Goal: Communication & Community: Answer question/provide support

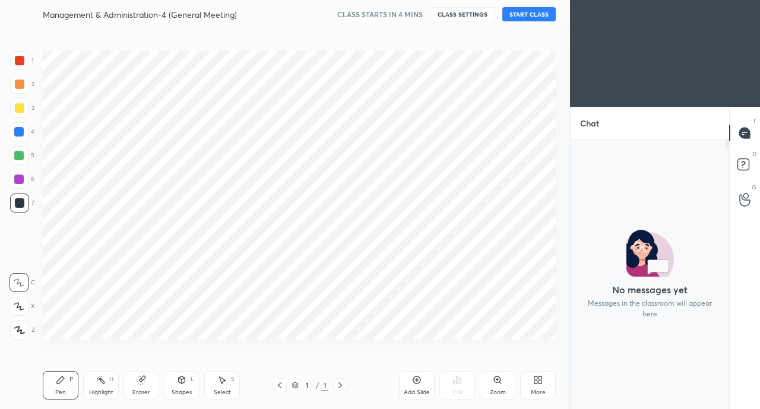
scroll to position [59022, 58833]
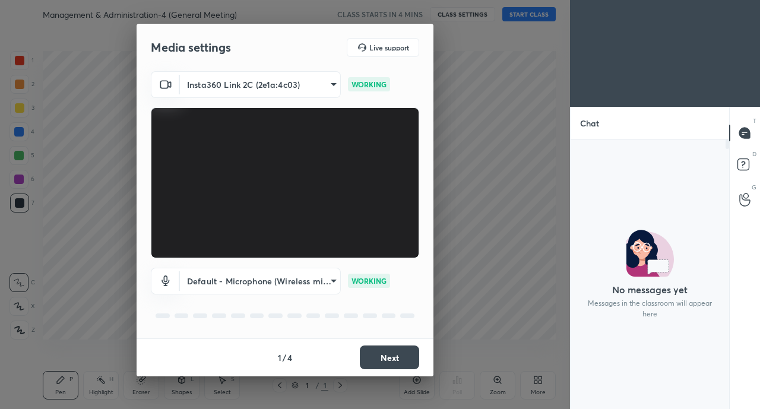
click at [389, 357] on button "Next" at bounding box center [389, 357] width 59 height 24
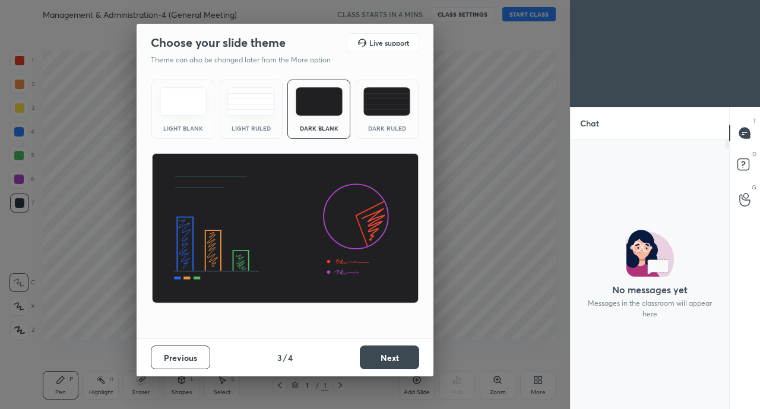
click at [389, 357] on button "Next" at bounding box center [389, 357] width 59 height 24
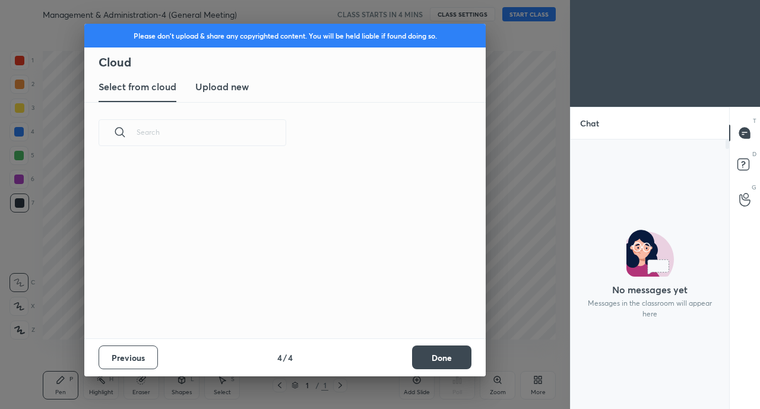
click at [443, 357] on button "Done" at bounding box center [441, 357] width 59 height 24
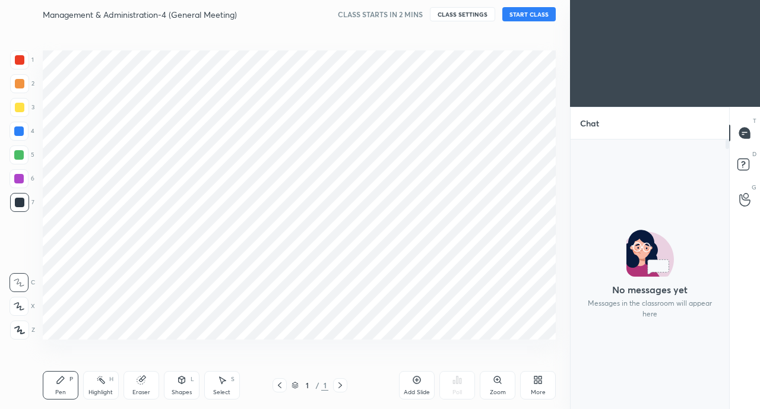
scroll to position [59022, 58833]
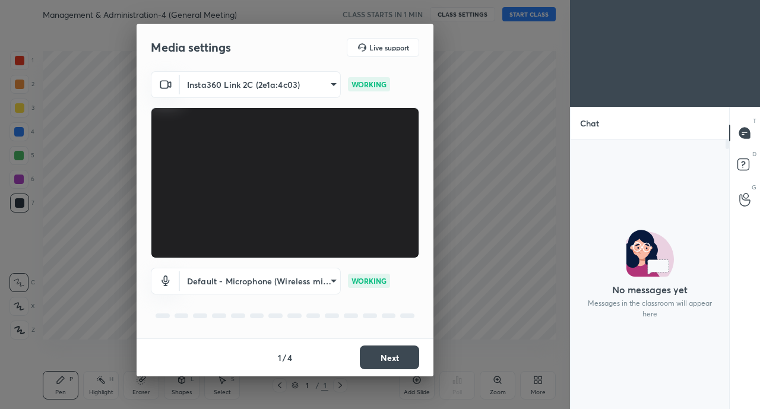
click at [391, 352] on button "Next" at bounding box center [389, 357] width 59 height 24
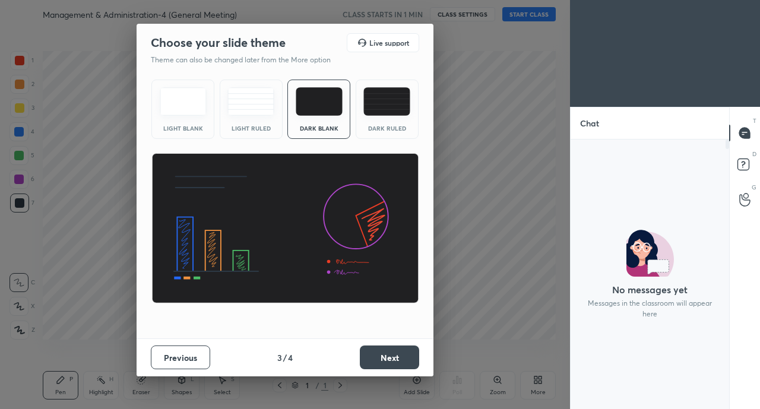
click at [392, 354] on button "Next" at bounding box center [389, 357] width 59 height 24
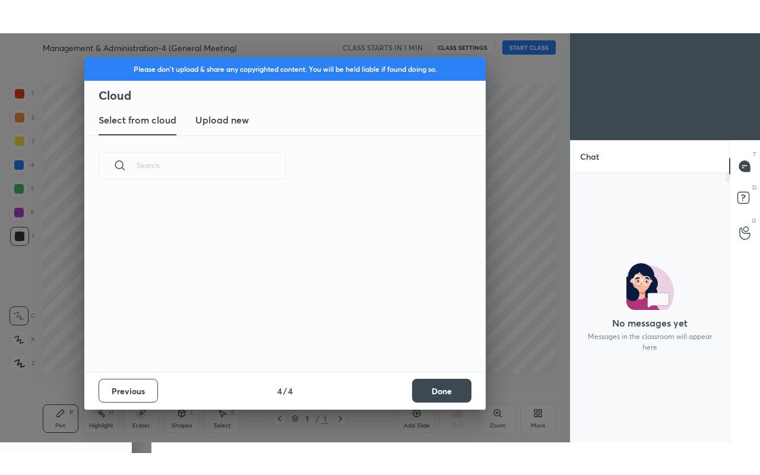
scroll to position [175, 381]
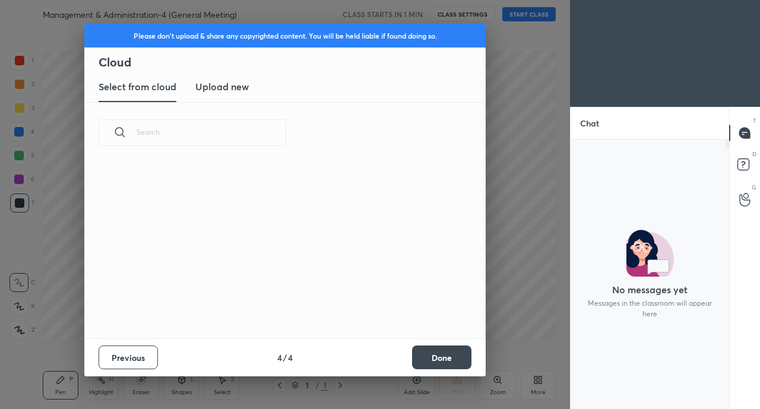
click at [436, 363] on button "Done" at bounding box center [441, 357] width 59 height 24
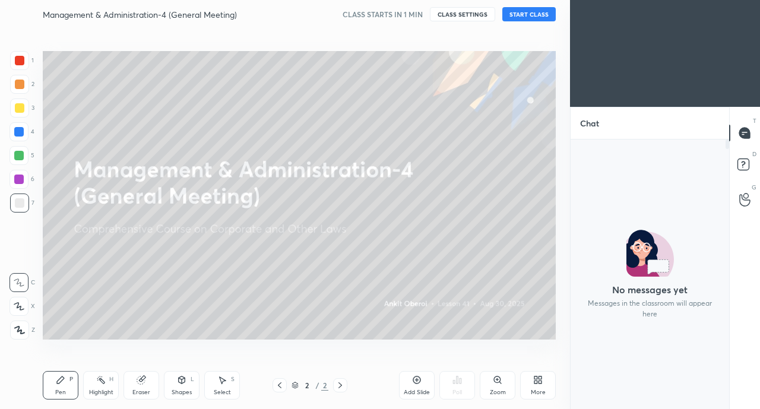
click at [535, 386] on div "More" at bounding box center [538, 385] width 36 height 28
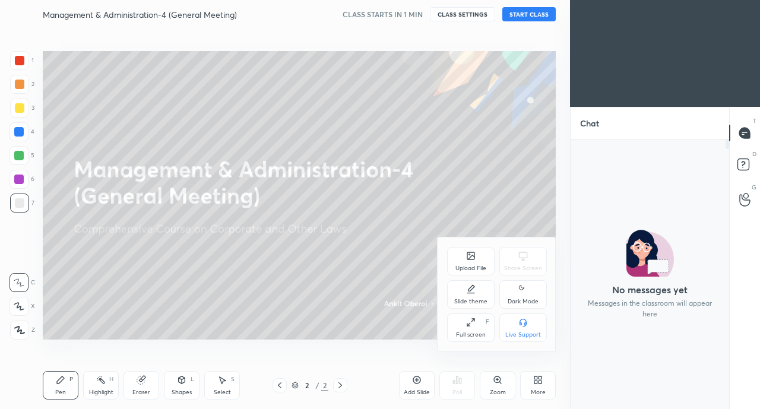
click at [464, 322] on div "Full screen F" at bounding box center [470, 327] width 47 height 28
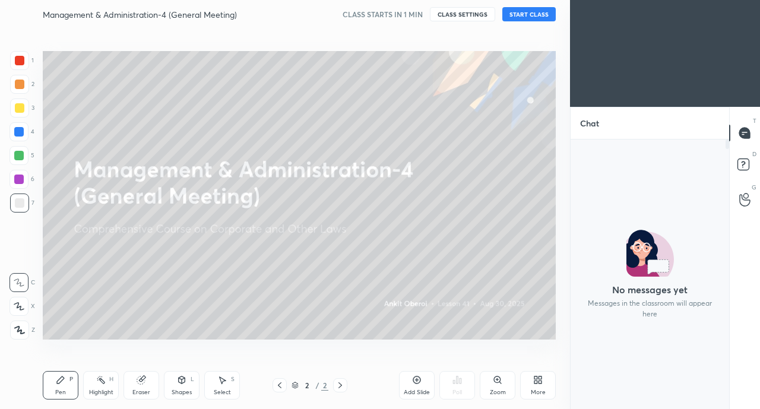
scroll to position [332, 155]
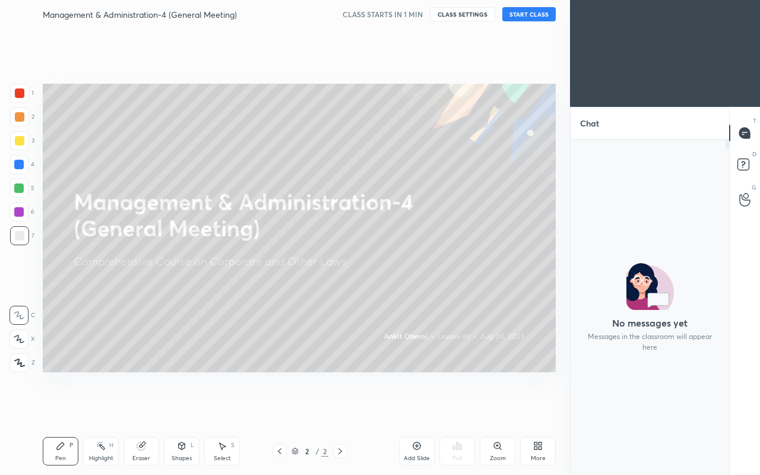
click at [538, 408] on icon at bounding box center [537, 445] width 9 height 9
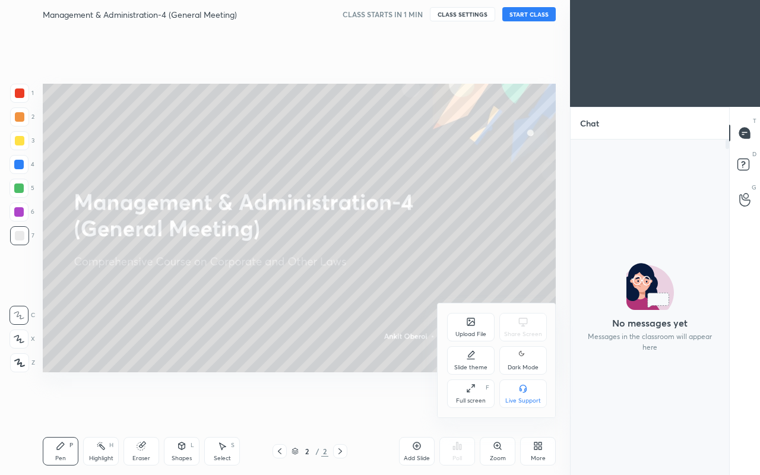
click at [462, 392] on div "Full screen F" at bounding box center [470, 393] width 47 height 28
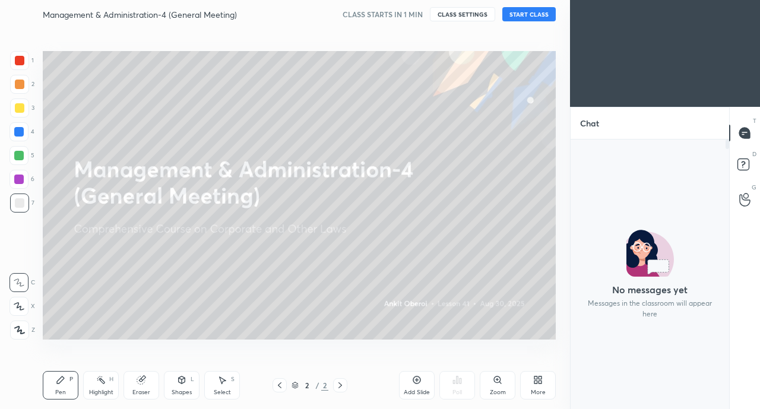
scroll to position [0, 0]
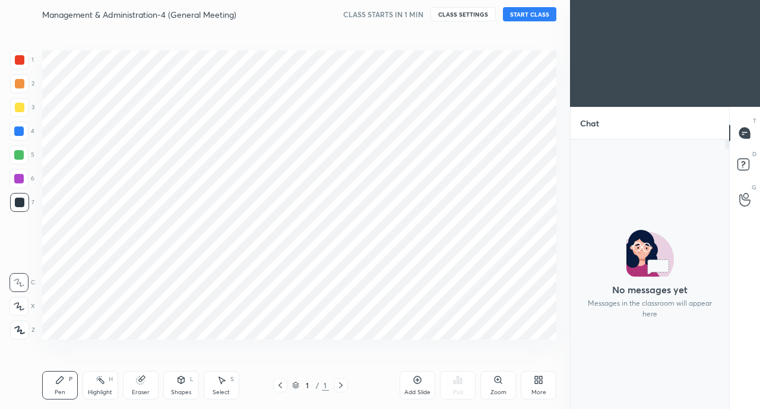
scroll to position [59022, 58833]
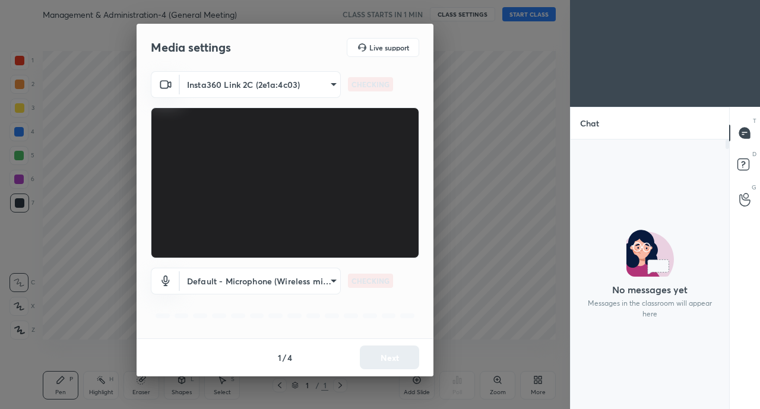
click at [535, 381] on div "Media settings Live support Insta360 Link 2C (2e1a:4c03) da70c56a2c7a5b62a1f687…" at bounding box center [285, 204] width 570 height 409
click at [392, 359] on button "Next" at bounding box center [389, 357] width 59 height 24
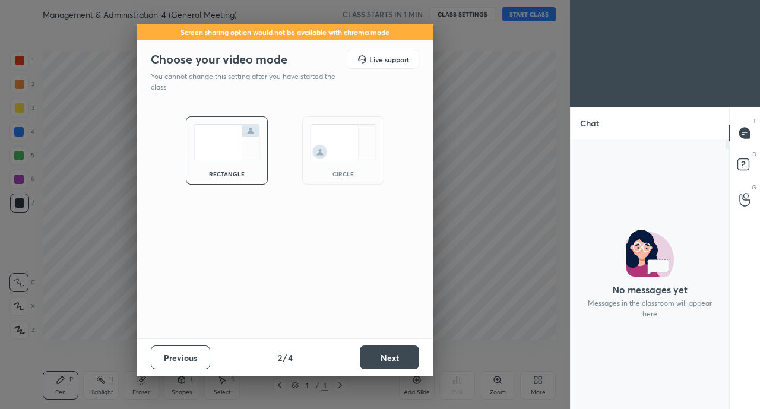
click at [392, 359] on button "Next" at bounding box center [389, 357] width 59 height 24
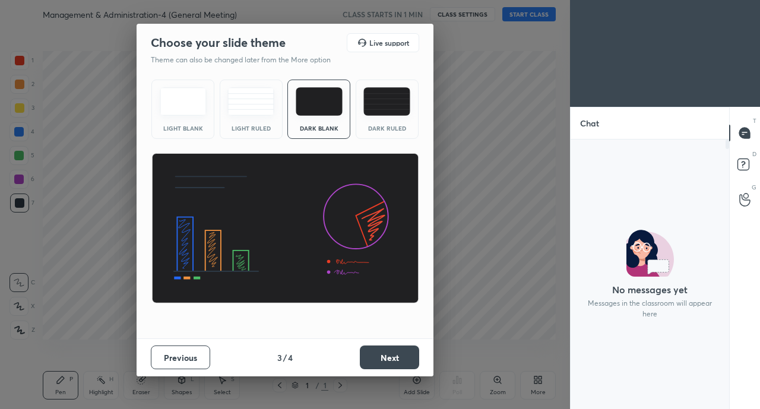
click at [392, 359] on button "Next" at bounding box center [389, 357] width 59 height 24
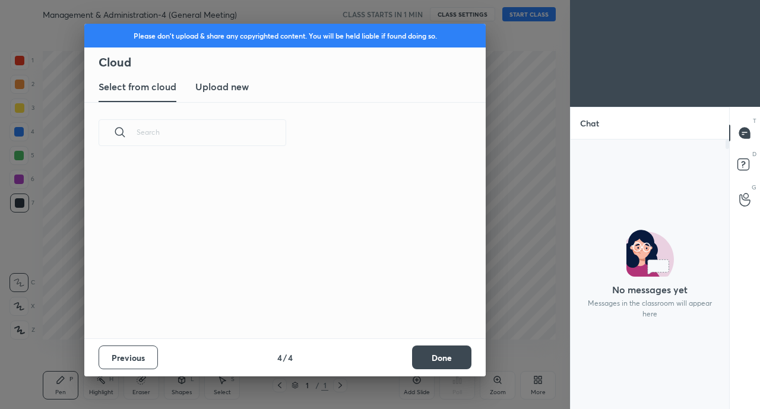
scroll to position [175, 381]
click at [433, 356] on button "Done" at bounding box center [441, 357] width 59 height 24
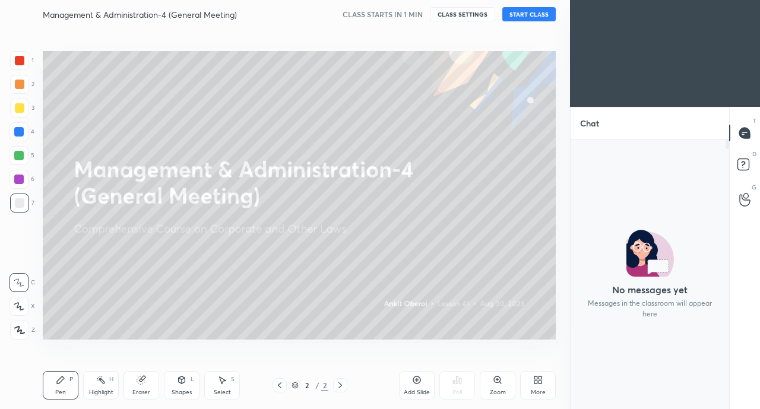
click at [541, 383] on icon at bounding box center [537, 379] width 9 height 9
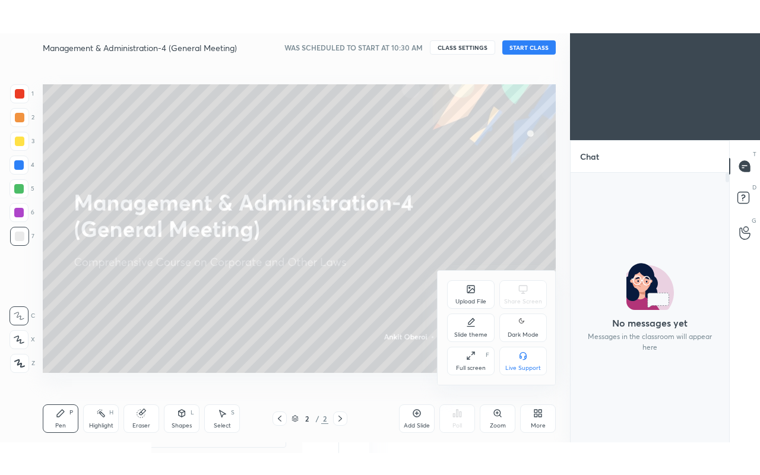
scroll to position [237, 155]
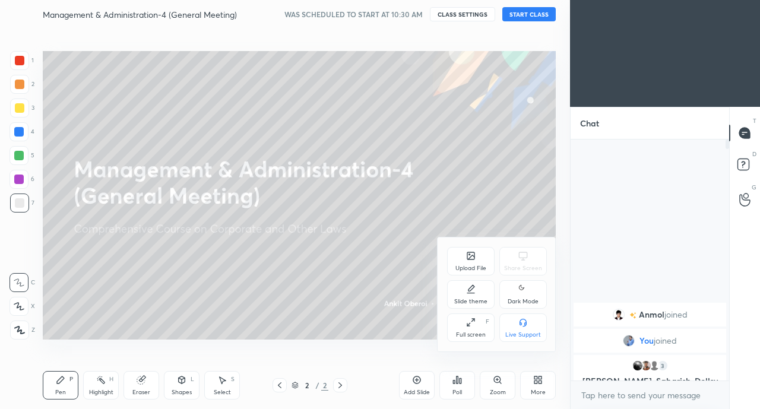
click at [472, 321] on icon at bounding box center [470, 322] width 9 height 9
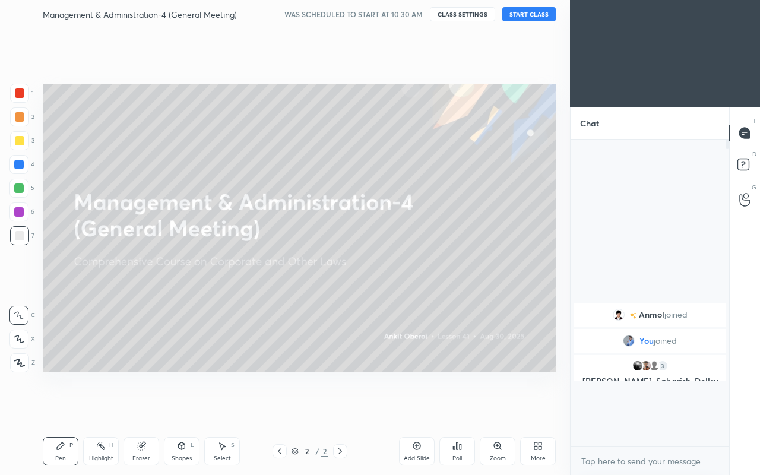
scroll to position [332, 155]
click at [532, 12] on button "START CLASS" at bounding box center [528, 14] width 53 height 14
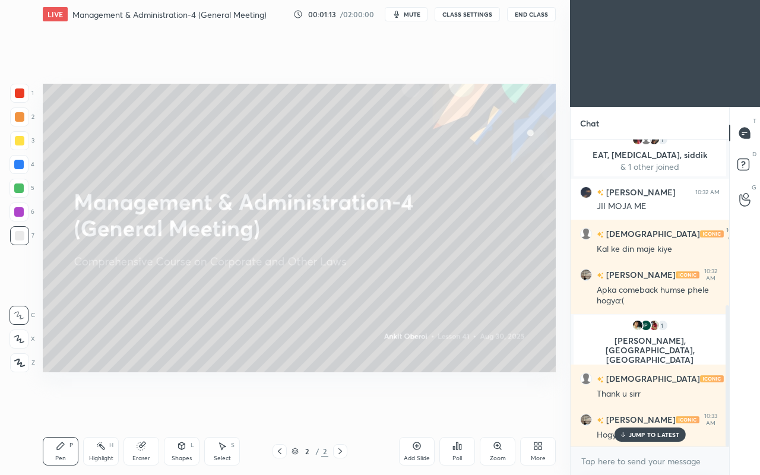
scroll to position [361, 0]
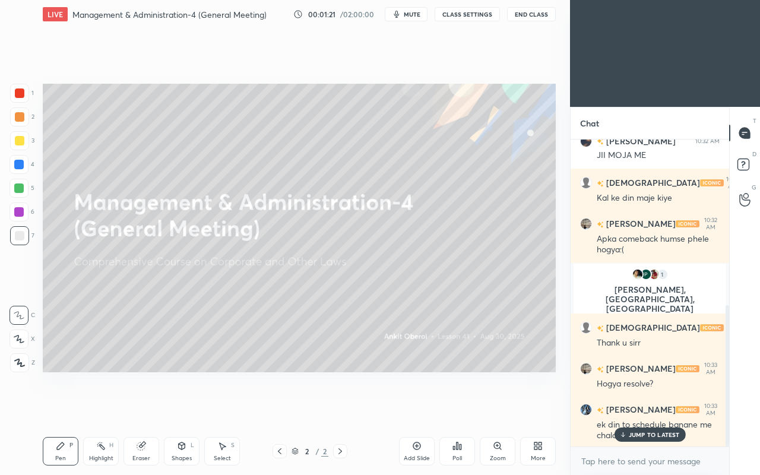
click at [635, 408] on p "JUMP TO LATEST" at bounding box center [654, 434] width 51 height 7
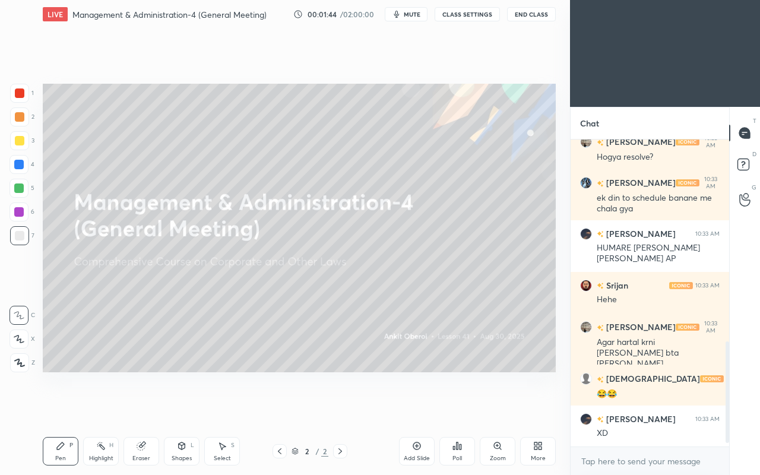
scroll to position [628, 0]
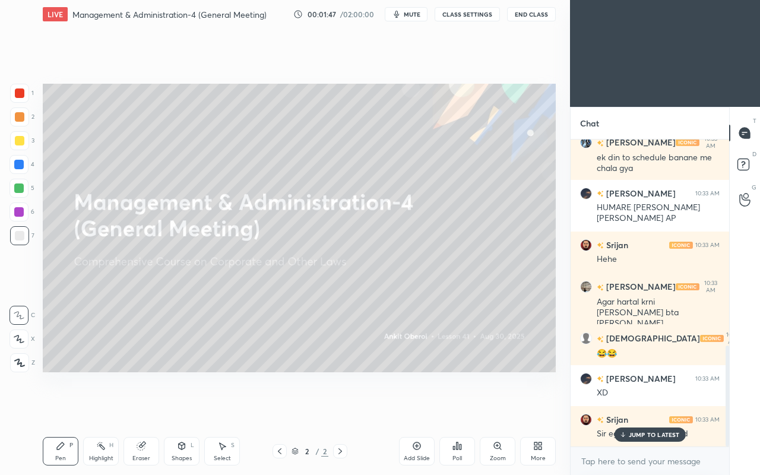
click at [623, 408] on icon at bounding box center [623, 434] width 0 height 4
click at [537, 408] on icon at bounding box center [535, 447] width 3 height 3
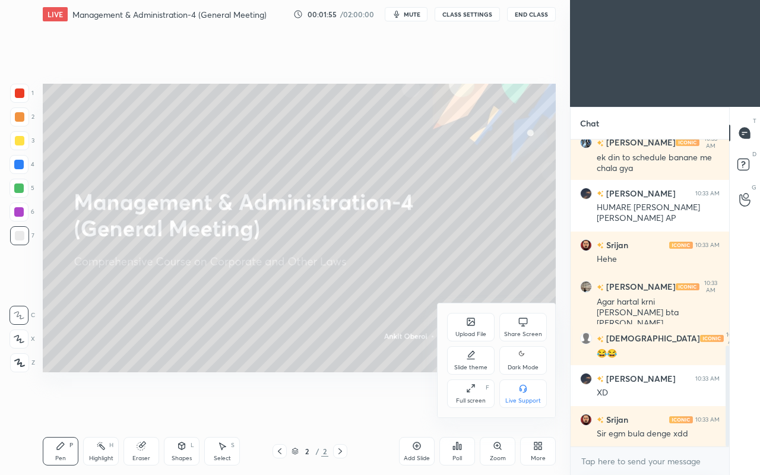
click at [471, 324] on icon at bounding box center [470, 321] width 7 height 7
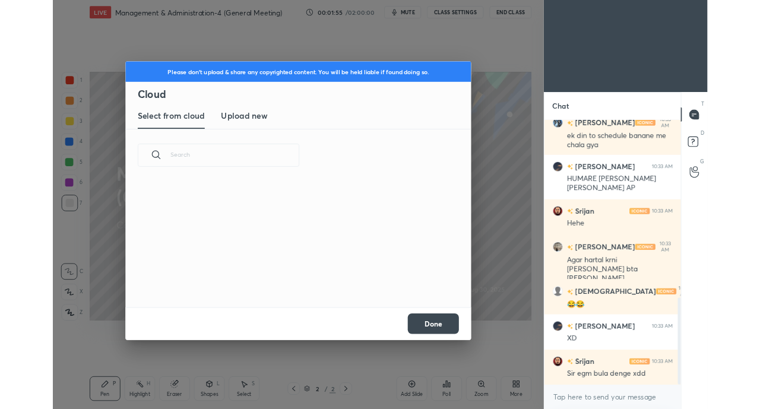
scroll to position [146, 381]
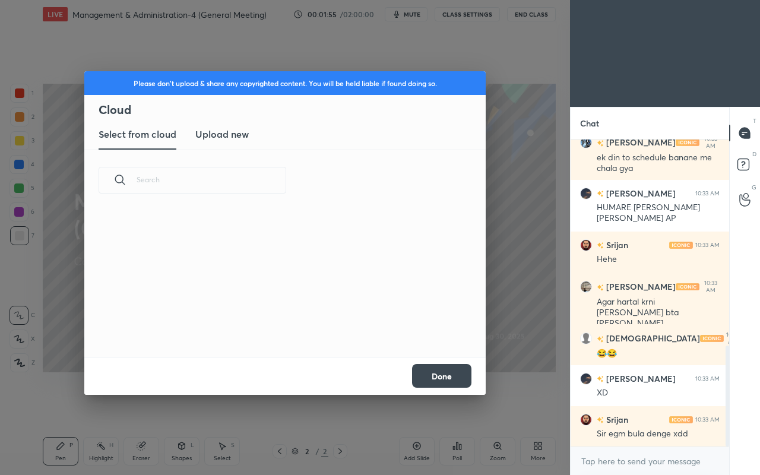
click at [217, 132] on h3 "Upload new" at bounding box center [221, 134] width 53 height 14
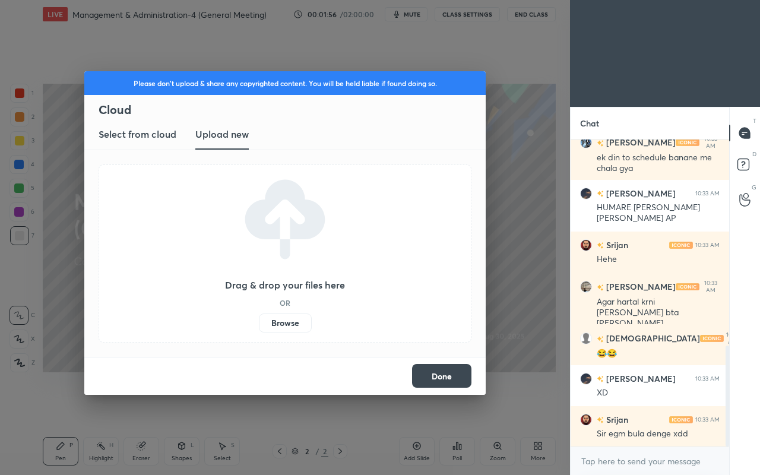
click at [278, 322] on label "Browse" at bounding box center [285, 322] width 53 height 19
click at [259, 322] on input "Browse" at bounding box center [259, 322] width 0 height 19
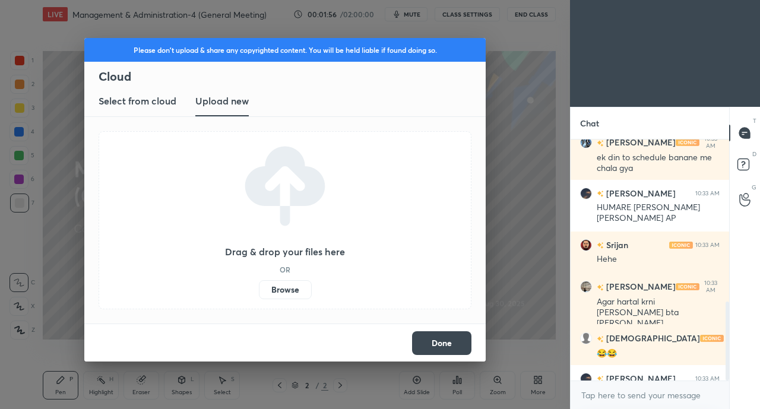
scroll to position [629, 0]
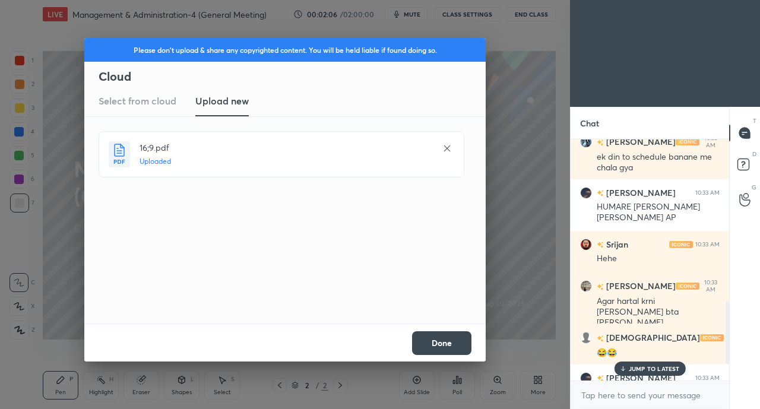
click at [442, 340] on button "Done" at bounding box center [441, 343] width 59 height 24
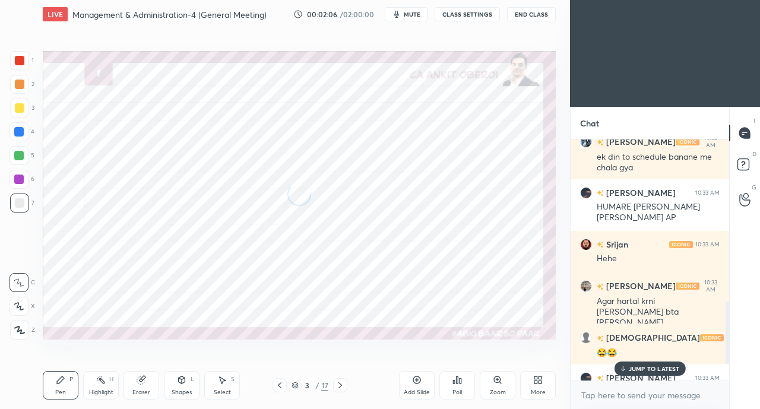
click at [643, 367] on p "JUMP TO LATEST" at bounding box center [654, 368] width 51 height 7
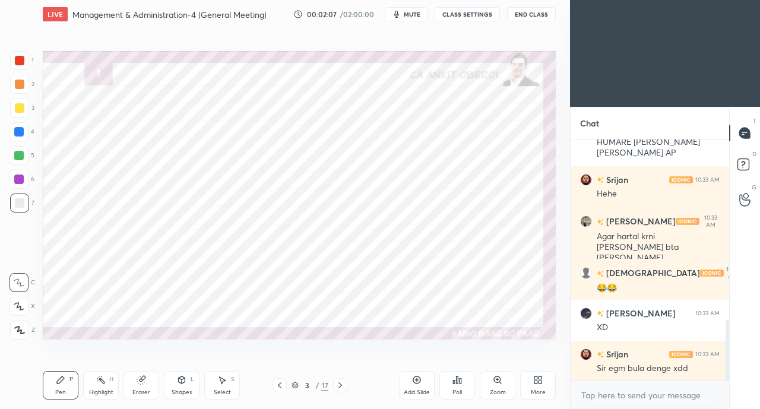
scroll to position [722, 0]
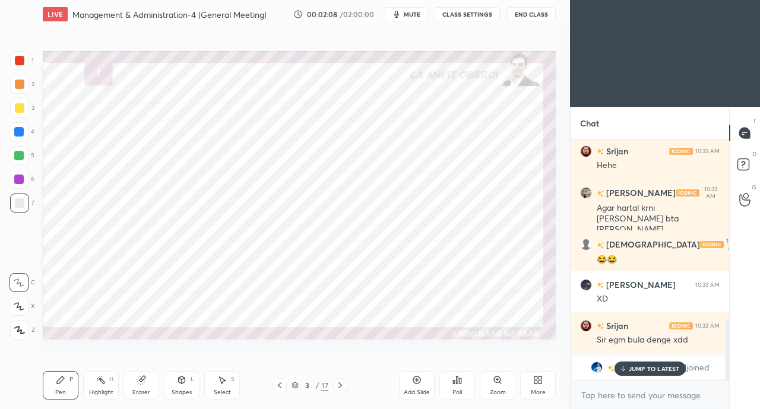
click at [646, 368] on p "JUMP TO LATEST" at bounding box center [654, 368] width 51 height 7
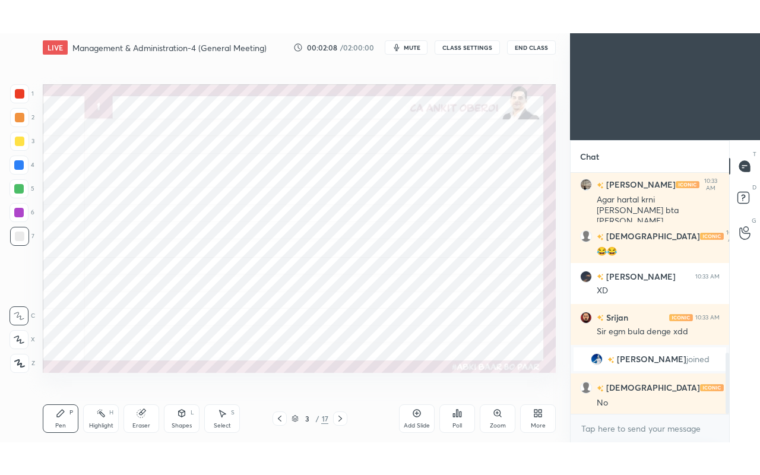
scroll to position [715, 0]
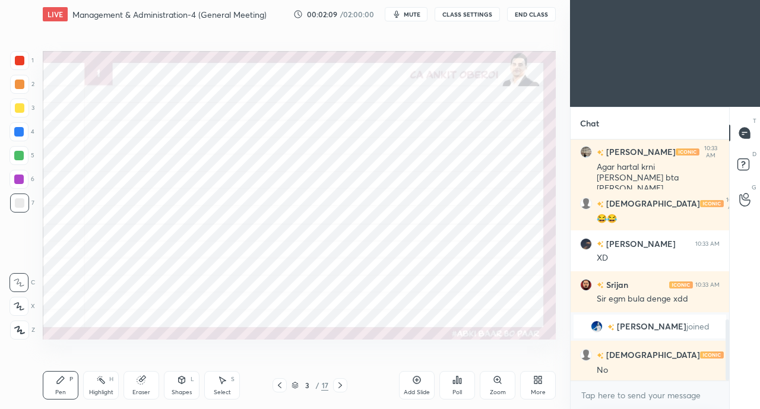
click at [531, 384] on div "More" at bounding box center [538, 385] width 36 height 28
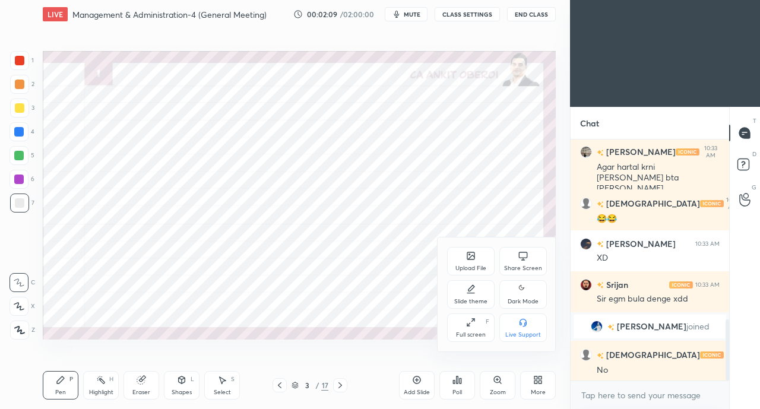
click at [459, 332] on div "Full screen" at bounding box center [471, 335] width 30 height 6
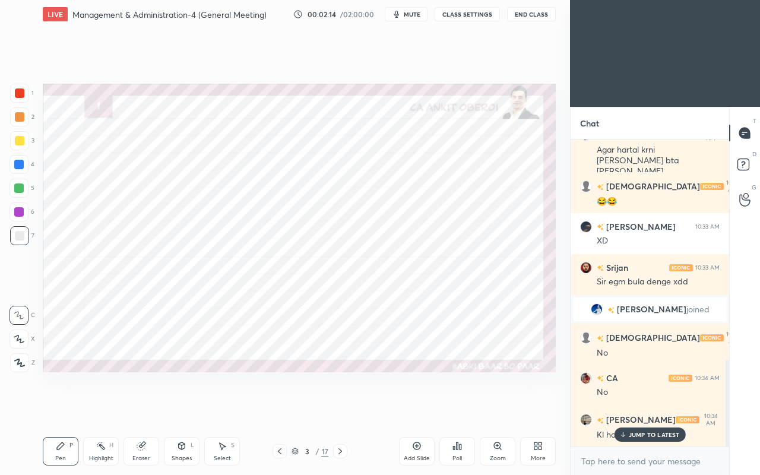
scroll to position [783, 0]
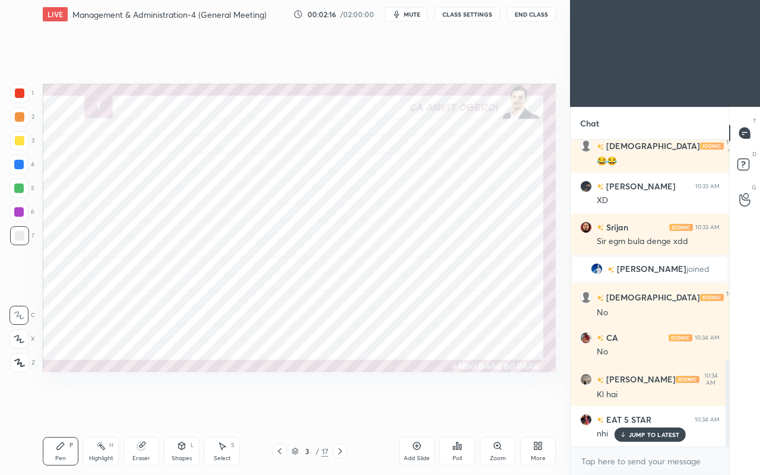
click at [18, 94] on div at bounding box center [19, 92] width 9 height 9
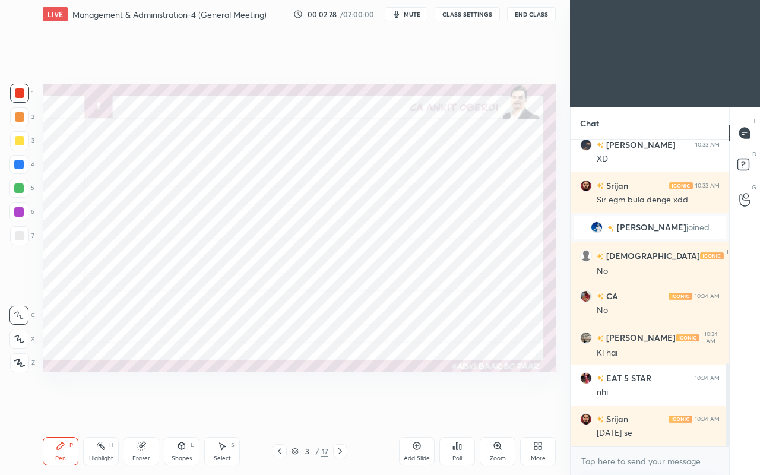
click at [144, 408] on icon at bounding box center [141, 445] width 9 height 9
click at [19, 364] on span "Erase all" at bounding box center [19, 363] width 18 height 8
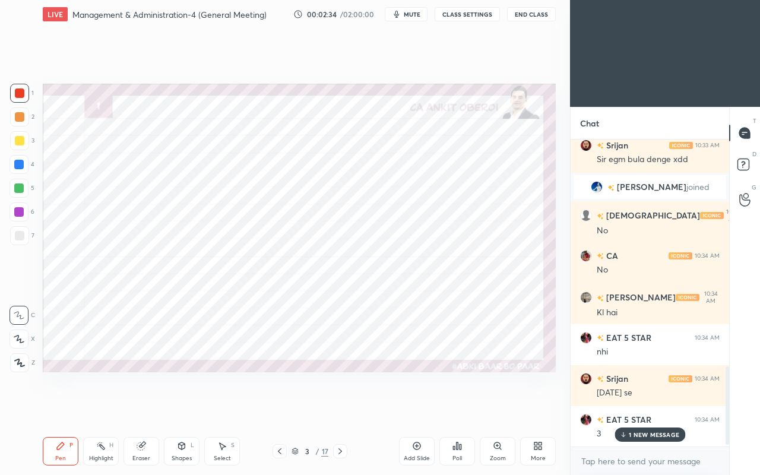
scroll to position [907, 0]
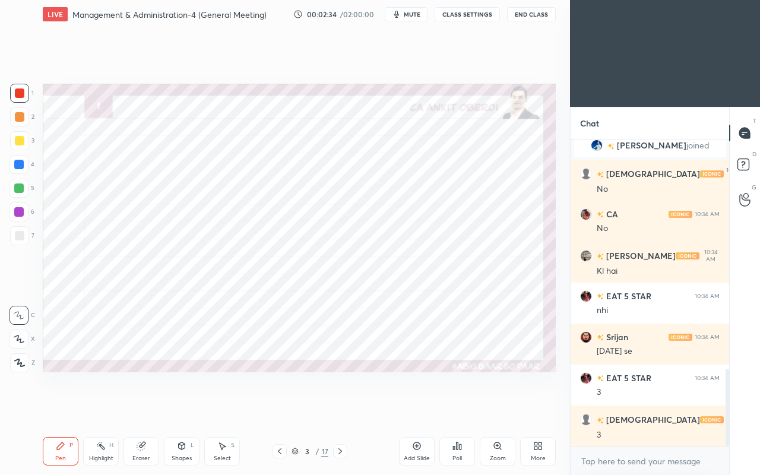
click at [21, 338] on icon at bounding box center [19, 339] width 11 height 8
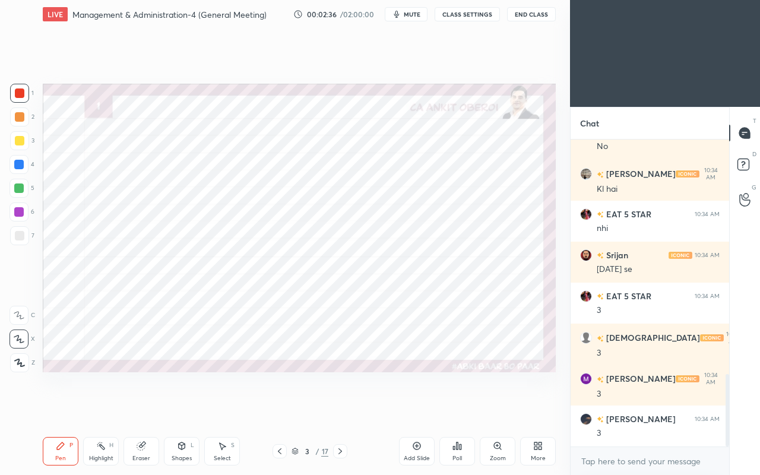
click at [20, 164] on div at bounding box center [18, 164] width 9 height 9
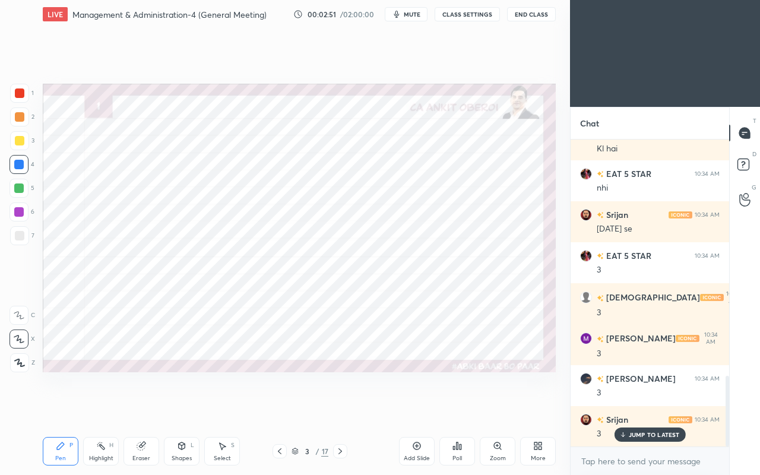
click at [28, 96] on div at bounding box center [19, 93] width 19 height 19
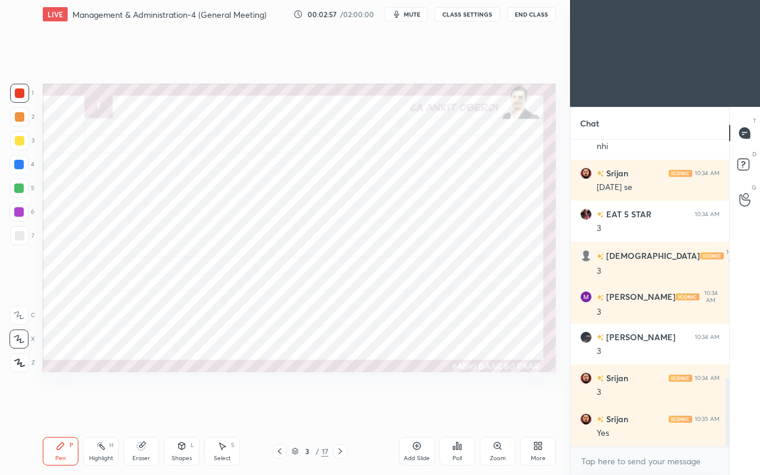
scroll to position [1122, 0]
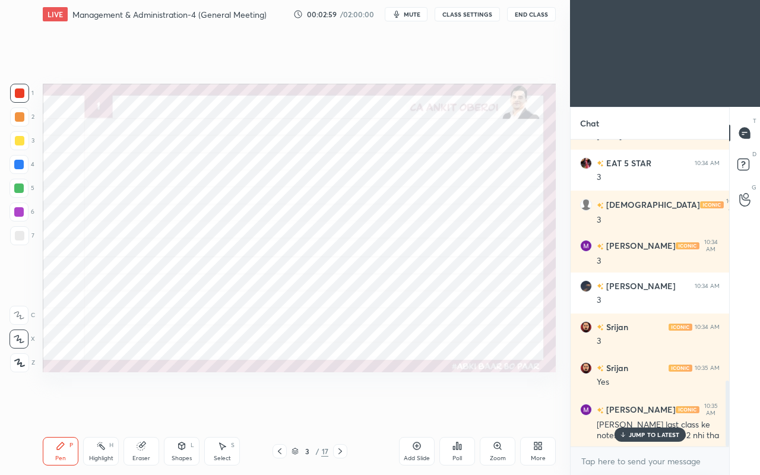
click at [632, 408] on p "JUMP TO LATEST" at bounding box center [654, 434] width 51 height 7
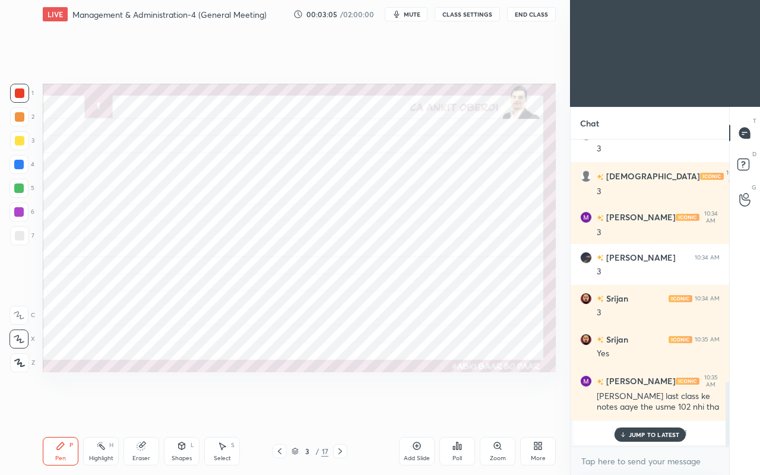
click at [632, 408] on div "JUMP TO LATEST" at bounding box center [649, 434] width 71 height 14
click at [144, 408] on icon at bounding box center [142, 445] width 7 height 6
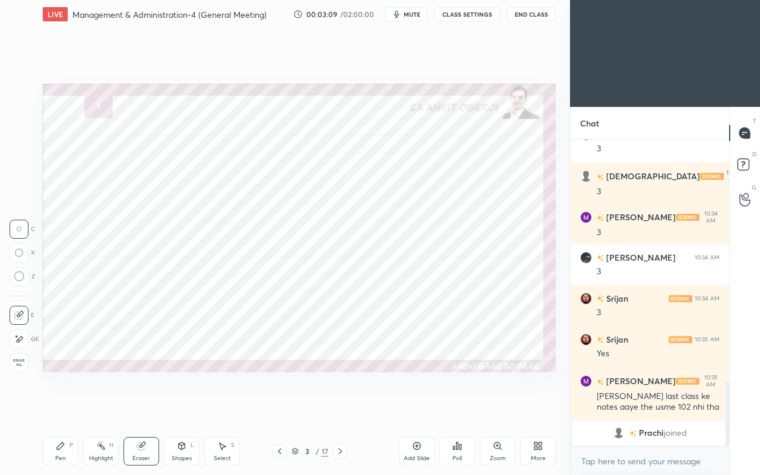
click at [56, 408] on icon at bounding box center [60, 445] width 9 height 9
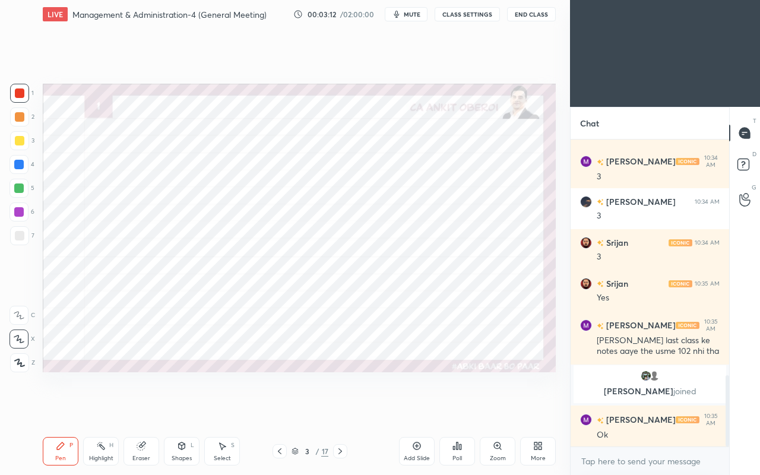
scroll to position [1016, 0]
click at [182, 408] on icon at bounding box center [182, 445] width 7 height 7
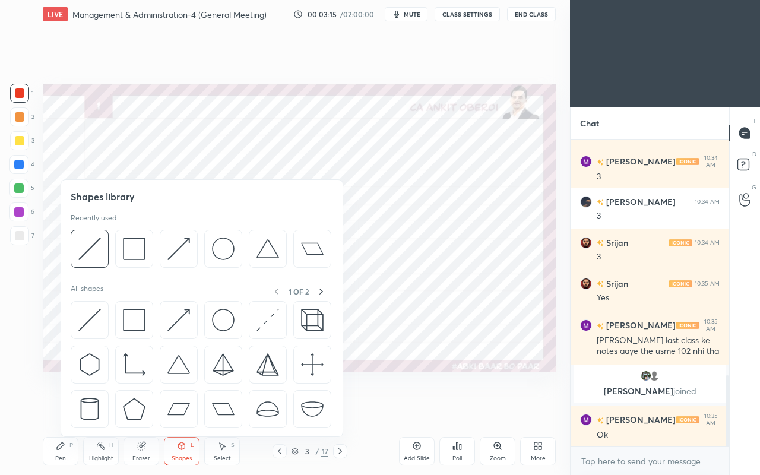
click at [83, 312] on img at bounding box center [89, 320] width 23 height 23
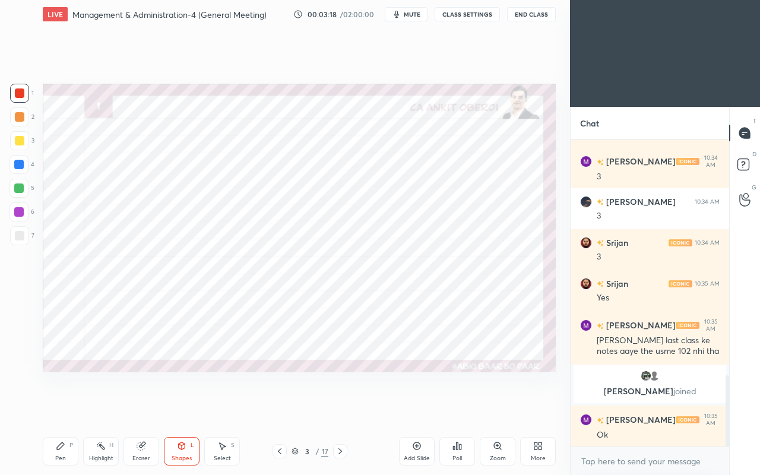
click at [63, 408] on icon at bounding box center [60, 445] width 7 height 7
click at [133, 408] on div "Eraser" at bounding box center [141, 451] width 36 height 28
click at [64, 408] on div "Pen" at bounding box center [60, 458] width 11 height 6
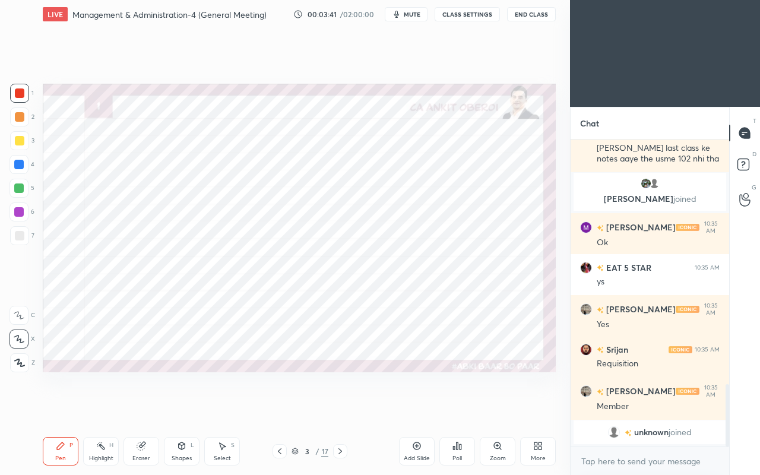
scroll to position [1194, 0]
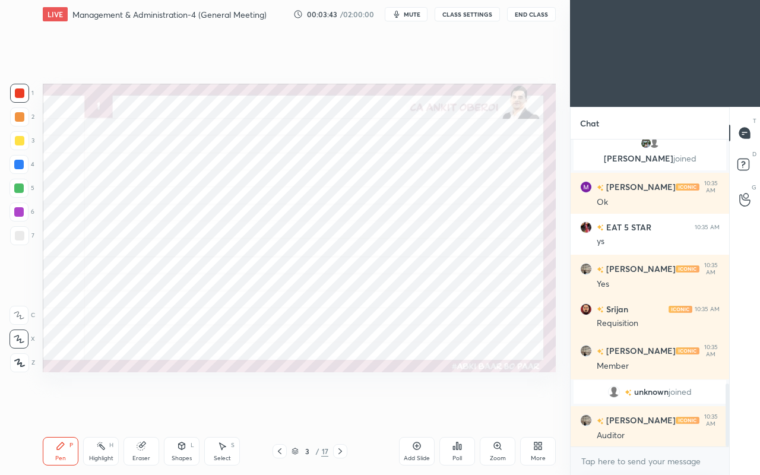
click at [21, 157] on div at bounding box center [18, 164] width 19 height 19
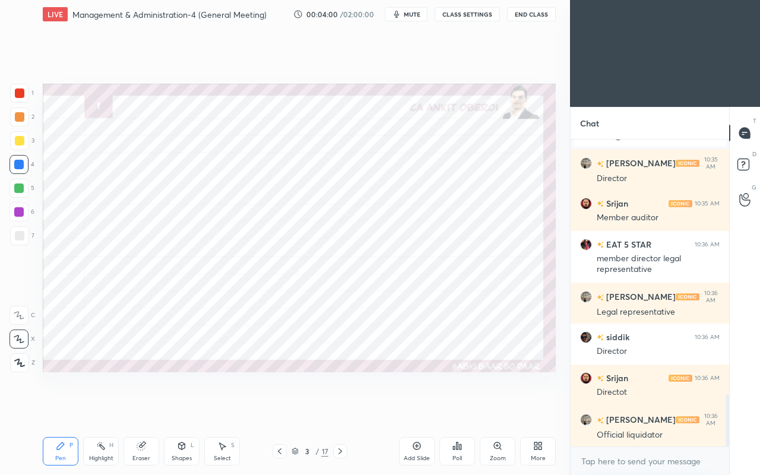
scroll to position [1538, 0]
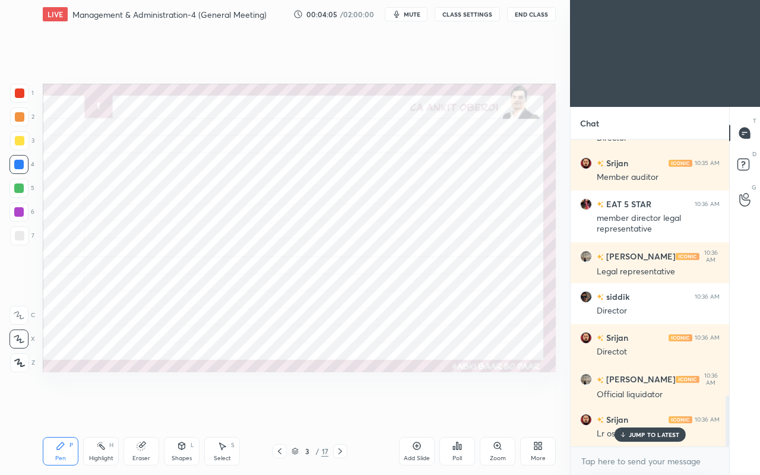
click at [634, 408] on p "JUMP TO LATEST" at bounding box center [654, 434] width 51 height 7
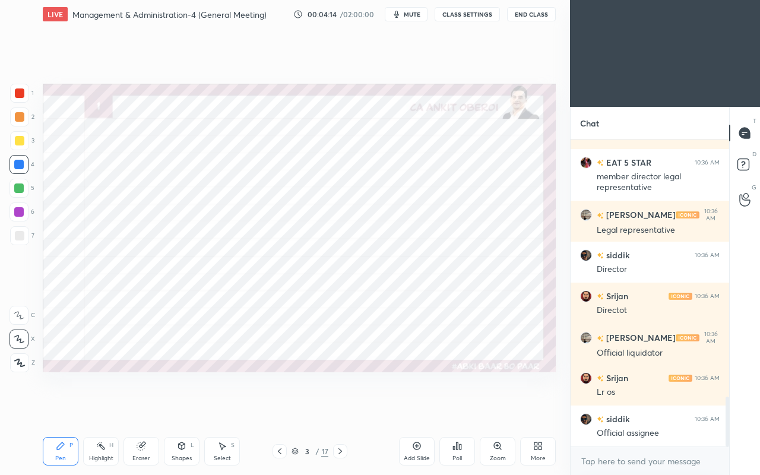
click at [18, 93] on div at bounding box center [19, 92] width 9 height 9
click at [118, 408] on div "Highlight H" at bounding box center [101, 451] width 36 height 28
click at [154, 408] on div "Eraser" at bounding box center [141, 451] width 36 height 28
click at [51, 408] on div "Pen P" at bounding box center [61, 451] width 36 height 28
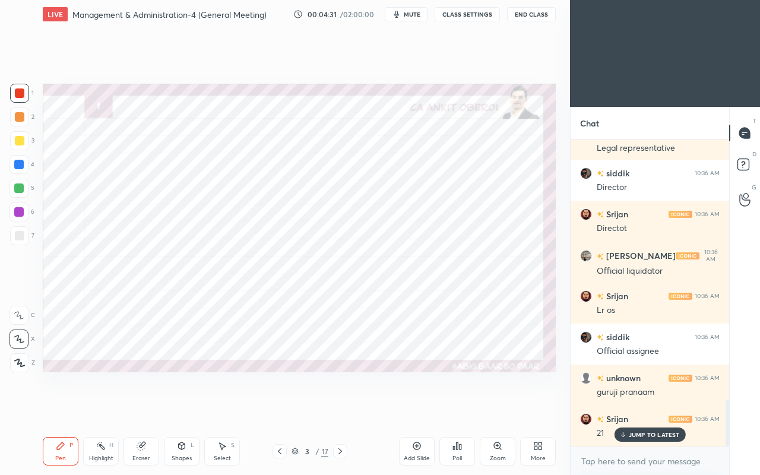
scroll to position [1702, 0]
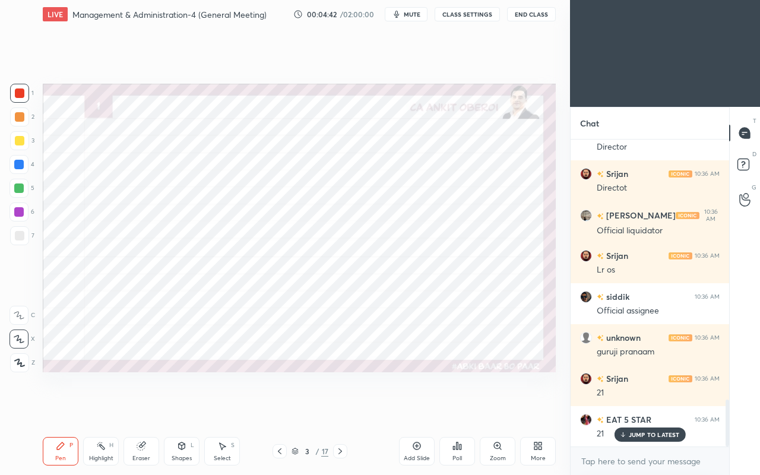
click at [148, 408] on div "Eraser" at bounding box center [141, 451] width 36 height 28
click at [626, 408] on icon at bounding box center [622, 434] width 8 height 7
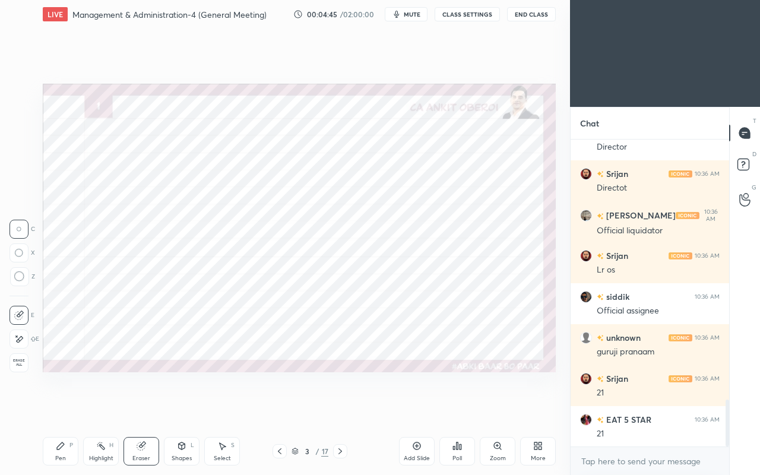
click at [65, 408] on div "Pen P" at bounding box center [61, 451] width 36 height 28
click at [20, 166] on div at bounding box center [18, 164] width 9 height 9
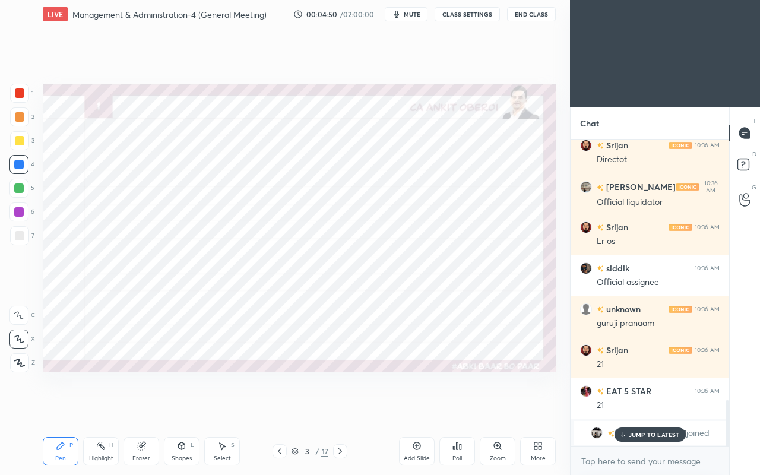
click at [634, 408] on p "JUMP TO LATEST" at bounding box center [654, 434] width 51 height 7
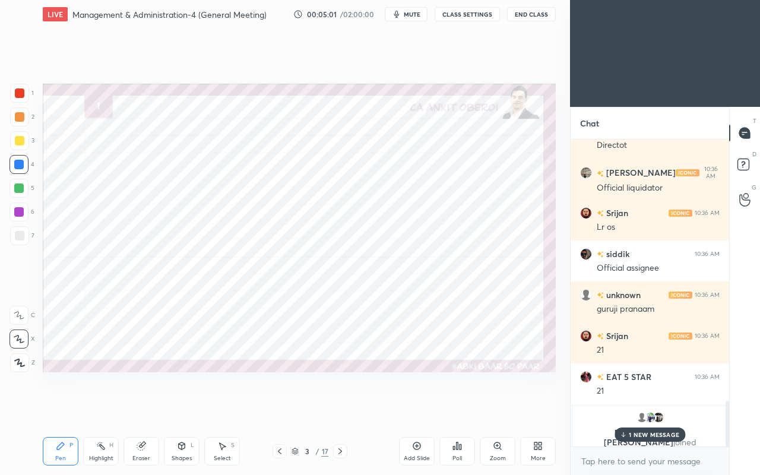
click at [626, 408] on icon at bounding box center [623, 434] width 8 height 7
click at [145, 408] on icon at bounding box center [141, 445] width 9 height 9
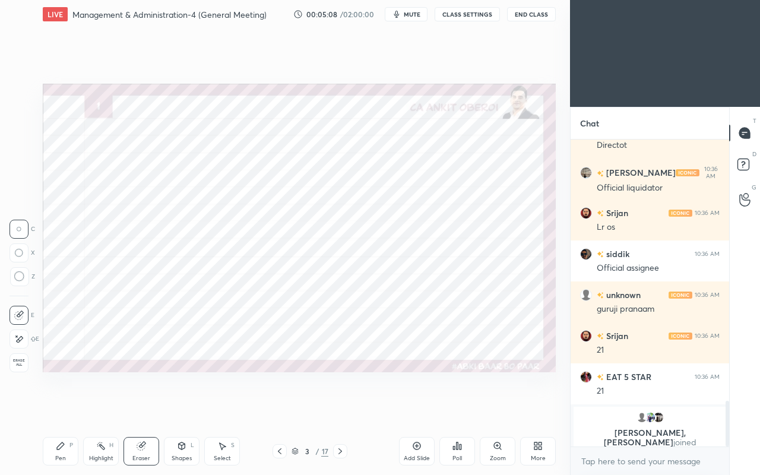
click at [64, 408] on icon at bounding box center [60, 445] width 9 height 9
click at [20, 212] on div at bounding box center [18, 211] width 9 height 9
click at [343, 408] on icon at bounding box center [339, 450] width 9 height 9
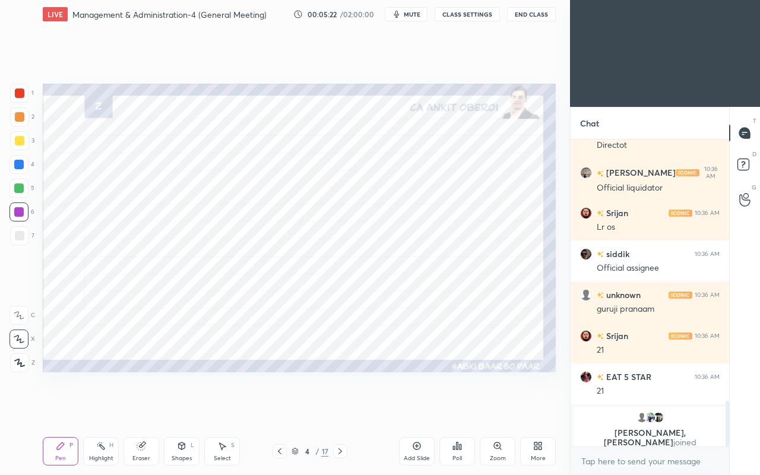
click at [180, 408] on icon at bounding box center [182, 445] width 7 height 7
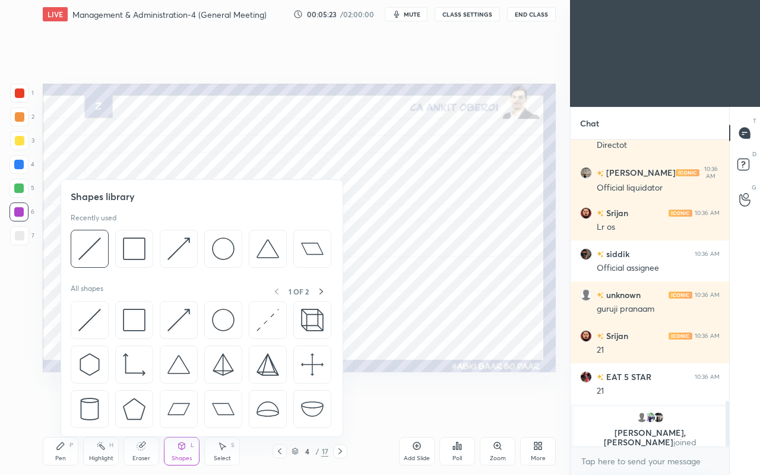
click at [90, 323] on img at bounding box center [89, 320] width 23 height 23
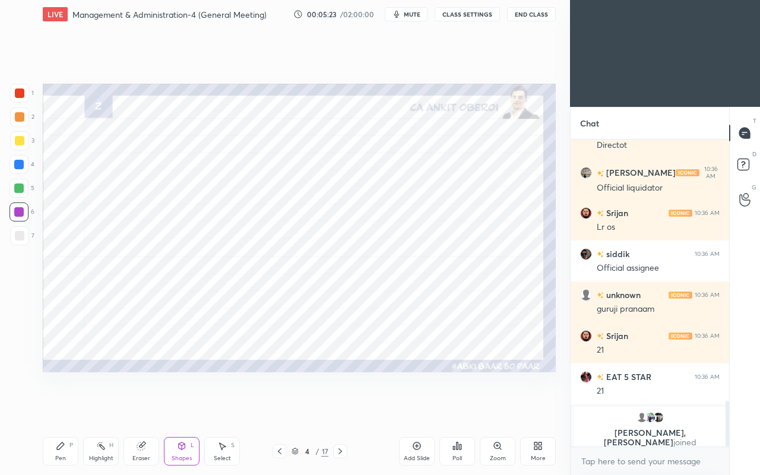
click at [23, 169] on div at bounding box center [18, 164] width 19 height 19
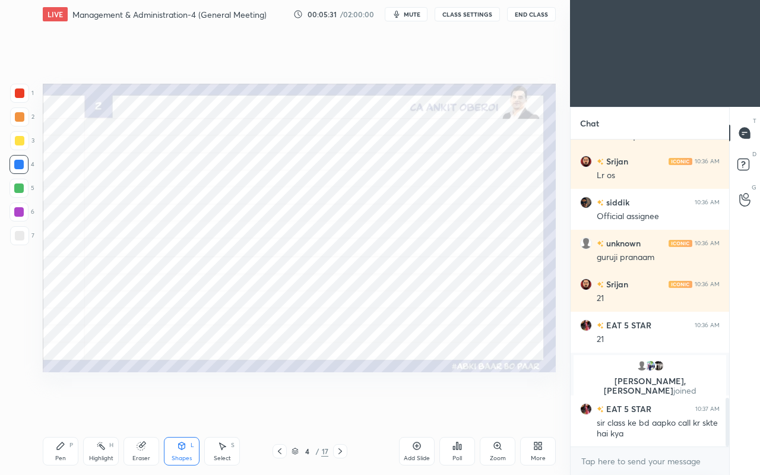
click at [60, 408] on icon at bounding box center [60, 445] width 7 height 7
click at [177, 408] on icon at bounding box center [181, 445] width 9 height 9
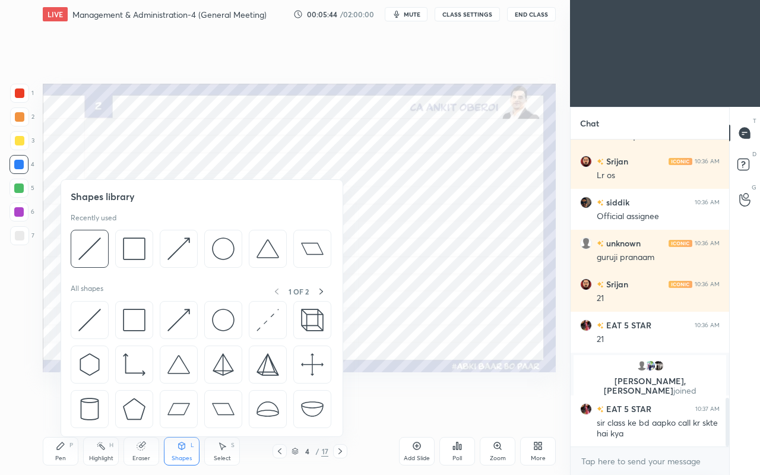
click at [93, 312] on img at bounding box center [89, 320] width 23 height 23
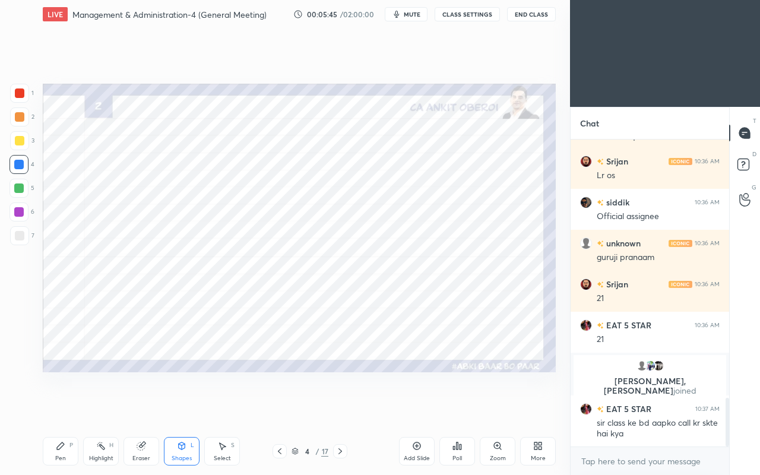
click at [20, 97] on div at bounding box center [19, 92] width 9 height 9
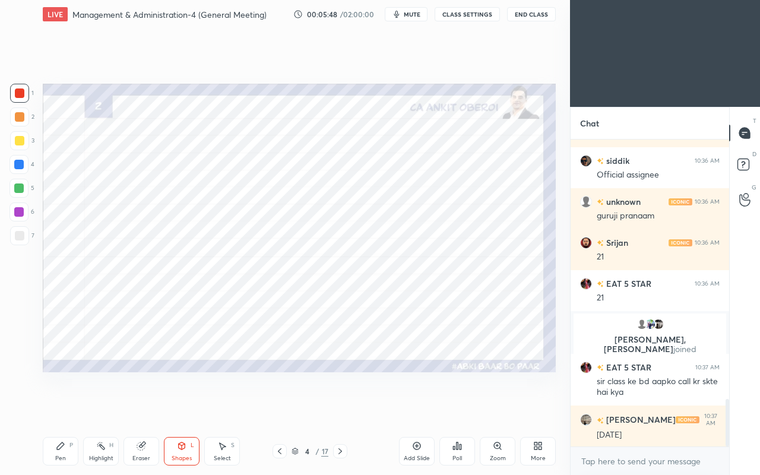
click at [50, 408] on div "Pen P" at bounding box center [61, 451] width 36 height 28
click at [138, 408] on div "Eraser" at bounding box center [141, 451] width 36 height 28
click at [53, 408] on div "Pen P" at bounding box center [61, 451] width 36 height 28
click at [22, 187] on div at bounding box center [18, 187] width 9 height 9
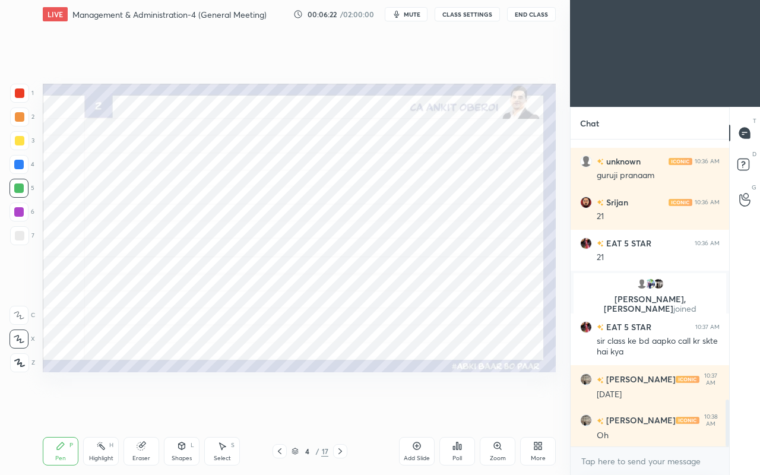
click at [132, 408] on div "Eraser" at bounding box center [141, 451] width 36 height 28
click at [23, 337] on icon at bounding box center [18, 339] width 9 height 10
click at [57, 408] on icon at bounding box center [60, 445] width 9 height 9
click at [19, 163] on div at bounding box center [18, 164] width 9 height 9
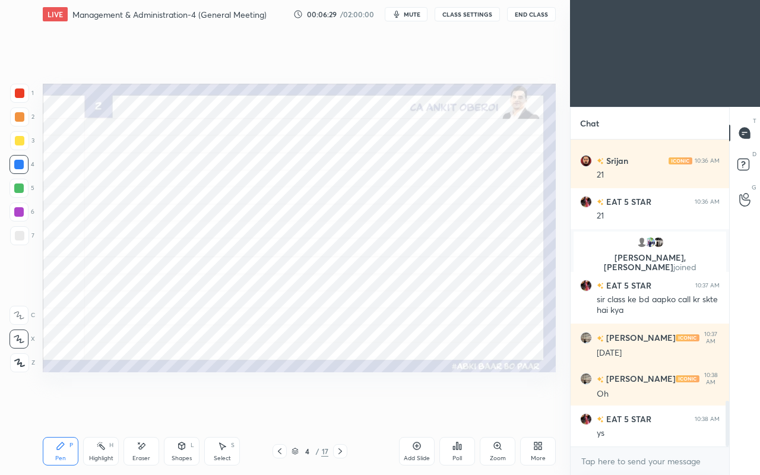
click at [23, 94] on div at bounding box center [19, 92] width 9 height 9
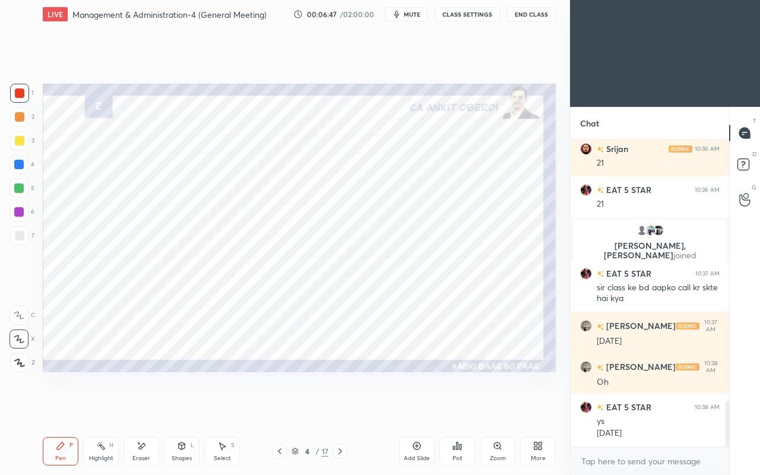
click at [386, 385] on div "Setting up your live class Poll for secs No correct answer Start poll" at bounding box center [299, 227] width 522 height 399
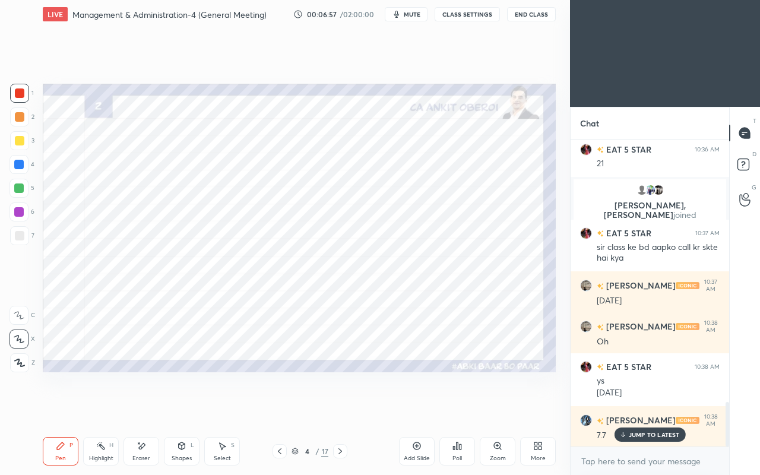
click at [633, 408] on p "JUMP TO LATEST" at bounding box center [654, 434] width 51 height 7
click at [17, 186] on div at bounding box center [18, 187] width 9 height 9
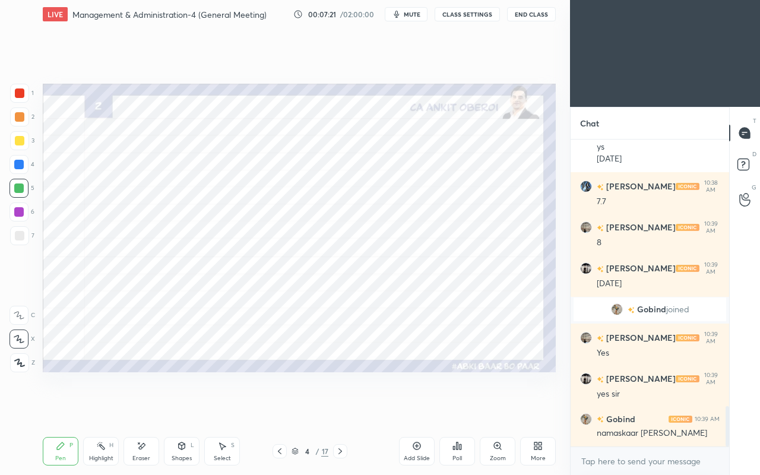
scroll to position [2076, 0]
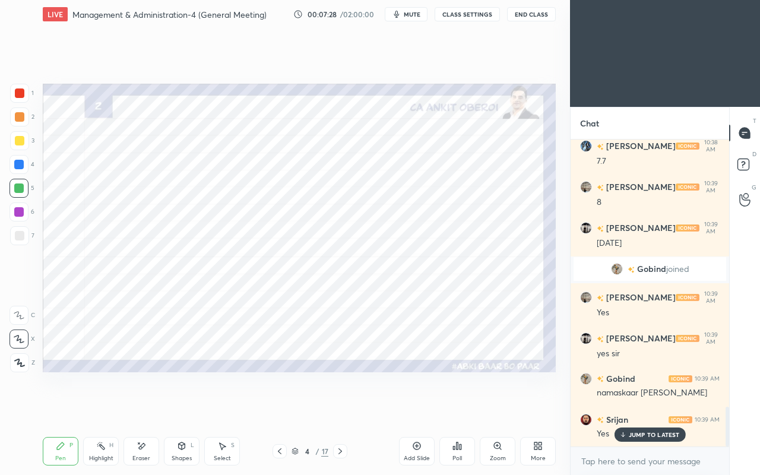
click at [636, 408] on div "JUMP TO LATEST" at bounding box center [649, 434] width 71 height 14
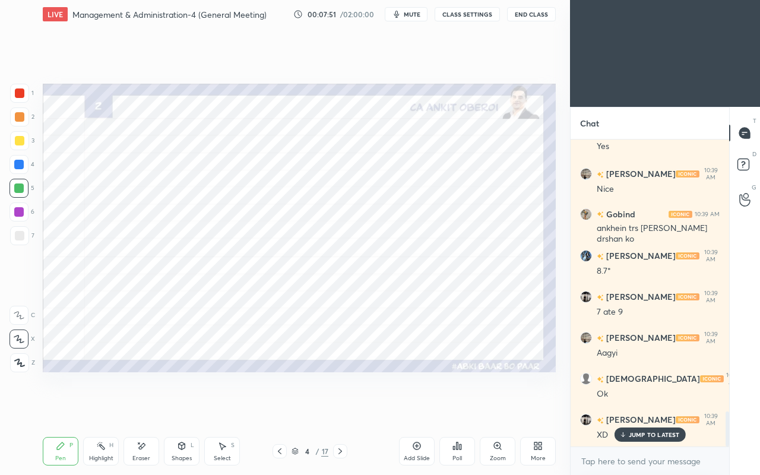
scroll to position [2404, 0]
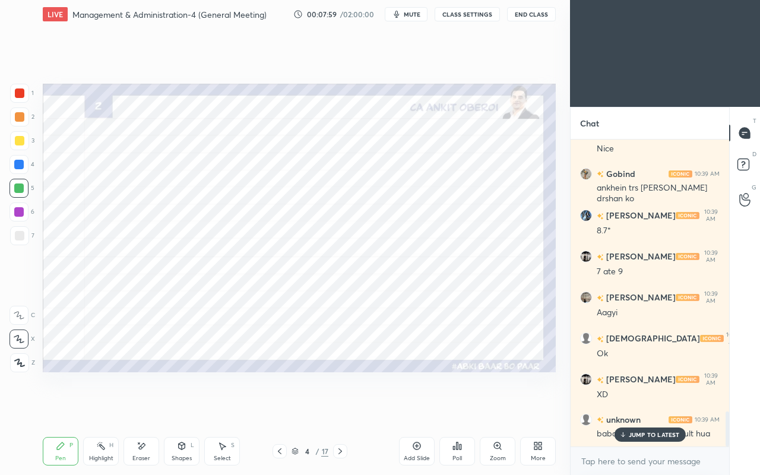
click at [654, 408] on p "JUMP TO LATEST" at bounding box center [654, 434] width 51 height 7
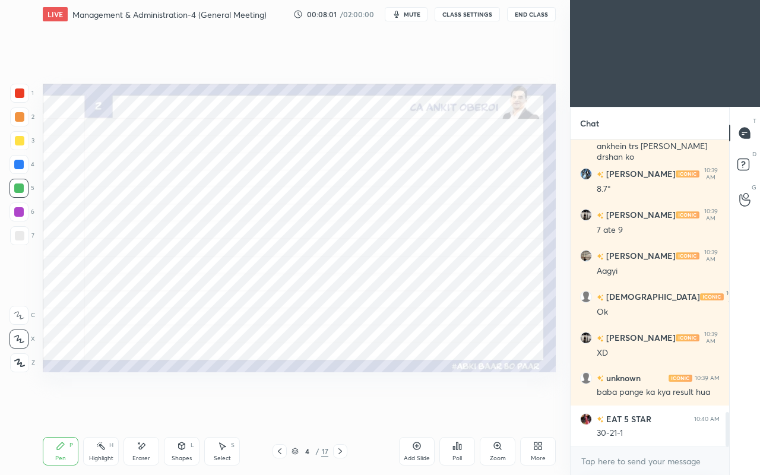
scroll to position [2527, 0]
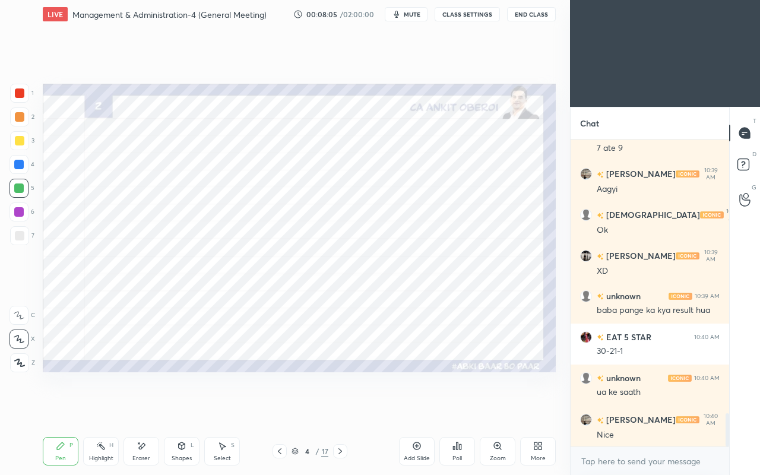
click at [137, 408] on div "Eraser" at bounding box center [141, 458] width 18 height 6
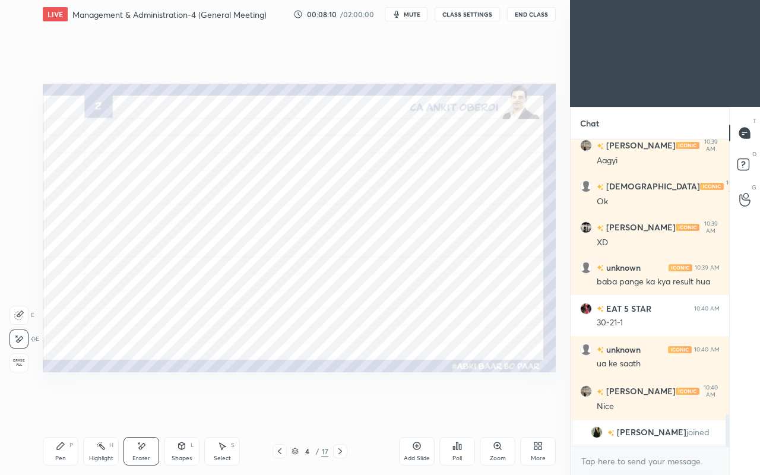
click at [65, 408] on div "Pen P" at bounding box center [61, 451] width 36 height 28
click at [18, 97] on div at bounding box center [19, 92] width 9 height 9
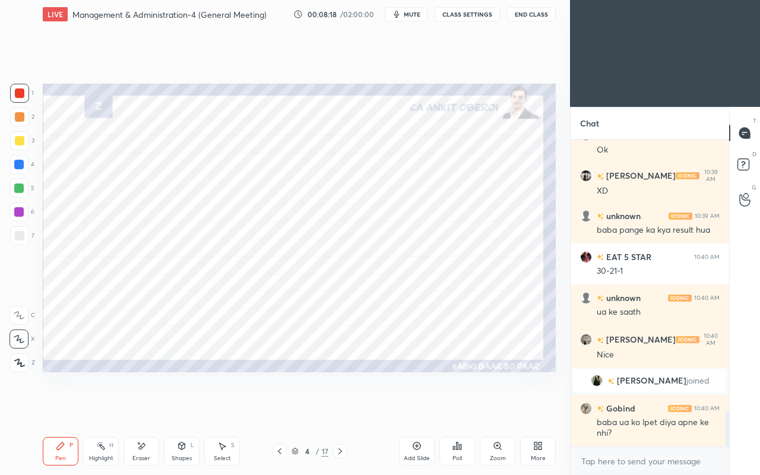
scroll to position [2337, 0]
click at [341, 408] on icon at bounding box center [340, 451] width 4 height 6
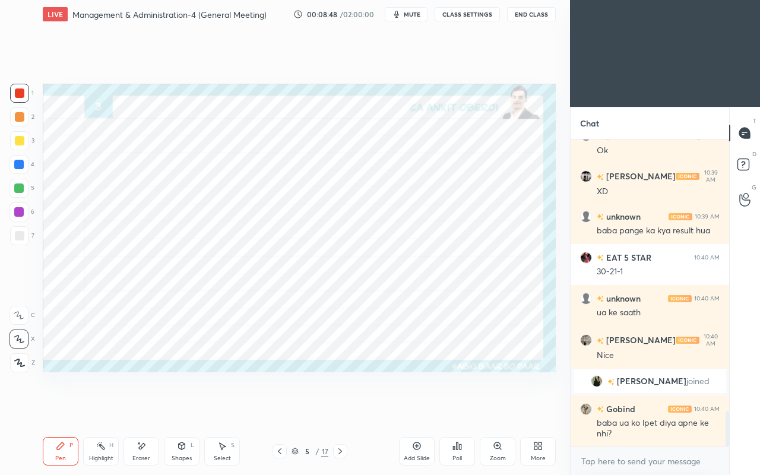
scroll to position [2379, 0]
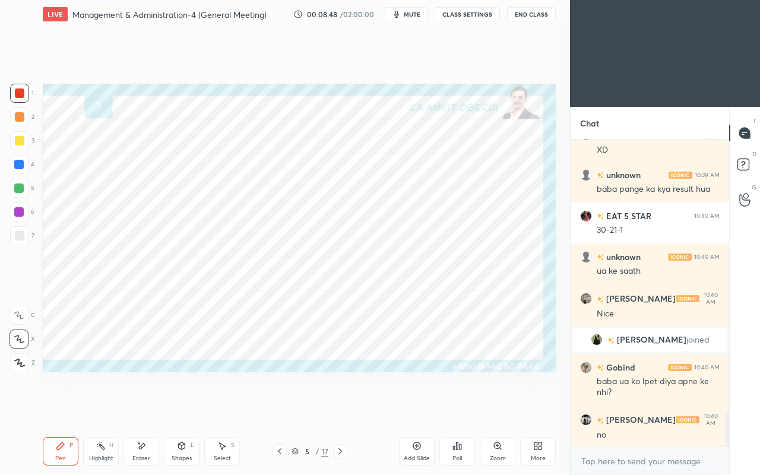
click at [135, 408] on div "Eraser" at bounding box center [141, 451] width 36 height 28
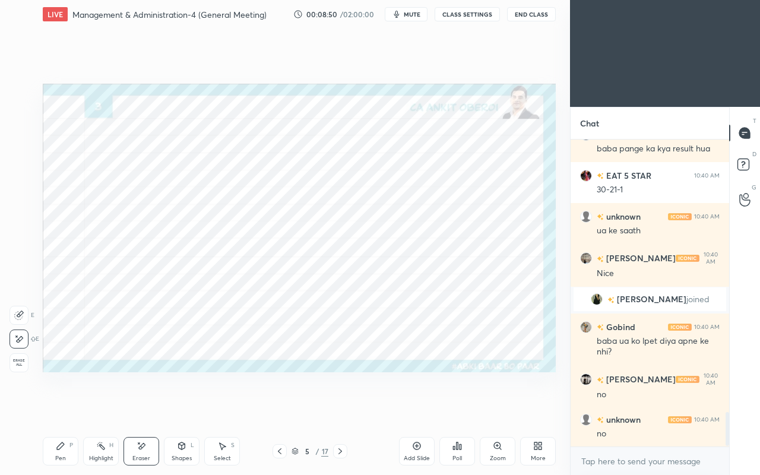
scroll to position [2461, 0]
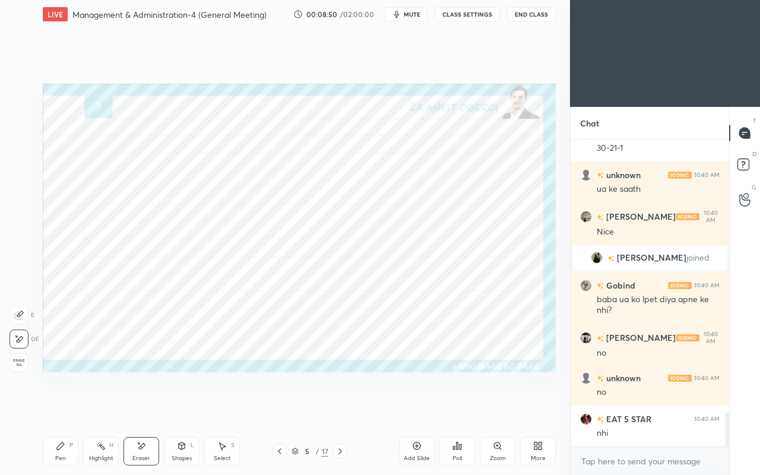
click at [57, 408] on icon at bounding box center [60, 445] width 7 height 7
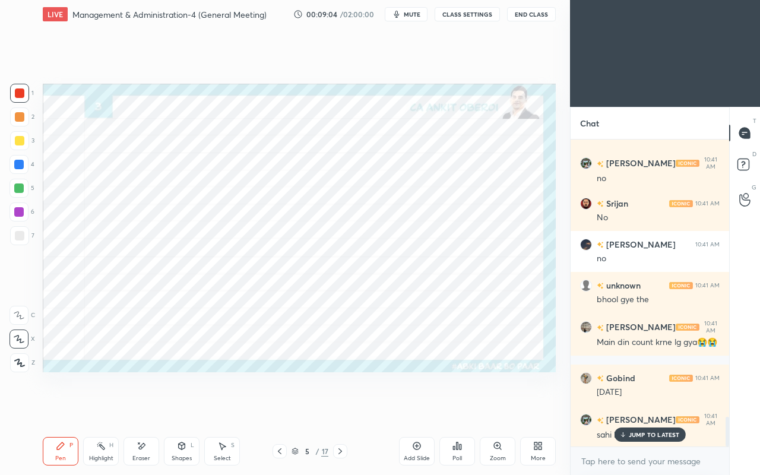
scroll to position [2840, 0]
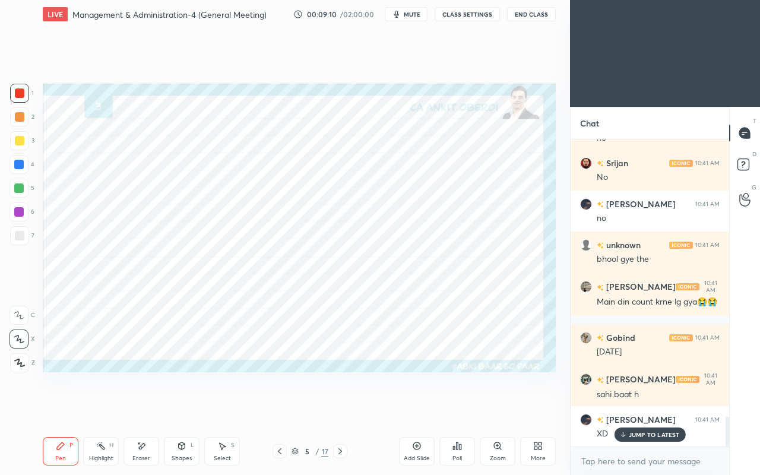
click at [180, 408] on div "Shapes L" at bounding box center [182, 451] width 36 height 28
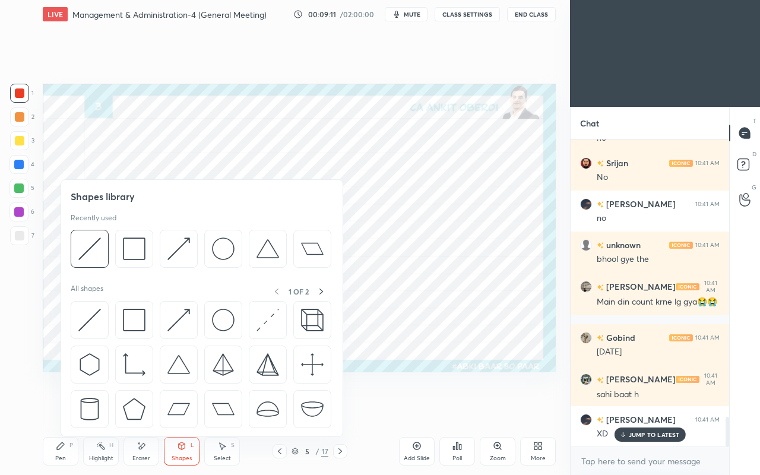
click at [91, 323] on img at bounding box center [89, 320] width 23 height 23
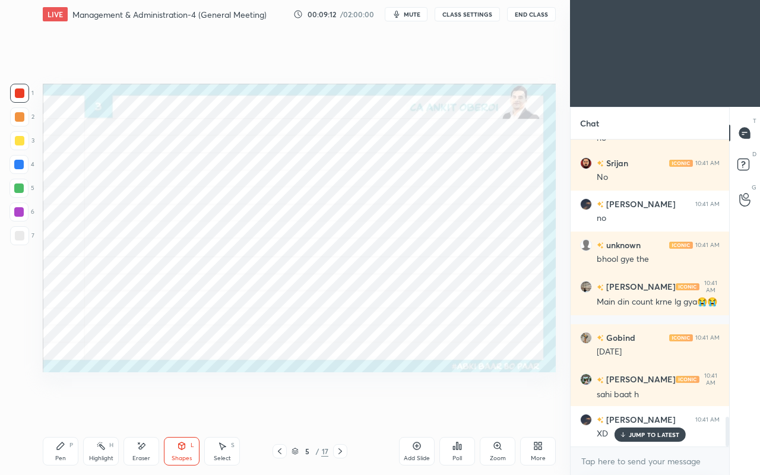
click at [21, 168] on div at bounding box center [18, 164] width 9 height 9
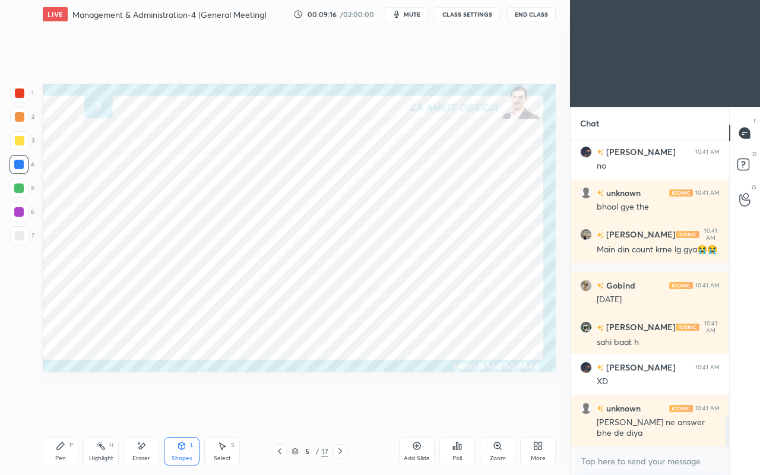
scroll to position [2932, 0]
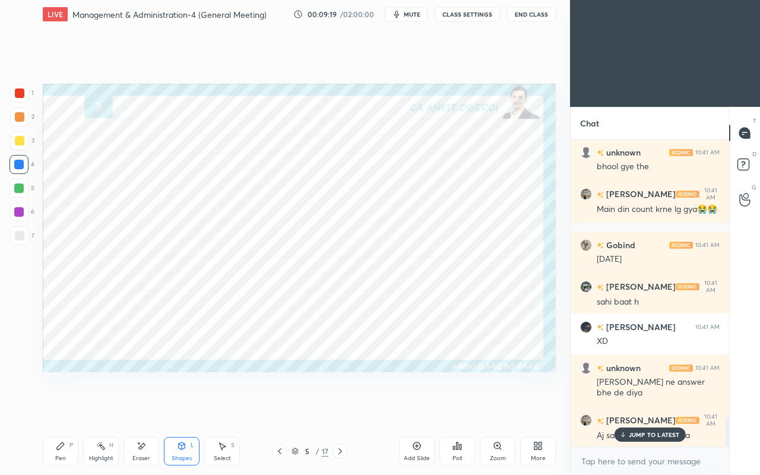
click at [624, 408] on div "JUMP TO LATEST" at bounding box center [649, 434] width 71 height 14
click at [61, 408] on icon at bounding box center [60, 445] width 9 height 9
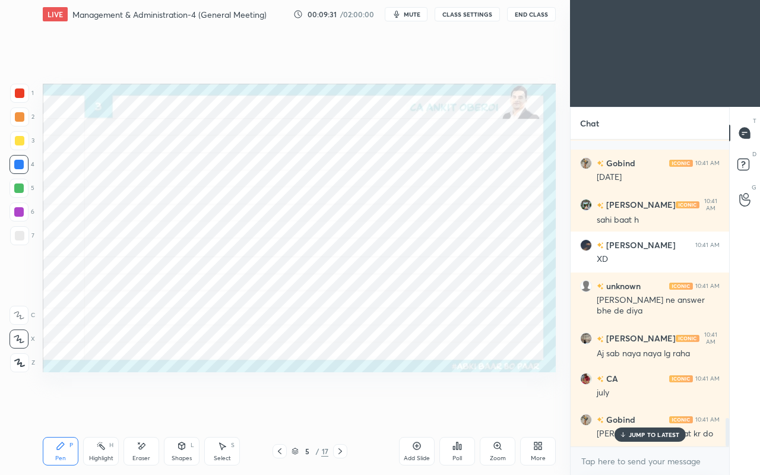
click at [18, 88] on div at bounding box center [19, 92] width 9 height 9
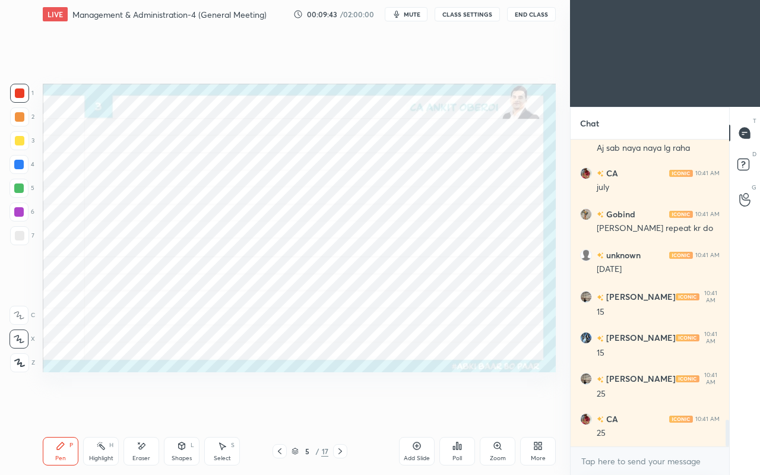
scroll to position [3260, 0]
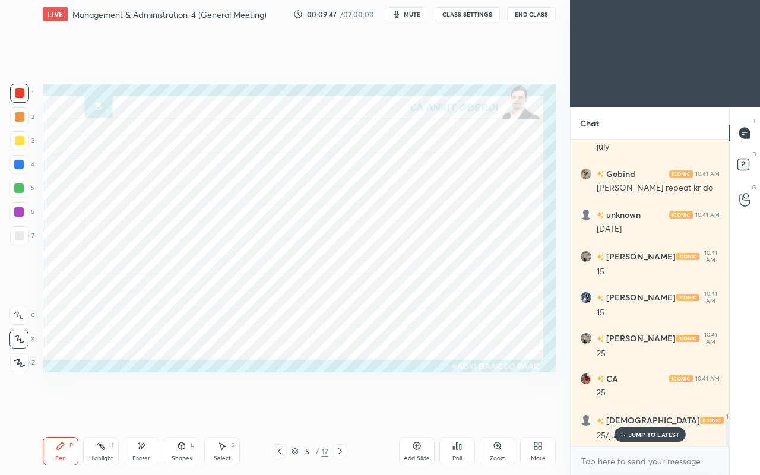
click at [137, 408] on icon at bounding box center [141, 446] width 9 height 10
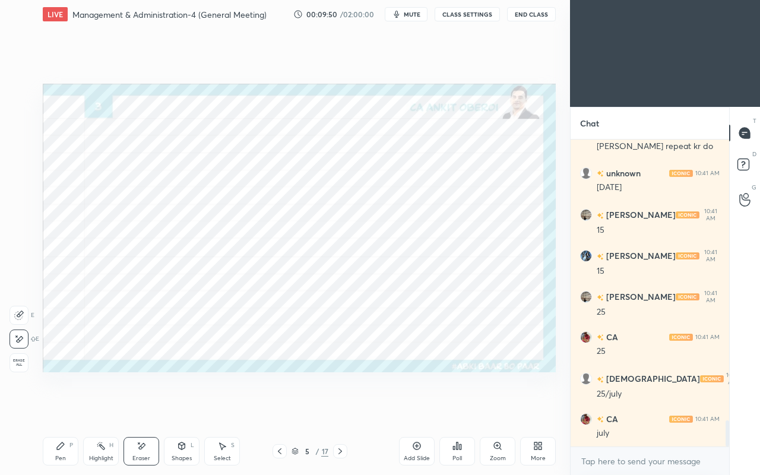
scroll to position [3383, 0]
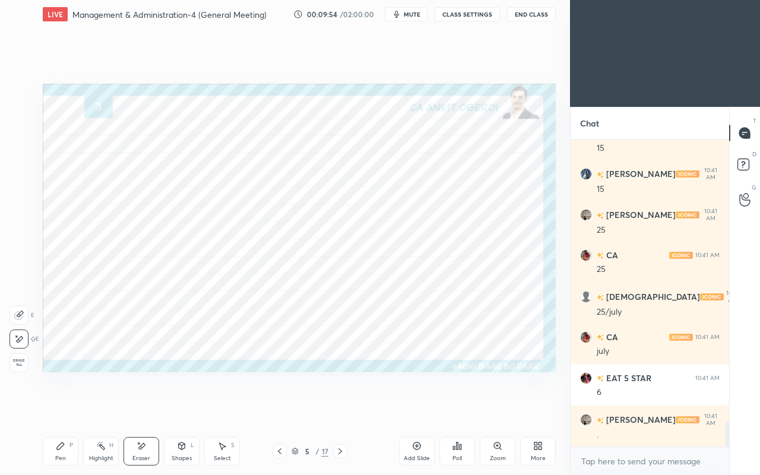
click at [56, 408] on div "Pen" at bounding box center [60, 458] width 11 height 6
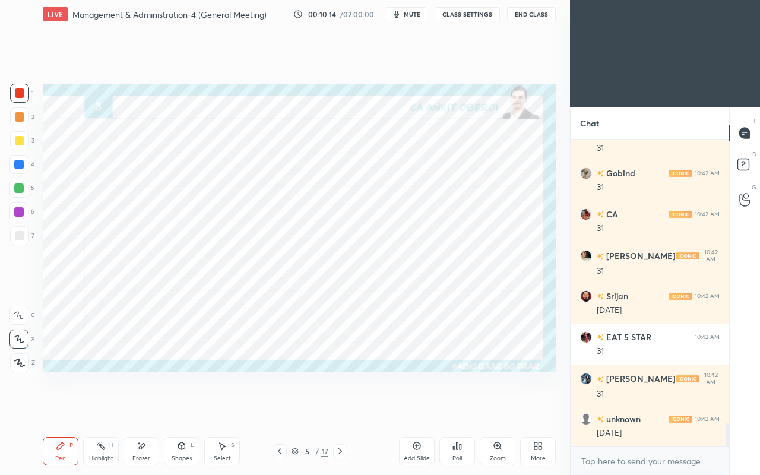
scroll to position [3635, 0]
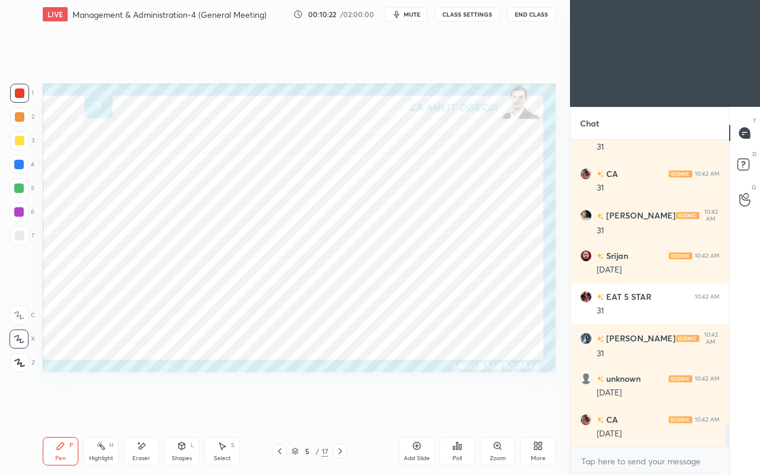
click at [128, 408] on div "Eraser" at bounding box center [141, 451] width 36 height 28
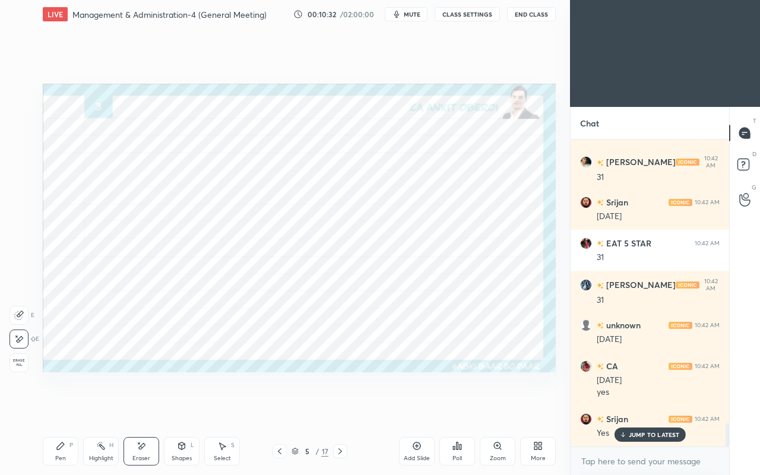
scroll to position [3729, 0]
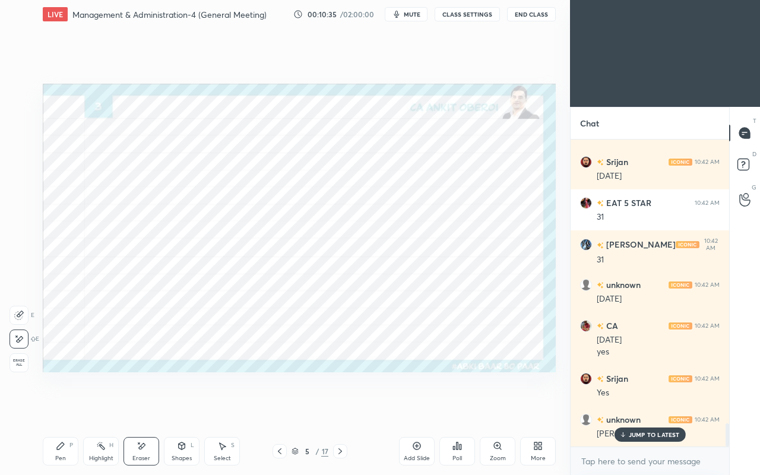
click at [641, 408] on p "JUMP TO LATEST" at bounding box center [654, 434] width 51 height 7
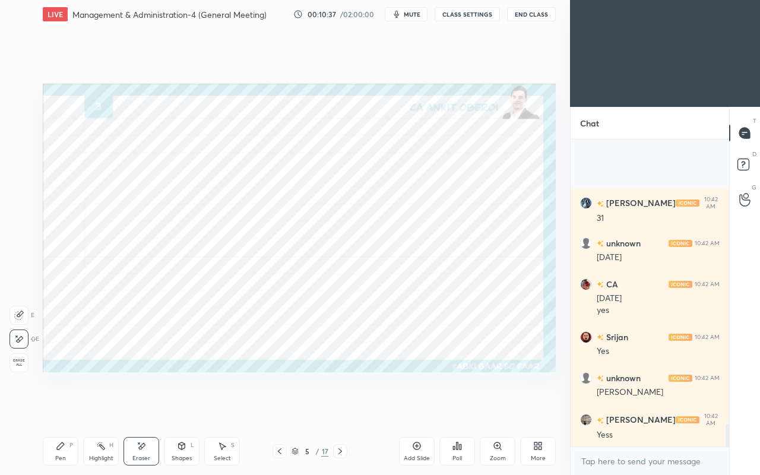
scroll to position [3863, 0]
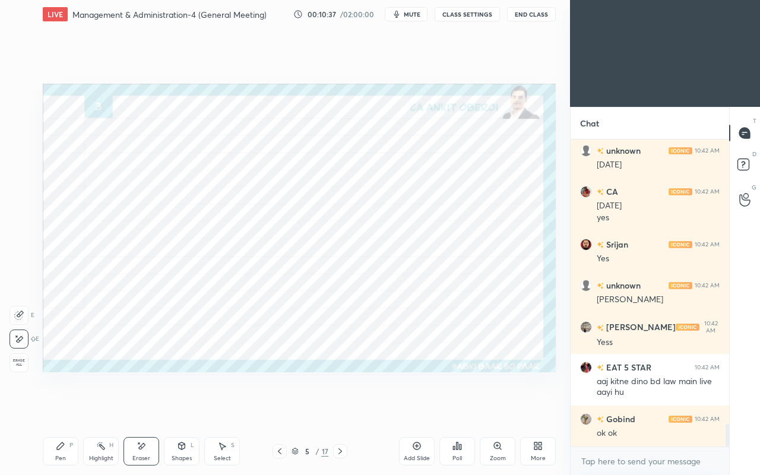
click at [338, 408] on icon at bounding box center [339, 450] width 9 height 9
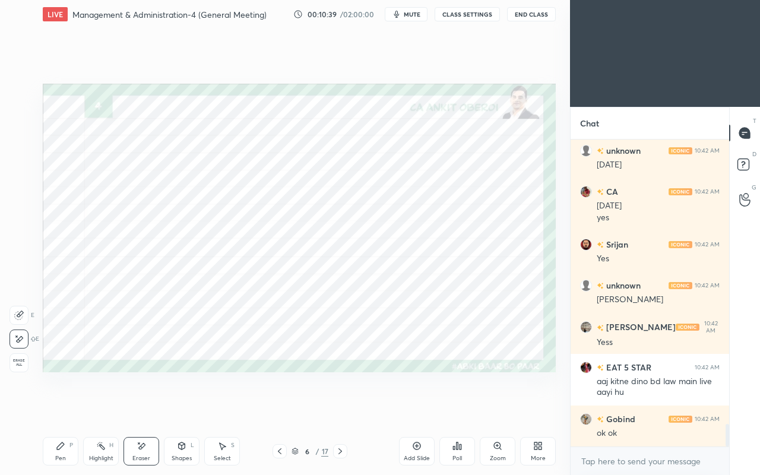
click at [61, 408] on div "Pen P" at bounding box center [61, 451] width 36 height 28
click at [16, 162] on div at bounding box center [18, 164] width 9 height 9
click at [19, 94] on div at bounding box center [19, 92] width 9 height 9
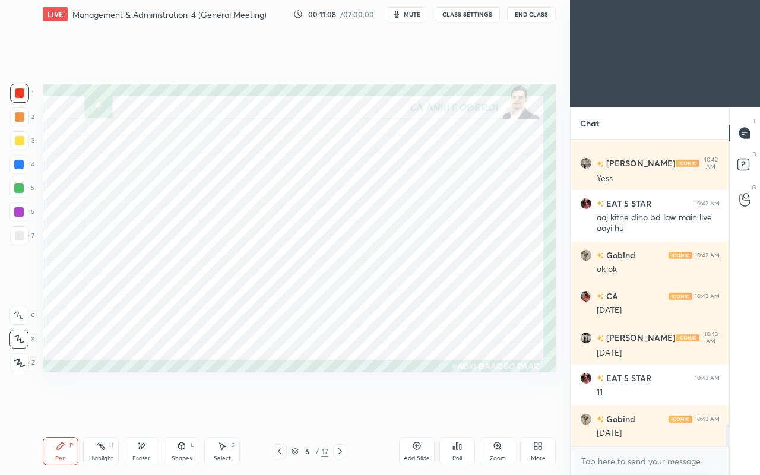
scroll to position [4067, 0]
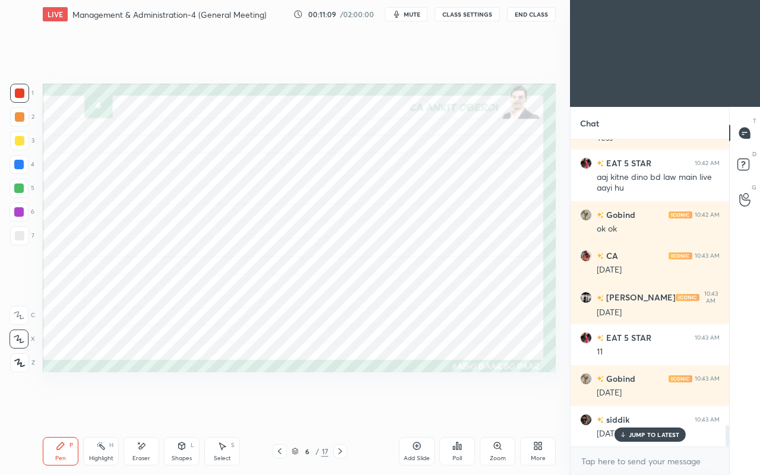
click at [186, 408] on icon at bounding box center [181, 445] width 9 height 9
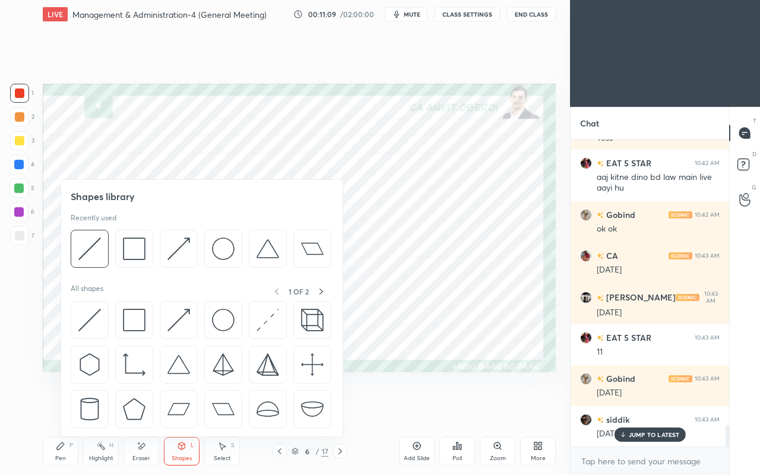
scroll to position [4149, 0]
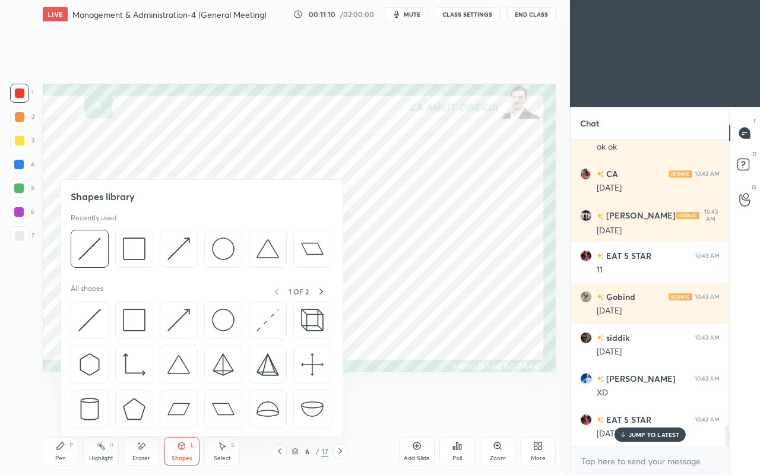
click at [91, 315] on img at bounding box center [89, 320] width 23 height 23
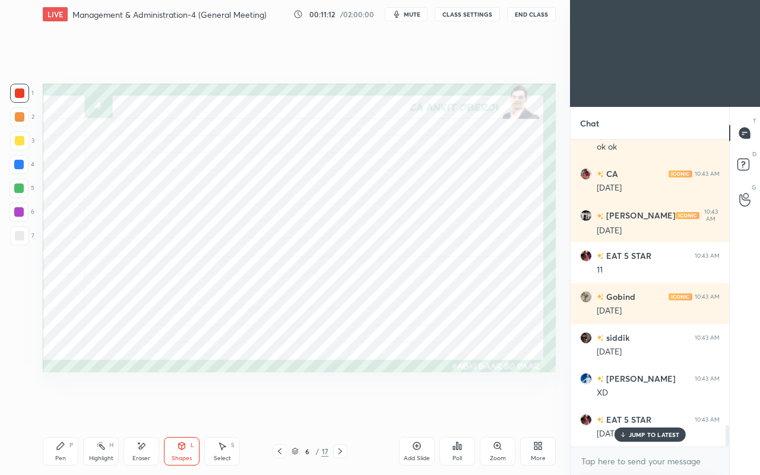
click at [65, 408] on div "Pen P" at bounding box center [61, 451] width 36 height 28
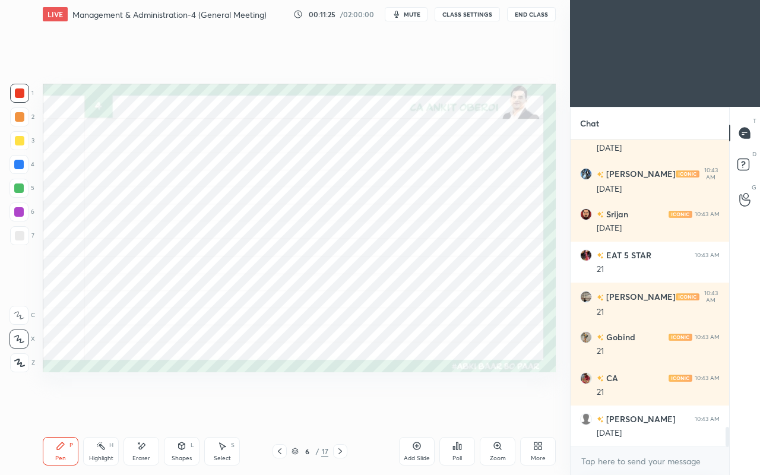
scroll to position [4558, 0]
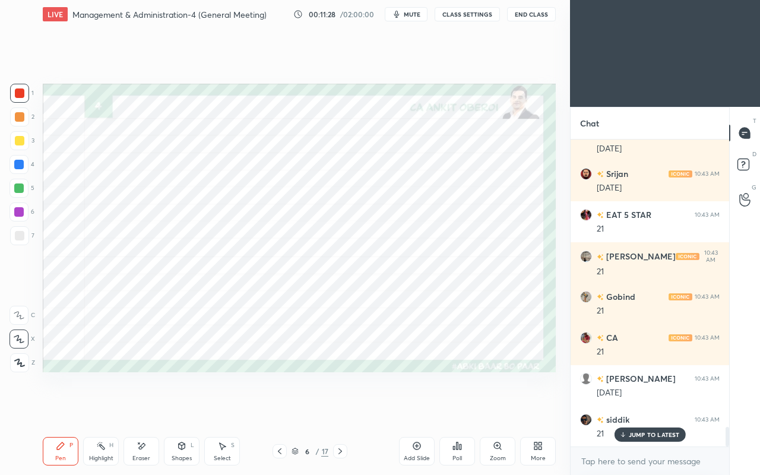
click at [17, 164] on div at bounding box center [18, 164] width 9 height 9
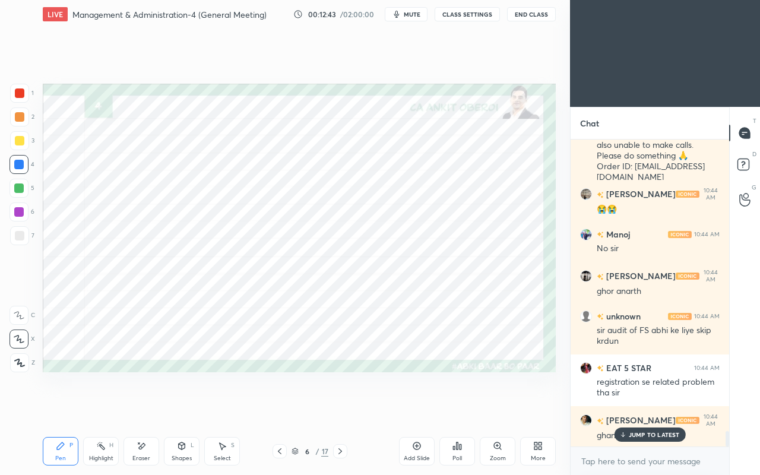
scroll to position [5875, 0]
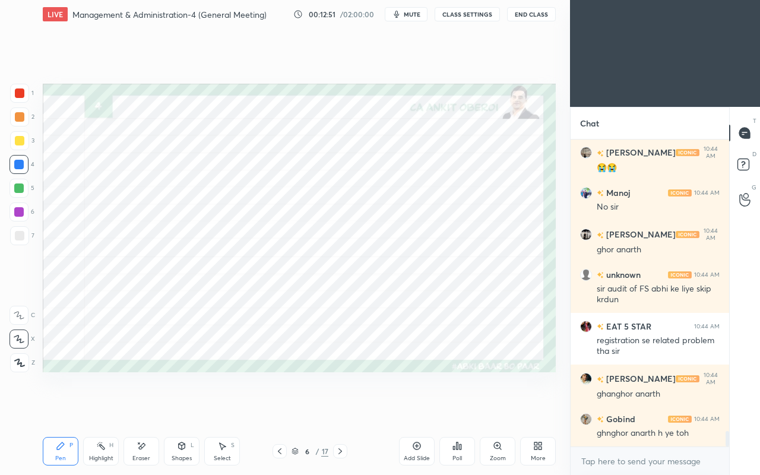
click at [278, 408] on icon at bounding box center [280, 451] width 4 height 6
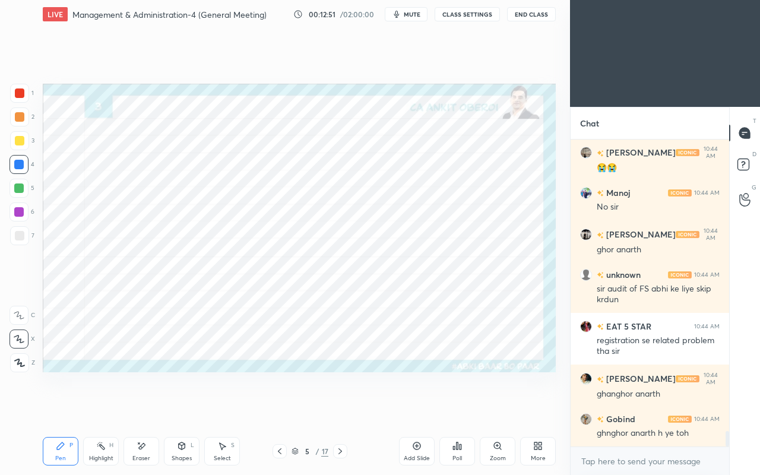
click at [276, 408] on icon at bounding box center [279, 450] width 9 height 9
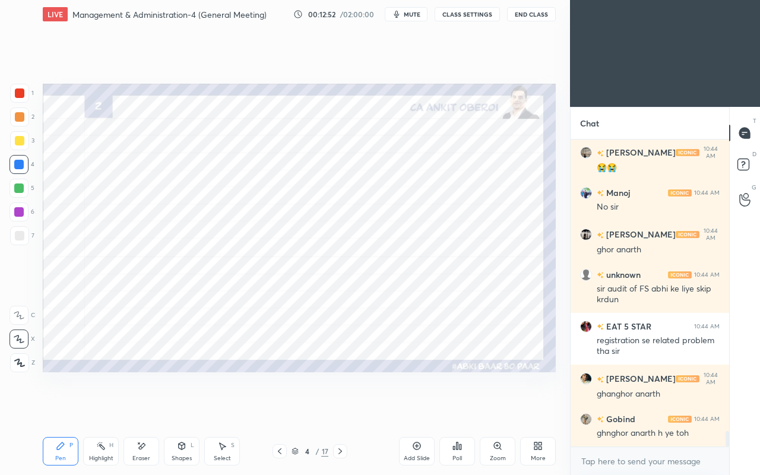
click at [275, 408] on icon at bounding box center [279, 450] width 9 height 9
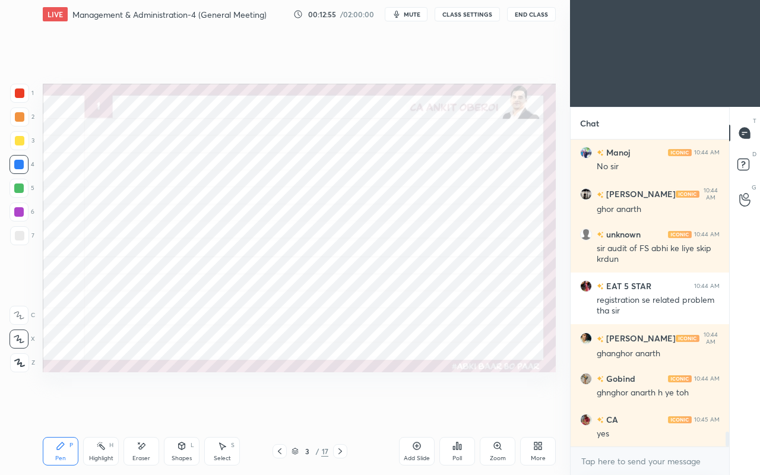
scroll to position [5957, 0]
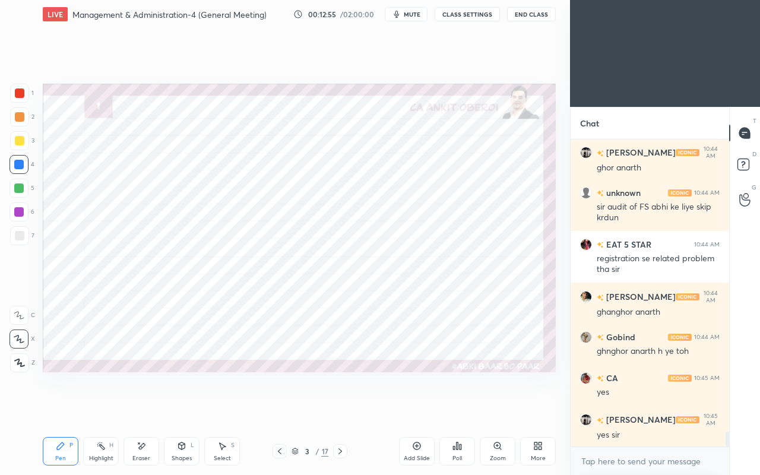
click at [21, 188] on div at bounding box center [18, 187] width 9 height 9
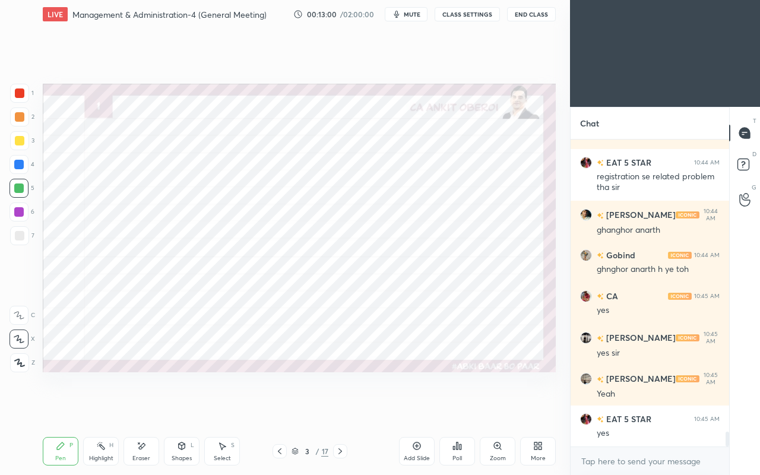
scroll to position [6079, 0]
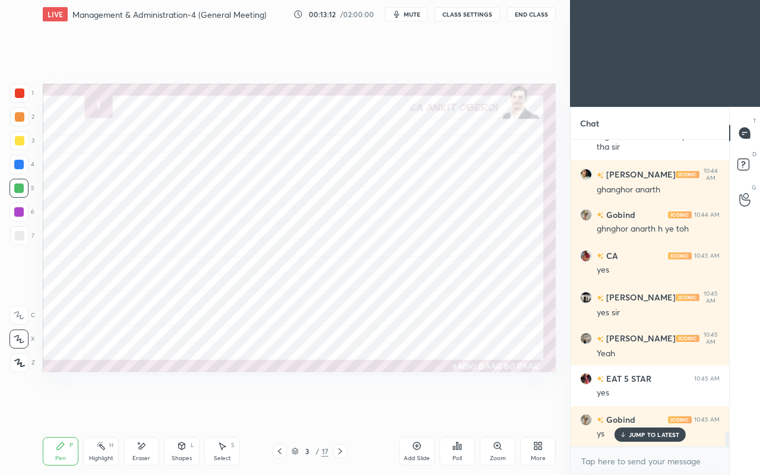
click at [17, 95] on div at bounding box center [19, 92] width 9 height 9
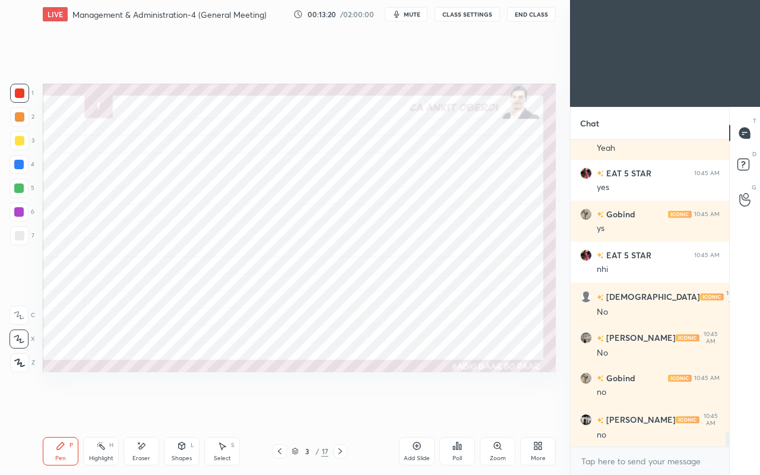
scroll to position [6325, 0]
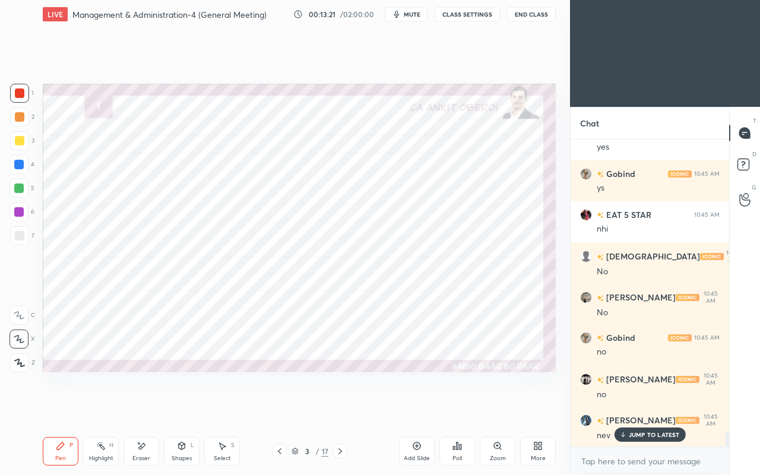
click at [339, 408] on icon at bounding box center [339, 450] width 9 height 9
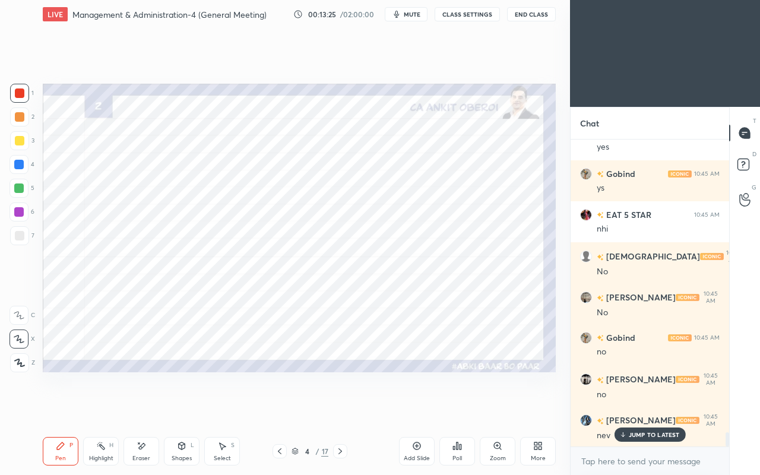
click at [340, 408] on icon at bounding box center [339, 450] width 9 height 9
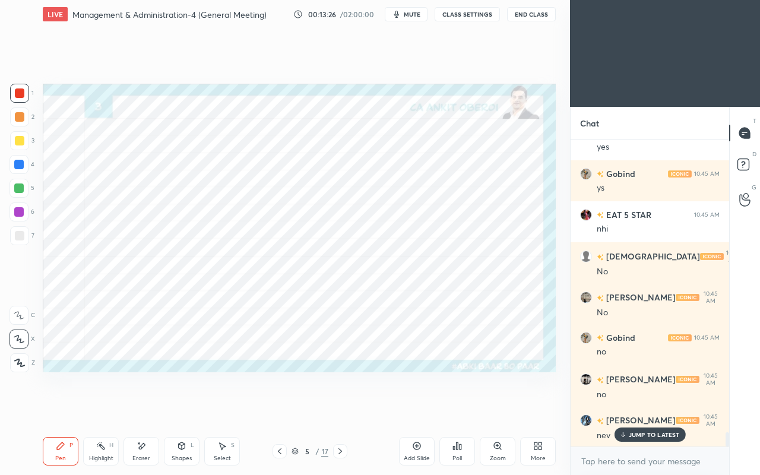
click at [339, 408] on icon at bounding box center [339, 450] width 9 height 9
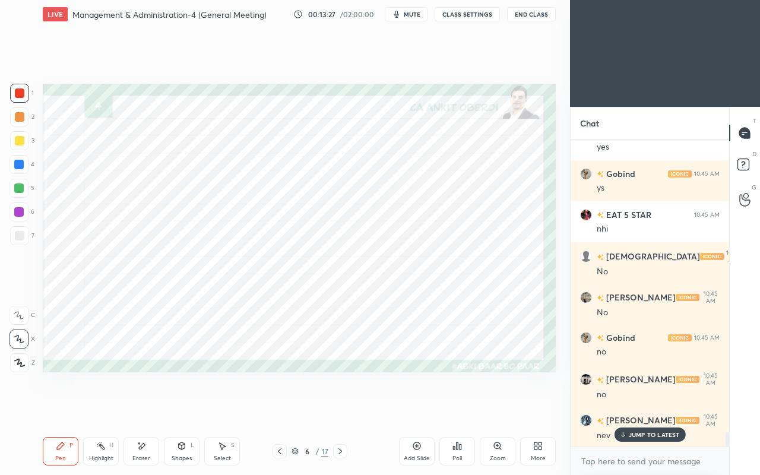
click at [338, 408] on icon at bounding box center [340, 451] width 4 height 6
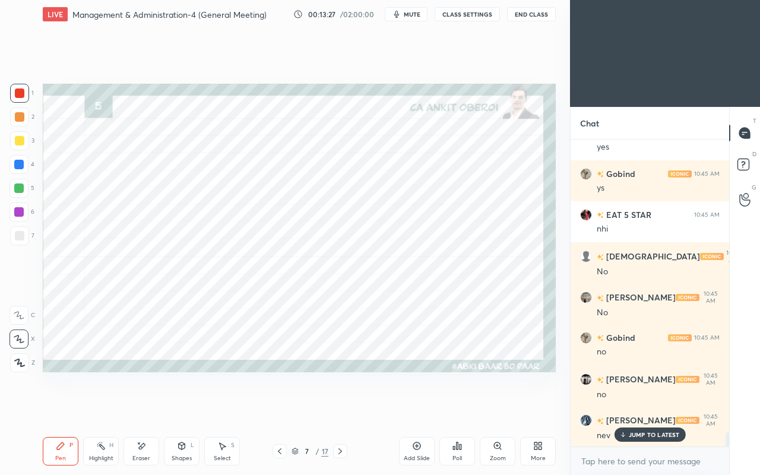
click at [277, 408] on icon at bounding box center [279, 450] width 9 height 9
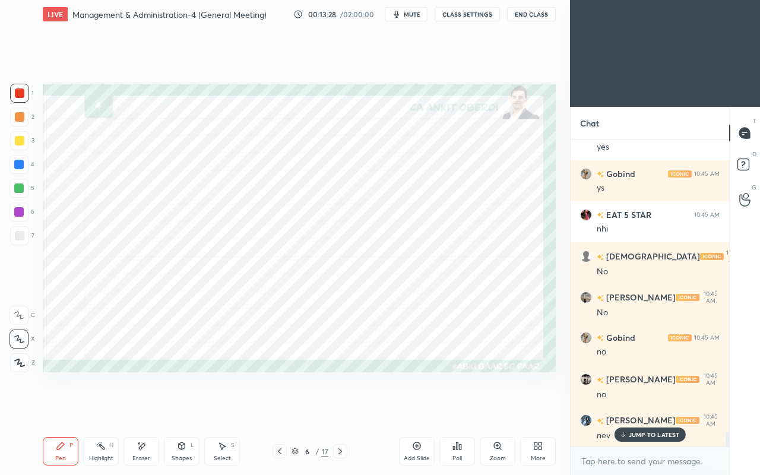
click at [279, 408] on icon at bounding box center [279, 450] width 9 height 9
click at [282, 408] on icon at bounding box center [279, 450] width 9 height 9
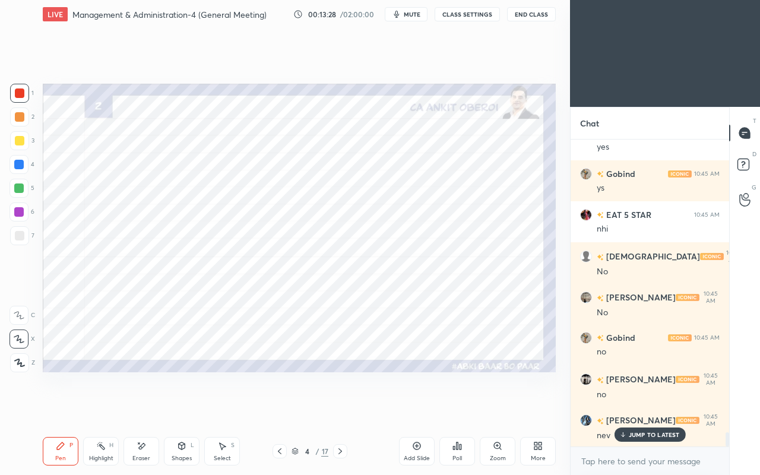
click at [281, 408] on icon at bounding box center [279, 450] width 9 height 9
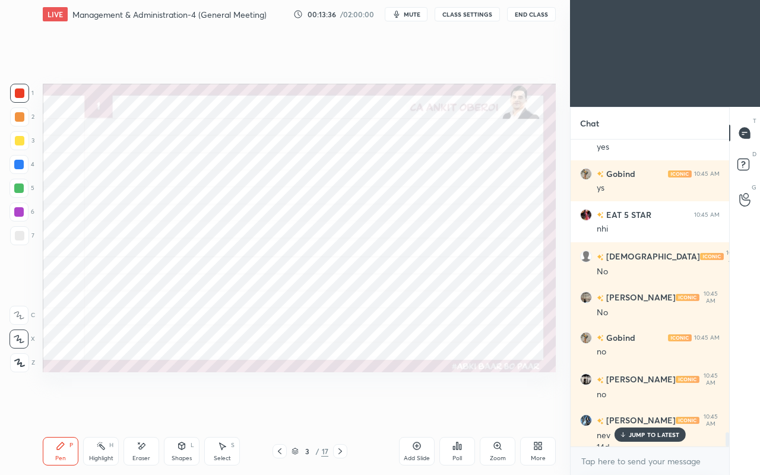
scroll to position [6337, 0]
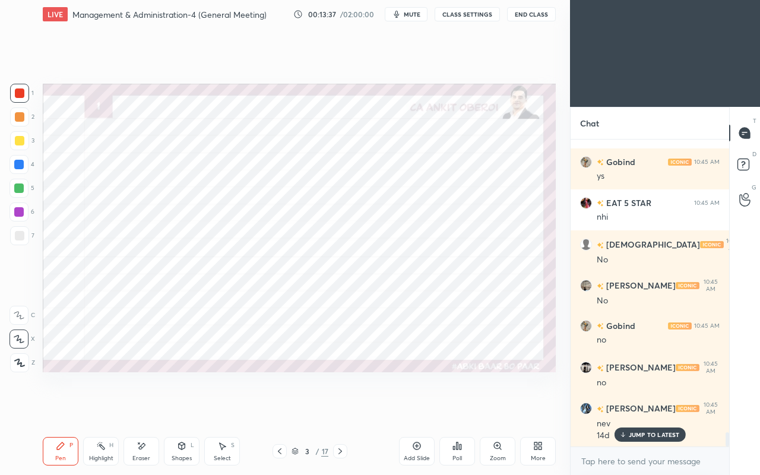
click at [20, 164] on div at bounding box center [18, 164] width 9 height 9
click at [254, 408] on div "Pen P Highlight H Eraser Shapes L Select S 3 / 17 Add Slide Poll Zoom More" at bounding box center [299, 450] width 513 height 47
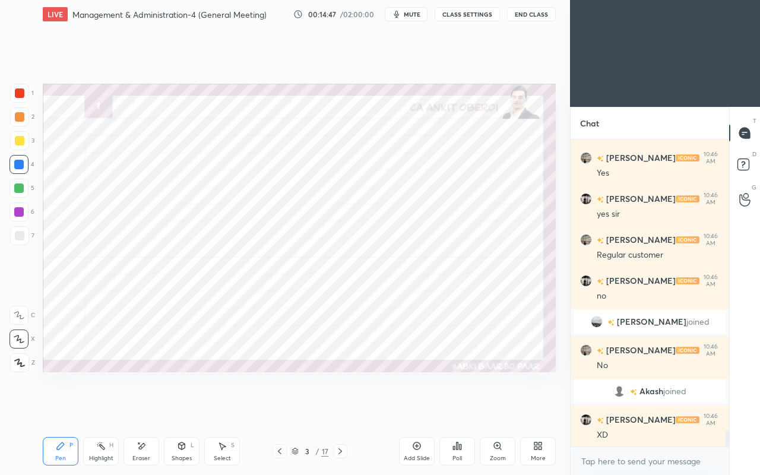
scroll to position [5596, 0]
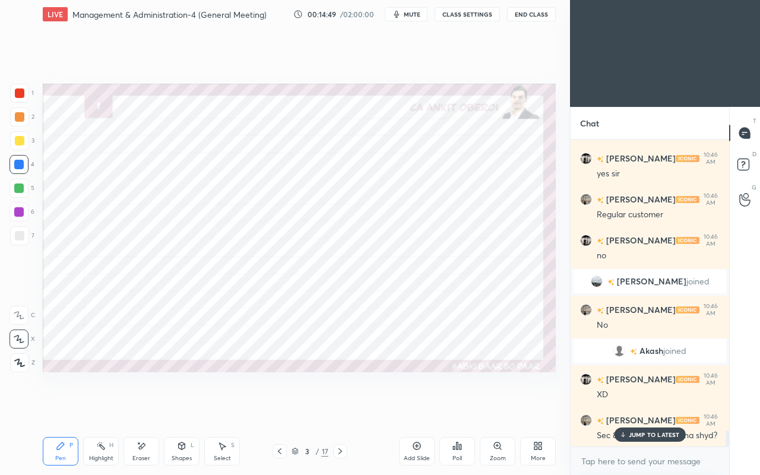
click at [651, 408] on p "JUMP TO LATEST" at bounding box center [654, 434] width 51 height 7
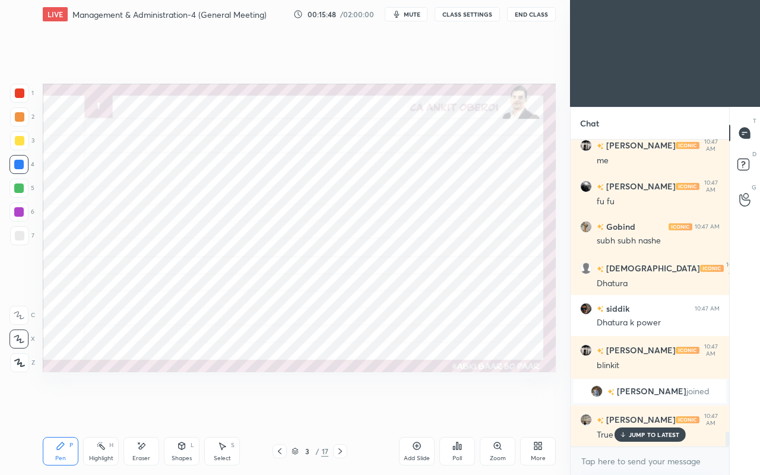
scroll to position [5976, 0]
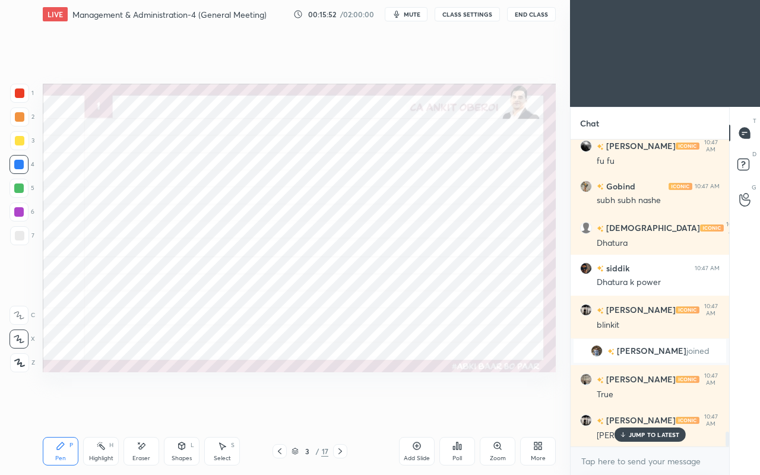
click at [643, 408] on p "JUMP TO LATEST" at bounding box center [654, 434] width 51 height 7
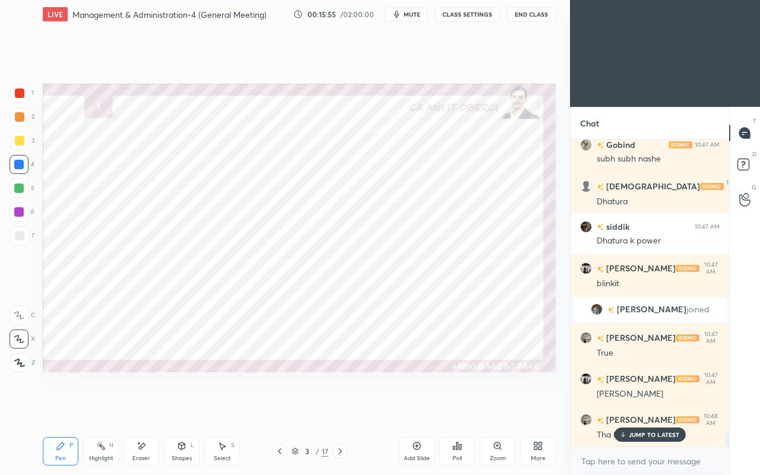
scroll to position [6058, 0]
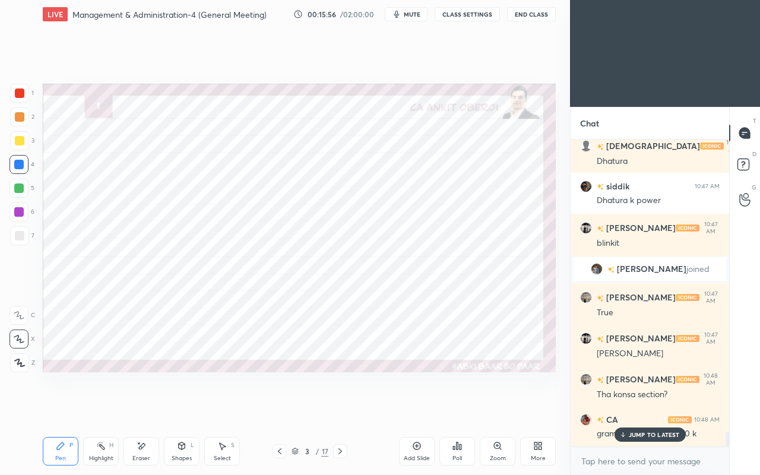
click at [639, 408] on p "JUMP TO LATEST" at bounding box center [654, 434] width 51 height 7
click at [344, 408] on icon at bounding box center [339, 450] width 9 height 9
click at [345, 408] on div at bounding box center [340, 451] width 14 height 14
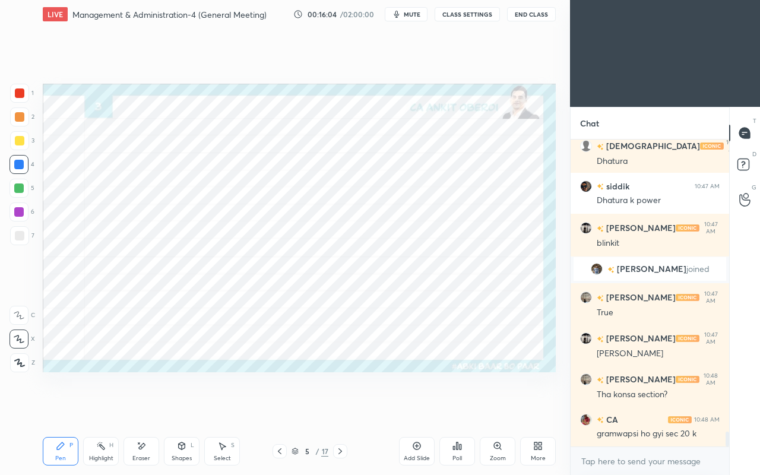
click at [345, 408] on div at bounding box center [340, 451] width 14 height 14
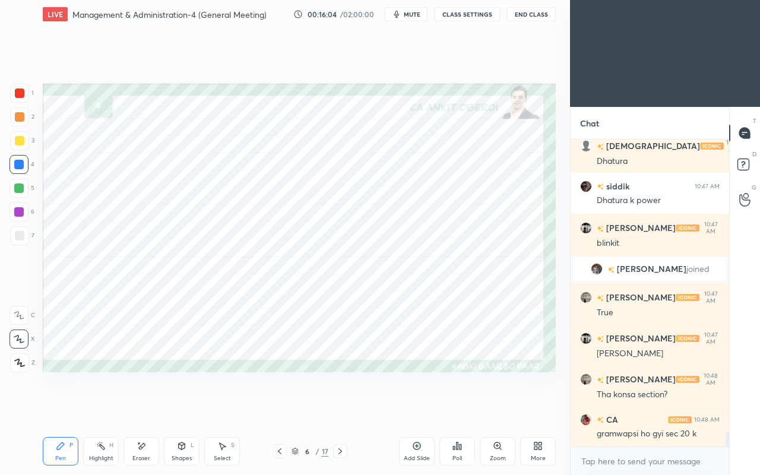
click at [345, 408] on div at bounding box center [340, 451] width 14 height 14
click at [346, 408] on div at bounding box center [340, 451] width 14 height 14
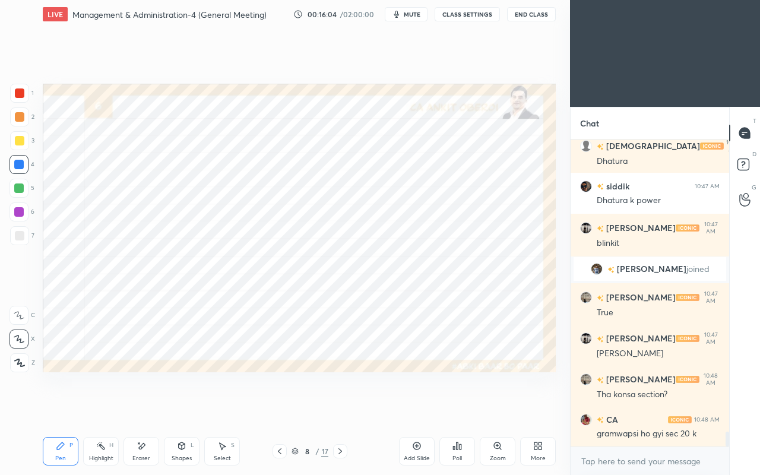
click at [347, 408] on div at bounding box center [340, 451] width 14 height 14
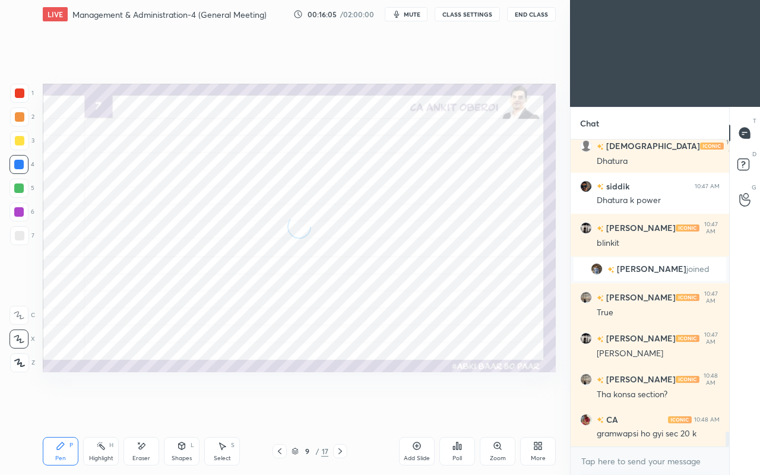
click at [347, 408] on div at bounding box center [340, 451] width 14 height 14
click at [346, 408] on div at bounding box center [340, 451] width 14 height 14
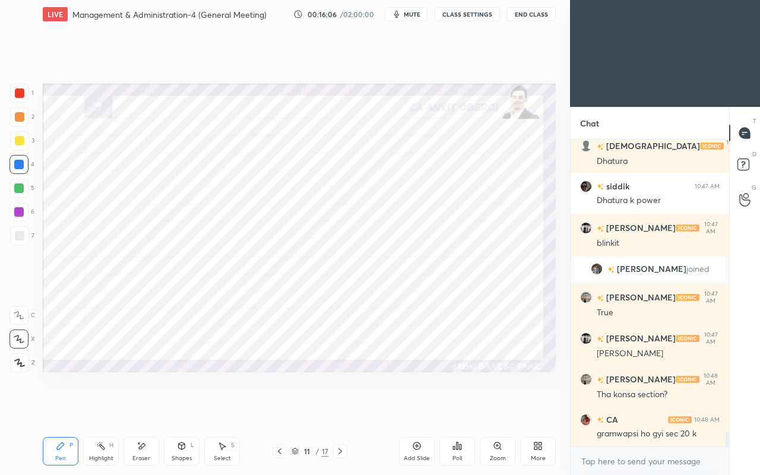
click at [361, 408] on div "11 / 17" at bounding box center [310, 451] width 178 height 14
click at [340, 408] on icon at bounding box center [339, 450] width 9 height 9
click at [344, 408] on icon at bounding box center [339, 450] width 9 height 9
click at [345, 408] on div at bounding box center [340, 451] width 14 height 14
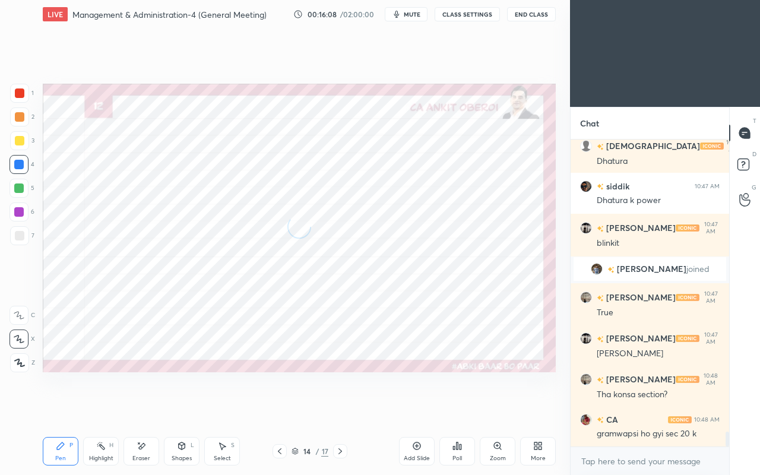
click at [344, 408] on icon at bounding box center [339, 450] width 9 height 9
click at [343, 408] on icon at bounding box center [339, 450] width 9 height 9
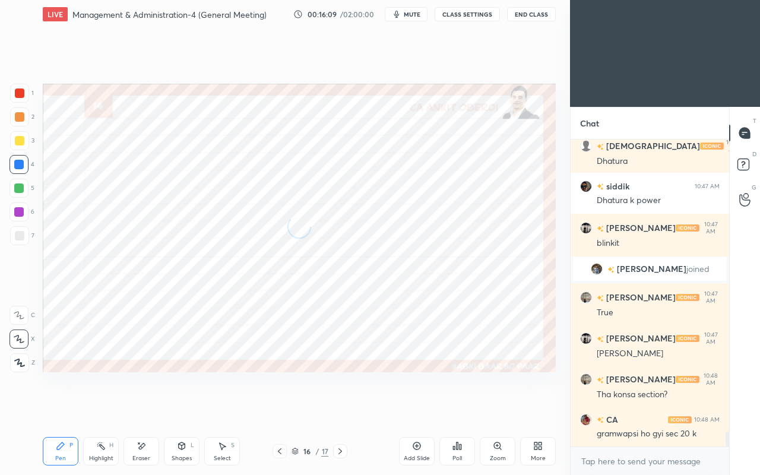
click at [344, 408] on icon at bounding box center [339, 450] width 9 height 9
click at [343, 408] on icon at bounding box center [339, 450] width 9 height 9
click at [344, 408] on icon at bounding box center [339, 450] width 9 height 9
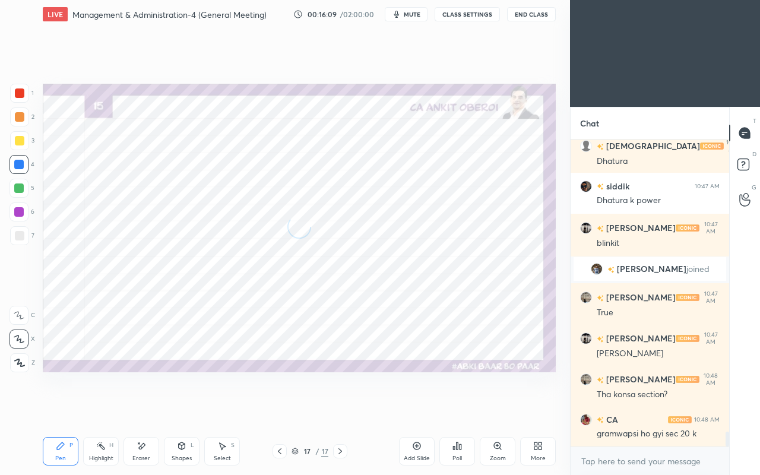
click at [345, 408] on div at bounding box center [340, 451] width 14 height 14
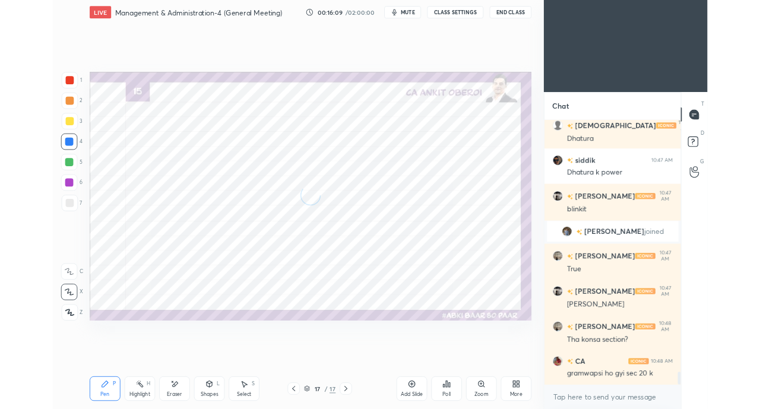
scroll to position [6099, 0]
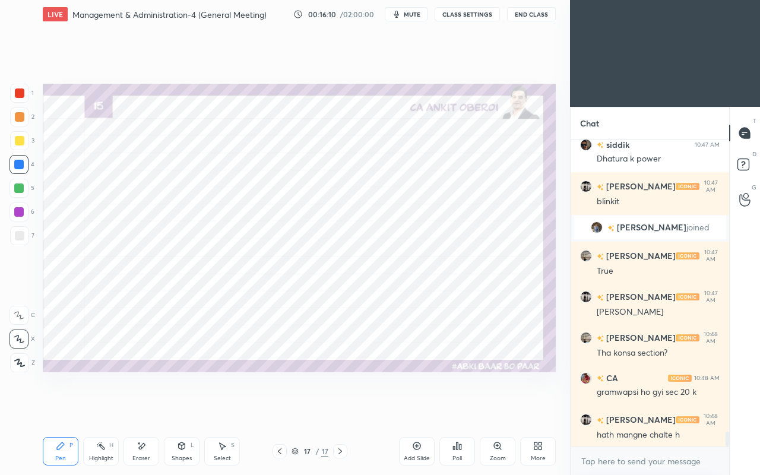
click at [344, 408] on icon at bounding box center [339, 450] width 9 height 9
click at [534, 408] on div "More" at bounding box center [538, 451] width 36 height 28
click at [465, 329] on div "Upload File" at bounding box center [470, 327] width 47 height 28
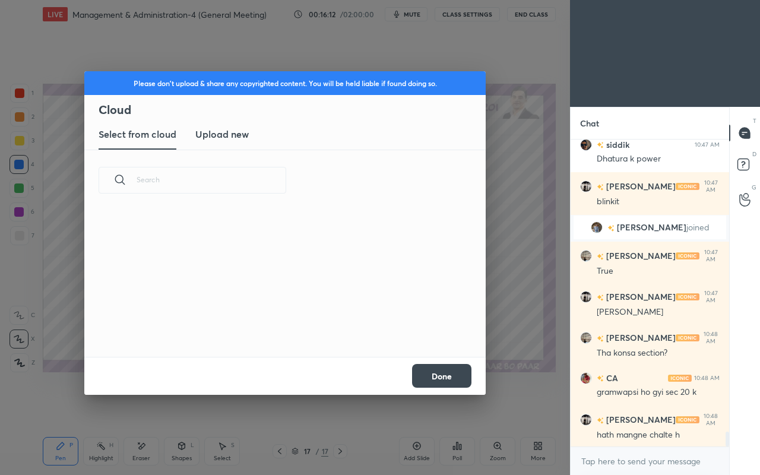
click at [233, 140] on h3 "Upload new" at bounding box center [221, 134] width 53 height 14
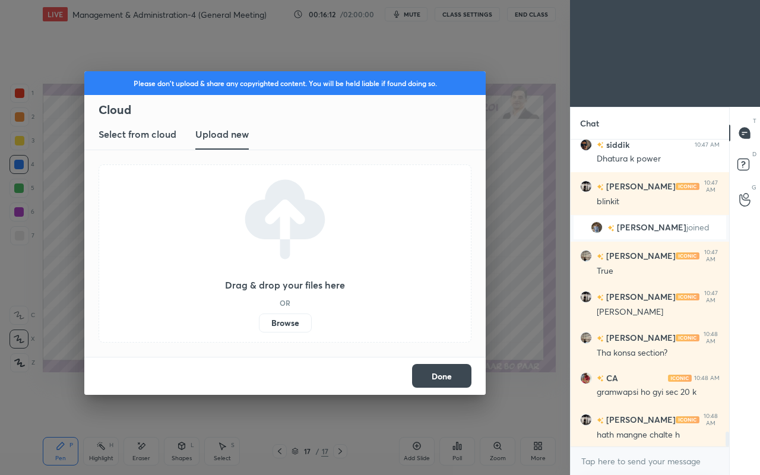
click at [303, 324] on label "Browse" at bounding box center [285, 322] width 53 height 19
click at [259, 324] on input "Browse" at bounding box center [259, 322] width 0 height 19
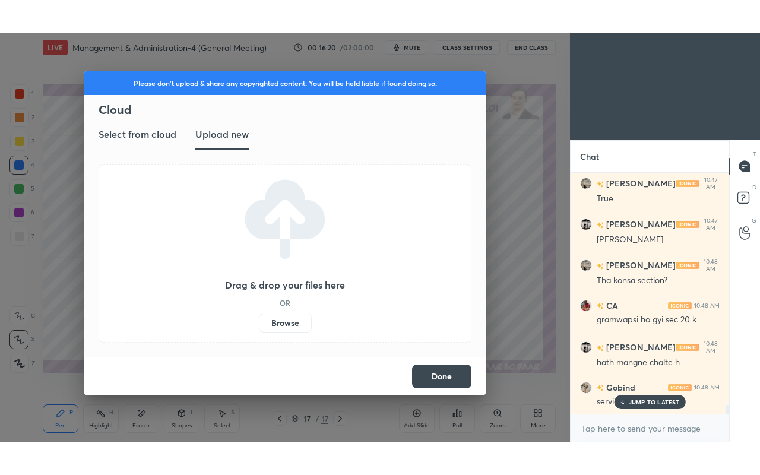
scroll to position [6233, 0]
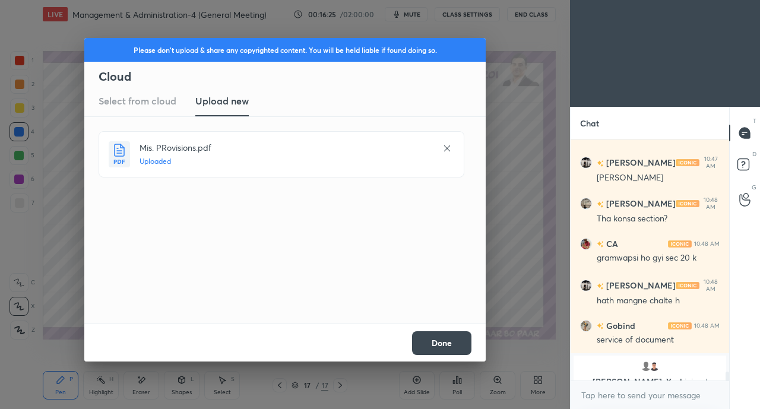
click at [455, 349] on button "Done" at bounding box center [441, 343] width 59 height 24
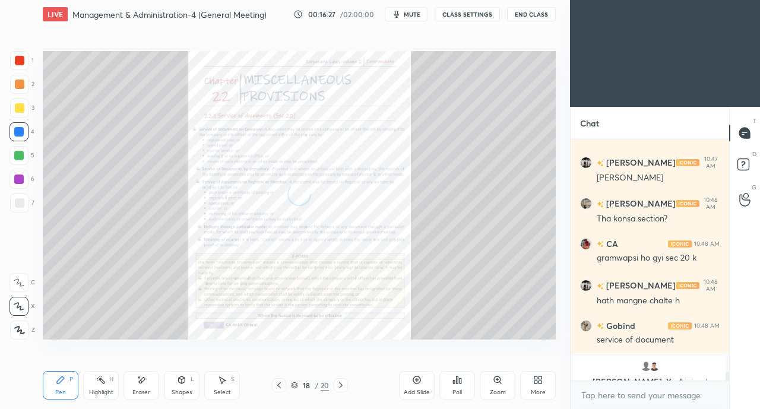
click at [538, 381] on icon at bounding box center [537, 379] width 9 height 9
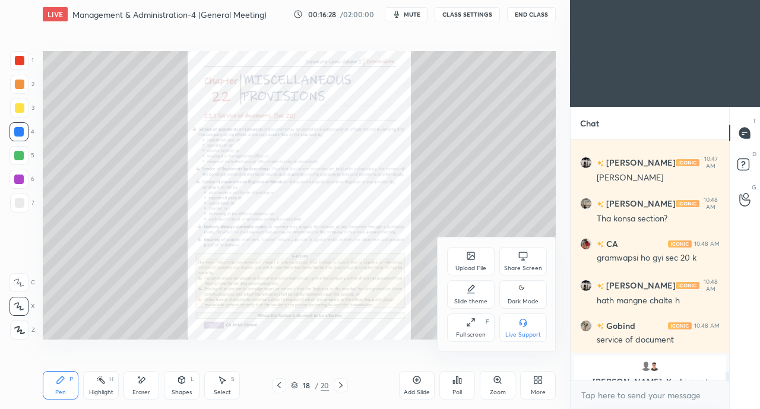
click at [450, 329] on div "Full screen F" at bounding box center [470, 327] width 47 height 28
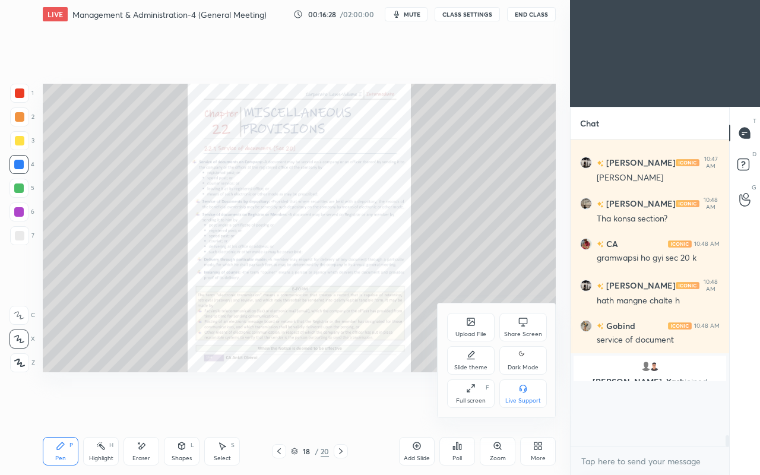
scroll to position [6168, 0]
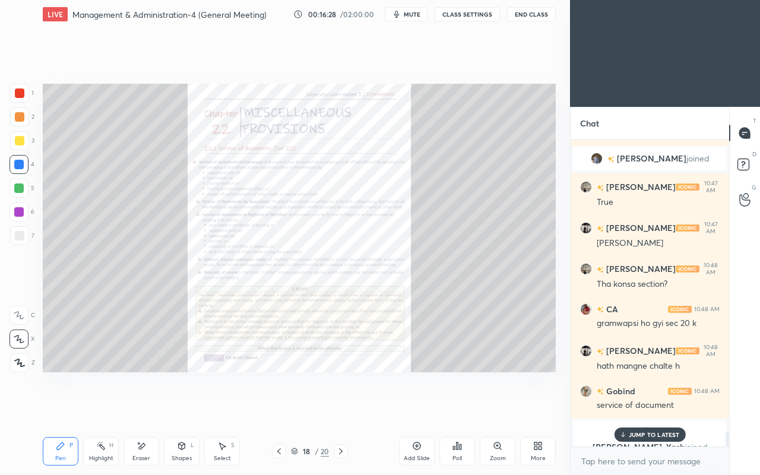
click at [344, 381] on div "Setting up your live class Poll for secs No correct answer Start poll" at bounding box center [299, 227] width 522 height 399
click at [639, 408] on p "JUMP TO LATEST" at bounding box center [654, 434] width 51 height 7
click at [343, 408] on icon at bounding box center [340, 450] width 9 height 9
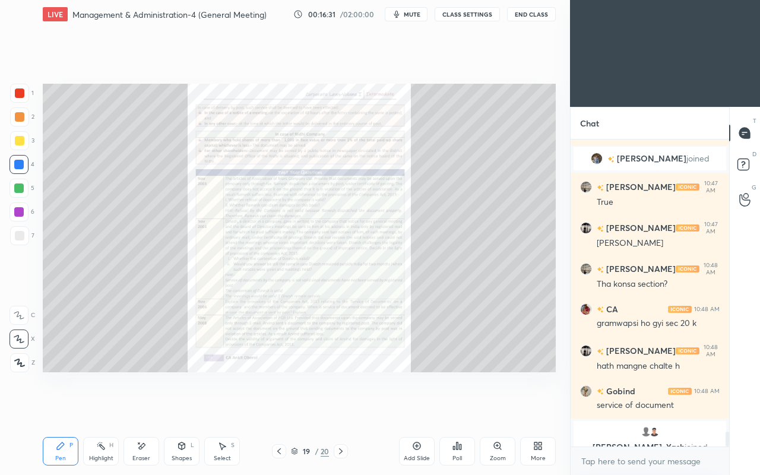
click at [342, 408] on icon at bounding box center [340, 450] width 9 height 9
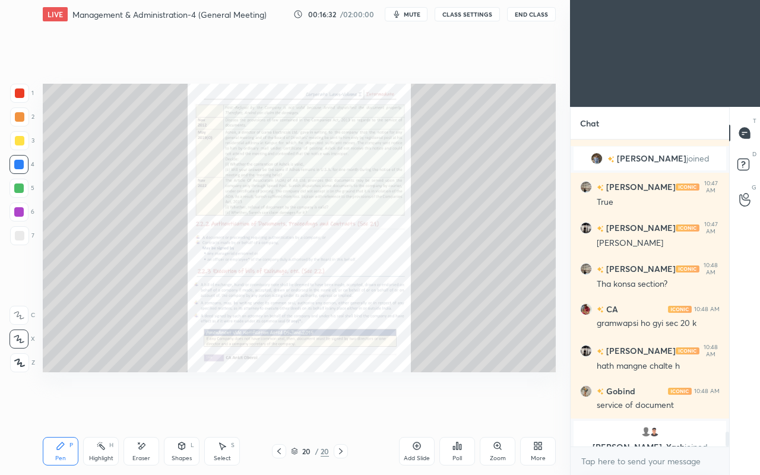
click at [279, 408] on icon at bounding box center [278, 450] width 9 height 9
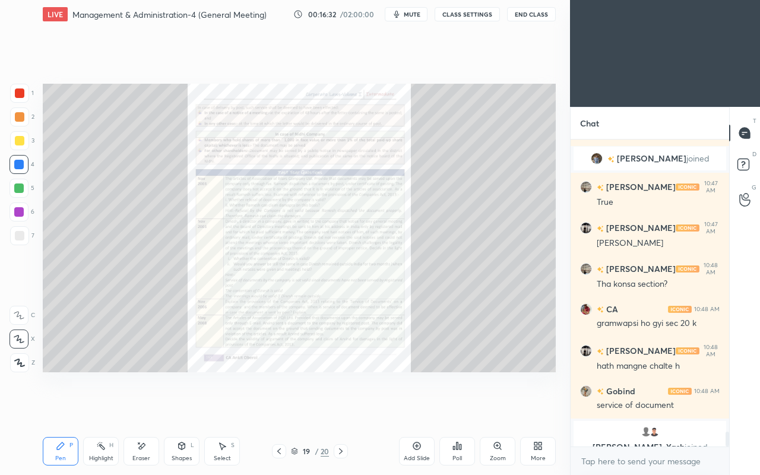
click at [278, 408] on icon at bounding box center [278, 450] width 9 height 9
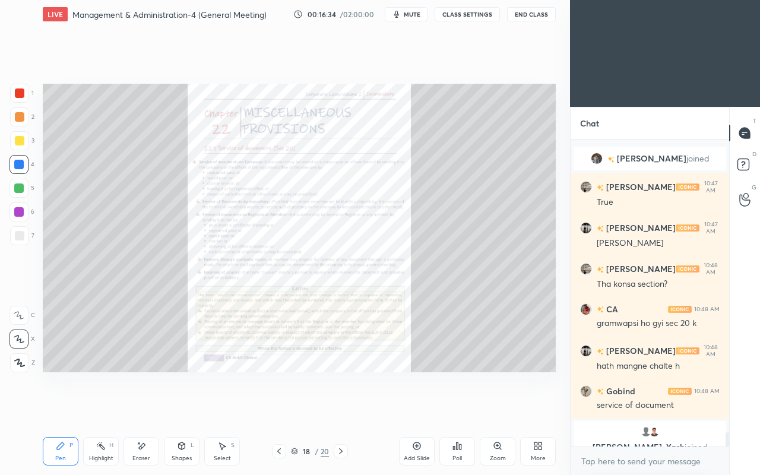
scroll to position [6210, 0]
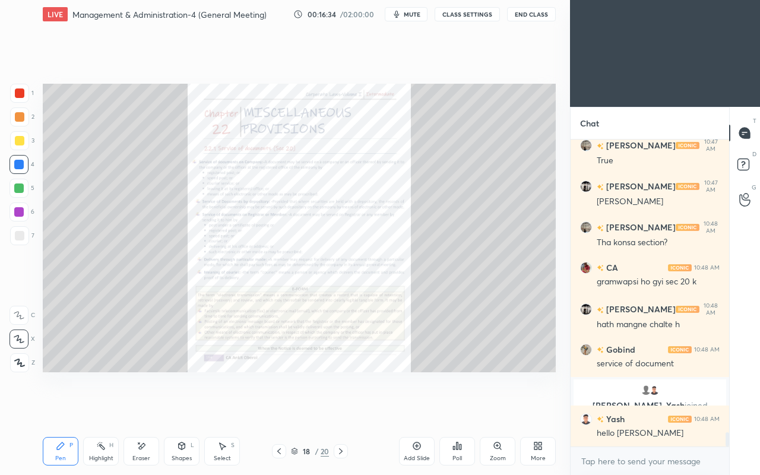
click at [497, 408] on icon at bounding box center [497, 445] width 7 height 7
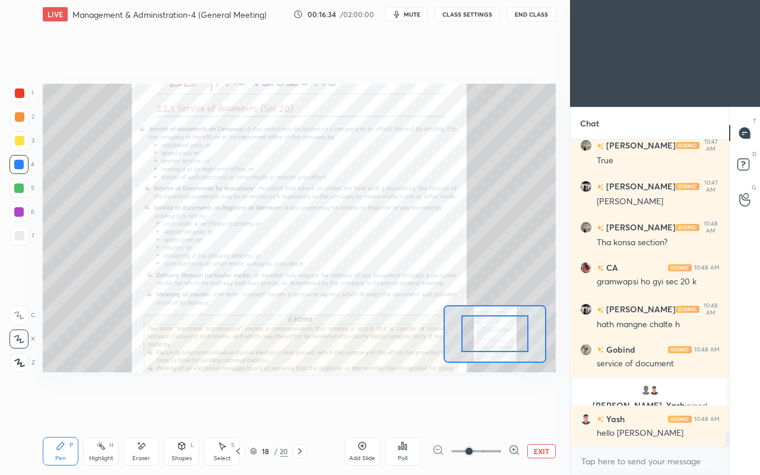
click at [472, 408] on span at bounding box center [468, 451] width 7 height 7
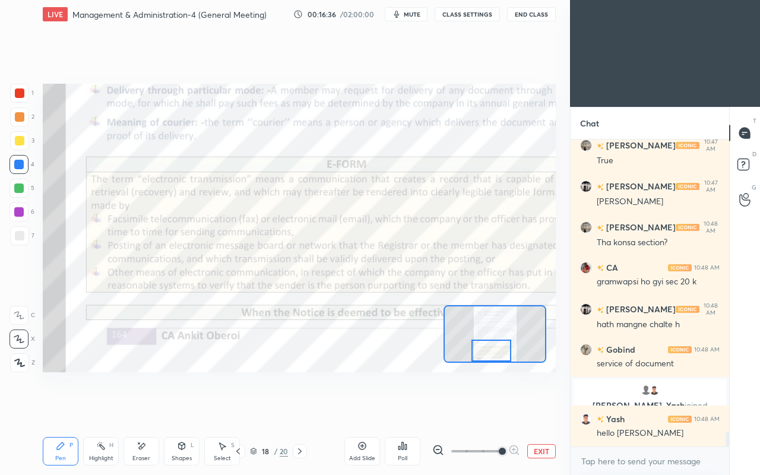
click at [21, 99] on div at bounding box center [19, 93] width 19 height 19
click at [303, 408] on icon at bounding box center [299, 450] width 9 height 9
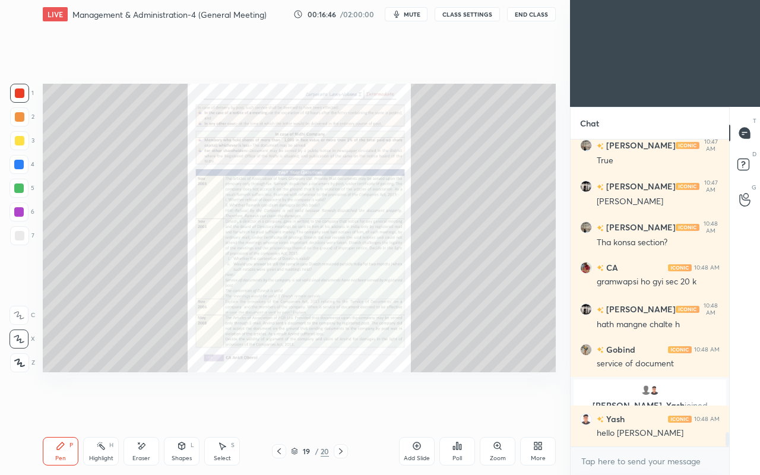
click at [501, 408] on icon at bounding box center [497, 445] width 9 height 9
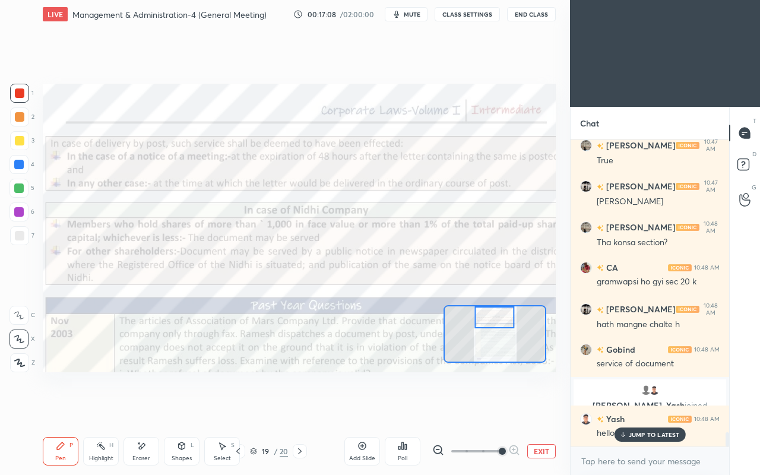
scroll to position [6271, 0]
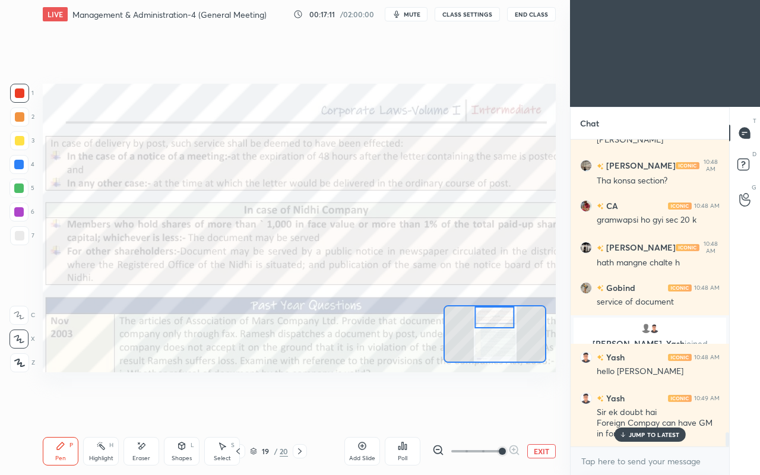
click at [627, 408] on div "JUMP TO LATEST" at bounding box center [649, 434] width 71 height 14
click at [241, 408] on icon at bounding box center [237, 450] width 9 height 9
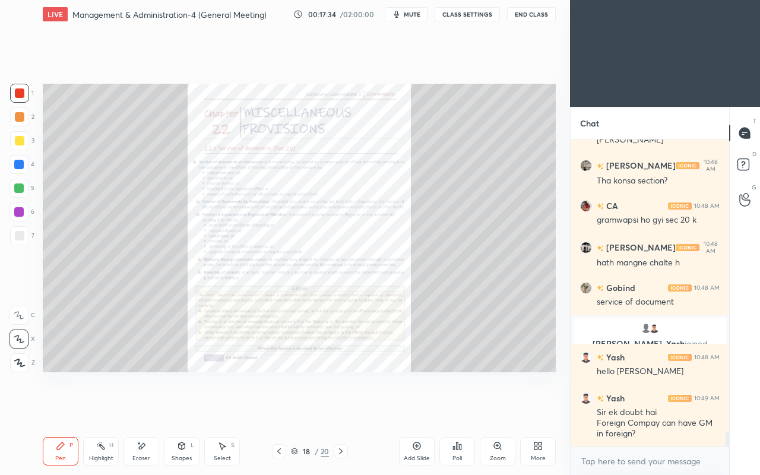
click at [278, 408] on icon at bounding box center [279, 451] width 4 height 6
click at [279, 408] on icon at bounding box center [279, 451] width 4 height 6
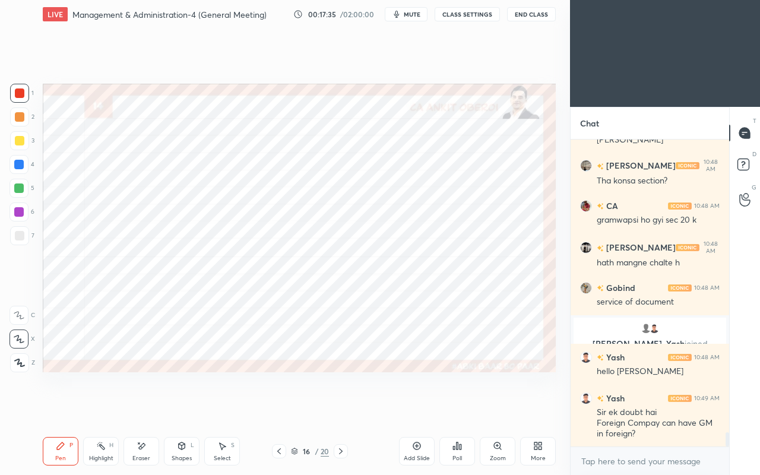
click at [280, 408] on icon at bounding box center [278, 450] width 9 height 9
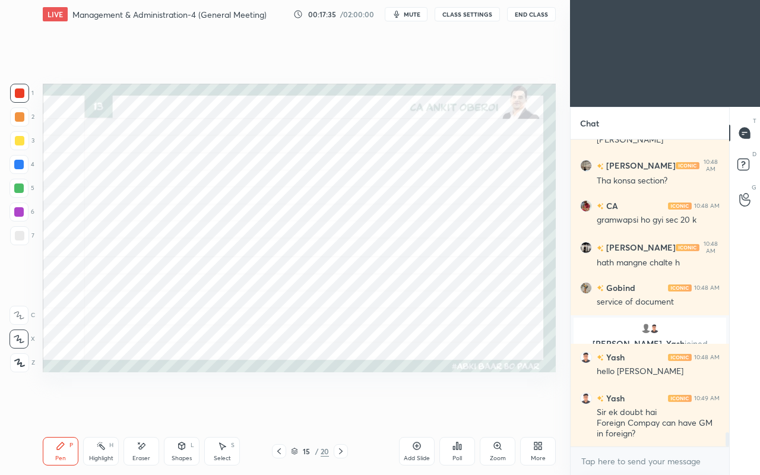
click at [281, 408] on icon at bounding box center [278, 450] width 9 height 9
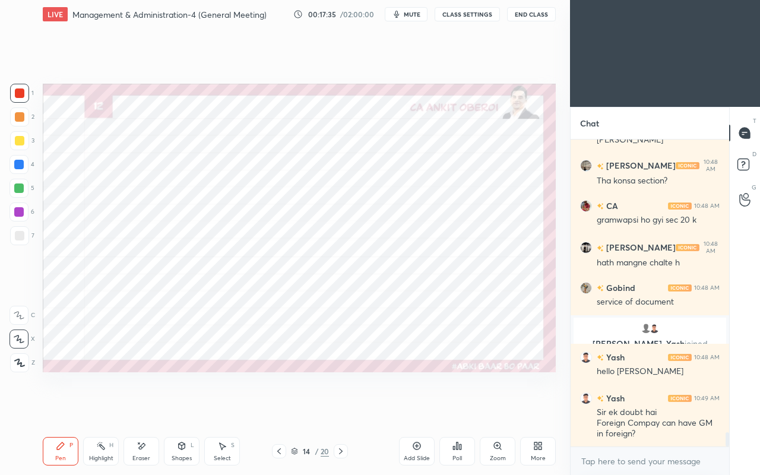
click at [279, 408] on icon at bounding box center [278, 450] width 9 height 9
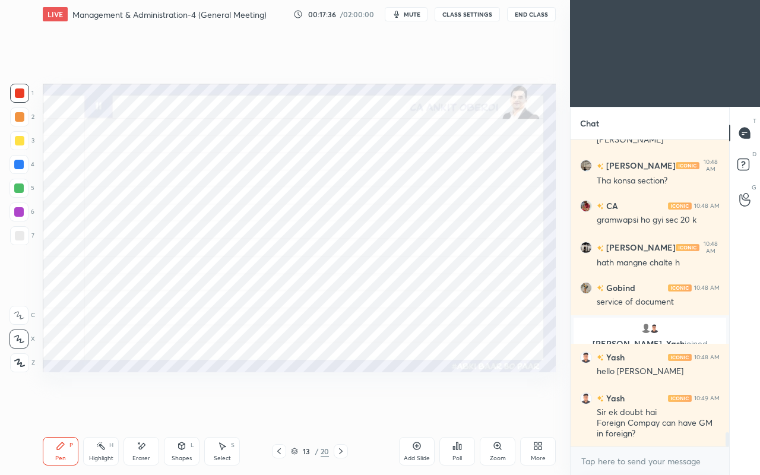
click at [280, 408] on icon at bounding box center [279, 451] width 4 height 6
click at [280, 408] on icon at bounding box center [278, 450] width 9 height 9
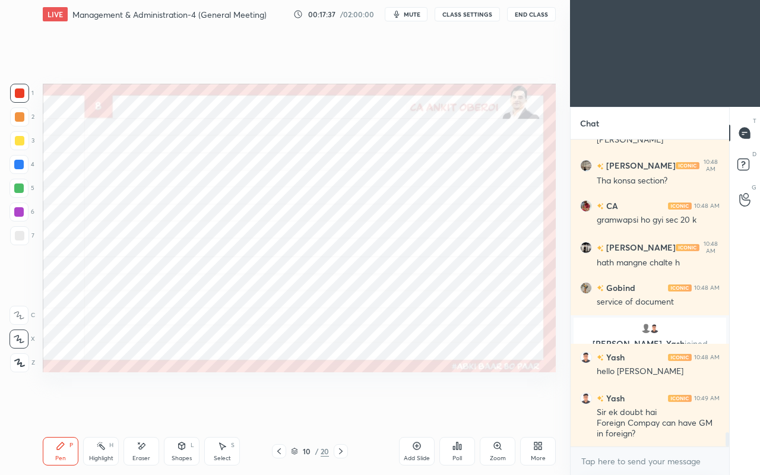
click at [278, 408] on icon at bounding box center [278, 450] width 9 height 9
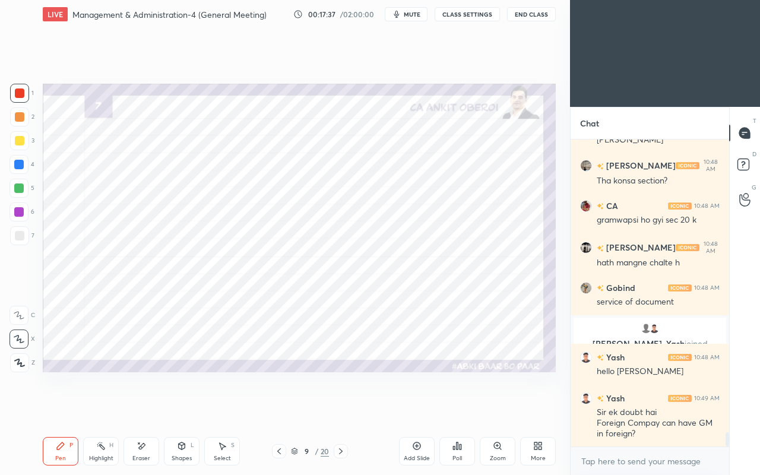
click at [278, 408] on icon at bounding box center [278, 450] width 9 height 9
click at [280, 408] on icon at bounding box center [278, 450] width 9 height 9
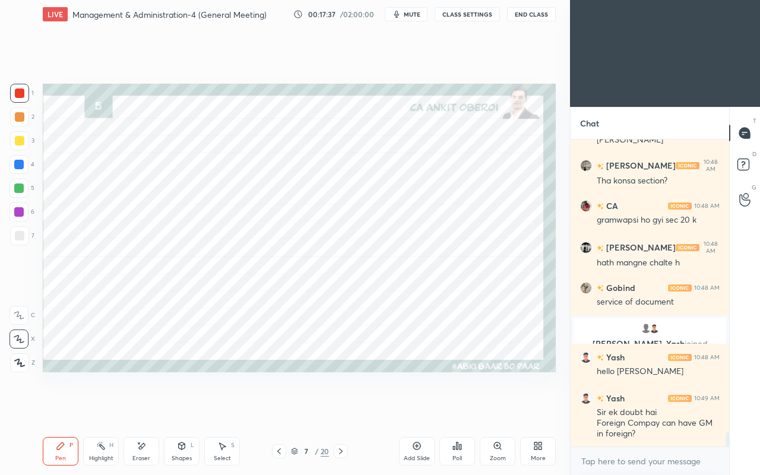
click at [279, 408] on icon at bounding box center [278, 450] width 9 height 9
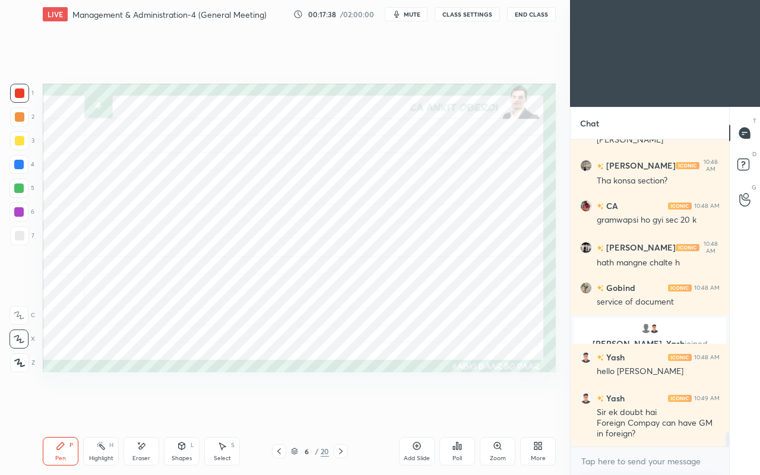
click at [280, 408] on icon at bounding box center [278, 450] width 9 height 9
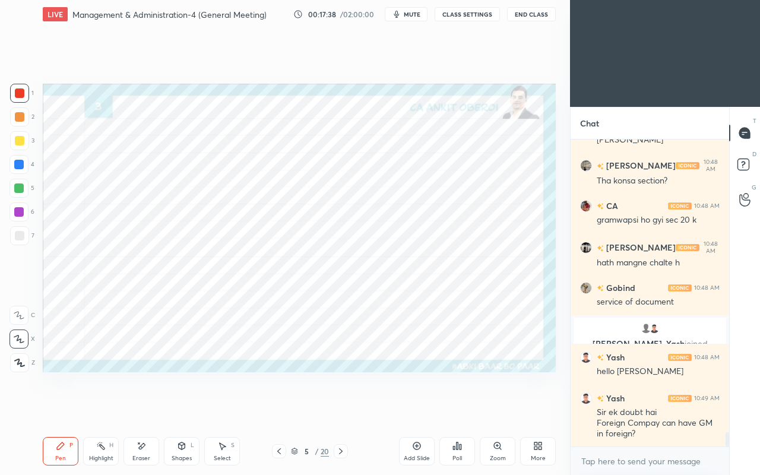
click at [280, 408] on icon at bounding box center [279, 451] width 4 height 6
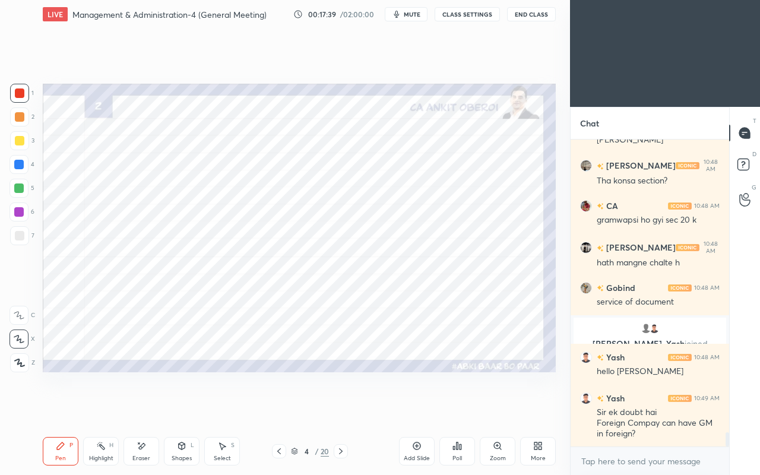
click at [280, 408] on icon at bounding box center [279, 451] width 4 height 6
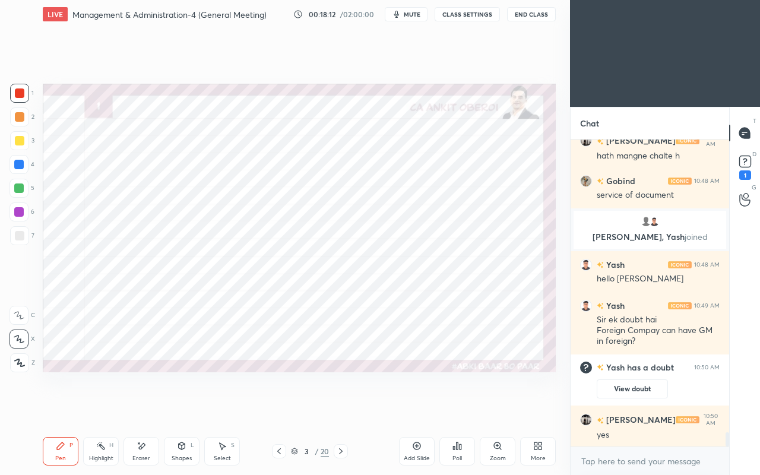
scroll to position [6308, 0]
click at [341, 408] on icon at bounding box center [340, 450] width 9 height 9
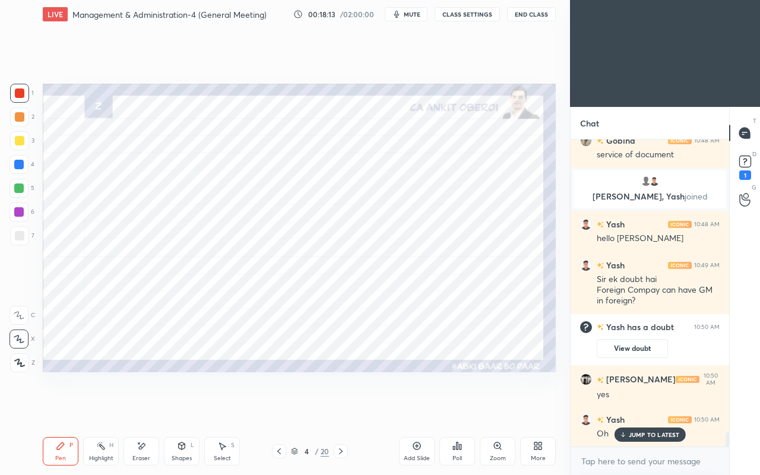
click at [345, 408] on div at bounding box center [341, 451] width 14 height 14
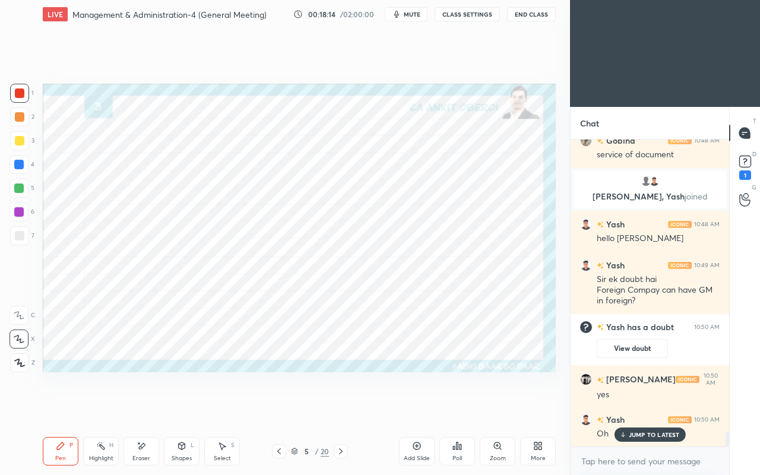
click at [341, 408] on icon at bounding box center [340, 450] width 9 height 9
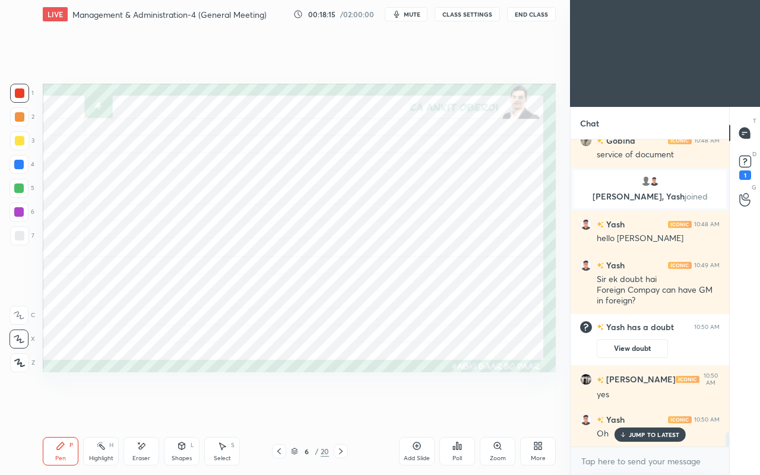
click at [345, 408] on div at bounding box center [341, 451] width 14 height 14
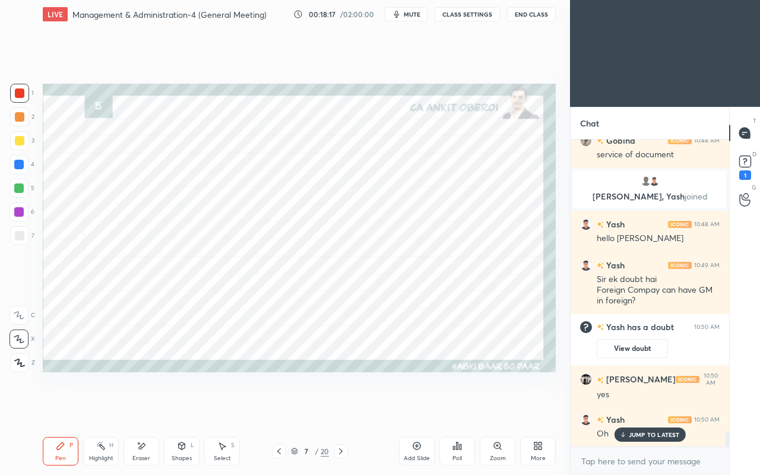
click at [184, 408] on icon at bounding box center [182, 445] width 7 height 7
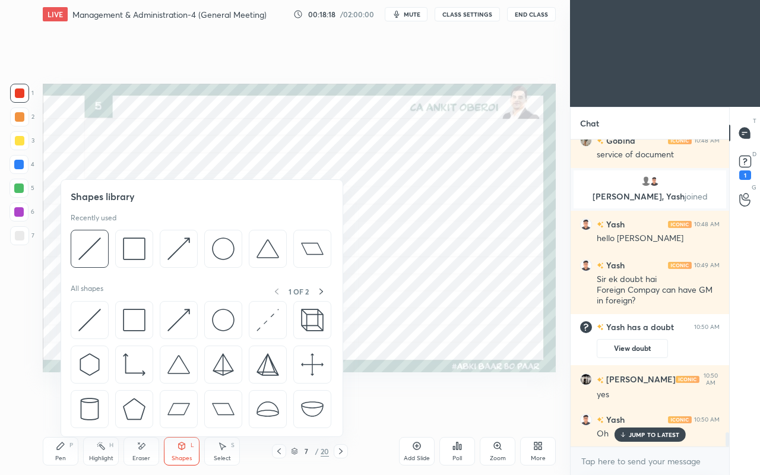
click at [14, 171] on div at bounding box center [18, 164] width 19 height 19
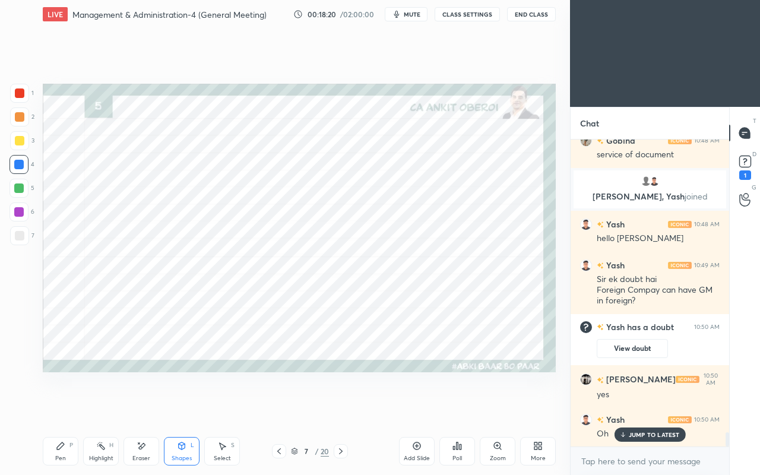
click at [64, 408] on icon at bounding box center [60, 445] width 9 height 9
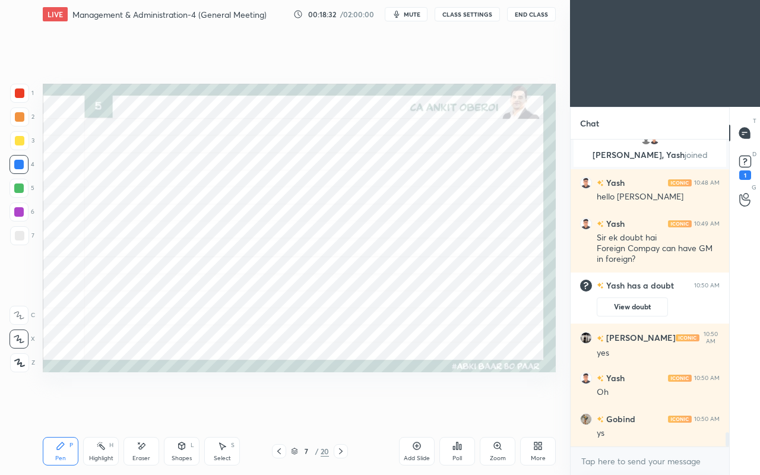
click at [18, 90] on div at bounding box center [19, 92] width 9 height 9
click at [21, 164] on div at bounding box center [18, 164] width 9 height 9
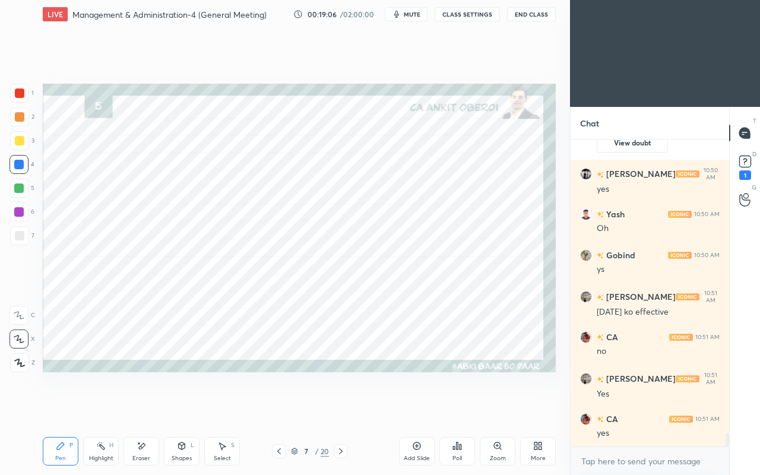
scroll to position [6554, 0]
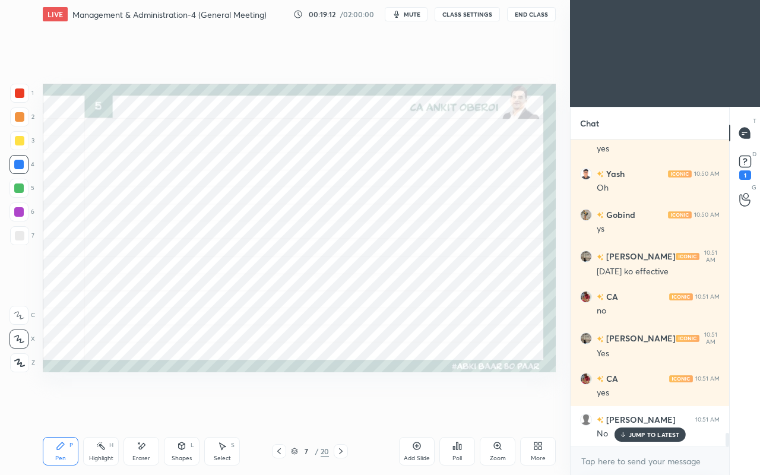
click at [182, 408] on div "Shapes L" at bounding box center [182, 451] width 36 height 28
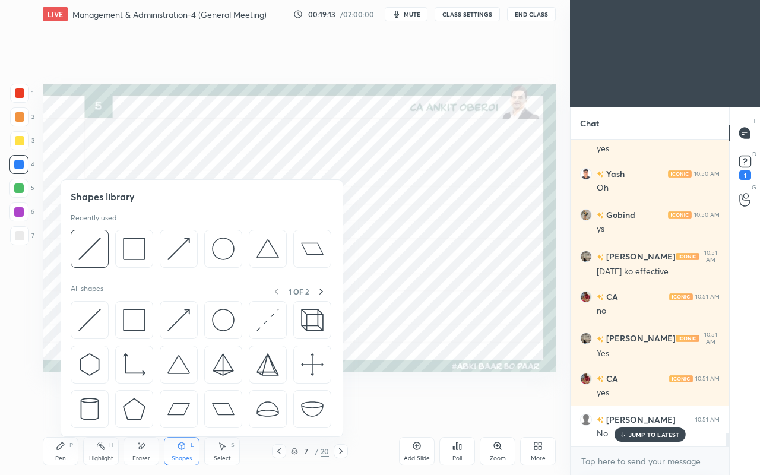
click at [87, 316] on img at bounding box center [89, 320] width 23 height 23
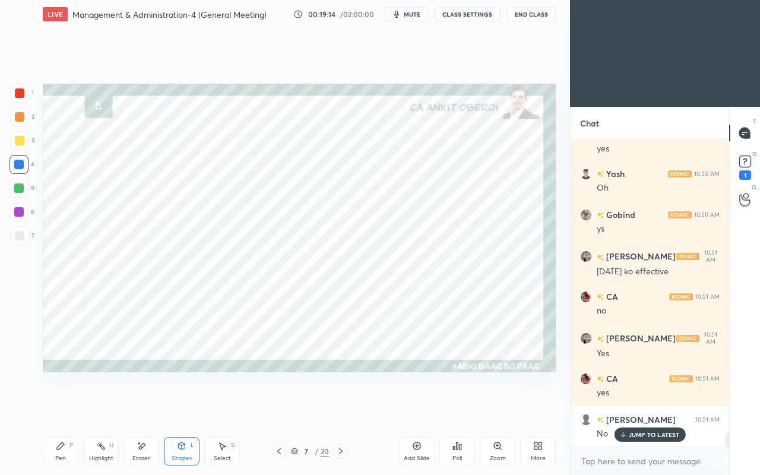
click at [25, 186] on div at bounding box center [18, 188] width 19 height 19
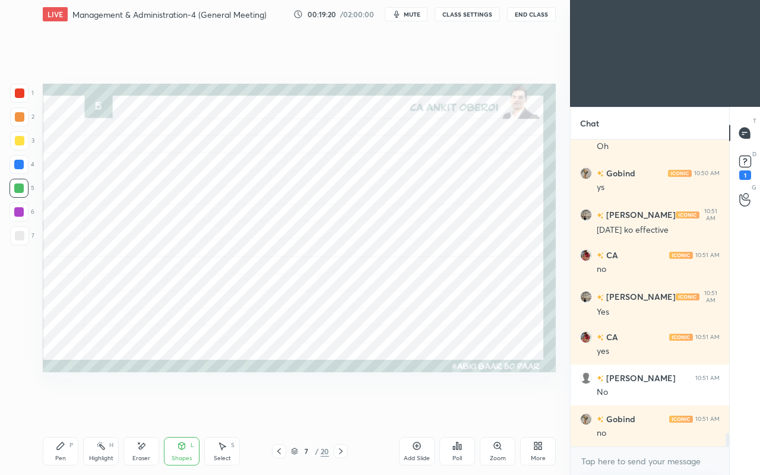
scroll to position [6636, 0]
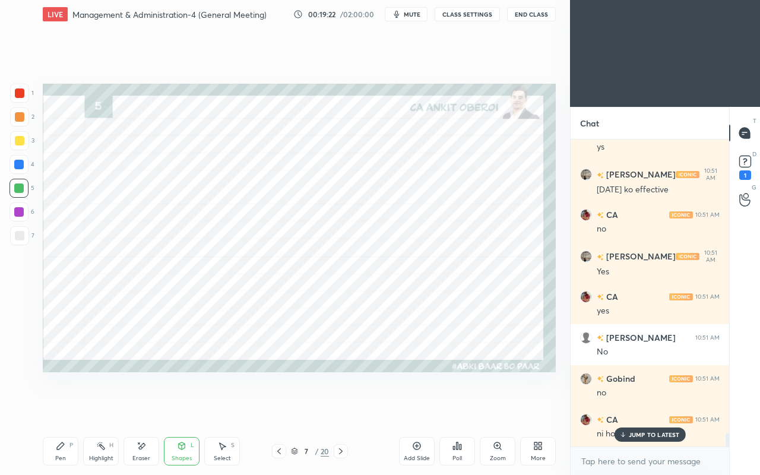
click at [627, 408] on div "JUMP TO LATEST" at bounding box center [649, 434] width 71 height 14
click at [69, 408] on div "Pen P" at bounding box center [61, 451] width 36 height 28
click at [18, 96] on div at bounding box center [19, 92] width 9 height 9
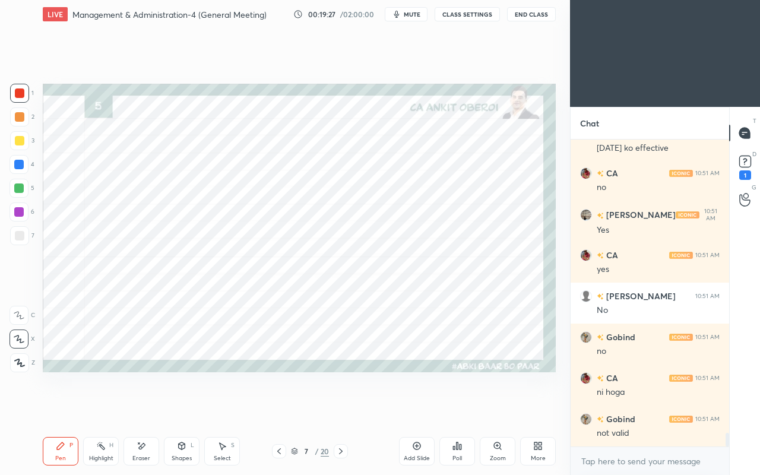
click at [140, 408] on icon at bounding box center [141, 446] width 9 height 10
click at [56, 408] on div "Pen P" at bounding box center [61, 451] width 36 height 28
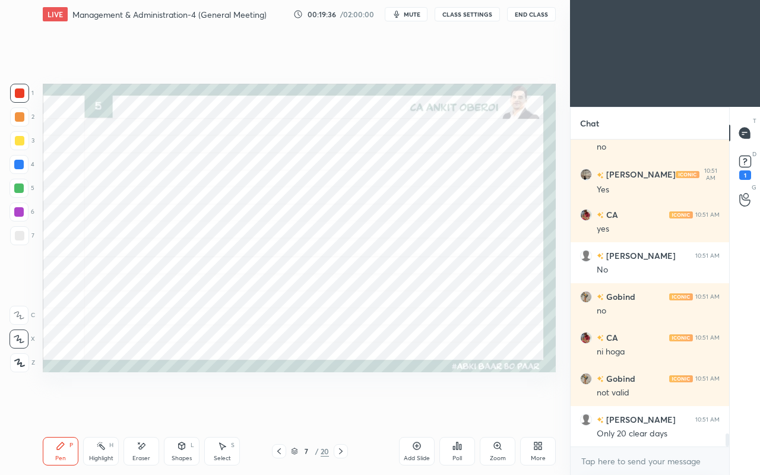
scroll to position [6759, 0]
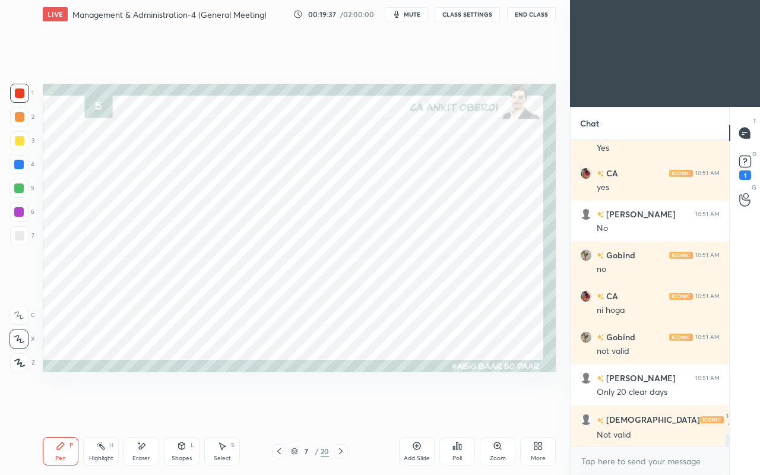
click at [179, 408] on icon at bounding box center [182, 445] width 7 height 7
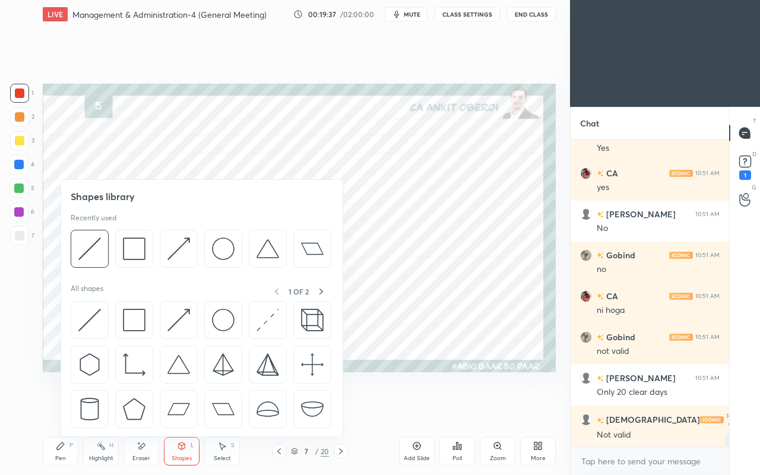
click at [85, 312] on img at bounding box center [89, 320] width 23 height 23
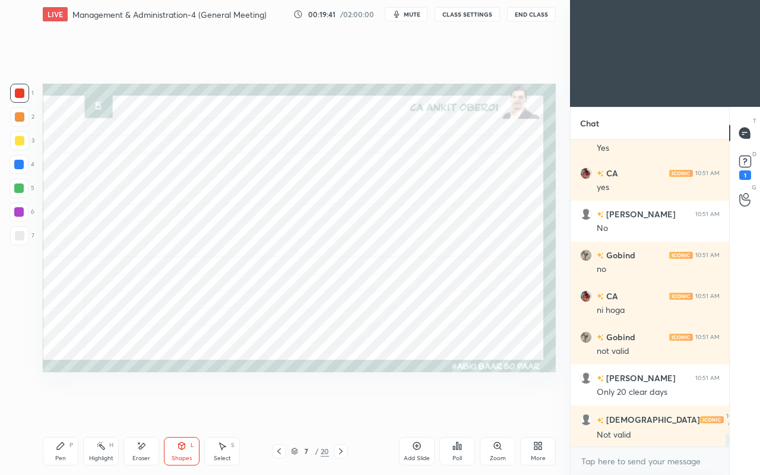
click at [178, 408] on div "Shapes L" at bounding box center [182, 451] width 36 height 28
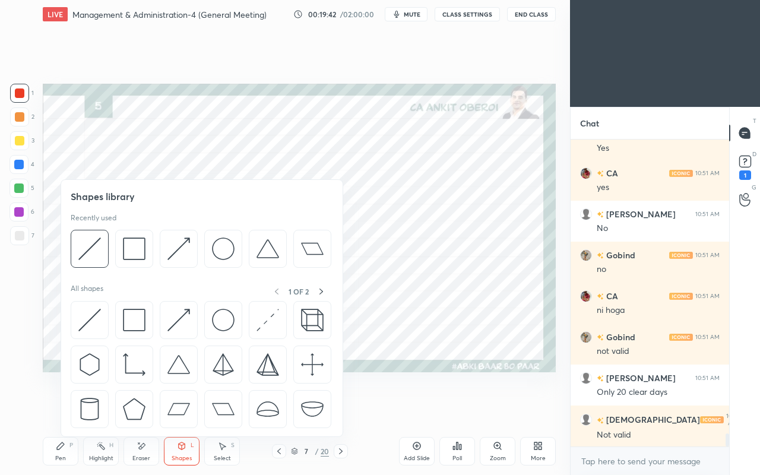
click at [177, 316] on img at bounding box center [178, 320] width 23 height 23
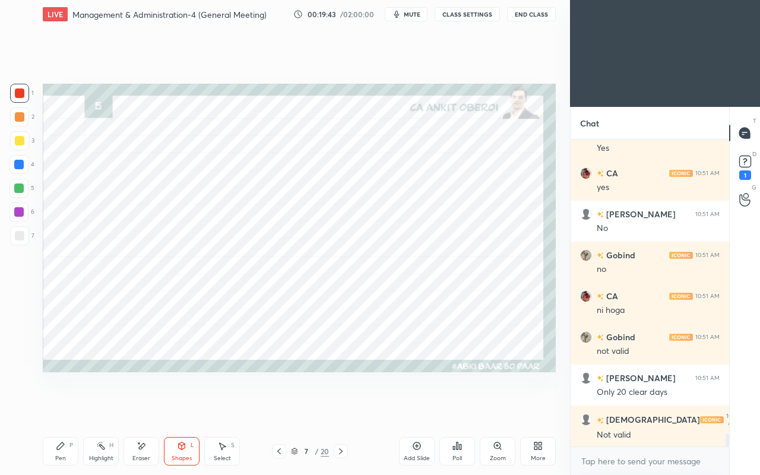
scroll to position [6800, 0]
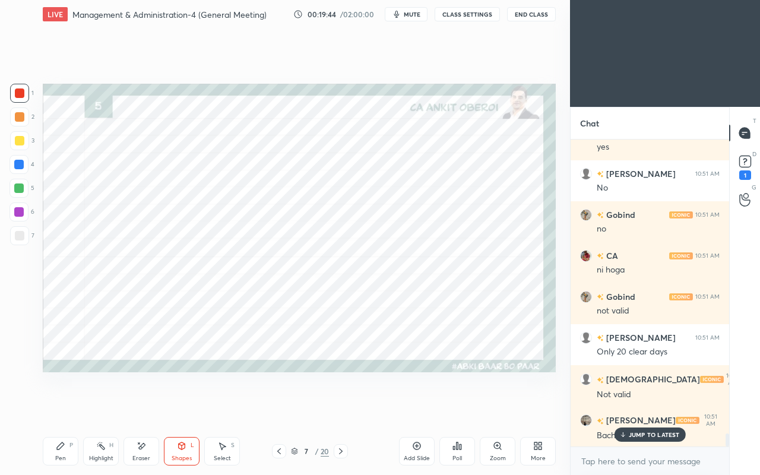
click at [53, 408] on div "Pen P" at bounding box center [61, 451] width 36 height 28
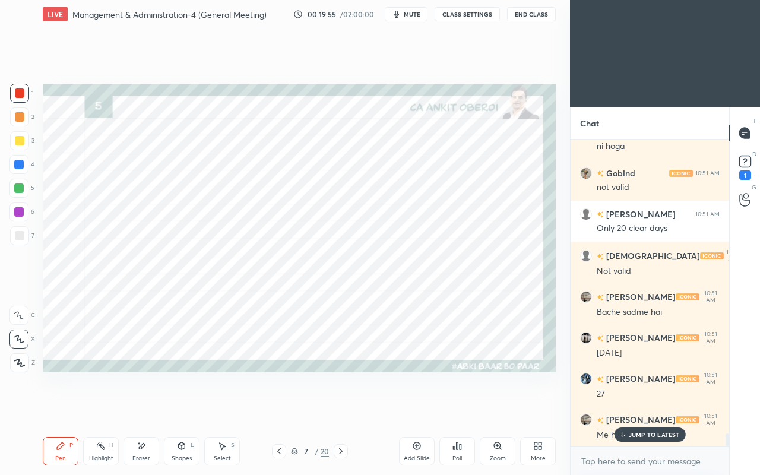
scroll to position [6974, 0]
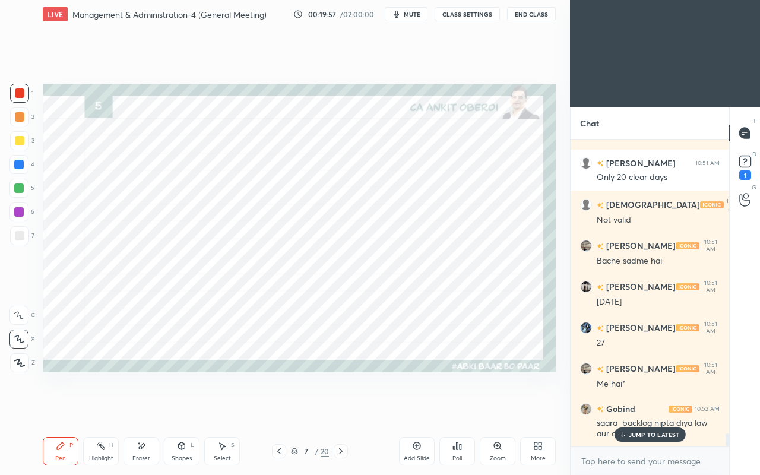
click at [633, 408] on p "JUMP TO LATEST" at bounding box center [654, 434] width 51 height 7
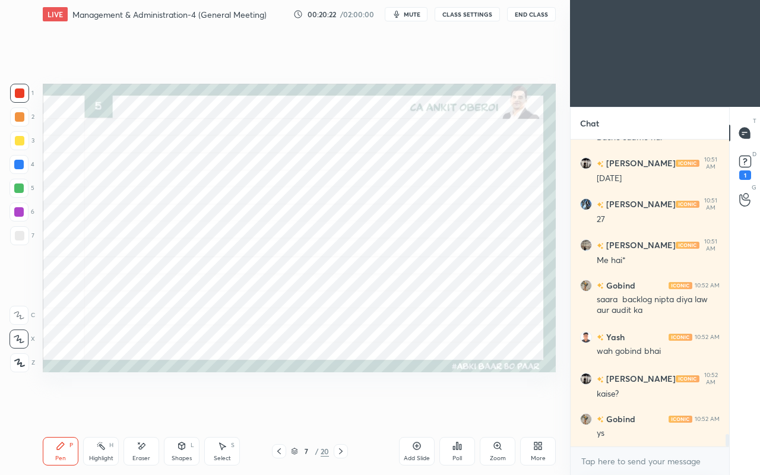
scroll to position [7138, 0]
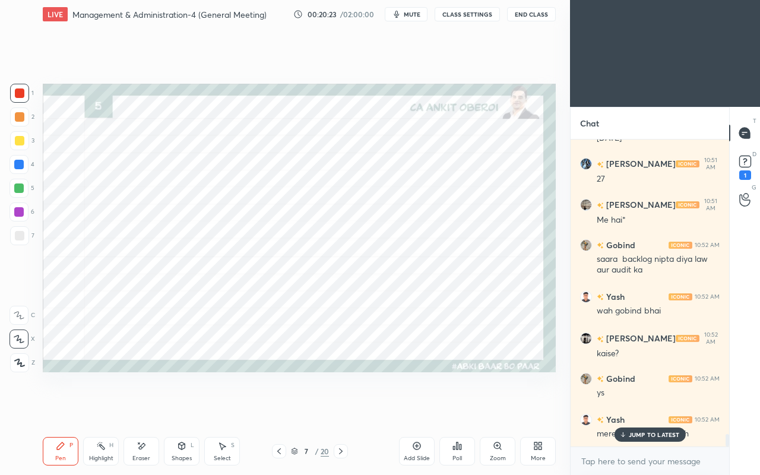
click at [649, 408] on p "JUMP TO LATEST" at bounding box center [654, 434] width 51 height 7
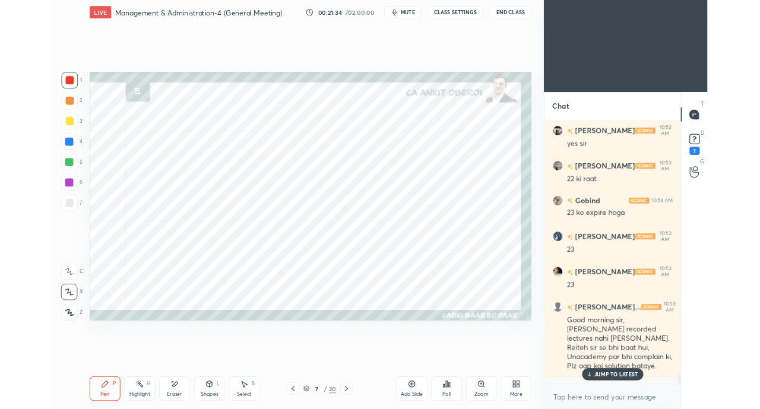
scroll to position [7653, 0]
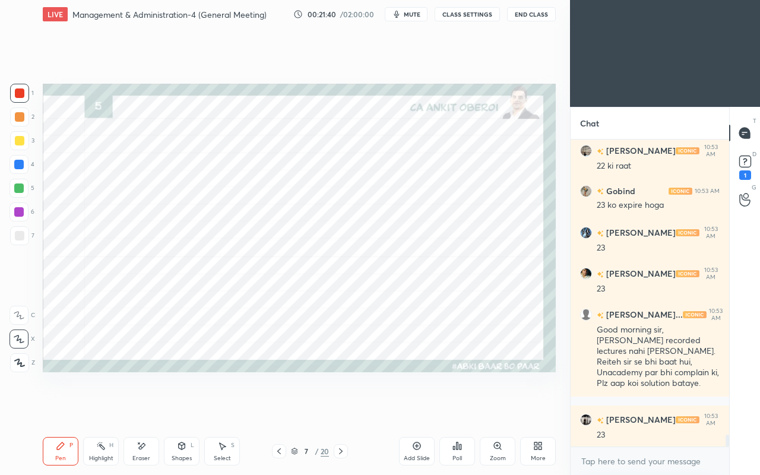
click at [15, 164] on div at bounding box center [18, 164] width 9 height 9
click at [535, 408] on div "More" at bounding box center [538, 451] width 36 height 28
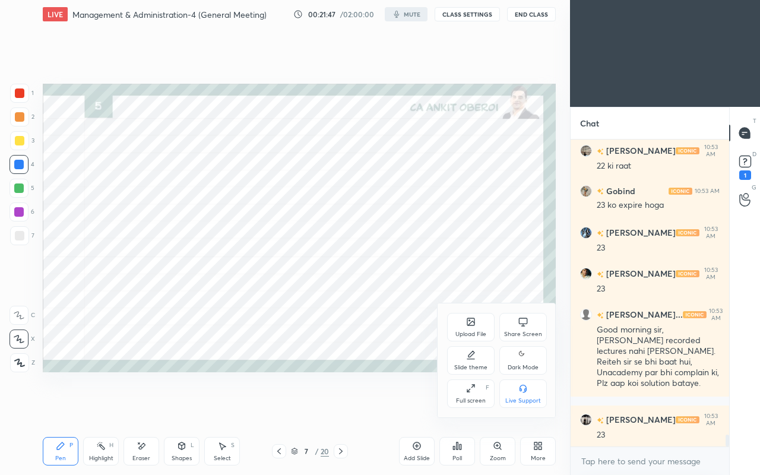
click at [471, 392] on icon at bounding box center [470, 387] width 9 height 9
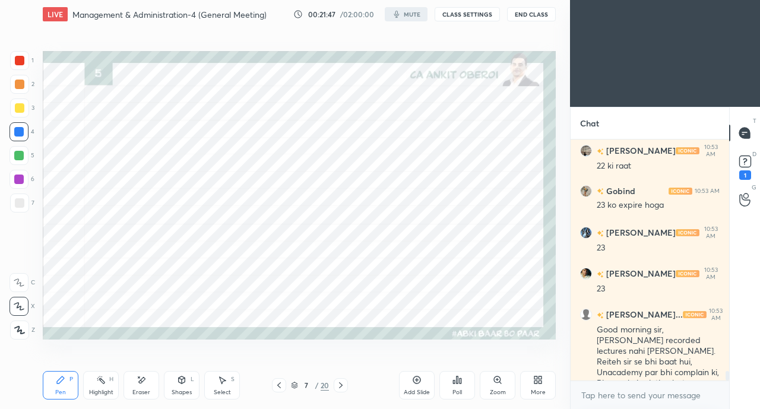
scroll to position [4, 4]
type textarea "x"
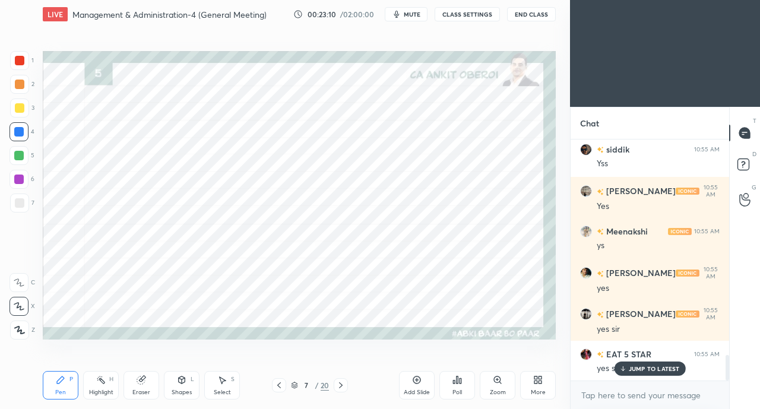
scroll to position [2062, 0]
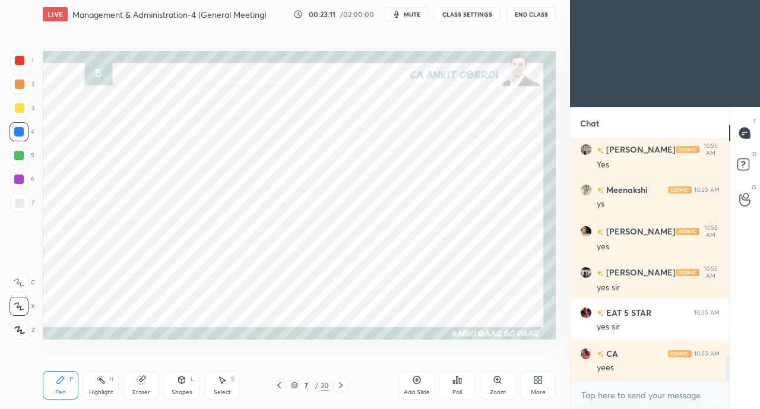
click at [18, 62] on div at bounding box center [19, 60] width 9 height 9
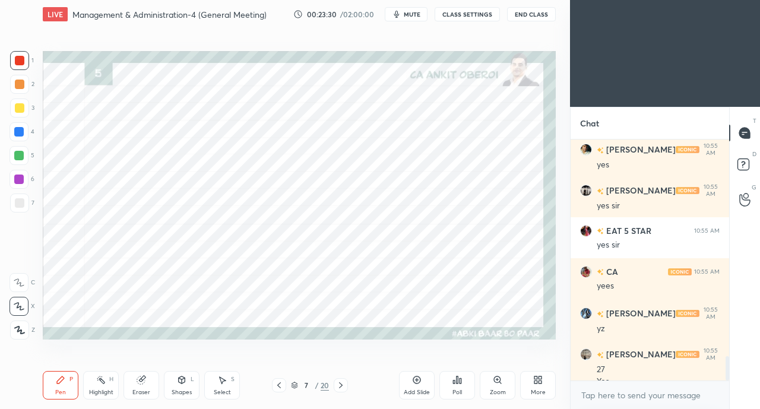
scroll to position [2156, 0]
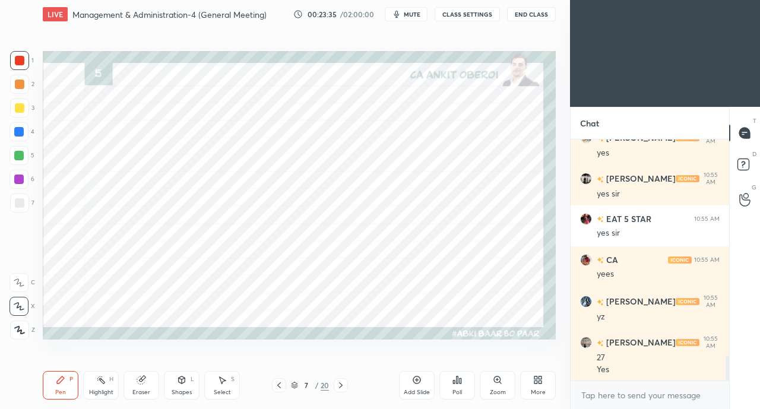
click at [18, 135] on div at bounding box center [18, 131] width 9 height 9
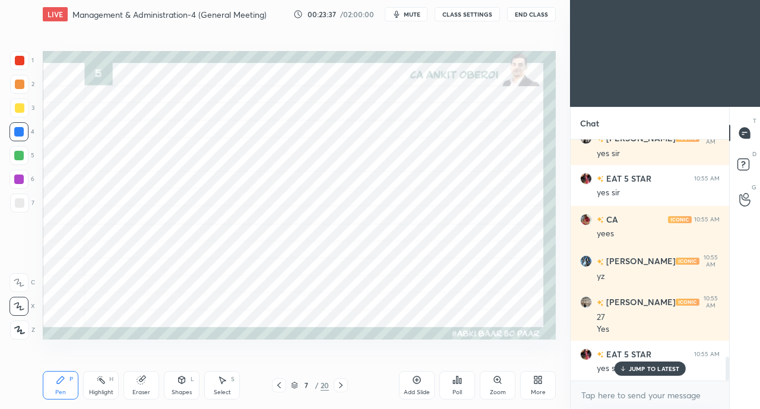
click at [139, 385] on icon at bounding box center [141, 379] width 9 height 9
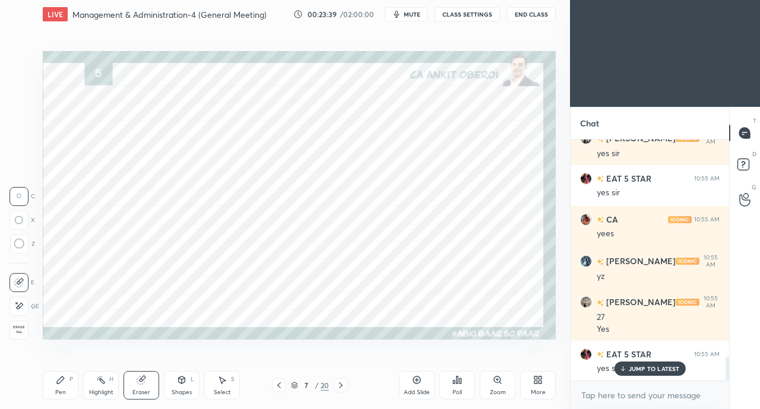
scroll to position [2238, 0]
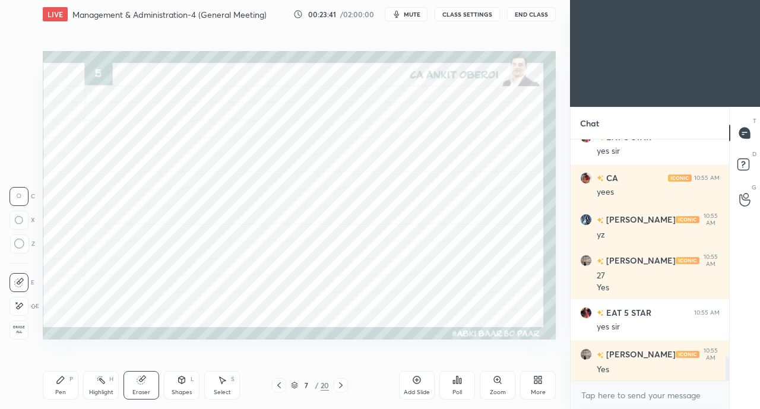
click at [18, 308] on icon at bounding box center [18, 306] width 9 height 10
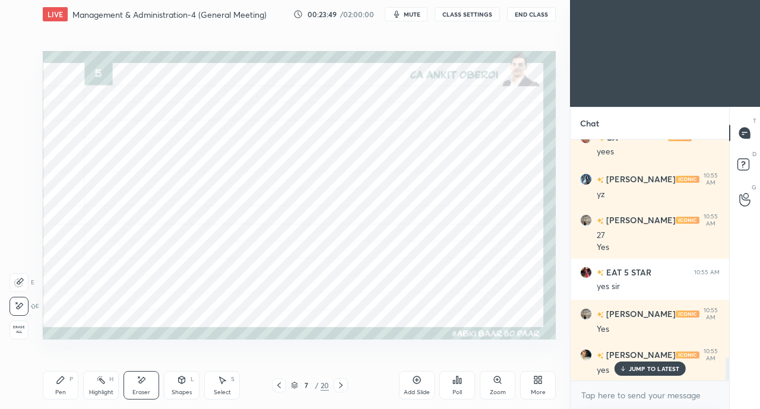
click at [619, 367] on icon at bounding box center [622, 368] width 8 height 7
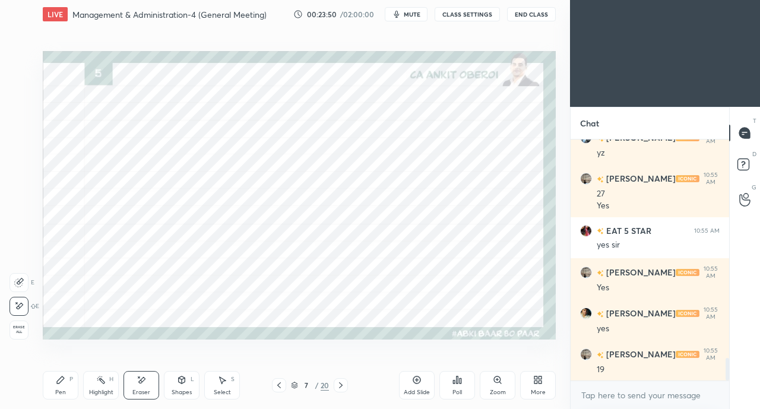
click at [50, 383] on div "Pen P" at bounding box center [61, 385] width 36 height 28
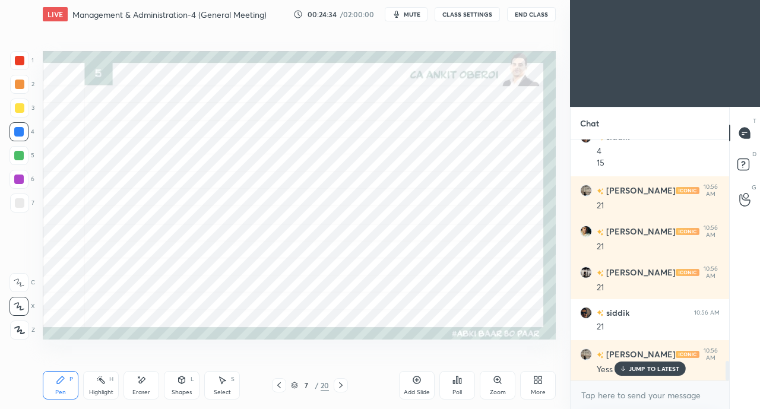
scroll to position [2711, 0]
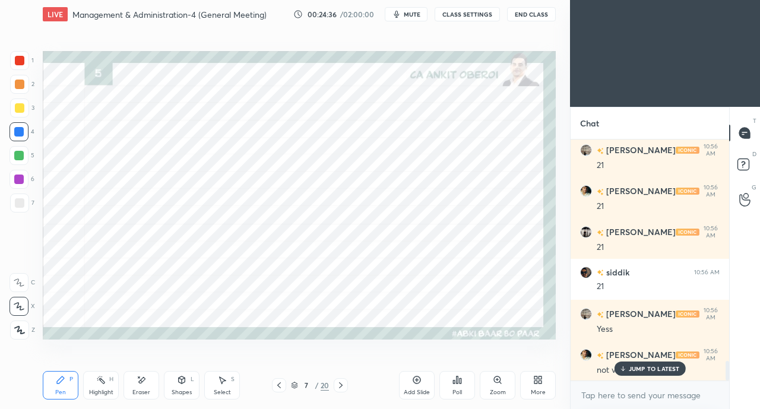
click at [627, 366] on div "JUMP TO LATEST" at bounding box center [649, 368] width 71 height 14
click at [274, 385] on icon at bounding box center [278, 384] width 9 height 9
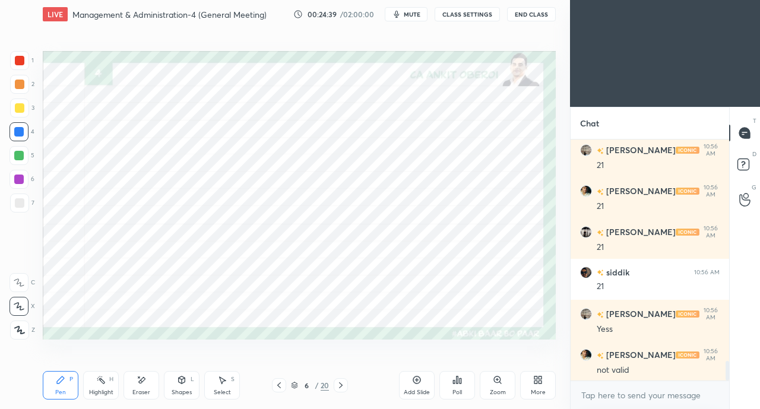
click at [276, 384] on icon at bounding box center [278, 384] width 9 height 9
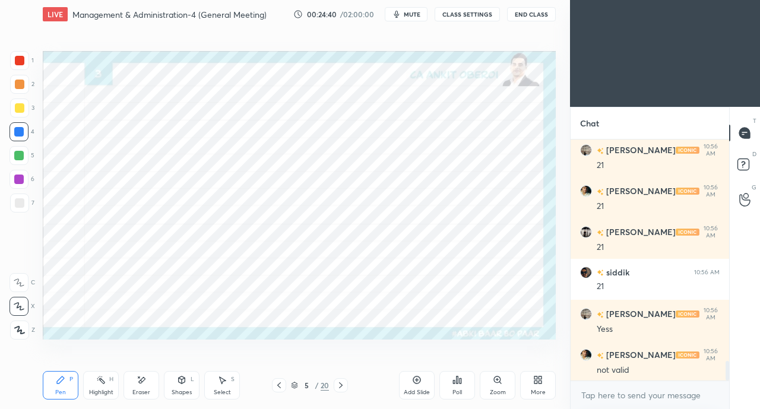
click at [276, 384] on icon at bounding box center [278, 384] width 9 height 9
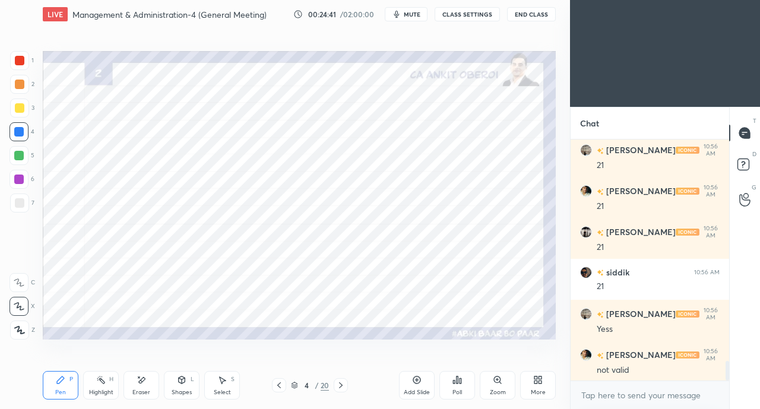
click at [278, 384] on icon at bounding box center [279, 385] width 4 height 6
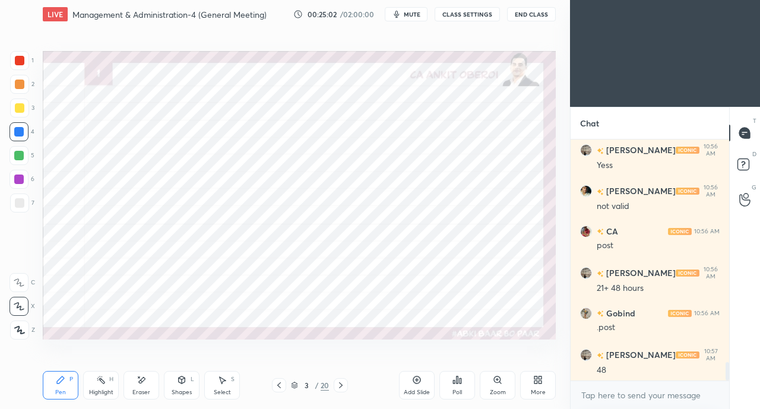
scroll to position [2917, 0]
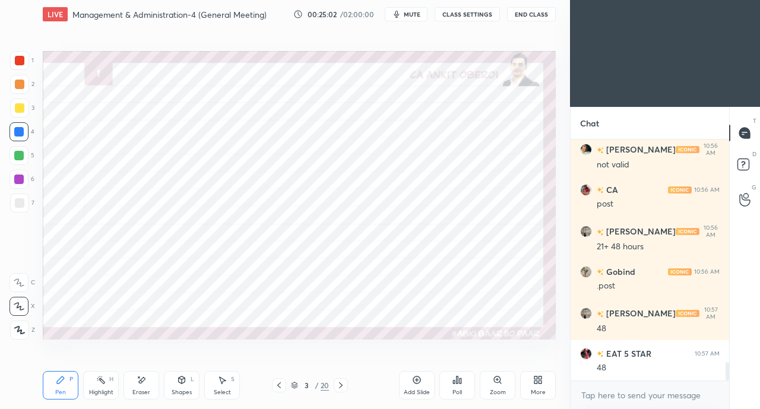
click at [224, 390] on div "Select" at bounding box center [222, 392] width 17 height 6
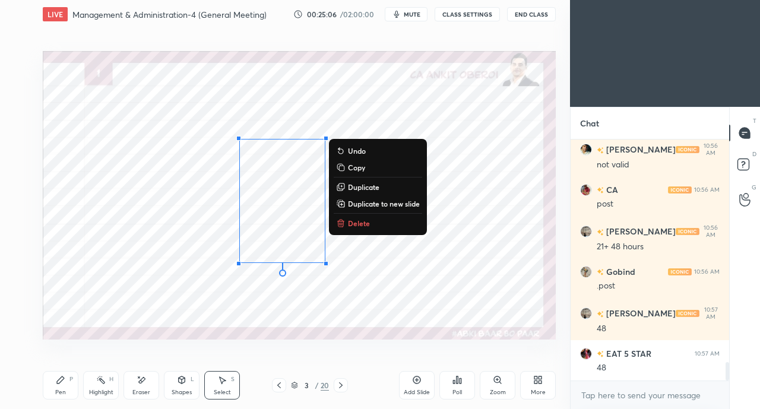
click at [240, 341] on div "0 ° Undo Copy Duplicate Duplicate to new slide Delete Setting up your live clas…" at bounding box center [299, 194] width 522 height 333
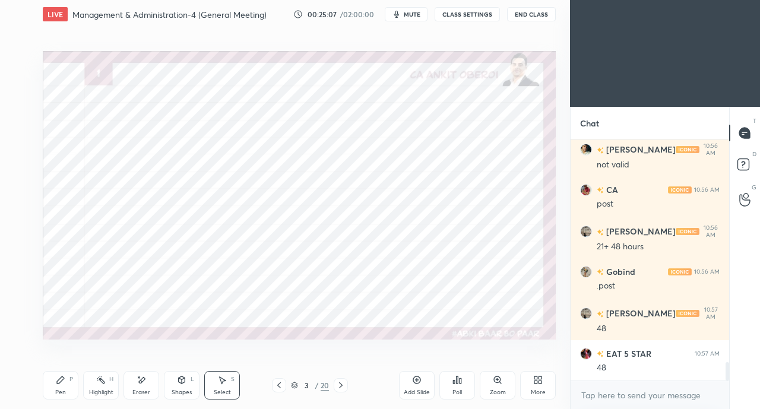
click at [182, 386] on div "Shapes L" at bounding box center [182, 385] width 36 height 28
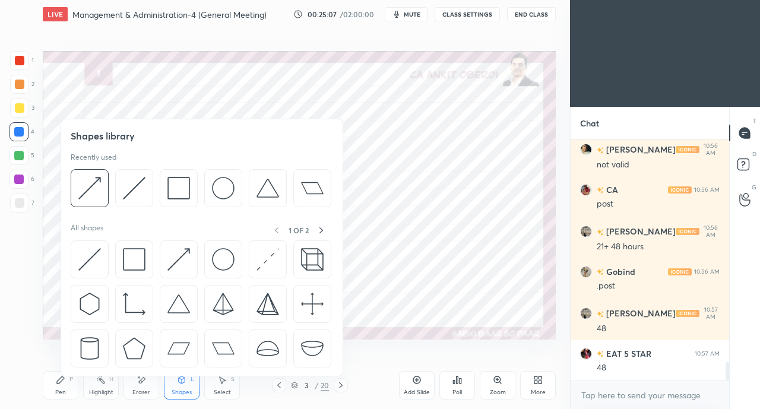
click at [147, 387] on div "Eraser" at bounding box center [141, 385] width 36 height 28
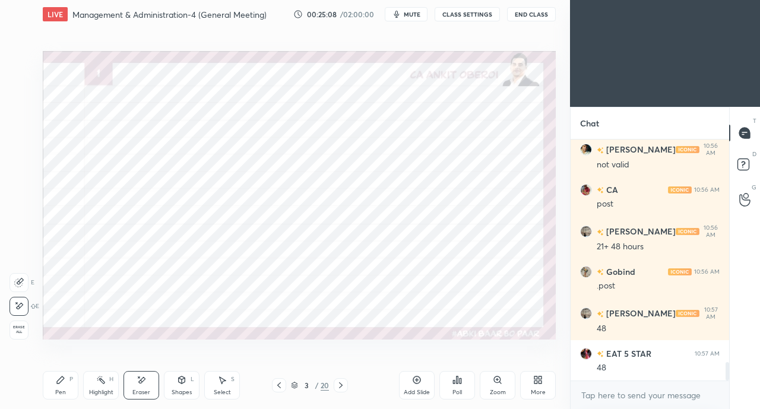
click at [66, 391] on div "Pen P" at bounding box center [61, 385] width 36 height 28
click at [24, 62] on div at bounding box center [19, 60] width 9 height 9
click at [136, 386] on div "Eraser" at bounding box center [141, 385] width 36 height 28
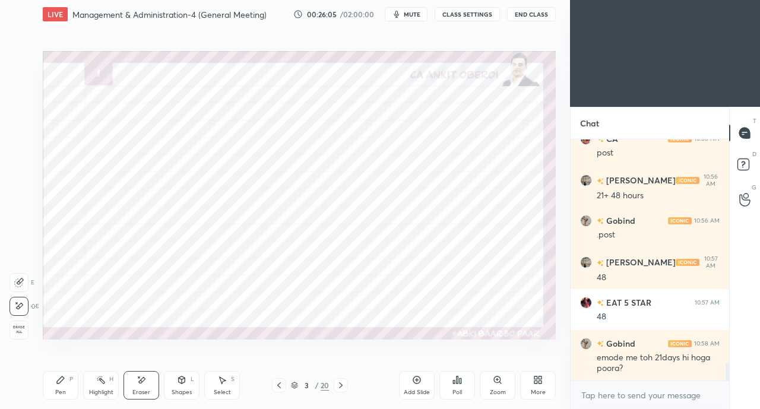
scroll to position [3009, 0]
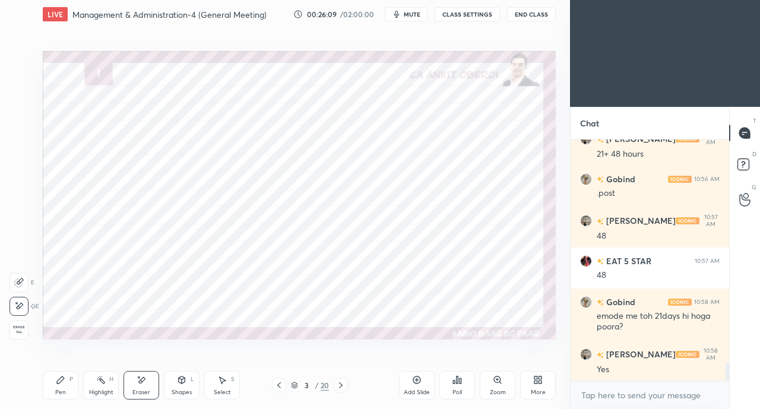
click at [58, 385] on div "Pen P" at bounding box center [61, 385] width 36 height 28
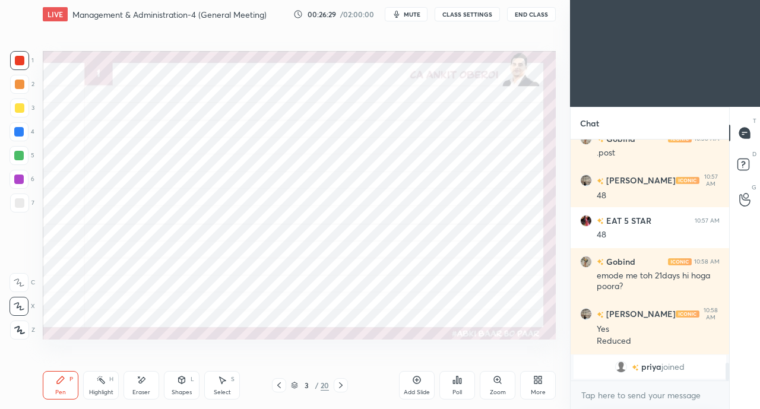
scroll to position [2529, 0]
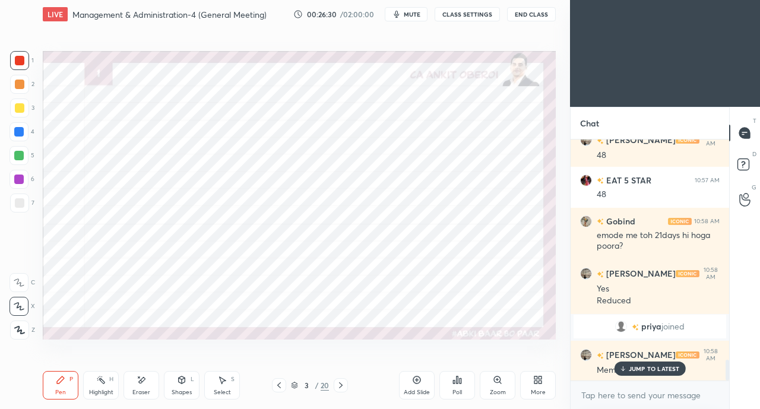
click at [630, 367] on p "JUMP TO LATEST" at bounding box center [654, 368] width 51 height 7
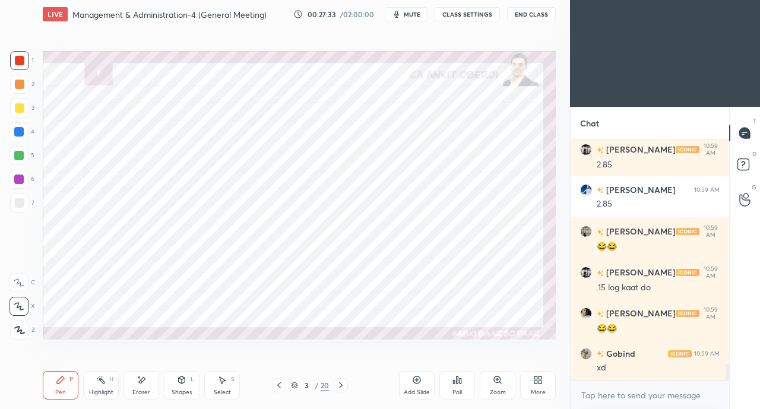
scroll to position [3348, 0]
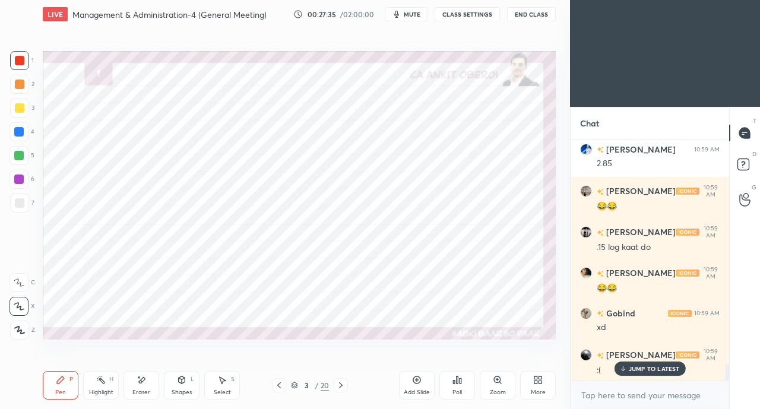
click at [626, 372] on icon at bounding box center [622, 368] width 8 height 7
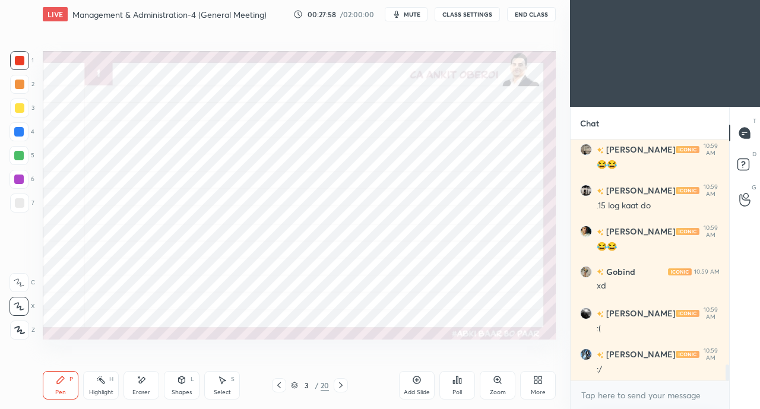
click at [142, 388] on div "Eraser" at bounding box center [141, 385] width 36 height 28
click at [60, 394] on div "Pen" at bounding box center [60, 392] width 11 height 6
click at [18, 135] on div at bounding box center [18, 131] width 9 height 9
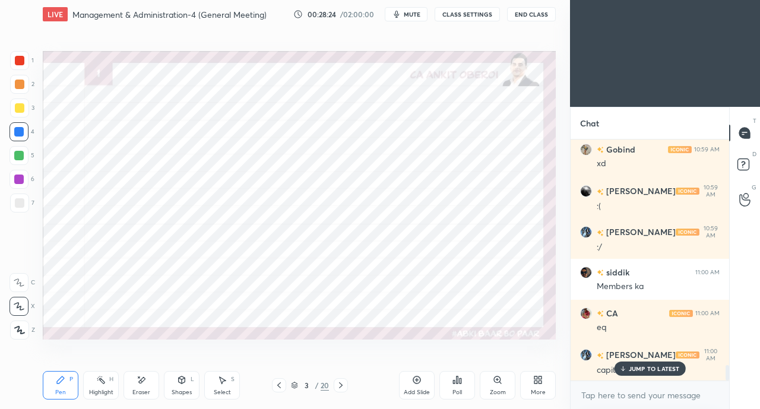
scroll to position [3593, 0]
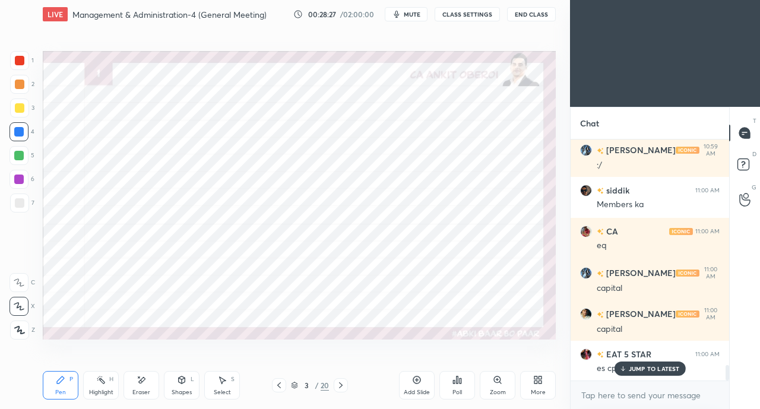
click at [636, 370] on p "JUMP TO LATEST" at bounding box center [654, 368] width 51 height 7
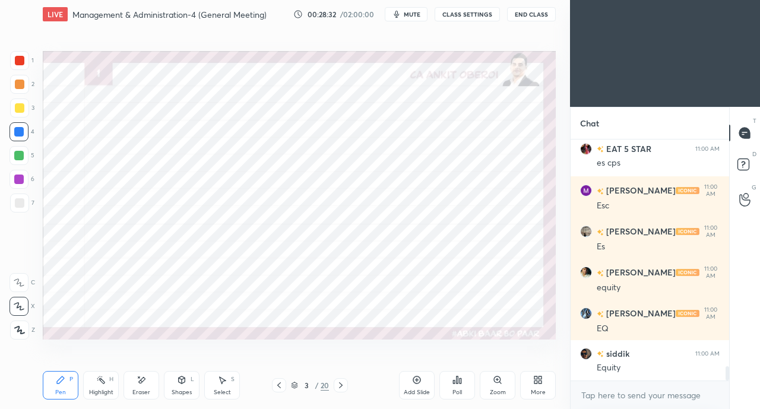
scroll to position [3839, 0]
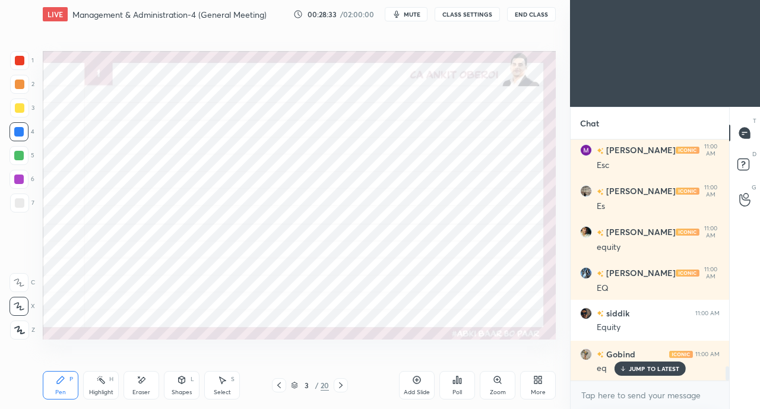
click at [133, 387] on div "Eraser" at bounding box center [141, 385] width 36 height 28
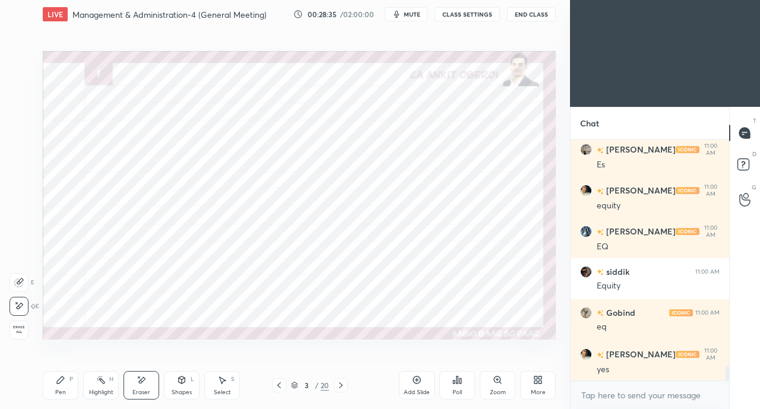
scroll to position [3921, 0]
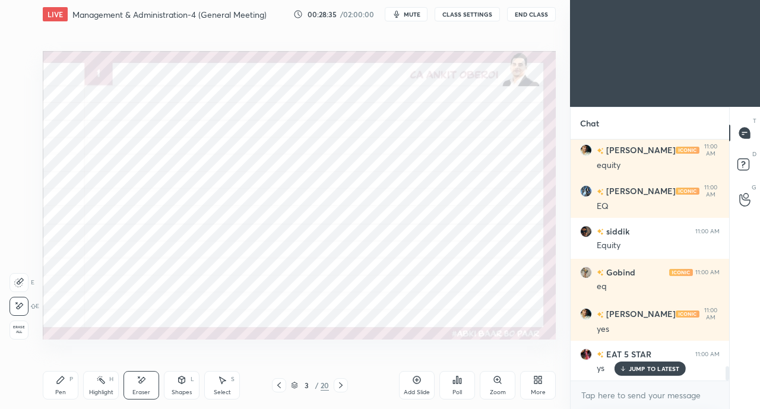
click at [61, 387] on div "Pen P" at bounding box center [61, 385] width 36 height 28
click at [17, 56] on div at bounding box center [19, 60] width 9 height 9
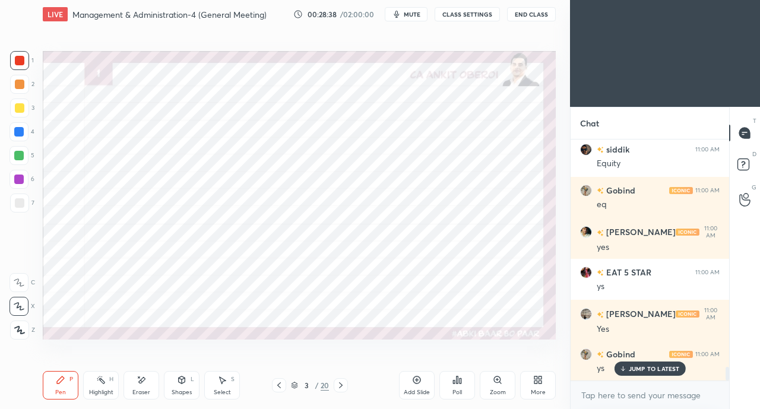
click at [19, 123] on div at bounding box center [18, 131] width 19 height 19
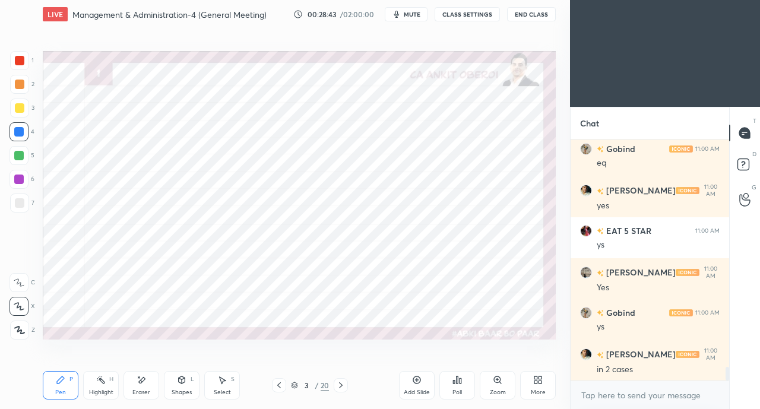
scroll to position [4085, 0]
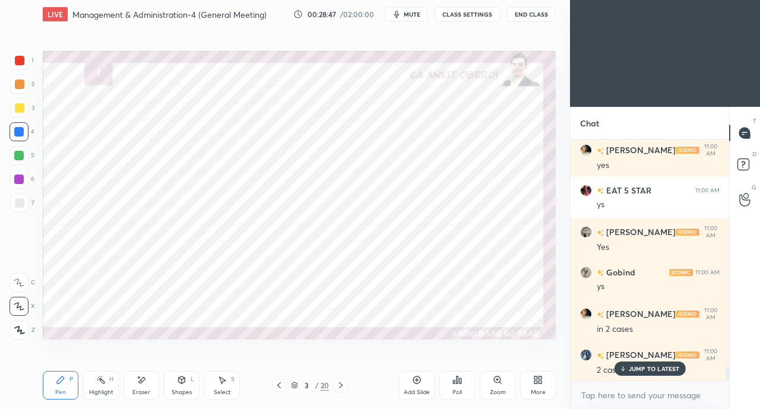
click at [342, 383] on icon at bounding box center [340, 384] width 9 height 9
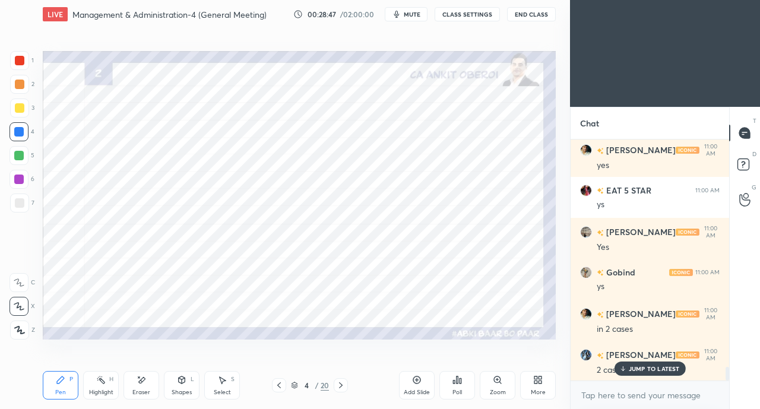
click at [342, 385] on icon at bounding box center [341, 385] width 4 height 6
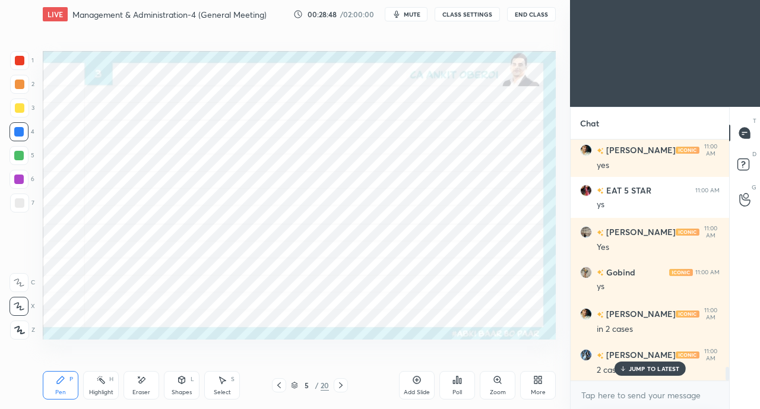
click at [341, 383] on icon at bounding box center [340, 384] width 9 height 9
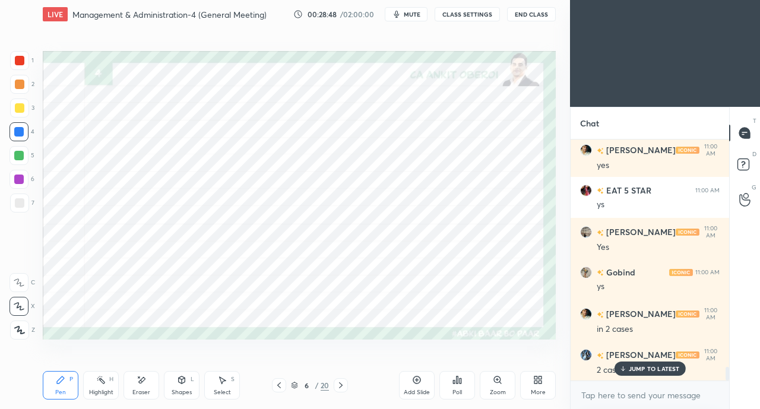
click at [341, 384] on icon at bounding box center [341, 385] width 4 height 6
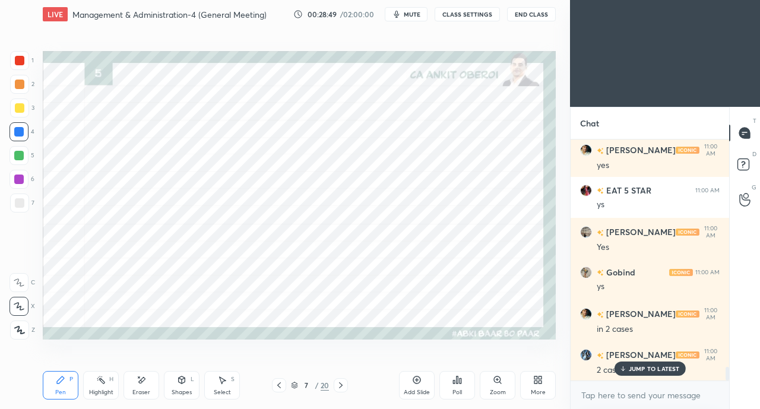
click at [342, 382] on icon at bounding box center [340, 384] width 9 height 9
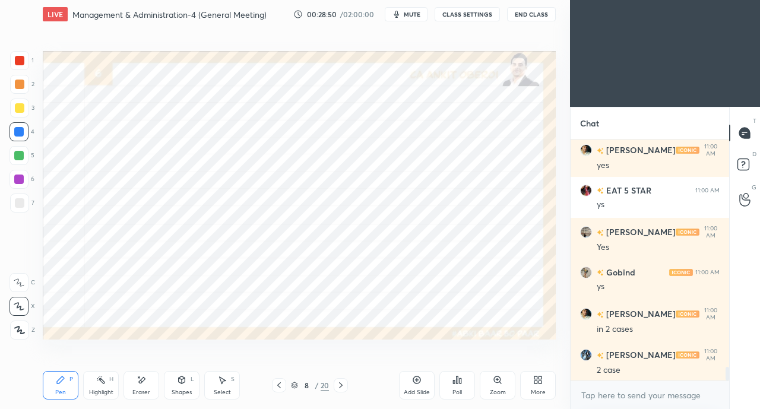
scroll to position [4137, 0]
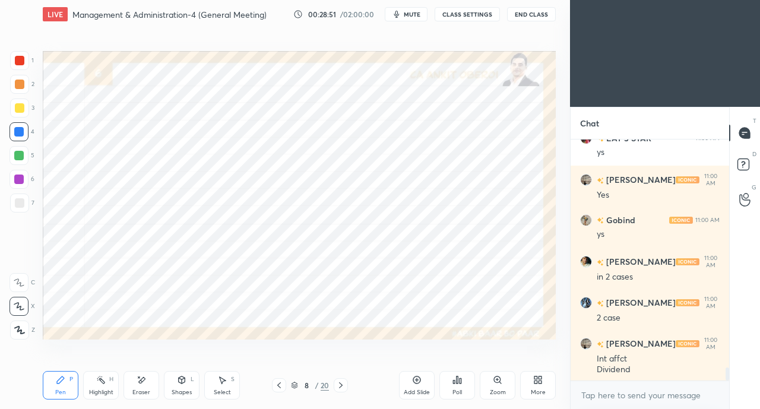
click at [185, 380] on icon at bounding box center [182, 379] width 7 height 7
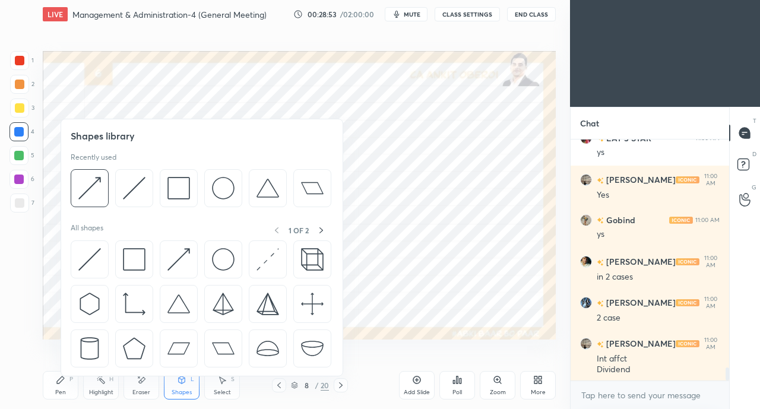
click at [52, 390] on div "Pen P" at bounding box center [61, 385] width 36 height 28
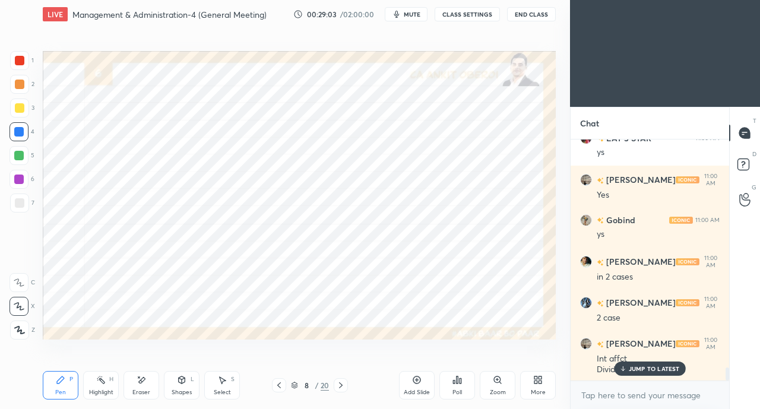
scroll to position [4177, 0]
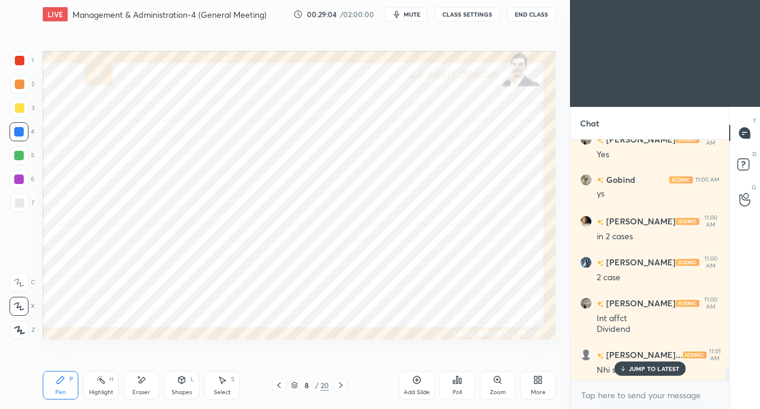
click at [628, 365] on div "JUMP TO LATEST" at bounding box center [649, 368] width 71 height 14
click at [21, 61] on div at bounding box center [19, 60] width 9 height 9
click at [147, 389] on div "Eraser" at bounding box center [141, 392] width 18 height 6
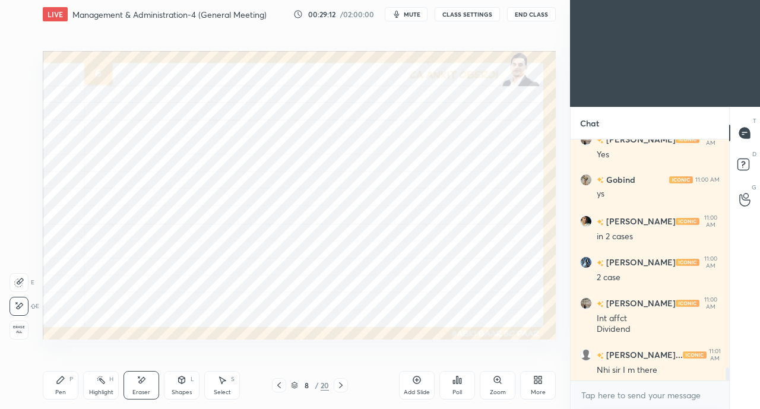
click at [68, 383] on div "Pen P" at bounding box center [61, 385] width 36 height 28
click at [19, 130] on div at bounding box center [18, 131] width 9 height 9
click at [23, 66] on div at bounding box center [19, 60] width 19 height 19
click at [19, 156] on div at bounding box center [18, 155] width 9 height 9
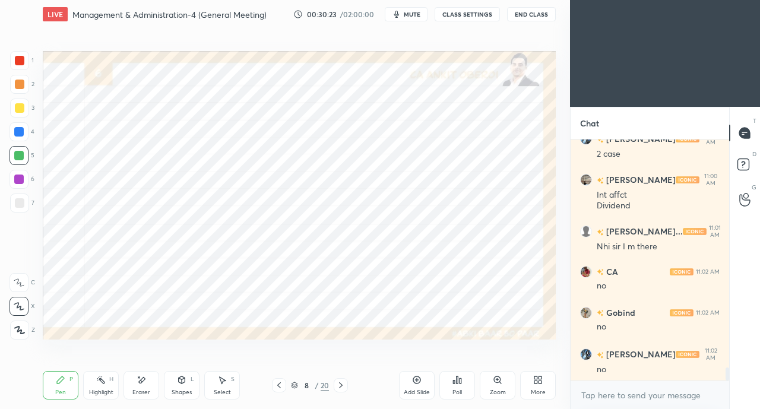
scroll to position [4341, 0]
click at [14, 62] on div at bounding box center [19, 60] width 19 height 19
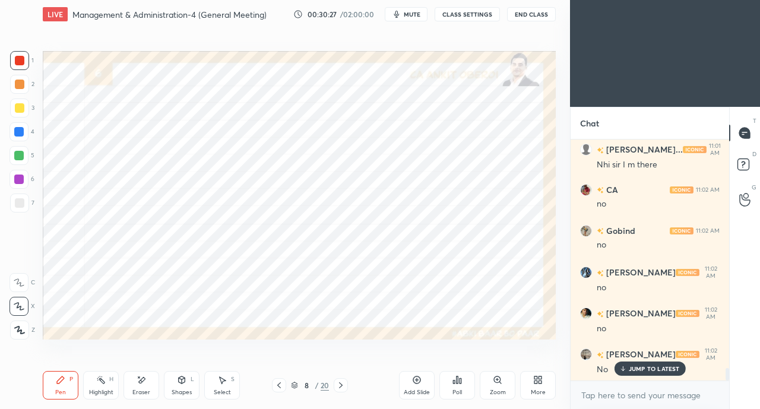
scroll to position [4423, 0]
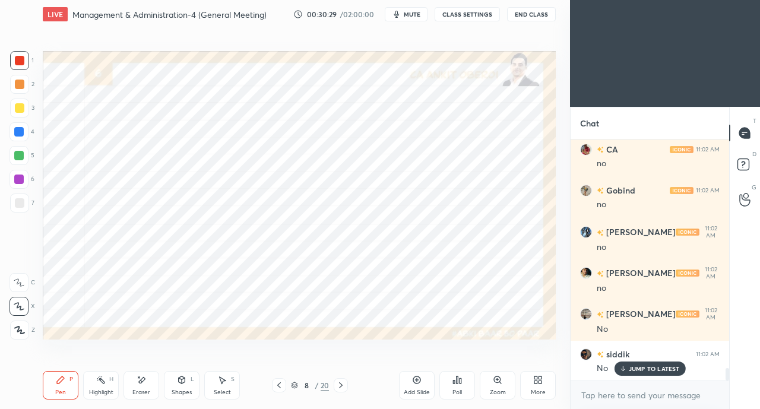
click at [18, 157] on div at bounding box center [18, 155] width 9 height 9
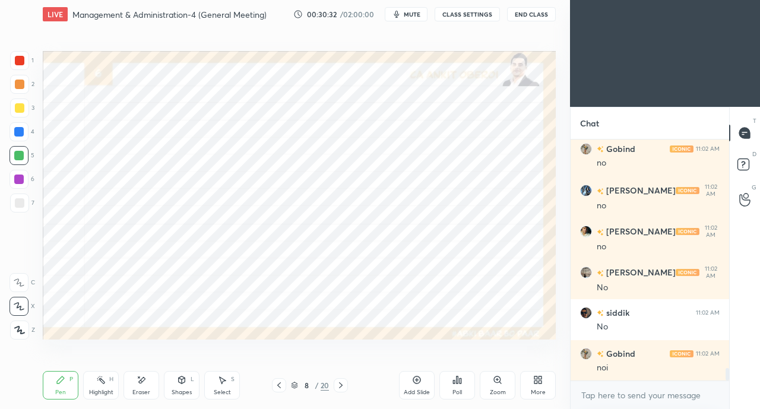
click at [18, 59] on div at bounding box center [19, 60] width 9 height 9
click at [21, 157] on div at bounding box center [18, 155] width 9 height 9
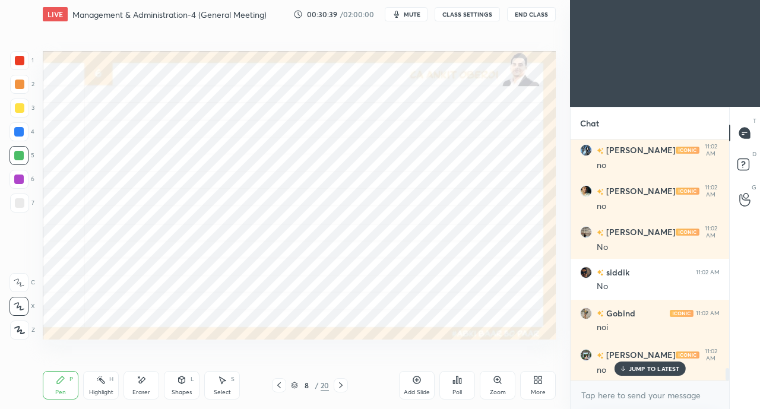
click at [144, 388] on div "Eraser" at bounding box center [141, 385] width 36 height 28
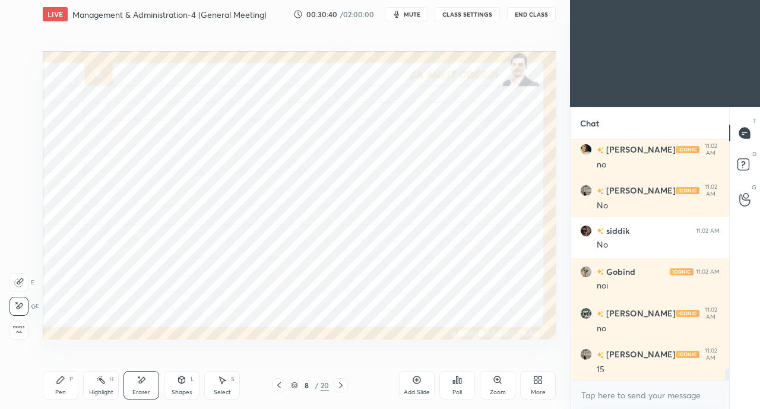
click at [65, 385] on div "Pen P" at bounding box center [61, 385] width 36 height 28
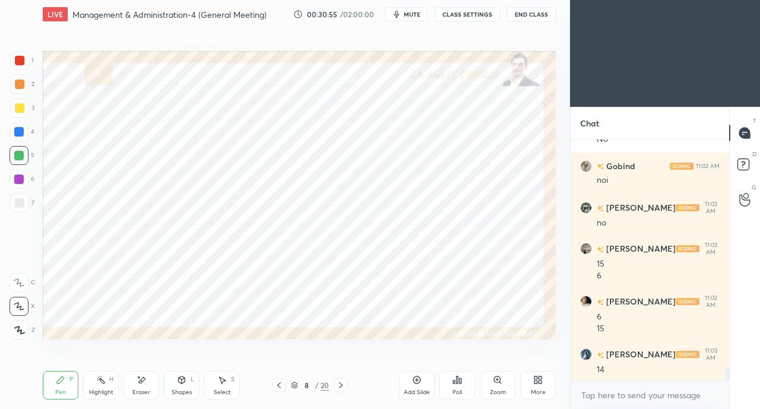
scroll to position [4703, 0]
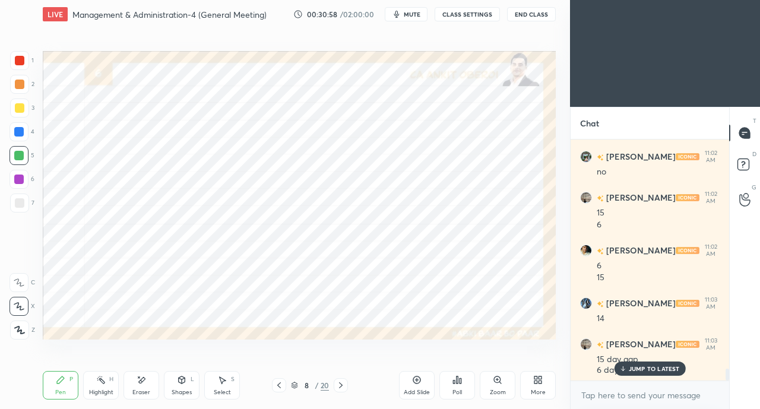
click at [635, 369] on p "JUMP TO LATEST" at bounding box center [654, 368] width 51 height 7
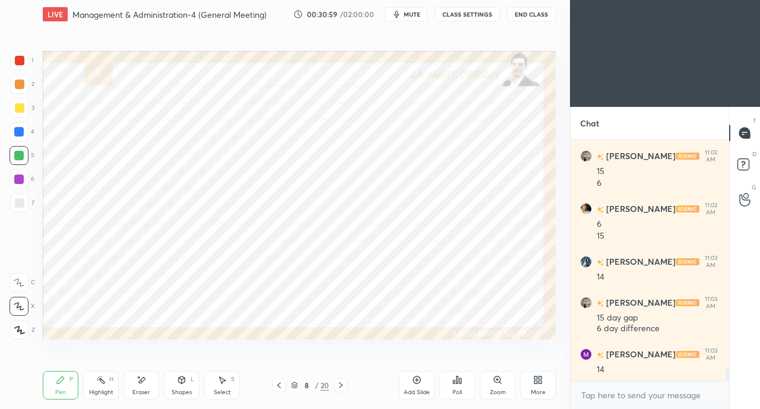
scroll to position [4785, 0]
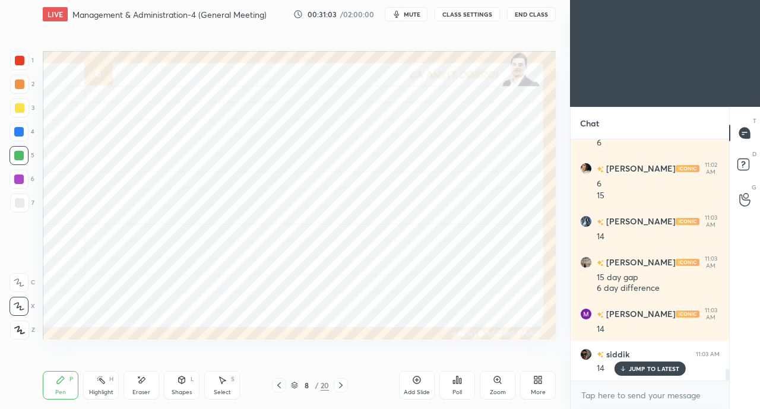
click at [20, 61] on div at bounding box center [19, 60] width 9 height 9
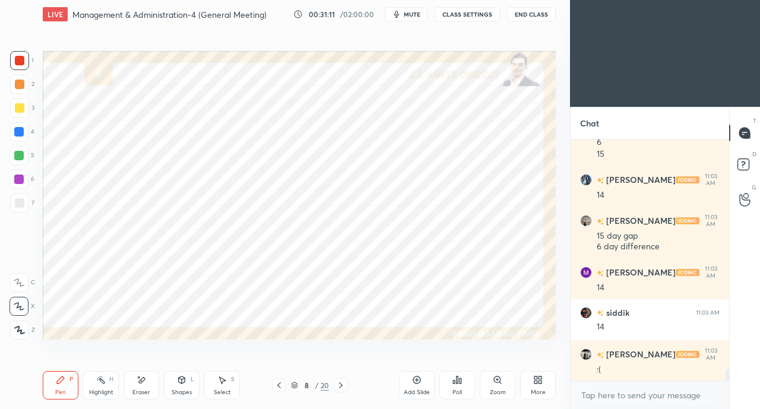
scroll to position [4867, 0]
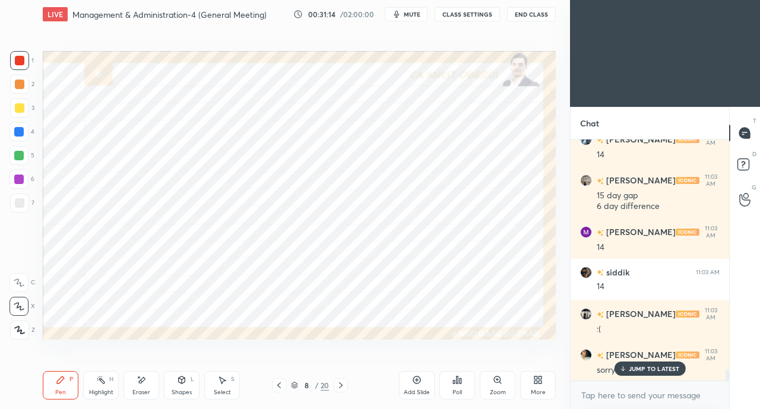
click at [627, 366] on div "JUMP TO LATEST" at bounding box center [649, 368] width 71 height 14
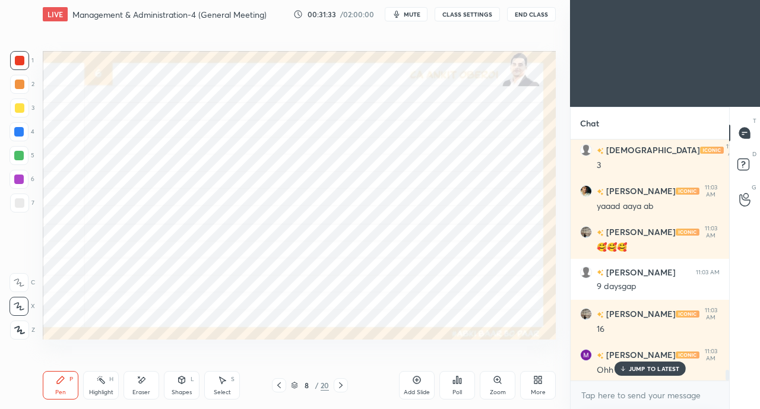
scroll to position [5400, 0]
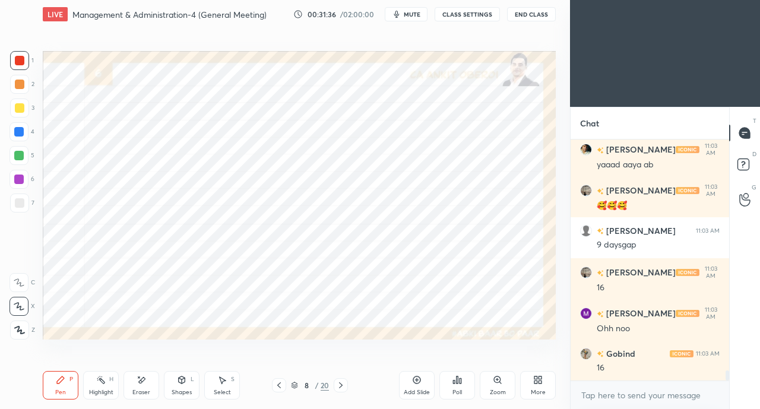
click at [18, 131] on div at bounding box center [18, 131] width 9 height 9
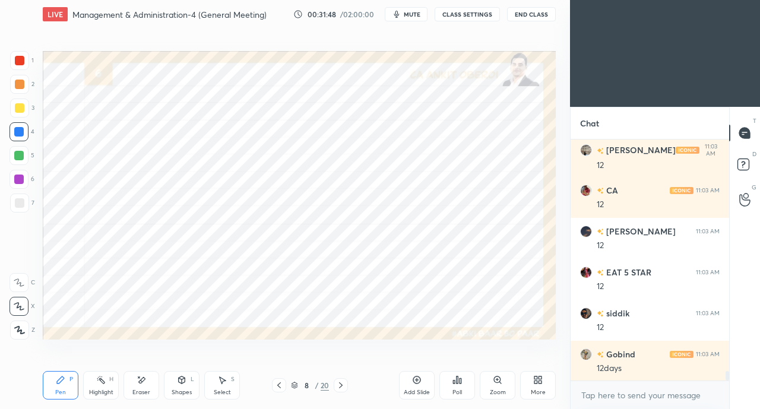
scroll to position [5728, 0]
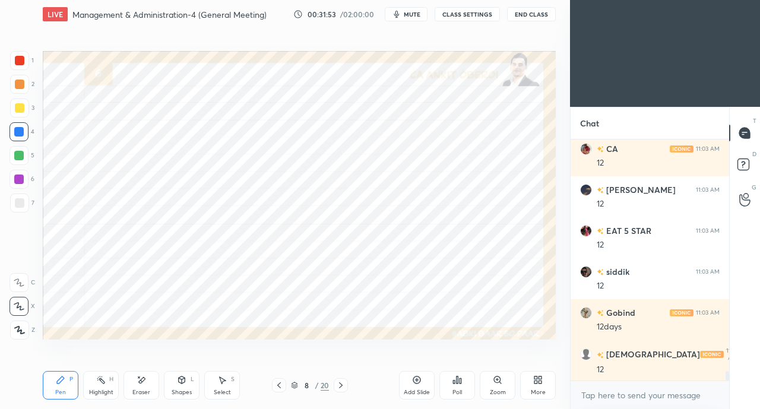
click at [19, 128] on div at bounding box center [18, 131] width 9 height 9
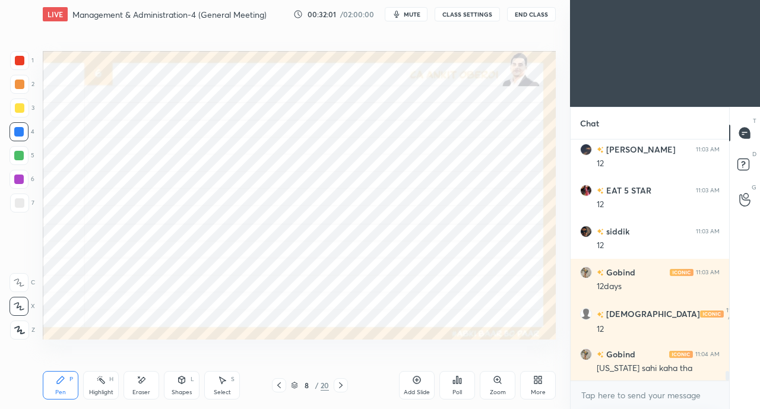
scroll to position [5810, 0]
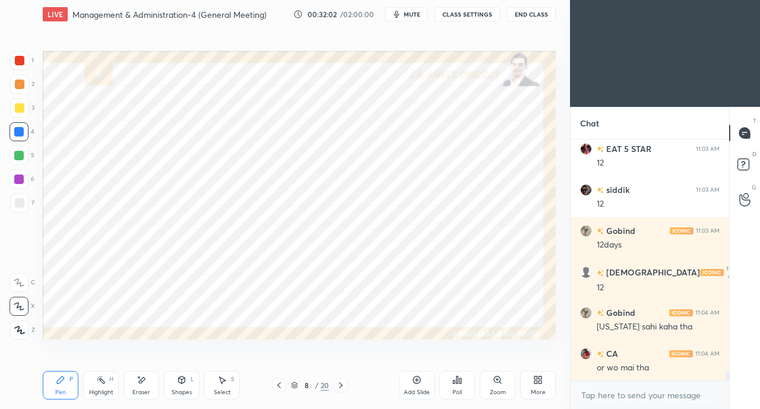
click at [624, 375] on div "CA 11:04 AM or wo mai tha" at bounding box center [649, 360] width 158 height 41
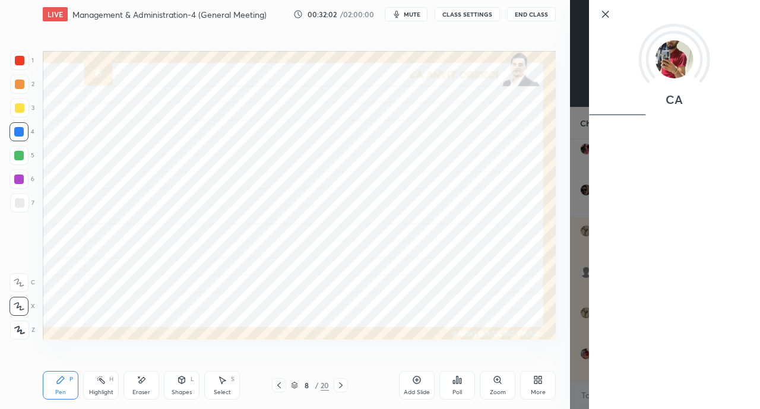
click at [494, 341] on div "Setting up your live class Poll for secs No correct answer Start poll" at bounding box center [299, 194] width 522 height 333
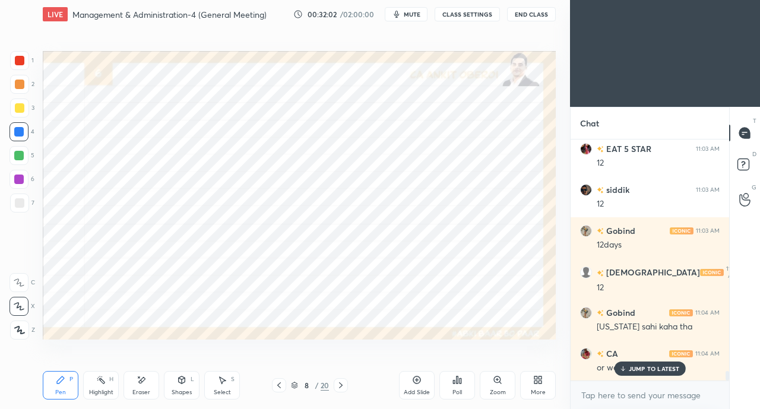
scroll to position [5850, 0]
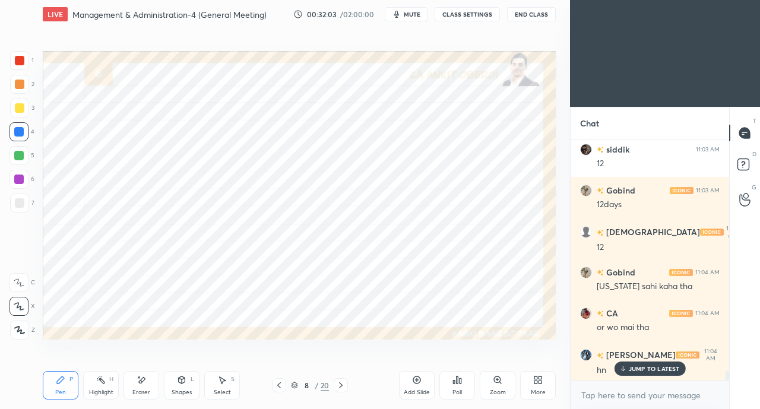
click at [631, 368] on p "JUMP TO LATEST" at bounding box center [654, 368] width 51 height 7
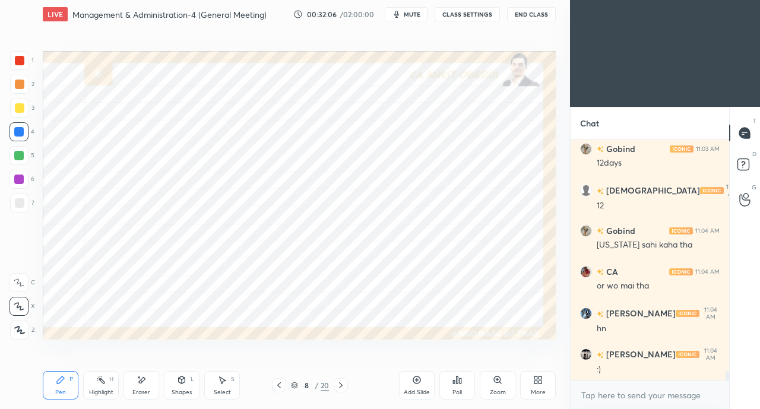
scroll to position [5932, 0]
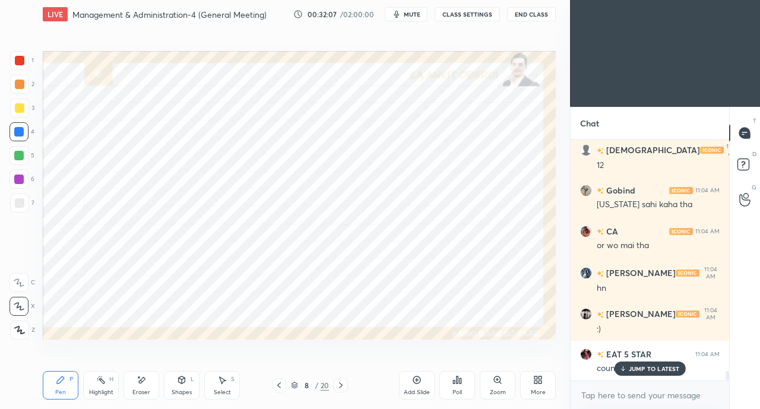
click at [139, 391] on div "Eraser" at bounding box center [141, 392] width 18 height 6
click at [65, 383] on div "Pen P" at bounding box center [61, 385] width 36 height 28
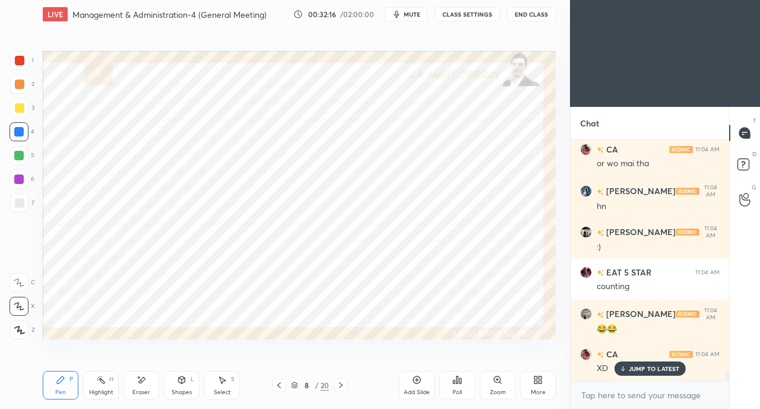
scroll to position [6055, 0]
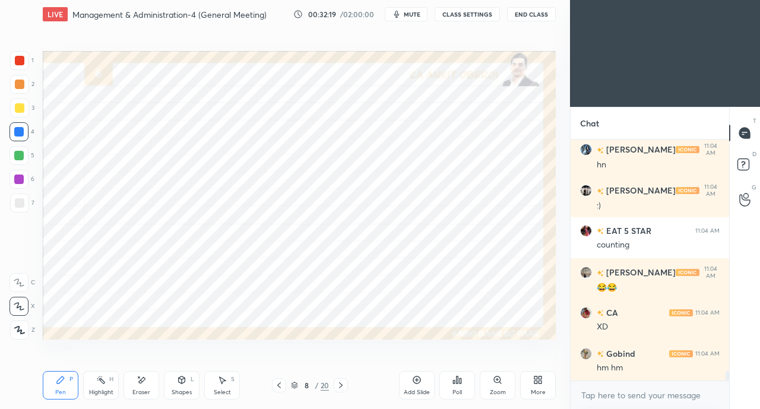
click at [17, 157] on div at bounding box center [18, 155] width 9 height 9
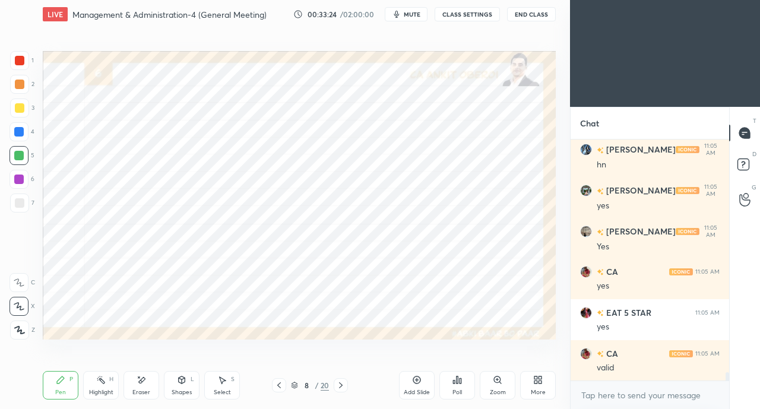
scroll to position [6927, 0]
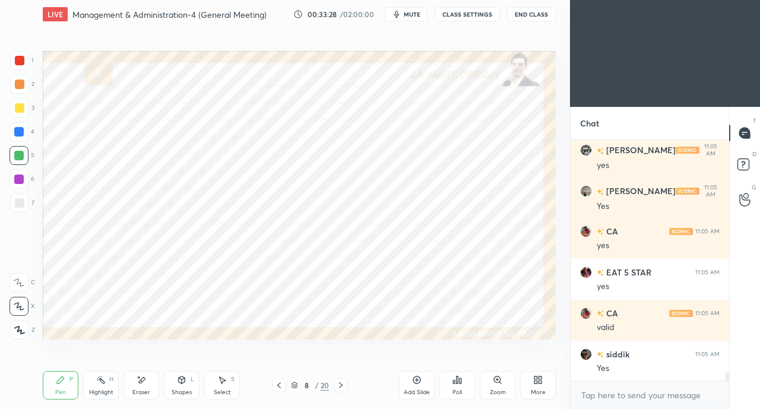
click at [278, 384] on icon at bounding box center [278, 384] width 9 height 9
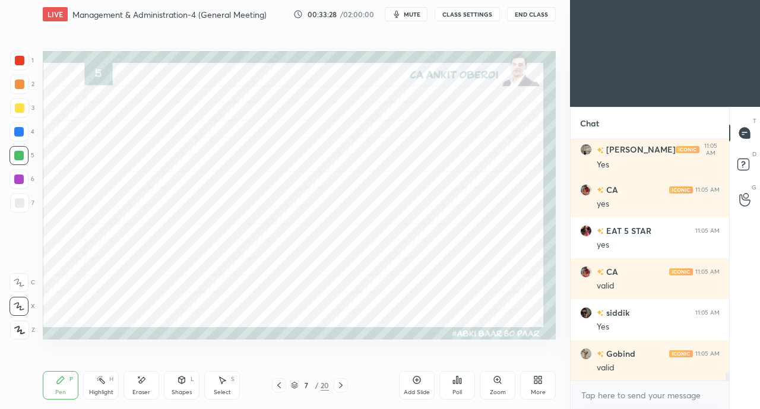
click at [278, 385] on icon at bounding box center [279, 385] width 4 height 6
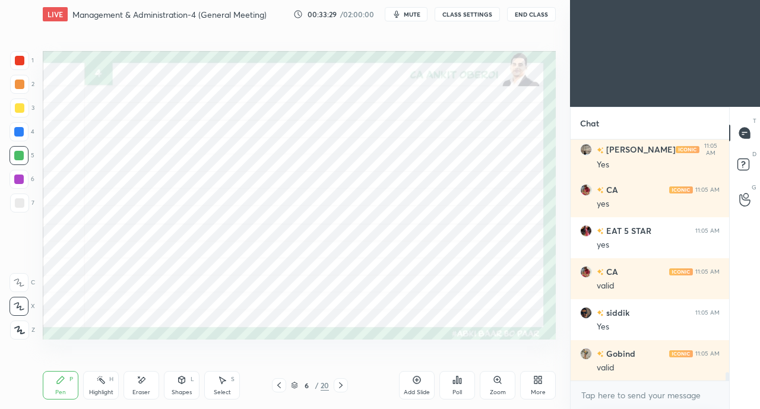
click at [279, 383] on icon at bounding box center [278, 384] width 9 height 9
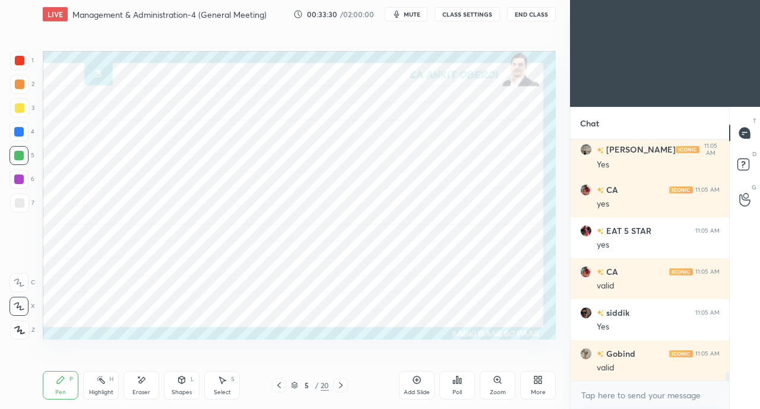
click at [278, 383] on icon at bounding box center [278, 384] width 9 height 9
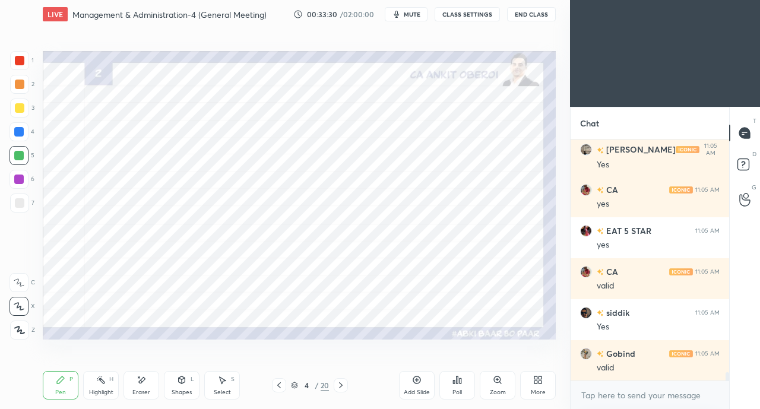
click at [278, 384] on icon at bounding box center [279, 385] width 4 height 6
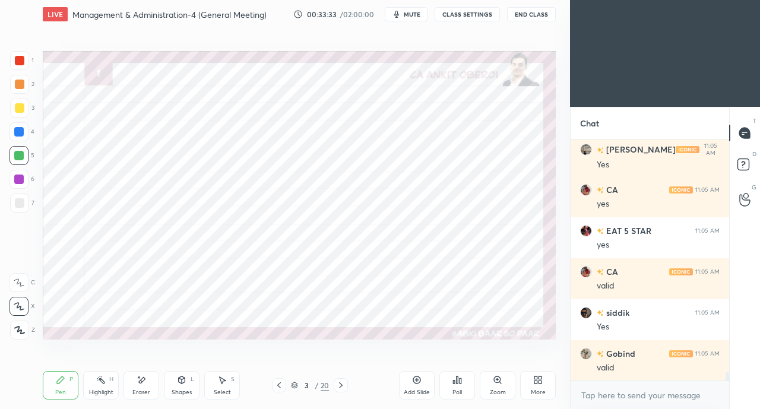
click at [17, 133] on div at bounding box center [18, 131] width 9 height 9
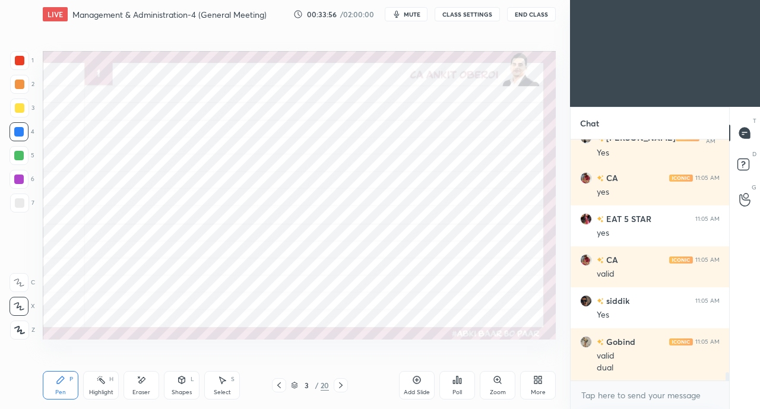
scroll to position [7021, 0]
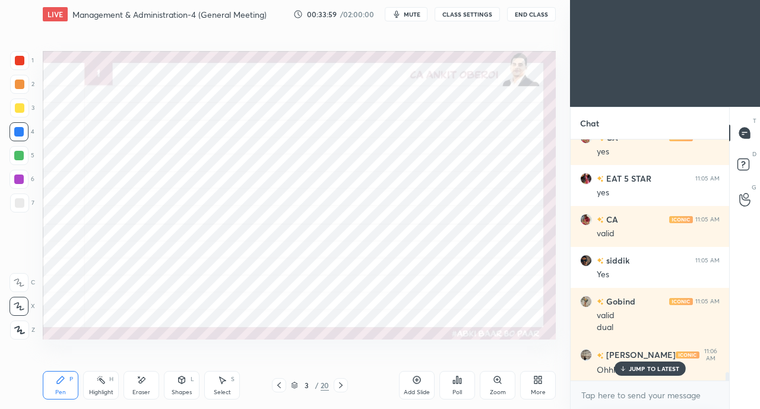
click at [139, 384] on icon at bounding box center [141, 380] width 9 height 10
click at [59, 385] on div "Pen P" at bounding box center [61, 385] width 36 height 28
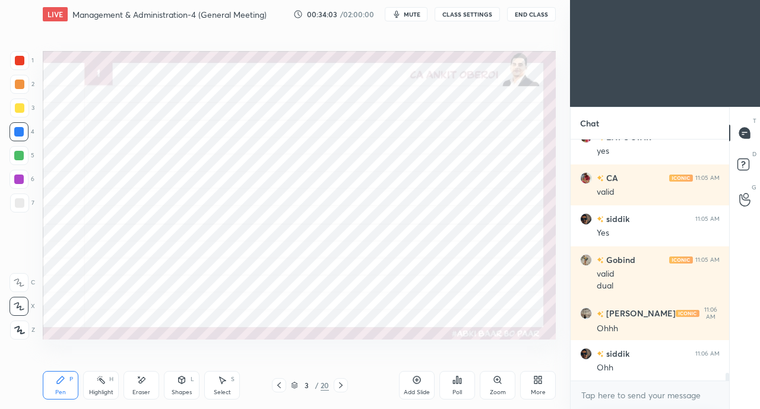
click at [140, 388] on div "Eraser" at bounding box center [141, 385] width 36 height 28
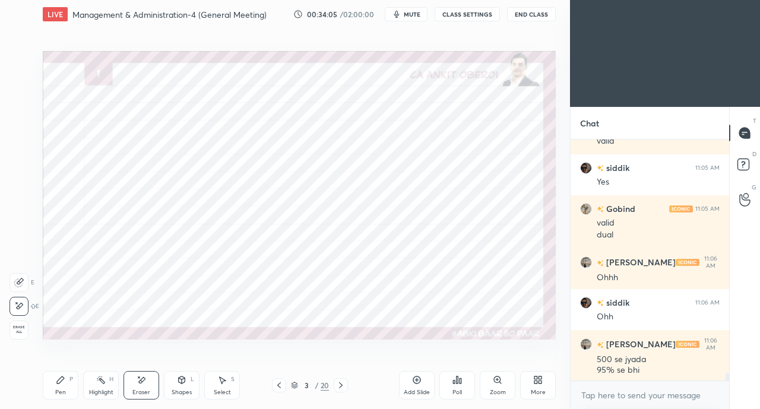
click at [57, 388] on div "Pen P" at bounding box center [61, 385] width 36 height 28
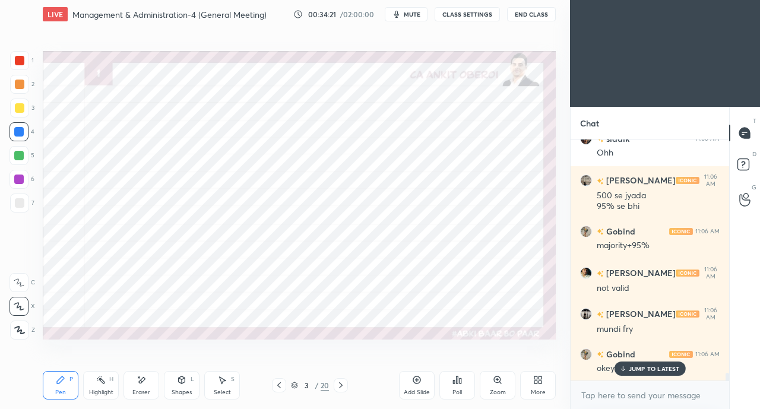
scroll to position [7319, 0]
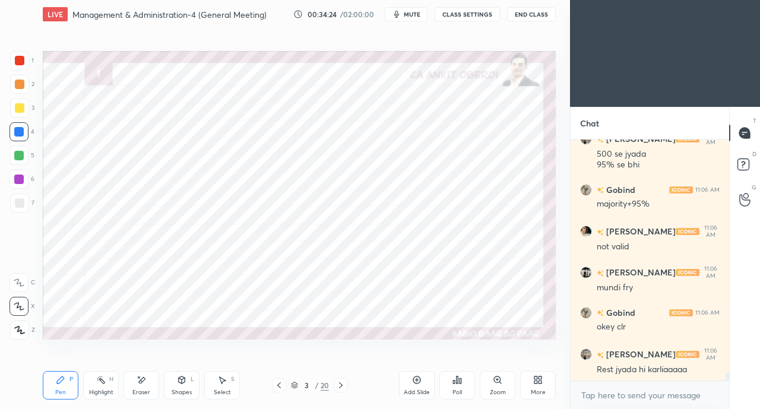
click at [341, 385] on icon at bounding box center [340, 384] width 9 height 9
click at [341, 384] on icon at bounding box center [341, 385] width 4 height 6
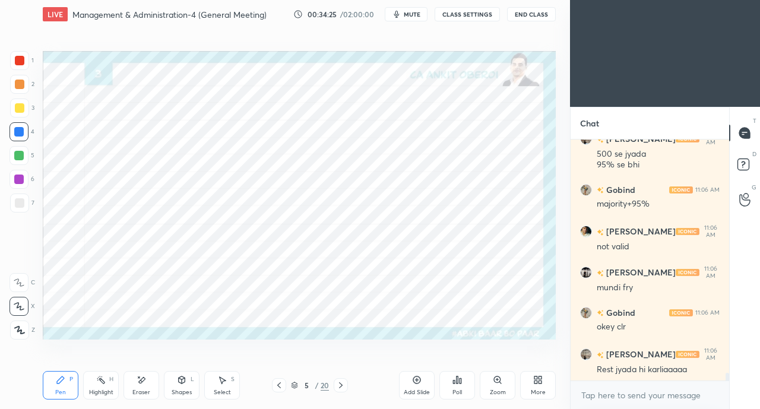
click at [340, 382] on icon at bounding box center [340, 384] width 9 height 9
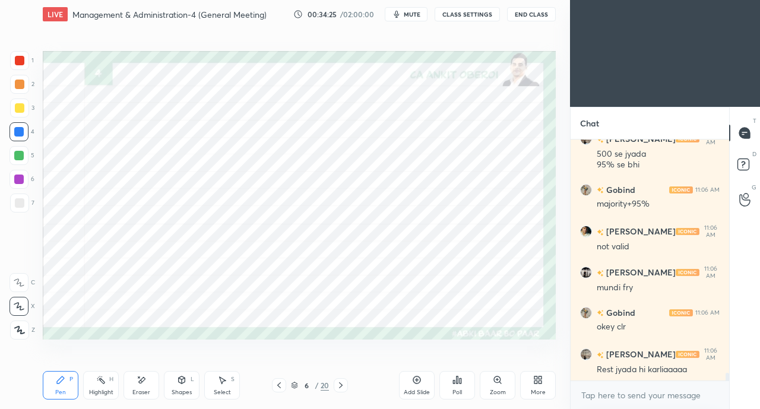
click at [340, 383] on icon at bounding box center [341, 385] width 4 height 6
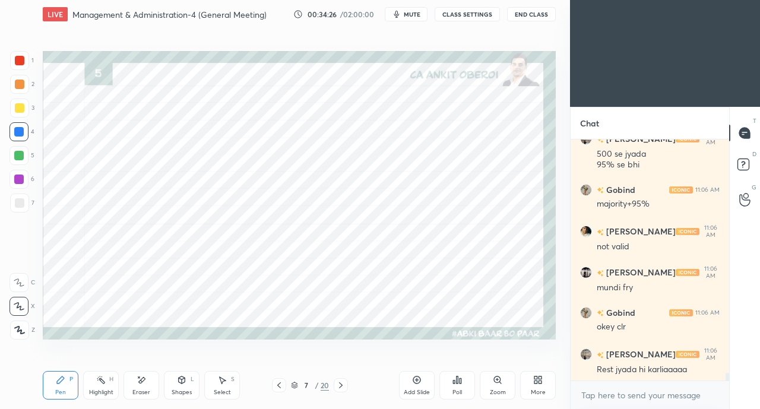
click at [338, 384] on icon at bounding box center [340, 384] width 9 height 9
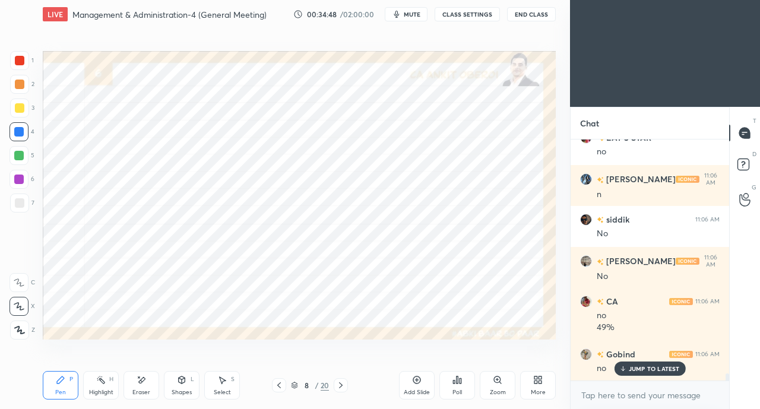
scroll to position [7874, 0]
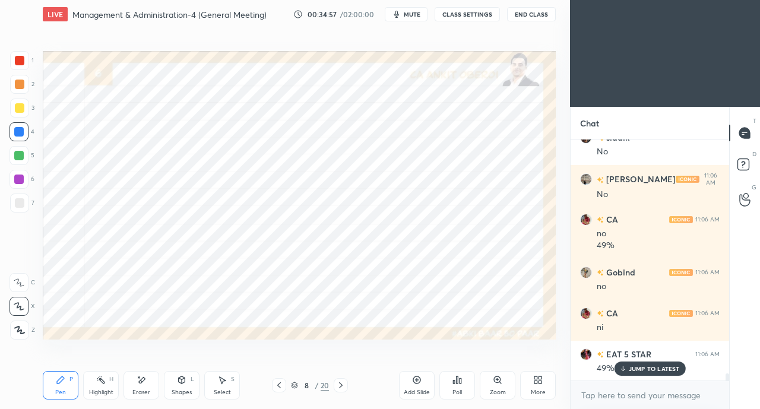
click at [146, 389] on div "Eraser" at bounding box center [141, 392] width 18 height 6
click at [69, 380] on div "P" at bounding box center [71, 379] width 4 height 6
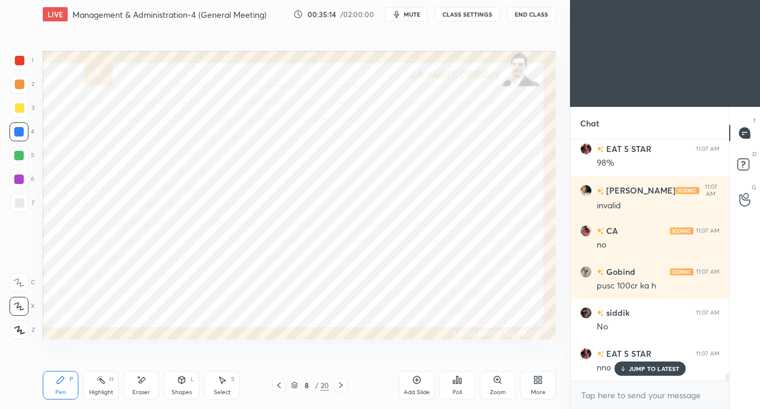
scroll to position [8202, 0]
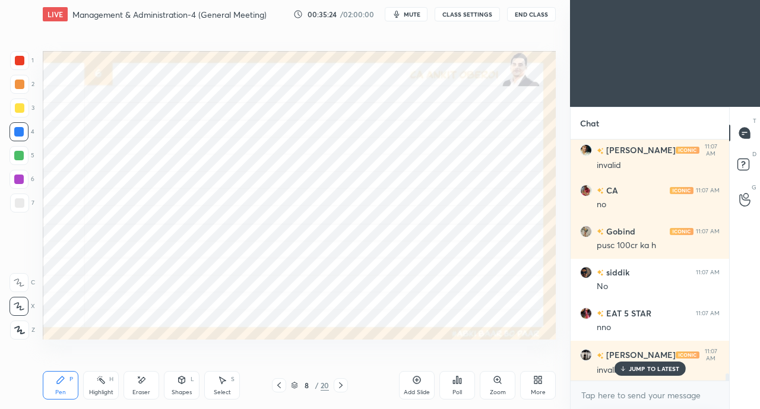
click at [144, 384] on icon at bounding box center [141, 380] width 9 height 10
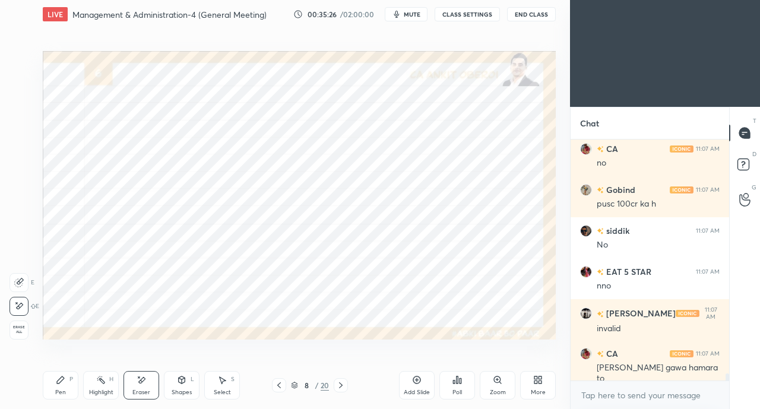
click at [59, 385] on div "Pen P" at bounding box center [61, 385] width 36 height 28
click at [24, 64] on div at bounding box center [19, 60] width 9 height 9
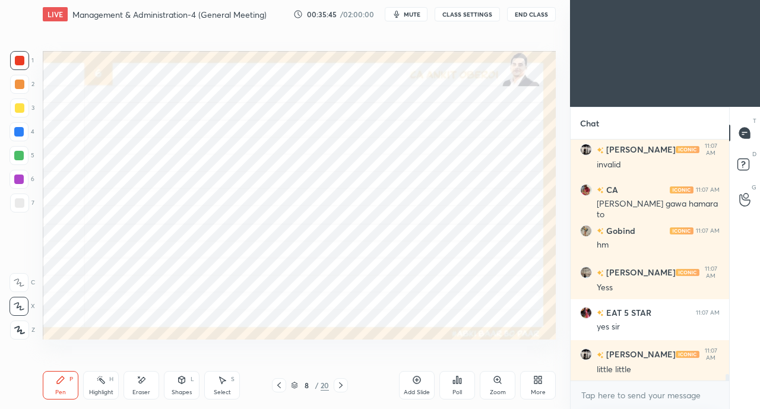
scroll to position [8447, 0]
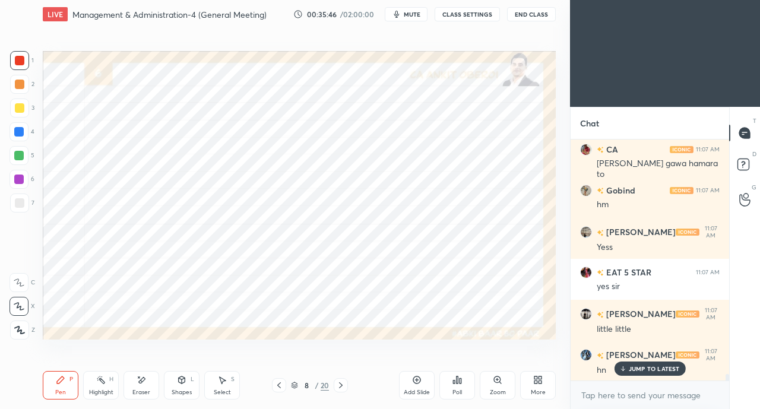
click at [279, 385] on icon at bounding box center [278, 384] width 9 height 9
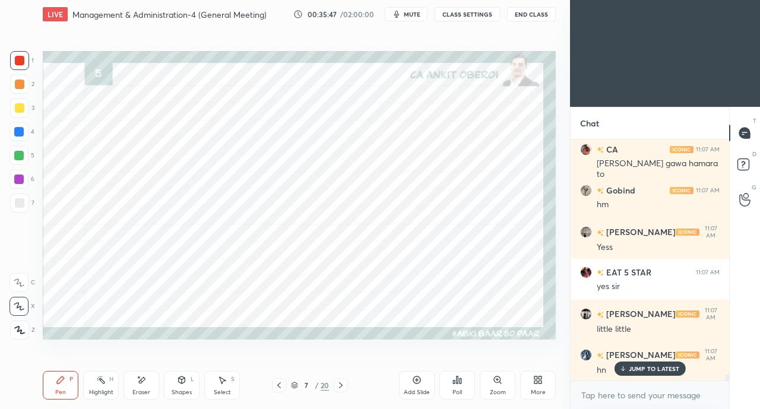
click at [281, 385] on icon at bounding box center [278, 384] width 9 height 9
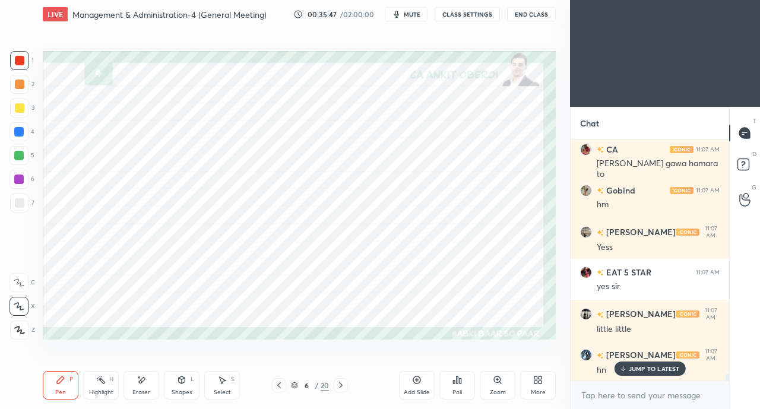
click at [277, 388] on icon at bounding box center [278, 384] width 9 height 9
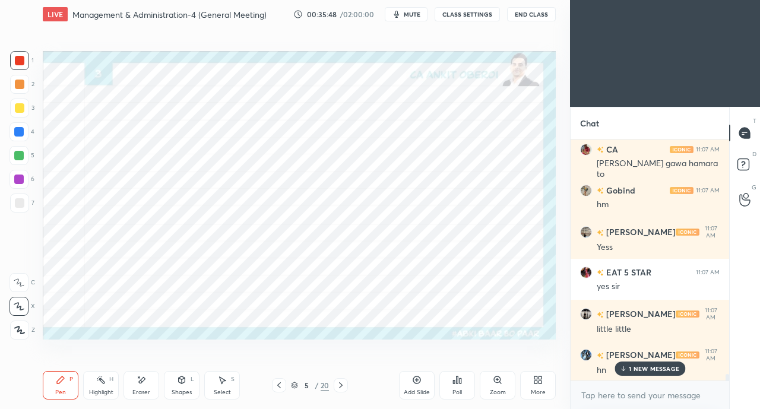
click at [277, 388] on icon at bounding box center [278, 384] width 9 height 9
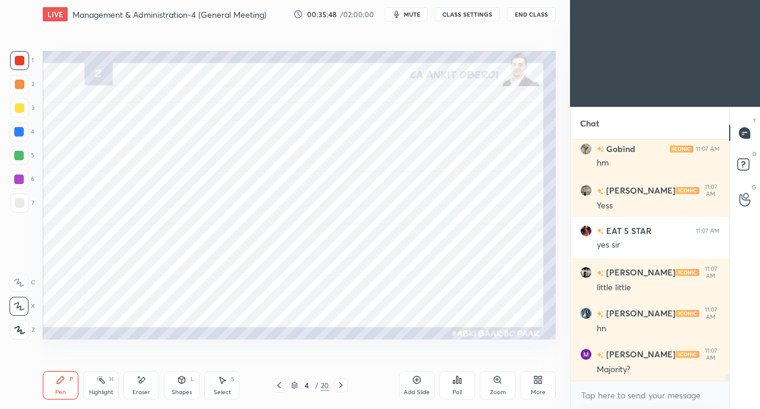
click at [279, 385] on icon at bounding box center [278, 384] width 9 height 9
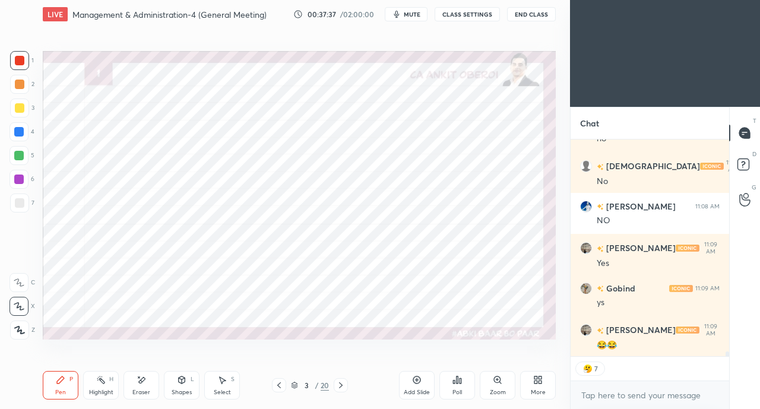
scroll to position [9344, 0]
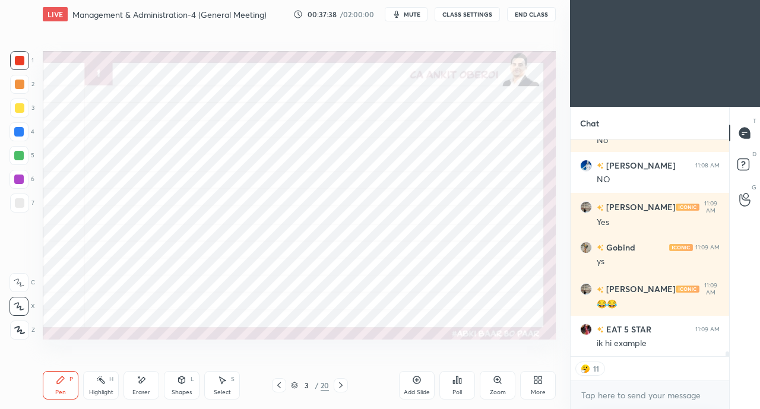
click at [458, 18] on button "CLASS SETTINGS" at bounding box center [466, 14] width 65 height 14
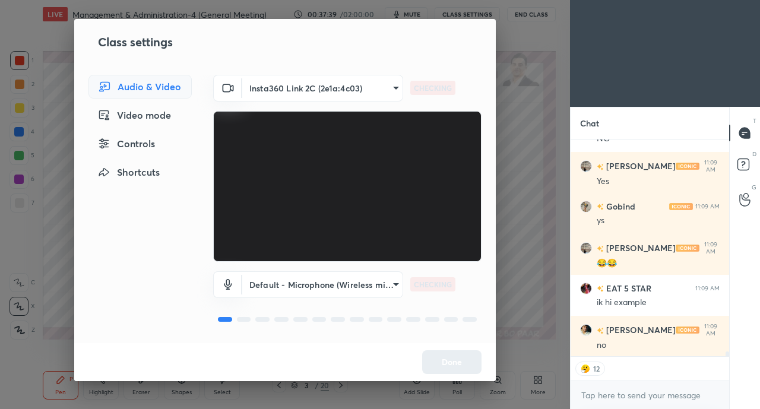
click at [150, 141] on div "Controls" at bounding box center [139, 144] width 103 height 24
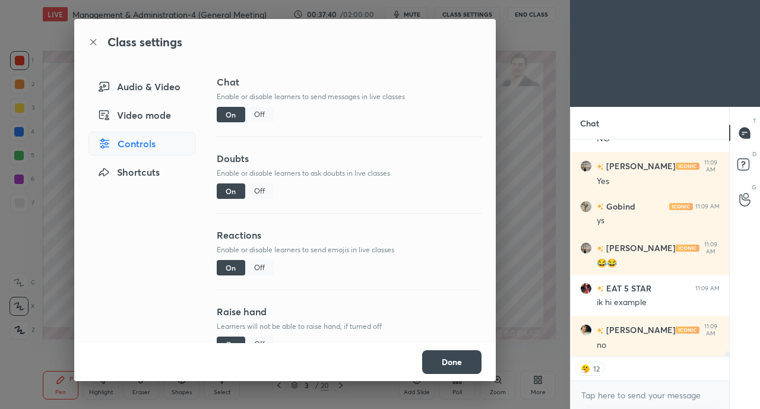
scroll to position [9426, 0]
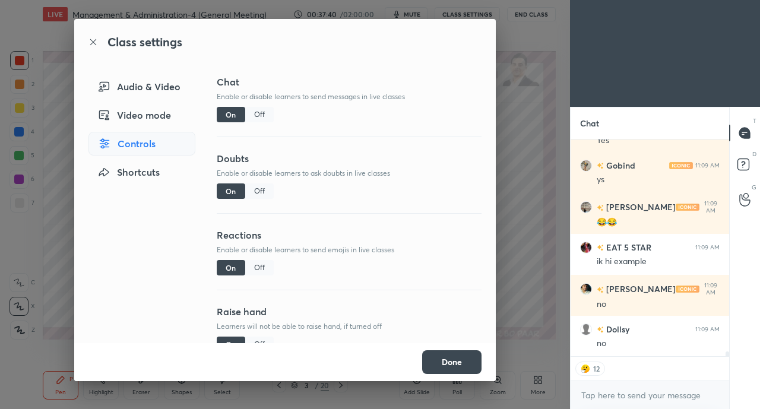
click at [256, 267] on div "Off" at bounding box center [259, 267] width 28 height 15
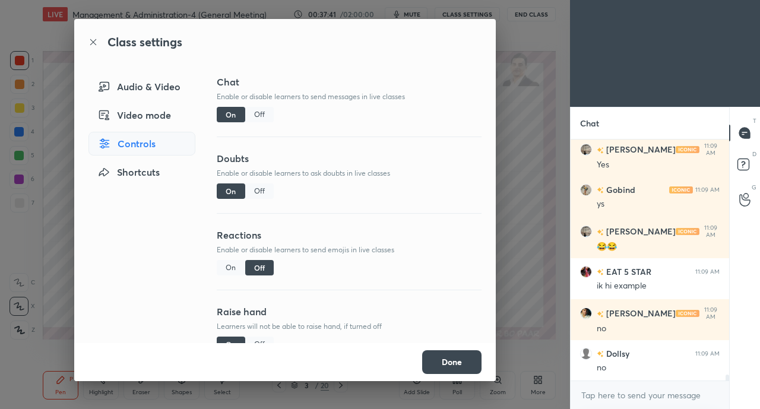
scroll to position [9442, 0]
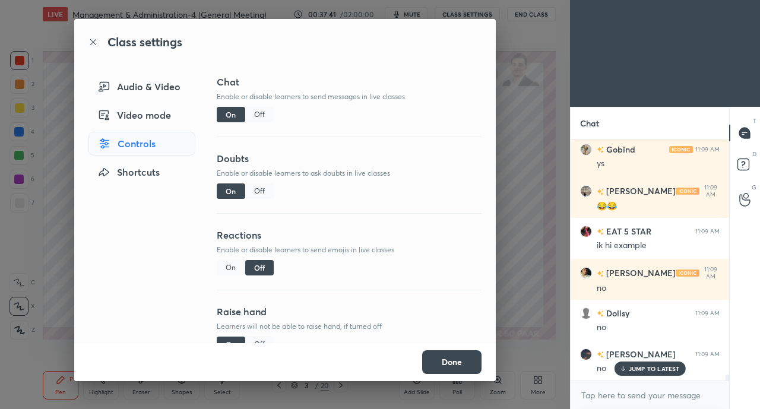
click at [463, 357] on button "Done" at bounding box center [451, 362] width 59 height 24
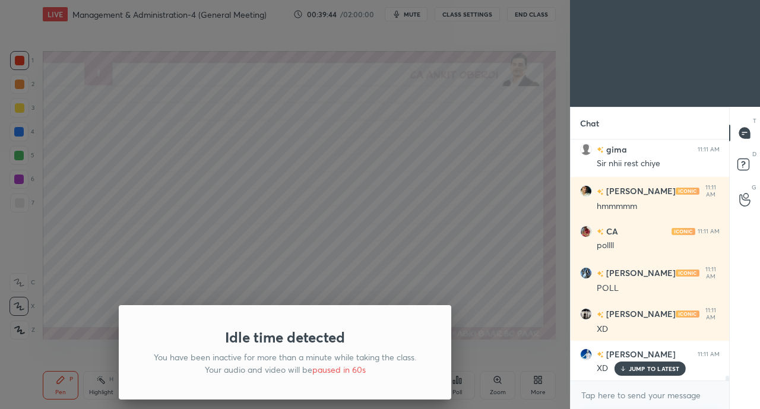
scroll to position [11656, 0]
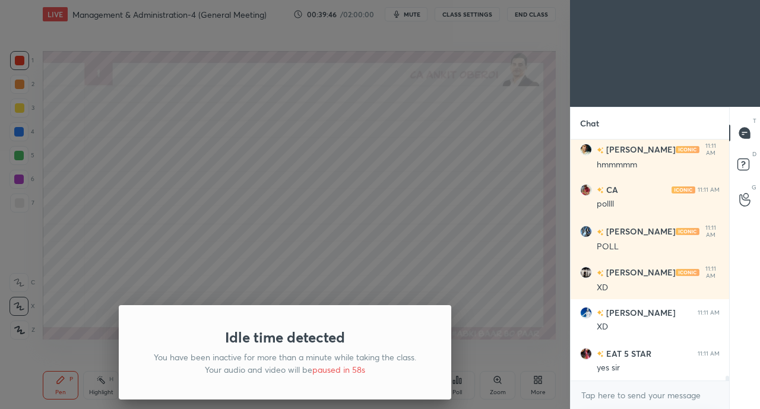
click at [154, 205] on div "Idle time detected You have been inactive for more than a minute while taking t…" at bounding box center [285, 204] width 570 height 409
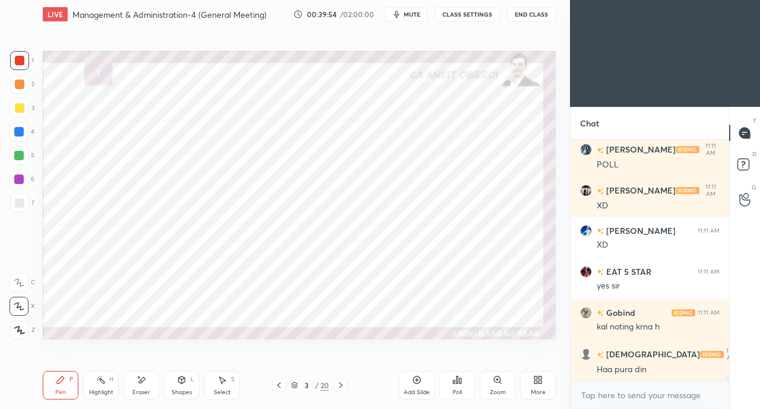
scroll to position [11778, 0]
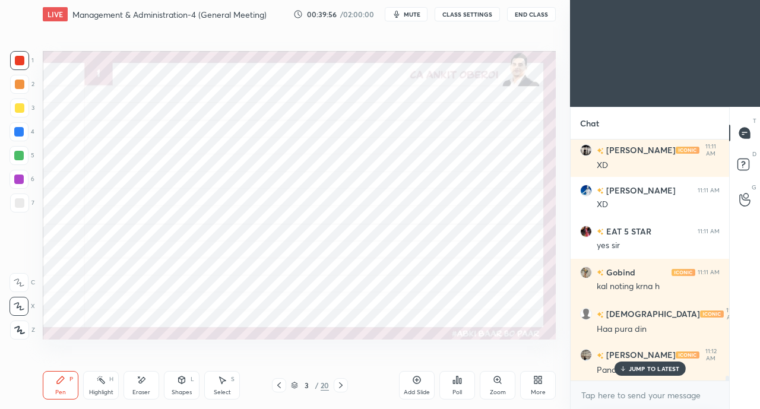
click at [634, 367] on p "JUMP TO LATEST" at bounding box center [654, 368] width 51 height 7
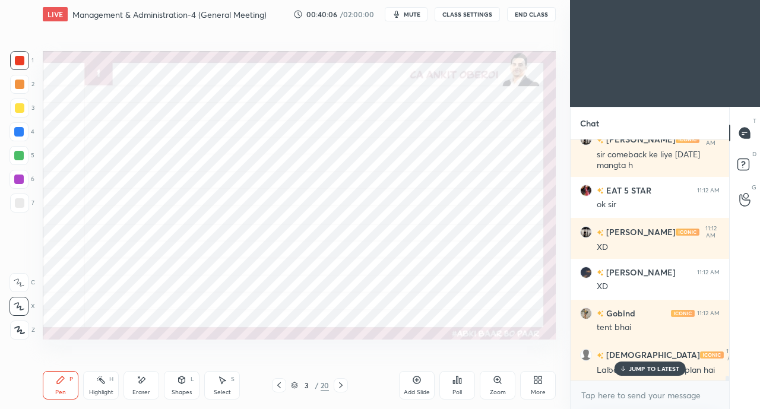
scroll to position [0, 0]
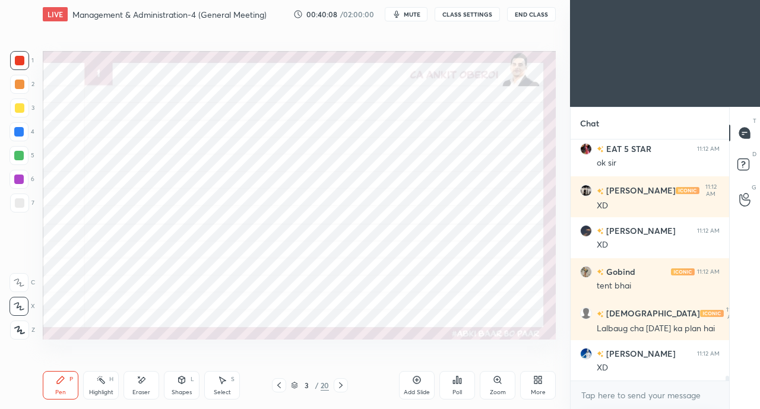
click at [345, 385] on icon at bounding box center [340, 384] width 9 height 9
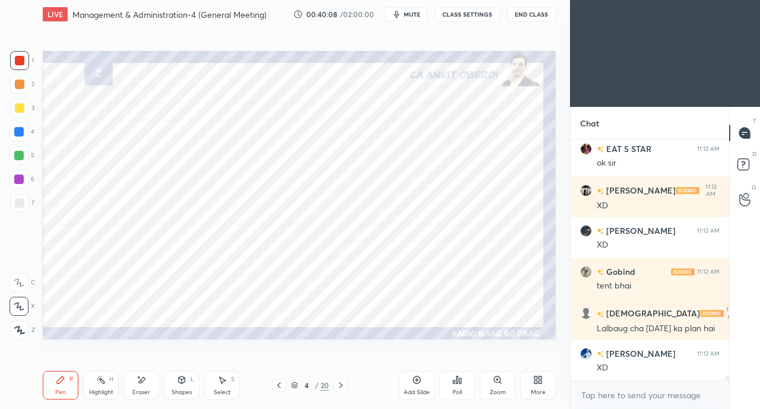
click at [345, 385] on div at bounding box center [341, 385] width 14 height 14
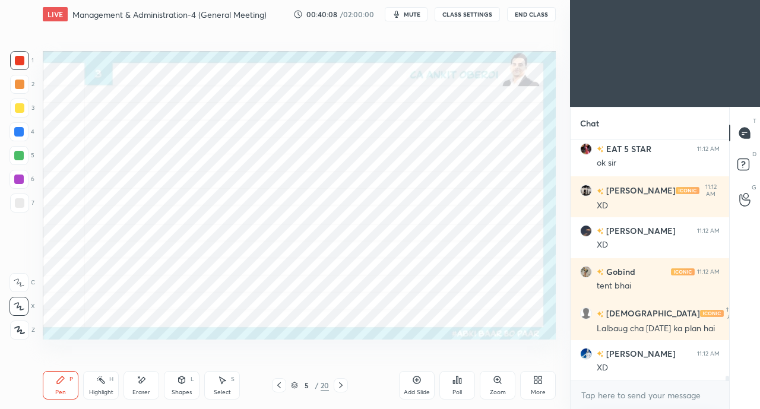
click at [345, 385] on icon at bounding box center [340, 384] width 9 height 9
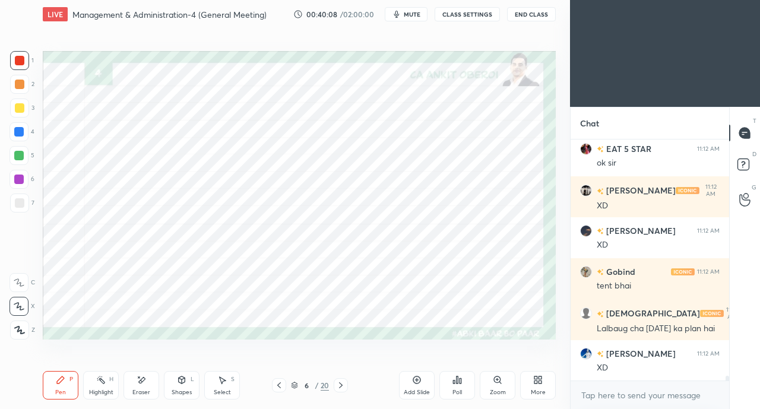
click at [345, 385] on icon at bounding box center [340, 384] width 9 height 9
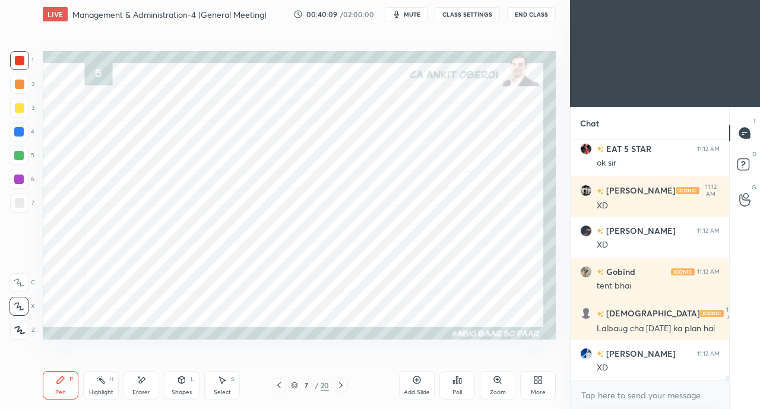
click at [344, 385] on icon at bounding box center [340, 384] width 9 height 9
click at [345, 385] on icon at bounding box center [340, 384] width 9 height 9
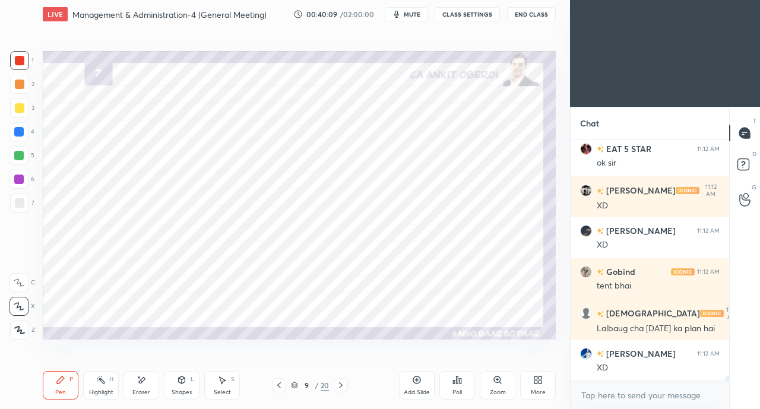
click at [345, 385] on icon at bounding box center [340, 384] width 9 height 9
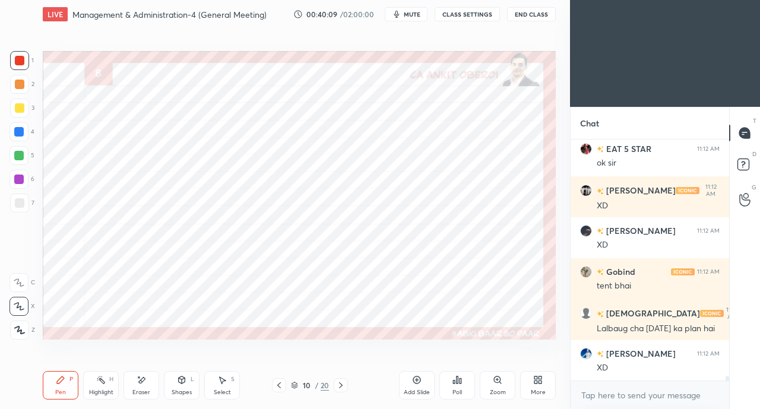
click at [345, 385] on div at bounding box center [341, 385] width 14 height 14
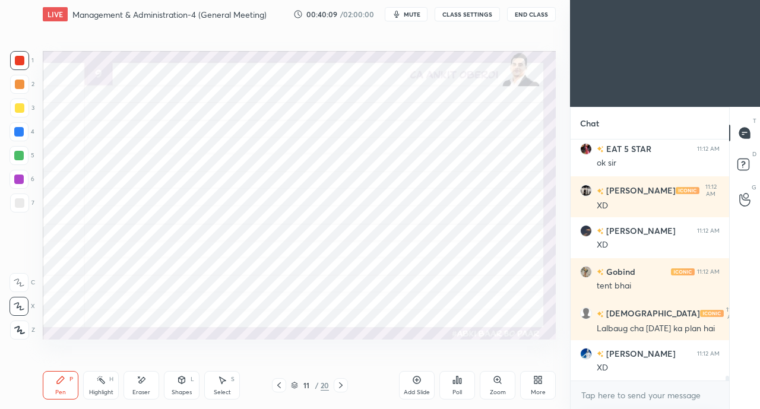
click at [344, 385] on icon at bounding box center [340, 384] width 9 height 9
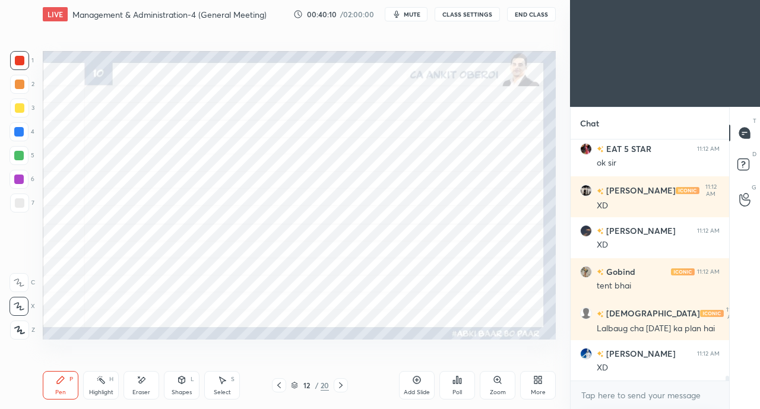
click at [345, 385] on icon at bounding box center [340, 384] width 9 height 9
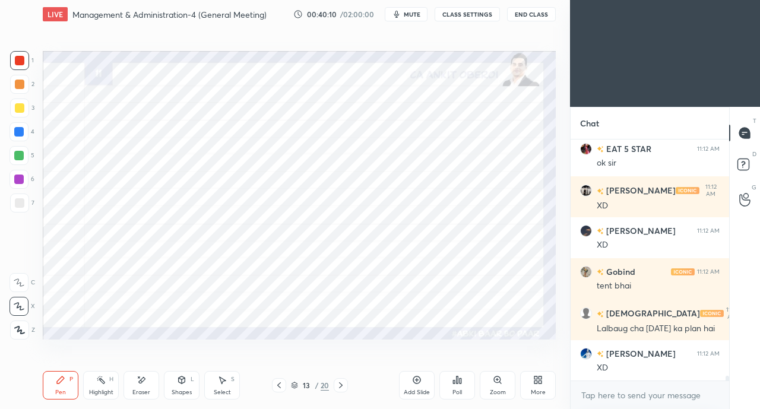
click at [345, 386] on icon at bounding box center [340, 384] width 9 height 9
click at [345, 385] on div at bounding box center [341, 385] width 14 height 14
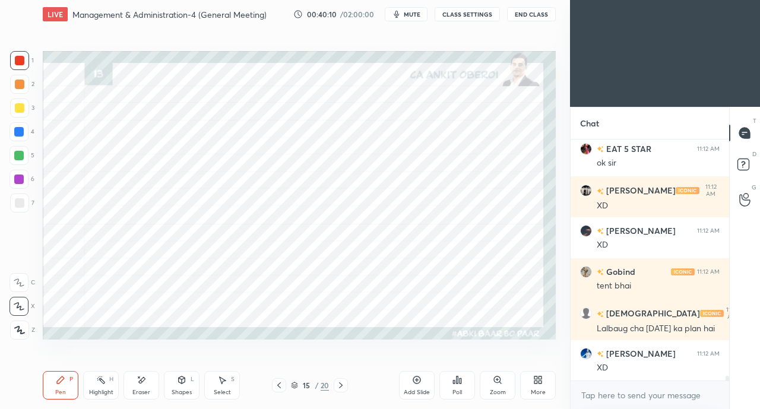
click at [346, 385] on div at bounding box center [341, 385] width 14 height 14
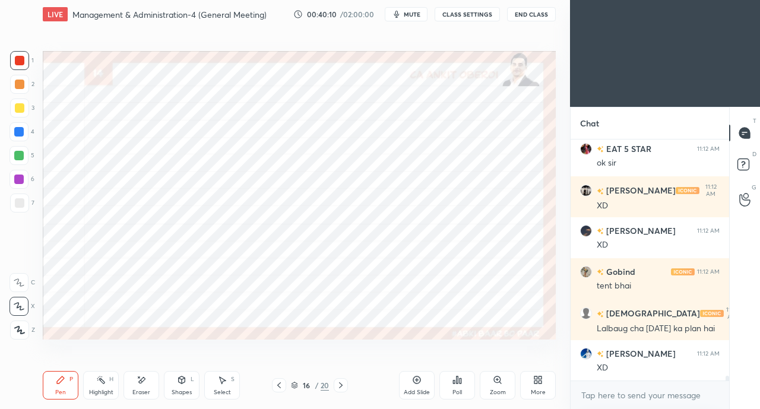
click at [345, 385] on div at bounding box center [341, 385] width 14 height 14
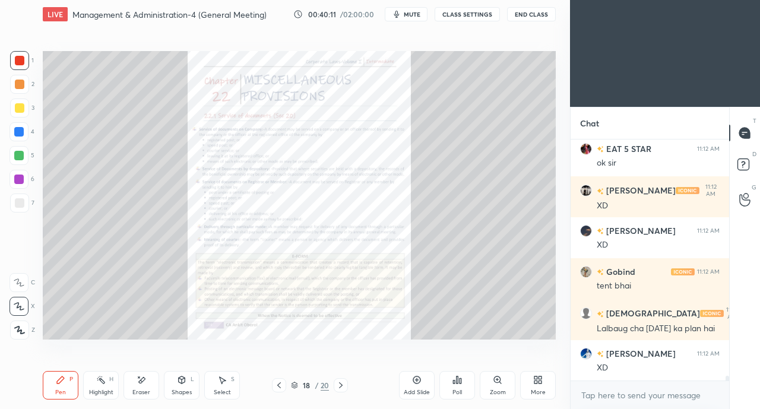
click at [345, 385] on icon at bounding box center [340, 384] width 9 height 9
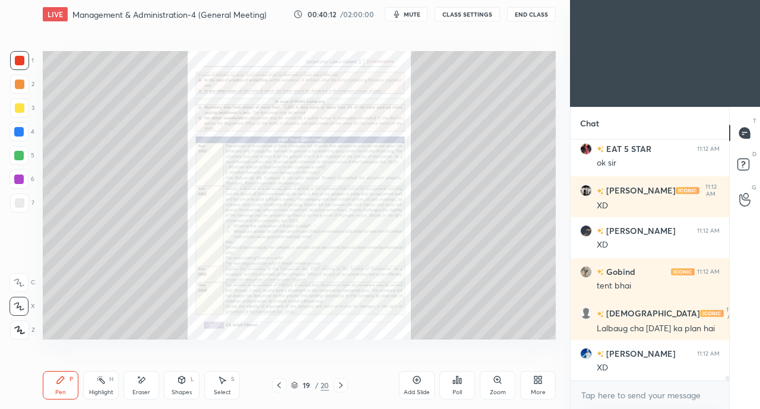
click at [345, 385] on icon at bounding box center [340, 384] width 9 height 9
click at [345, 385] on div at bounding box center [341, 385] width 14 height 14
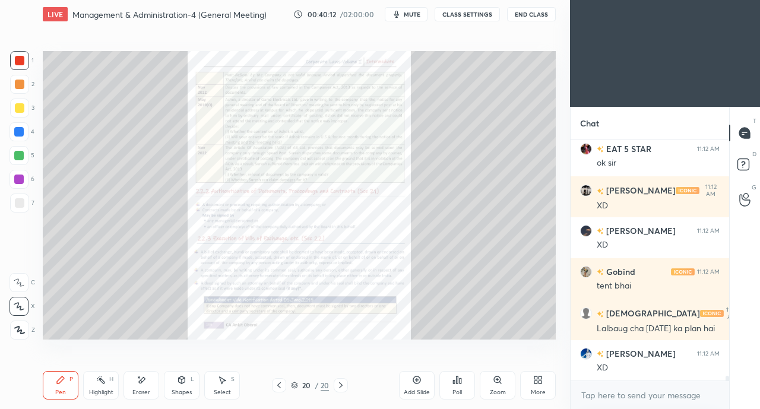
click at [341, 385] on icon at bounding box center [340, 384] width 9 height 9
click at [345, 385] on icon at bounding box center [340, 384] width 9 height 9
click at [344, 385] on icon at bounding box center [340, 384] width 9 height 9
click at [341, 385] on icon at bounding box center [340, 384] width 9 height 9
click at [277, 382] on icon at bounding box center [278, 384] width 9 height 9
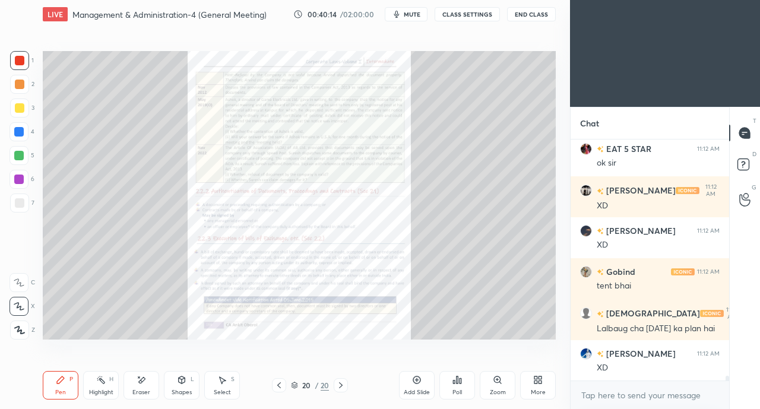
click at [279, 385] on icon at bounding box center [278, 384] width 9 height 9
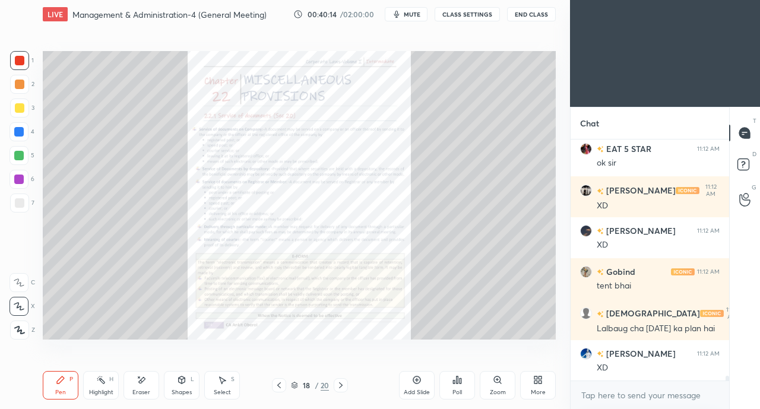
click at [293, 383] on icon at bounding box center [294, 385] width 7 height 7
click at [282, 382] on div at bounding box center [279, 385] width 14 height 14
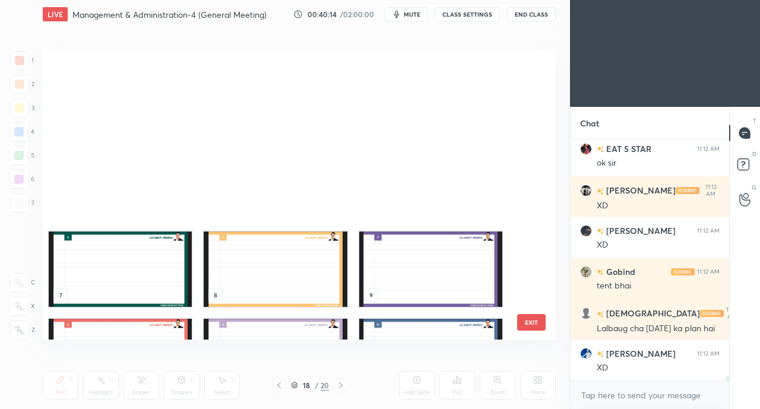
scroll to position [235, 0]
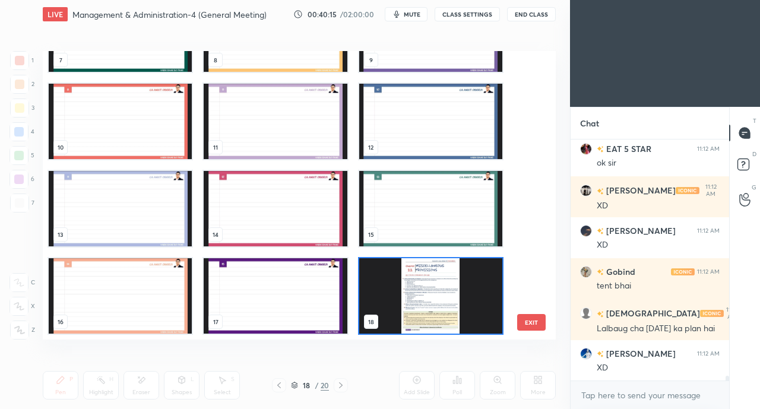
click at [304, 277] on img "grid" at bounding box center [275, 295] width 143 height 75
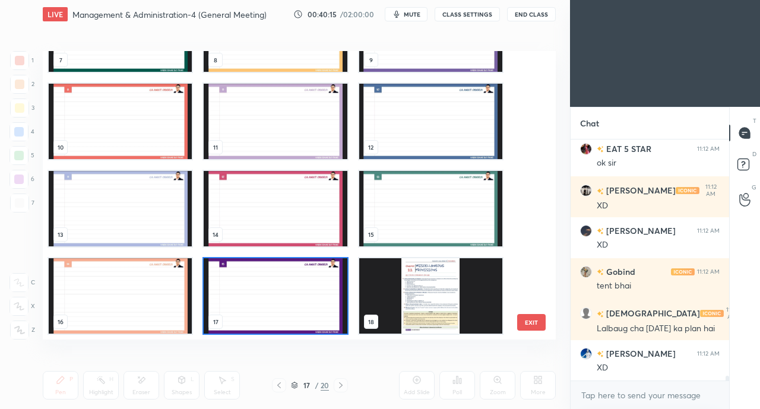
click at [300, 287] on img "grid" at bounding box center [275, 295] width 143 height 75
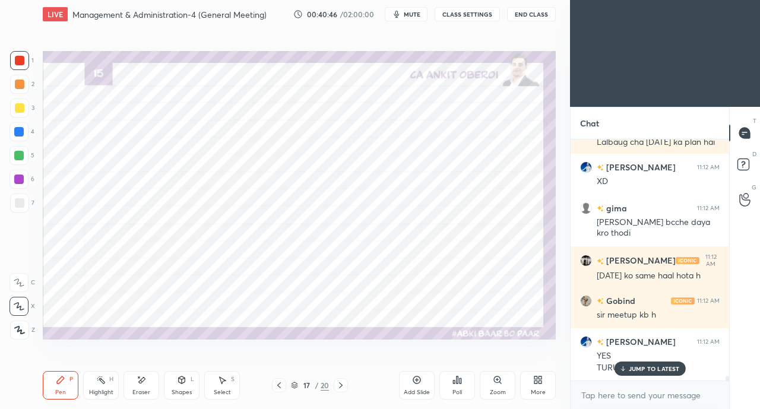
scroll to position [12303, 0]
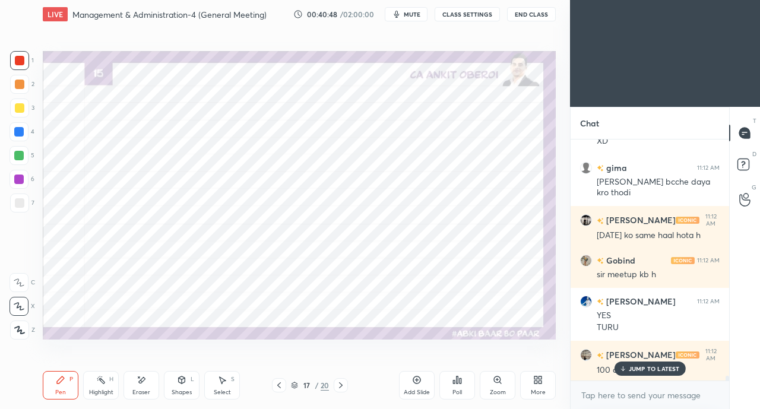
click at [643, 362] on div "JUMP TO LATEST" at bounding box center [649, 368] width 71 height 14
click at [535, 377] on icon at bounding box center [535, 377] width 3 height 3
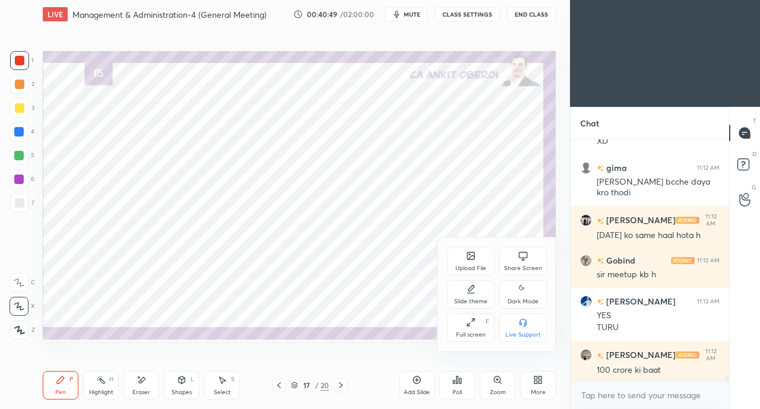
scroll to position [12345, 0]
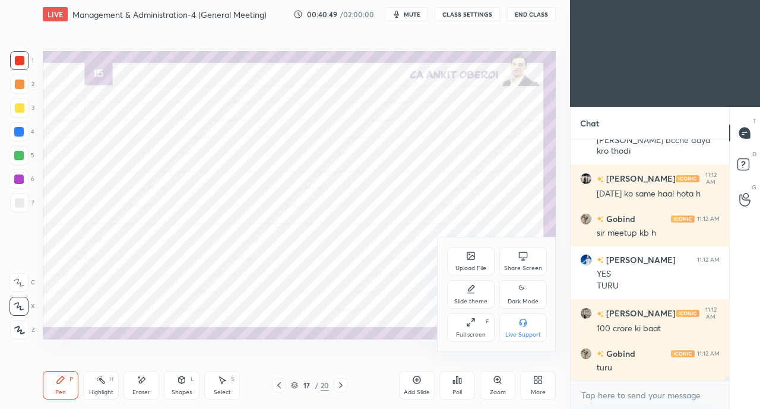
click at [518, 256] on div "Share Screen" at bounding box center [522, 261] width 47 height 28
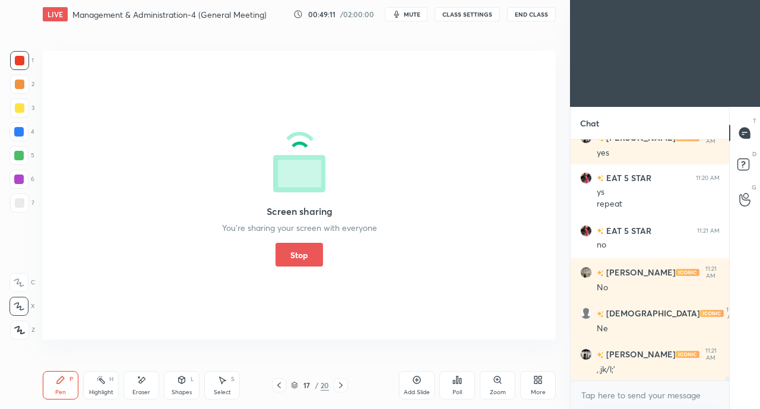
scroll to position [14740, 0]
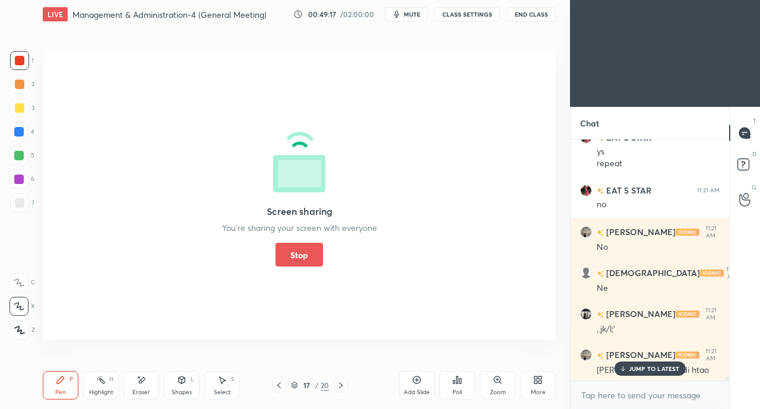
click at [293, 250] on button "Stop" at bounding box center [298, 255] width 47 height 24
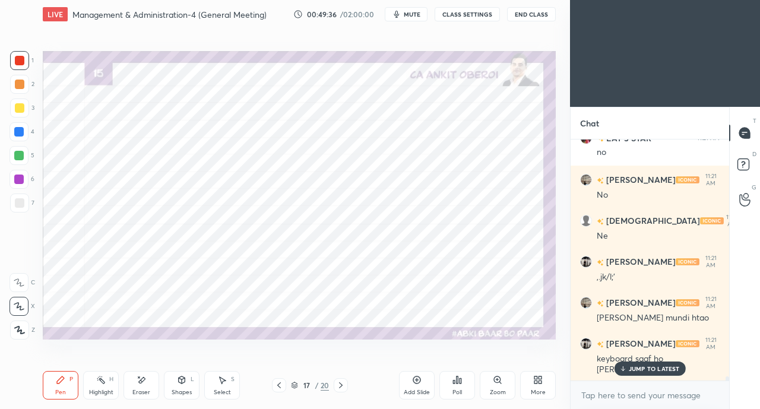
scroll to position [14833, 0]
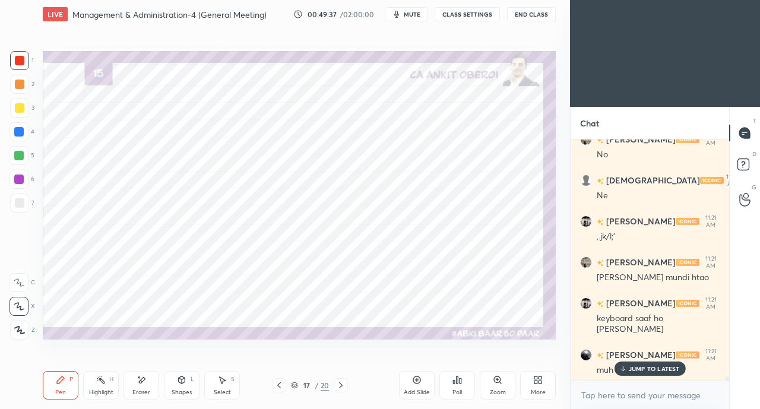
click at [640, 370] on p "JUMP TO LATEST" at bounding box center [654, 368] width 51 height 7
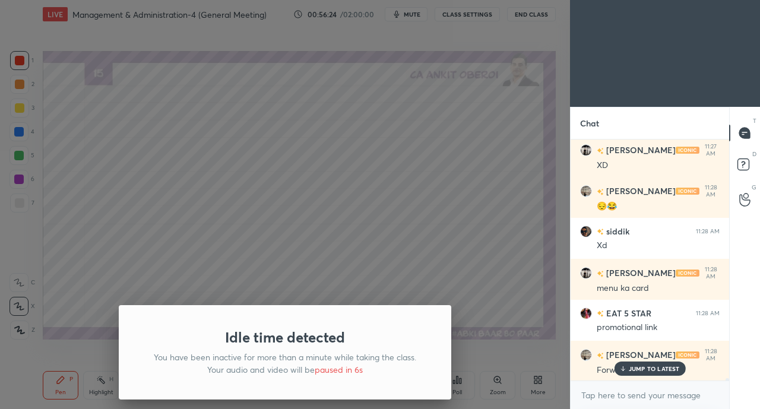
scroll to position [22145, 0]
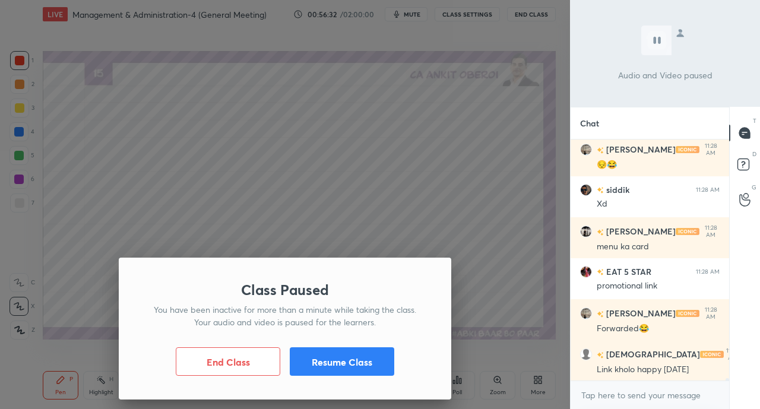
click at [356, 363] on button "Resume Class" at bounding box center [342, 361] width 104 height 28
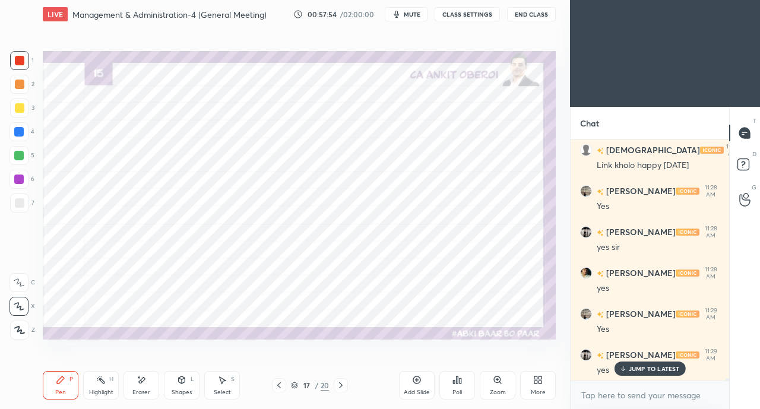
scroll to position [22391, 0]
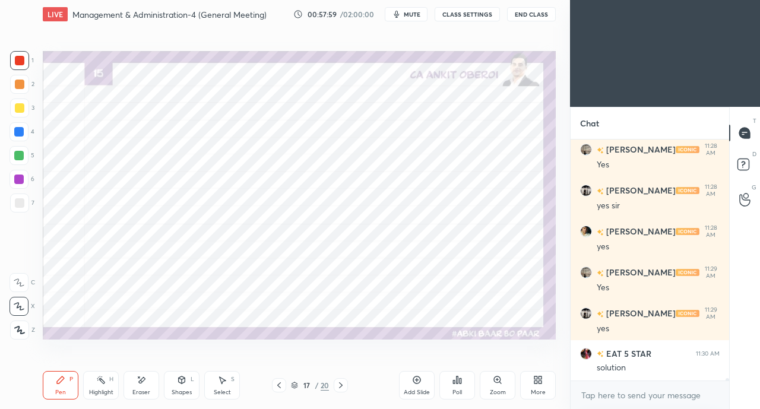
click at [539, 389] on div "More" at bounding box center [538, 392] width 15 height 6
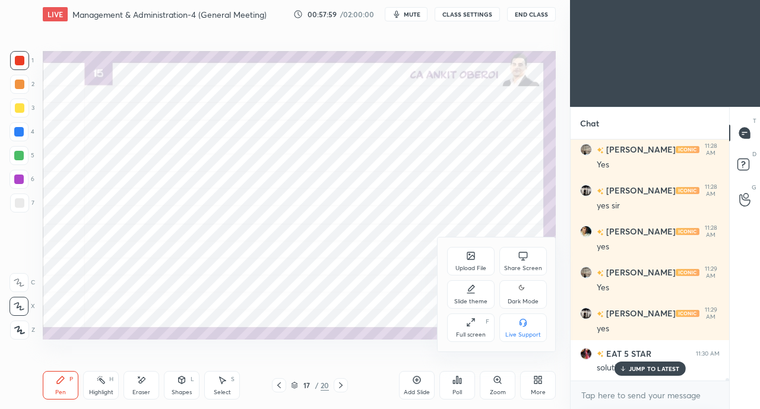
scroll to position [22432, 0]
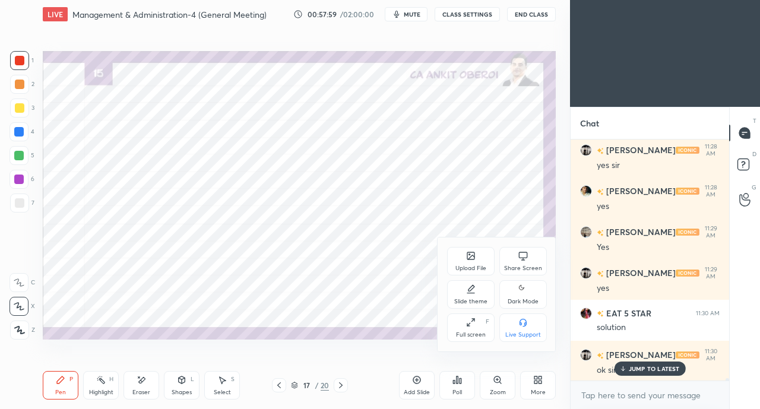
click at [515, 258] on div "Share Screen" at bounding box center [522, 261] width 47 height 28
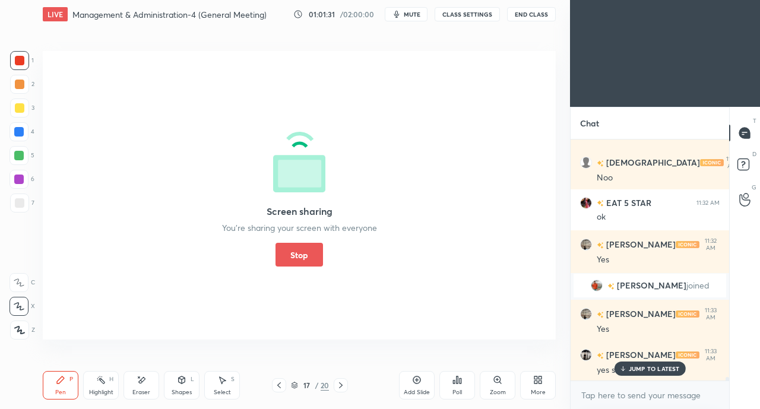
scroll to position [17569, 0]
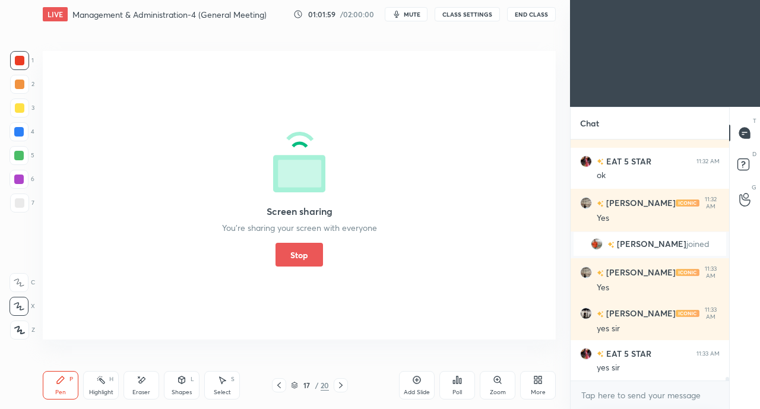
click at [305, 248] on button "Stop" at bounding box center [298, 255] width 47 height 24
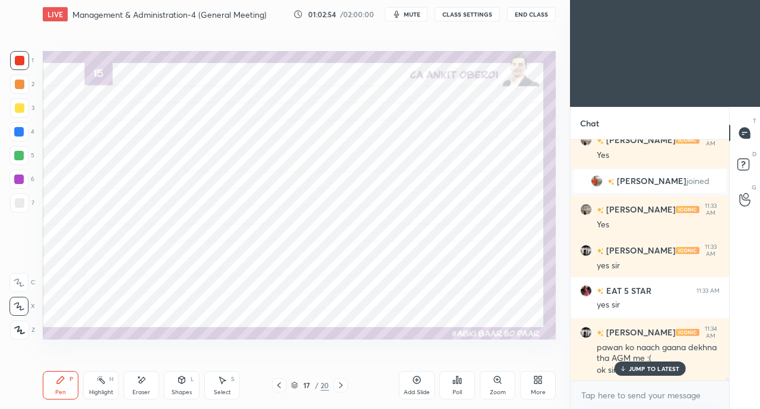
scroll to position [17714, 0]
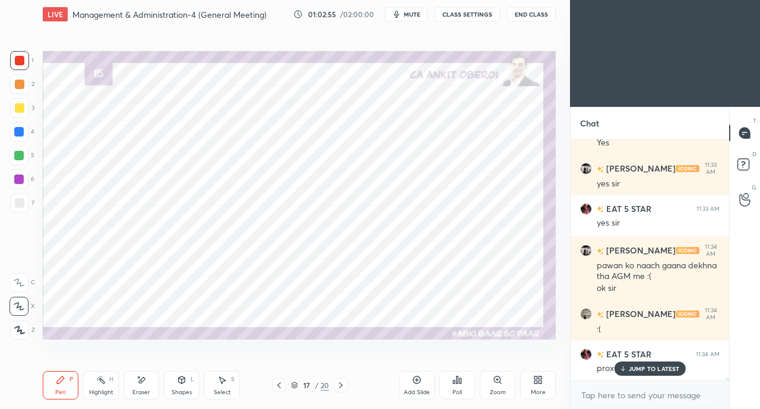
click at [621, 365] on icon at bounding box center [622, 368] width 8 height 7
click at [537, 388] on div "More" at bounding box center [538, 385] width 36 height 28
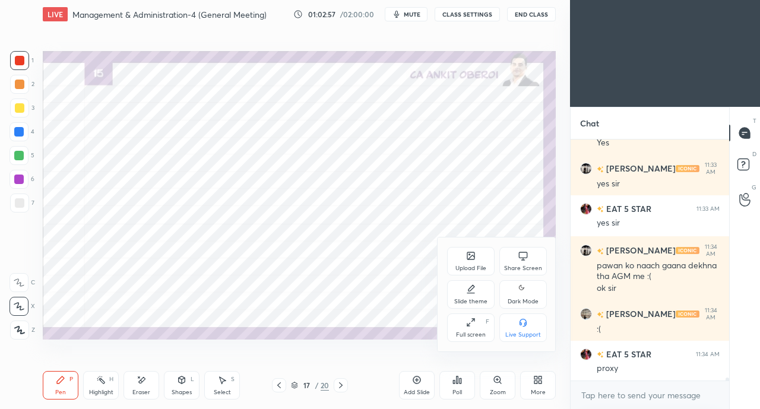
click at [478, 269] on div "Upload File" at bounding box center [470, 268] width 31 height 6
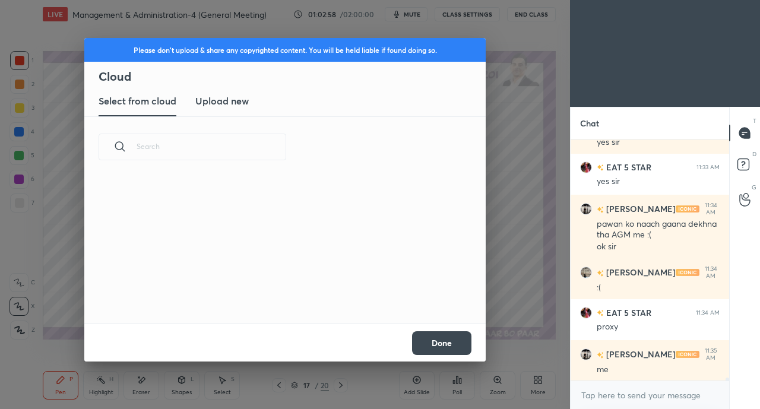
scroll to position [146, 381]
click at [221, 105] on h3 "Upload new" at bounding box center [221, 101] width 53 height 14
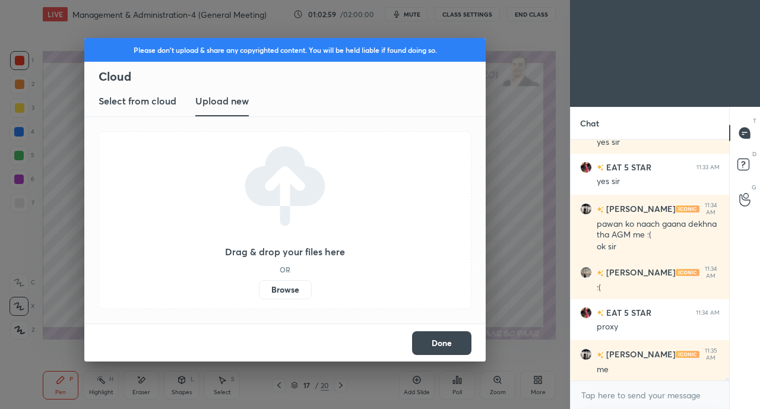
click at [283, 290] on label "Browse" at bounding box center [285, 289] width 53 height 19
click at [259, 290] on input "Browse" at bounding box center [259, 289] width 0 height 19
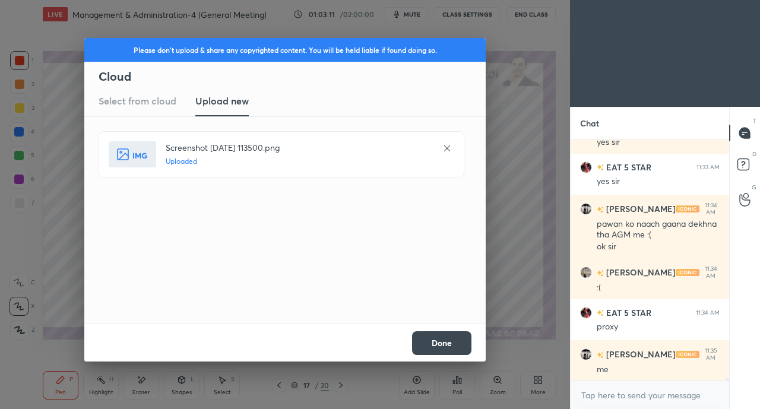
click at [446, 351] on button "Done" at bounding box center [441, 343] width 59 height 24
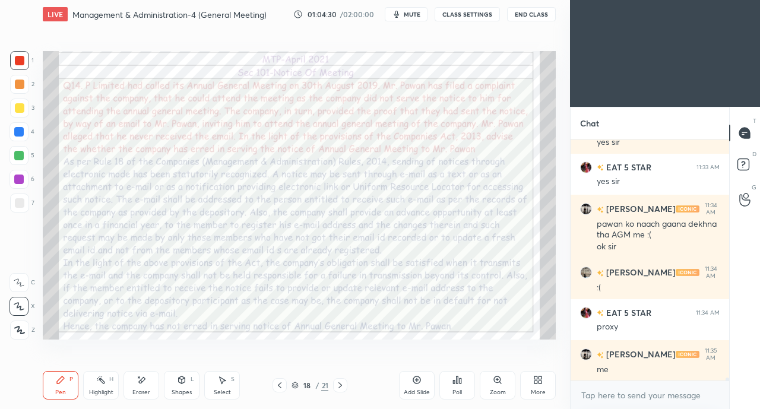
click at [284, 384] on div at bounding box center [279, 385] width 14 height 14
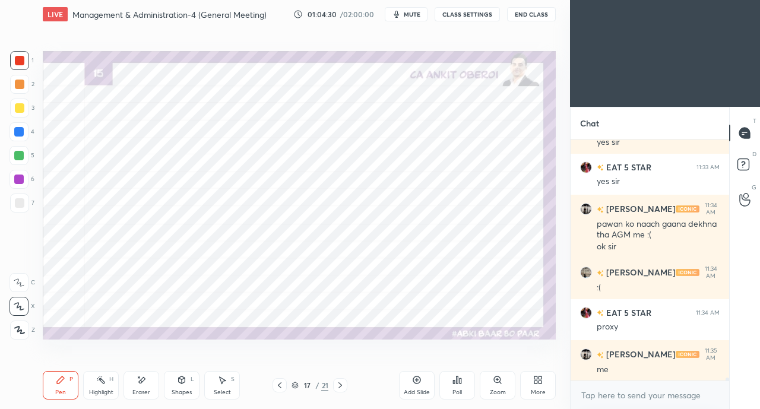
click at [286, 383] on div at bounding box center [279, 385] width 14 height 14
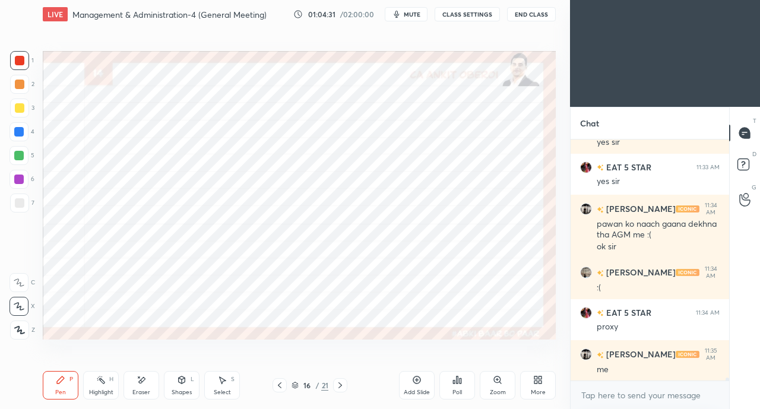
click at [286, 383] on div at bounding box center [279, 385] width 14 height 14
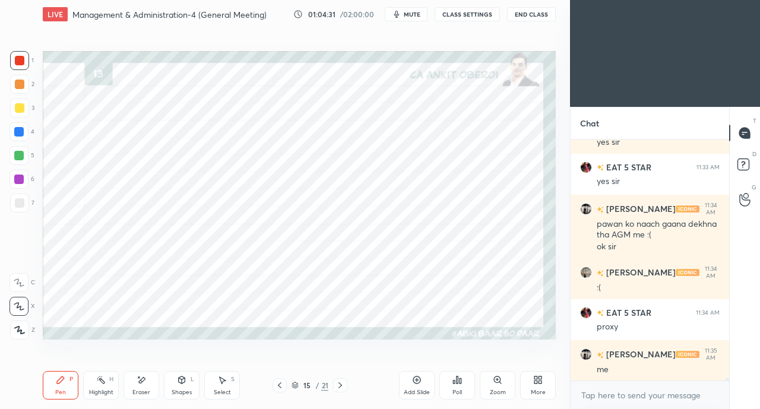
click at [286, 384] on div at bounding box center [279, 385] width 14 height 14
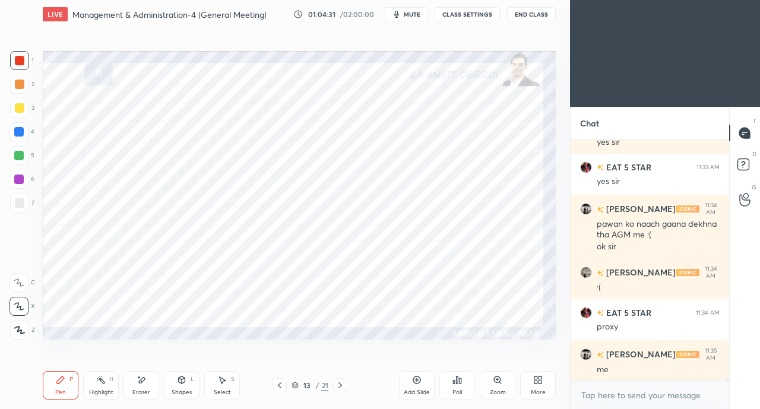
click at [285, 383] on div at bounding box center [279, 385] width 14 height 14
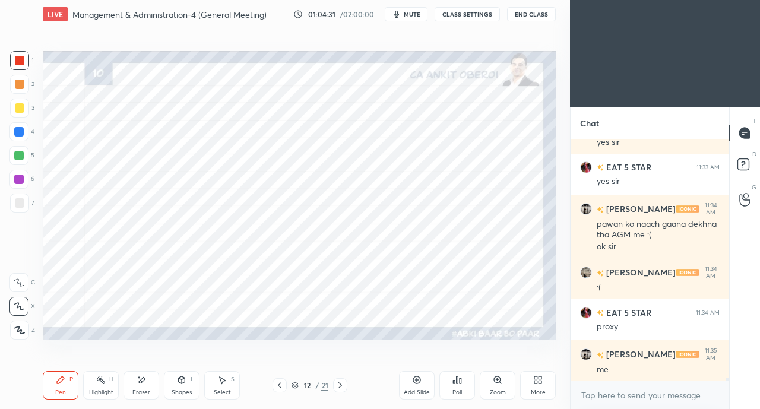
click at [285, 383] on div at bounding box center [279, 385] width 14 height 14
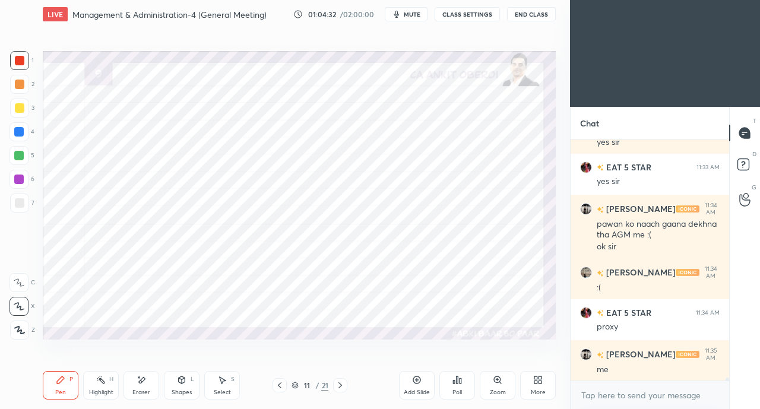
click at [286, 383] on div at bounding box center [279, 385] width 14 height 14
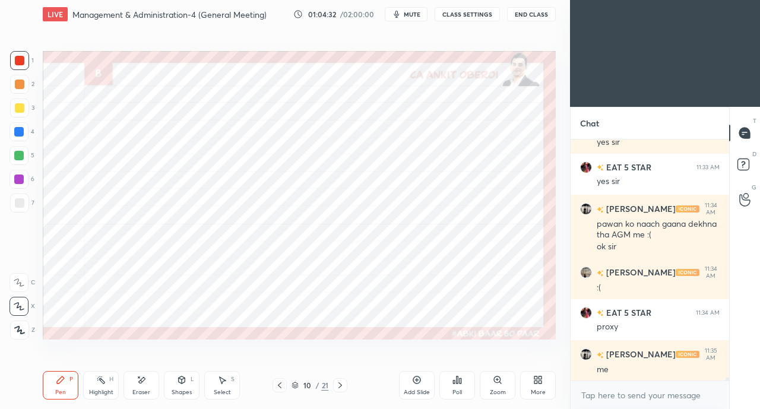
click at [284, 385] on icon at bounding box center [279, 384] width 9 height 9
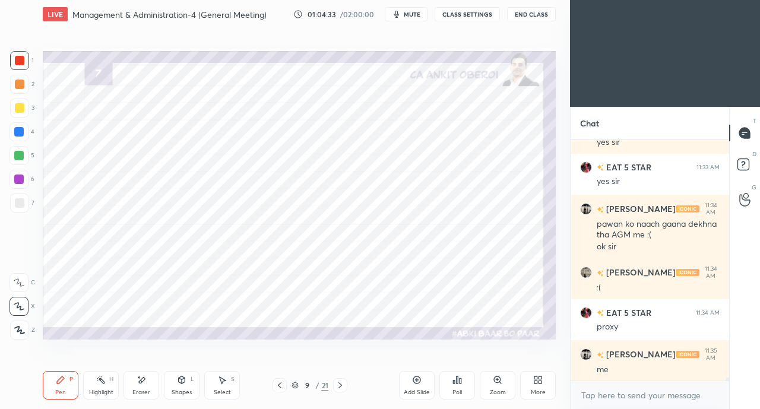
click at [284, 385] on div at bounding box center [279, 385] width 14 height 14
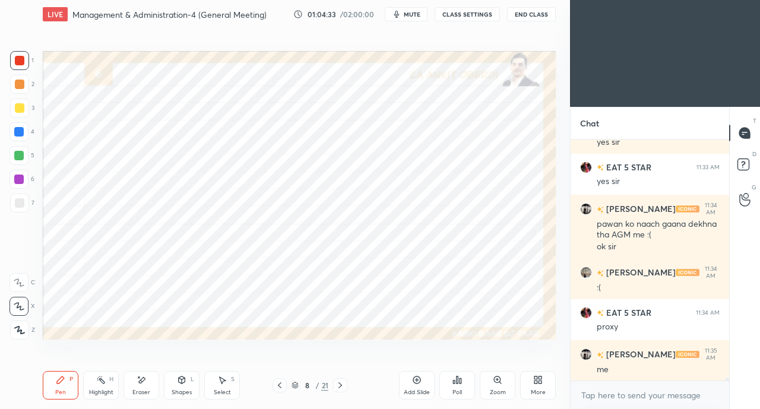
click at [284, 386] on icon at bounding box center [279, 384] width 9 height 9
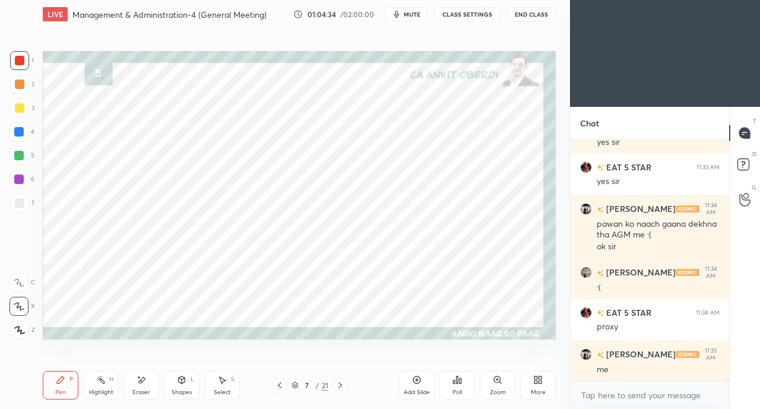
click at [341, 383] on icon at bounding box center [339, 384] width 9 height 9
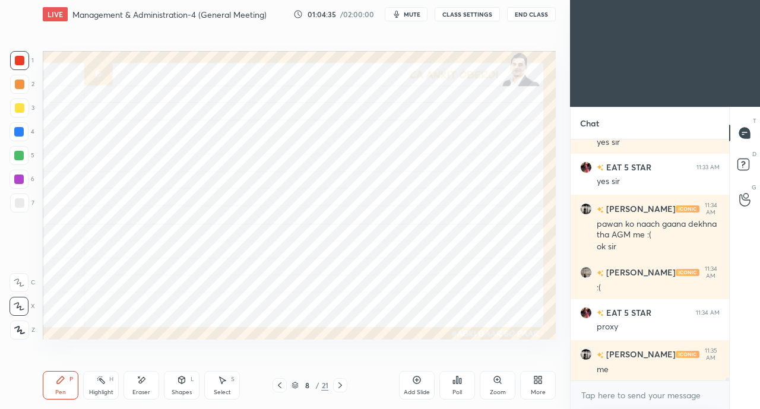
click at [340, 383] on icon at bounding box center [339, 384] width 9 height 9
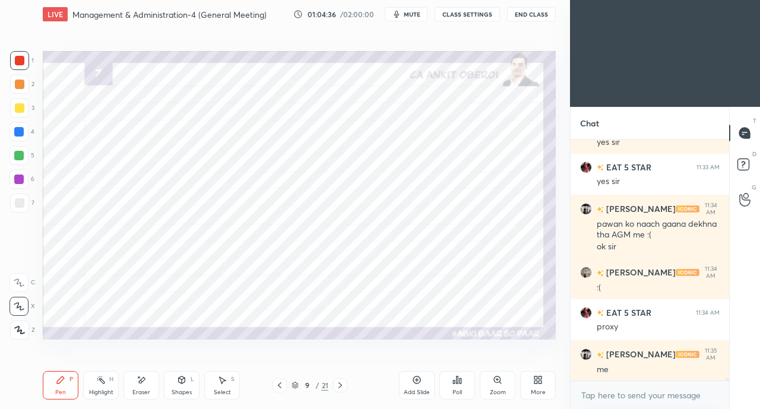
scroll to position [17796, 0]
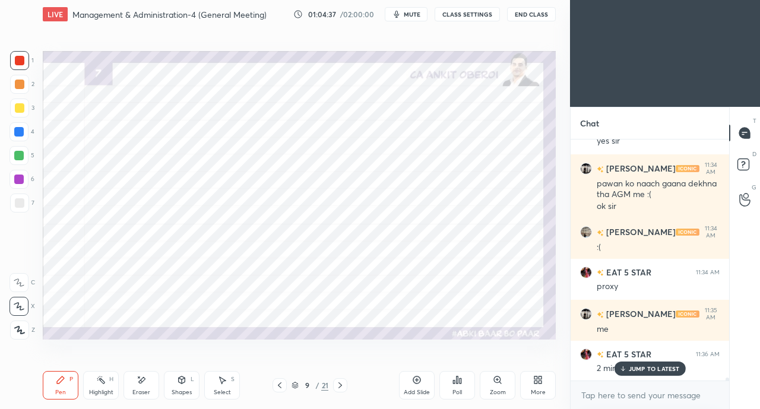
click at [280, 386] on icon at bounding box center [279, 384] width 9 height 9
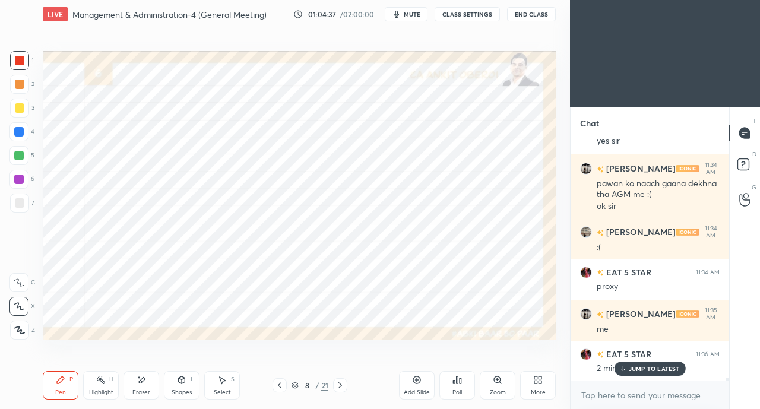
click at [632, 369] on p "JUMP TO LATEST" at bounding box center [654, 368] width 51 height 7
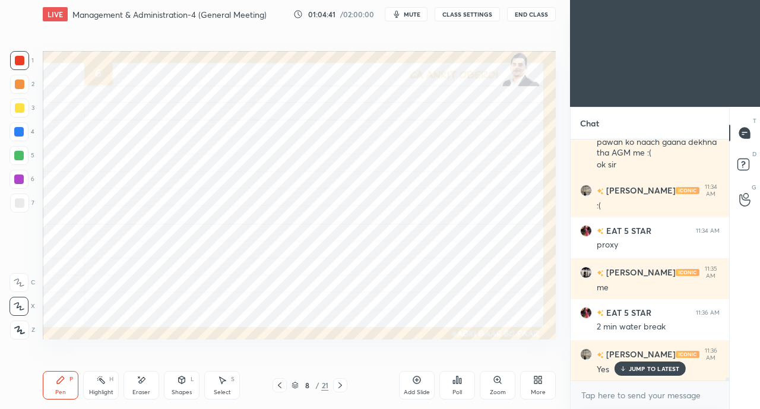
scroll to position [17878, 0]
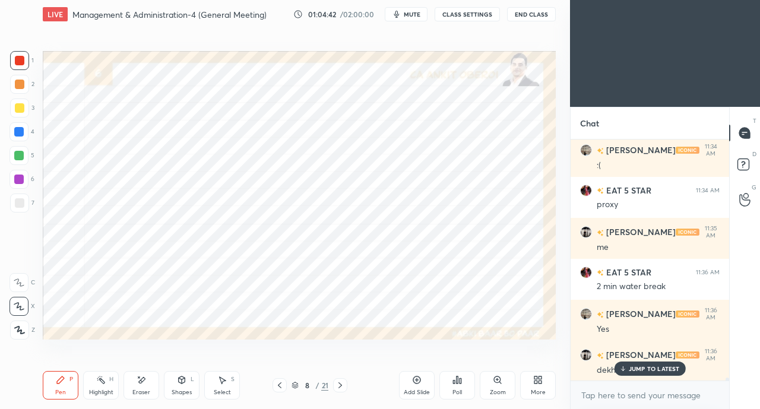
click at [634, 364] on div "JUMP TO LATEST" at bounding box center [649, 368] width 71 height 14
click at [551, 384] on div "More" at bounding box center [538, 385] width 36 height 28
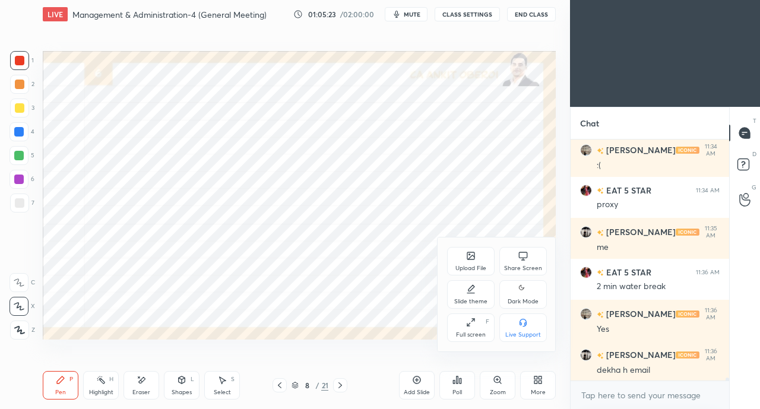
click at [518, 258] on div "Share Screen" at bounding box center [522, 261] width 47 height 28
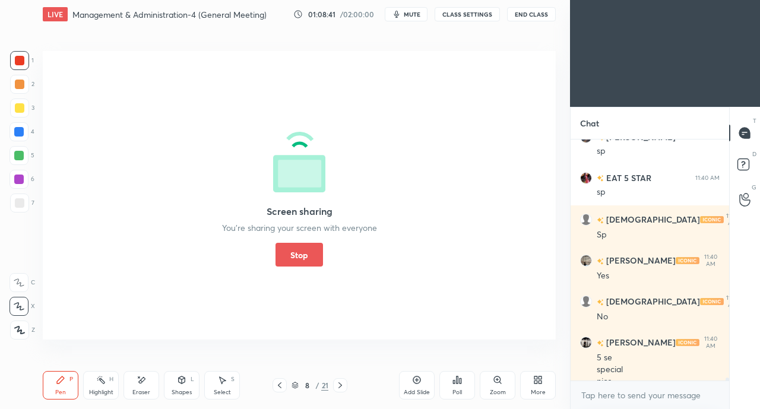
scroll to position [18762, 0]
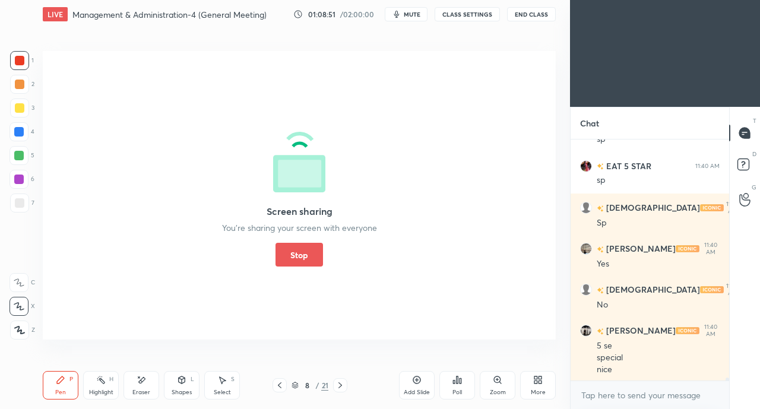
click at [304, 247] on button "Stop" at bounding box center [298, 255] width 47 height 24
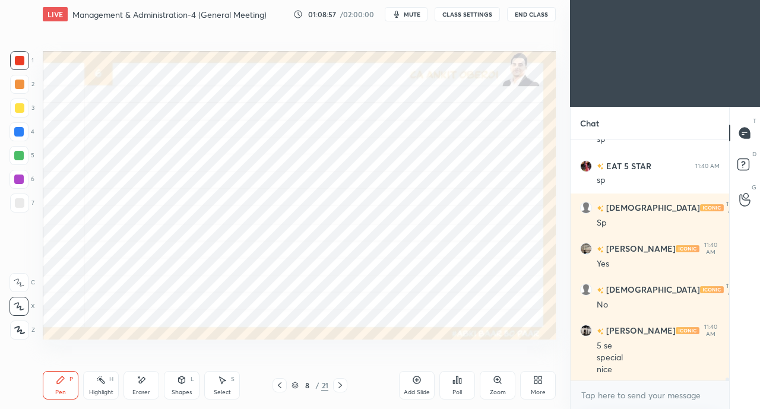
scroll to position [18803, 0]
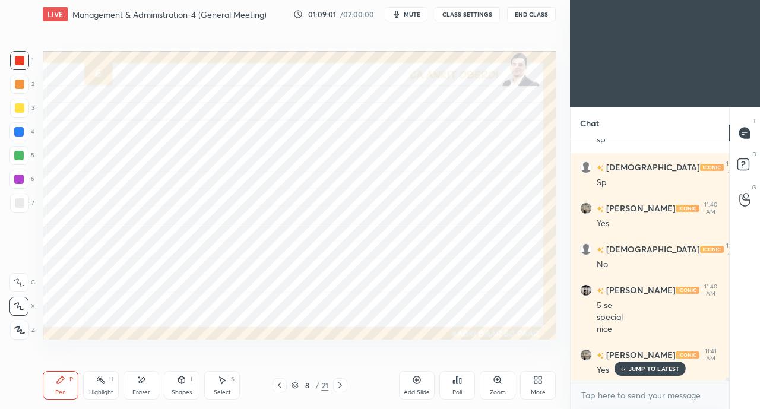
click at [342, 385] on icon at bounding box center [339, 384] width 9 height 9
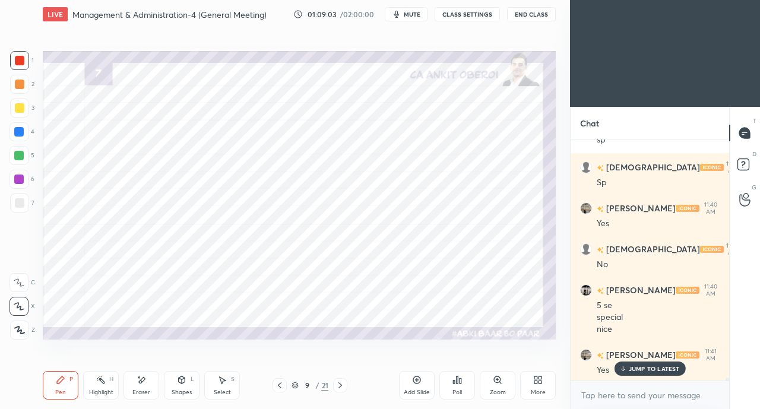
click at [278, 386] on icon at bounding box center [279, 384] width 9 height 9
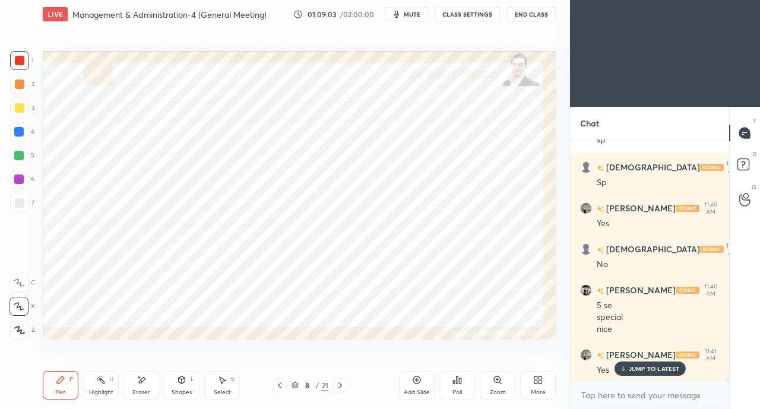
click at [280, 386] on icon at bounding box center [279, 384] width 9 height 9
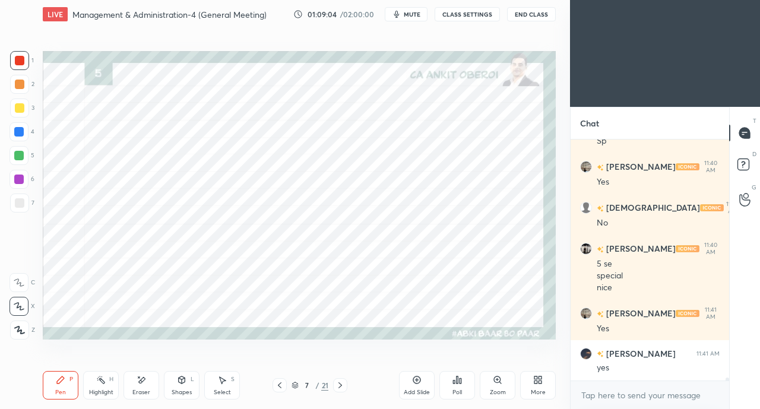
click at [278, 386] on icon at bounding box center [279, 384] width 9 height 9
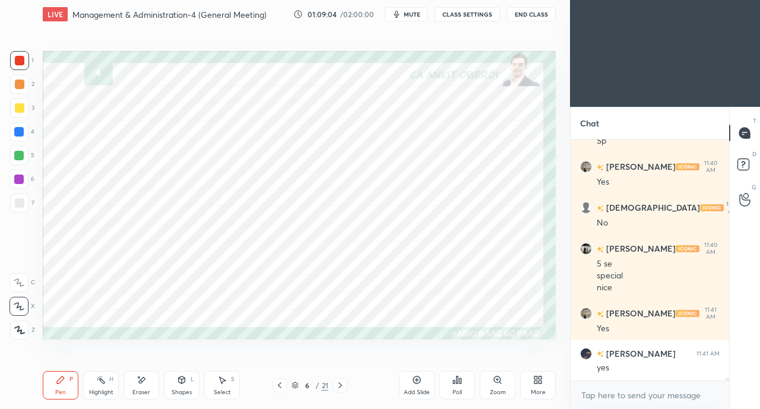
click at [278, 388] on icon at bounding box center [279, 384] width 9 height 9
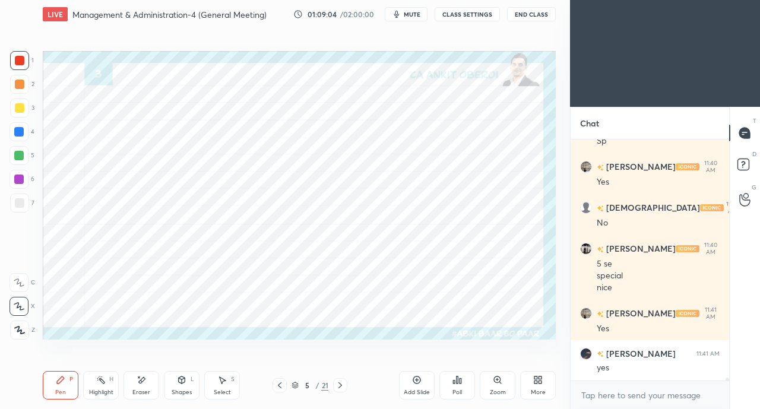
click at [277, 389] on icon at bounding box center [279, 384] width 9 height 9
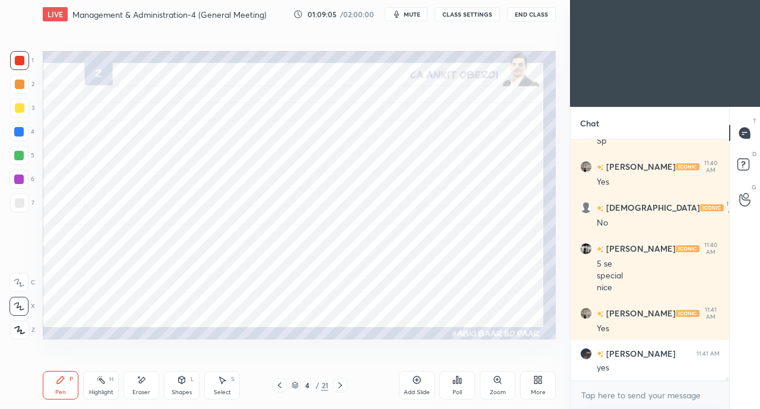
click at [278, 390] on icon at bounding box center [279, 384] width 9 height 9
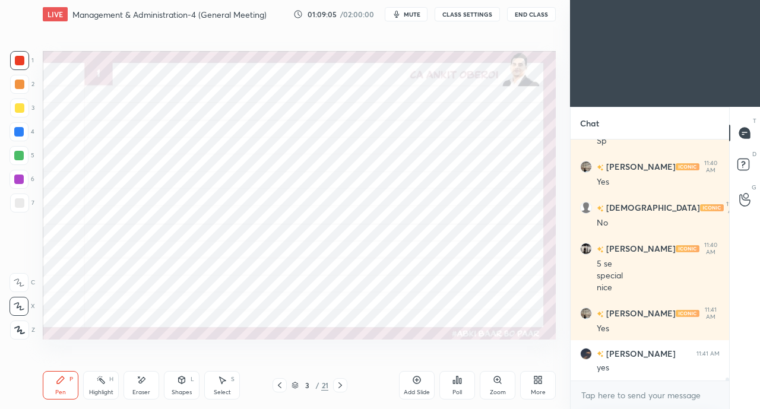
click at [278, 390] on icon at bounding box center [279, 384] width 9 height 9
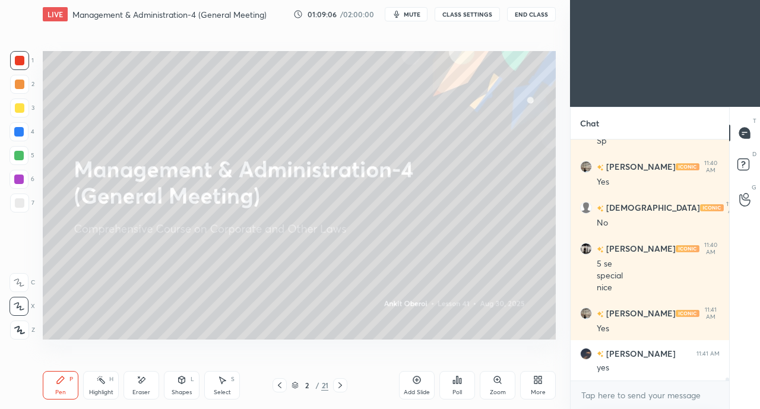
click at [341, 384] on icon at bounding box center [339, 384] width 9 height 9
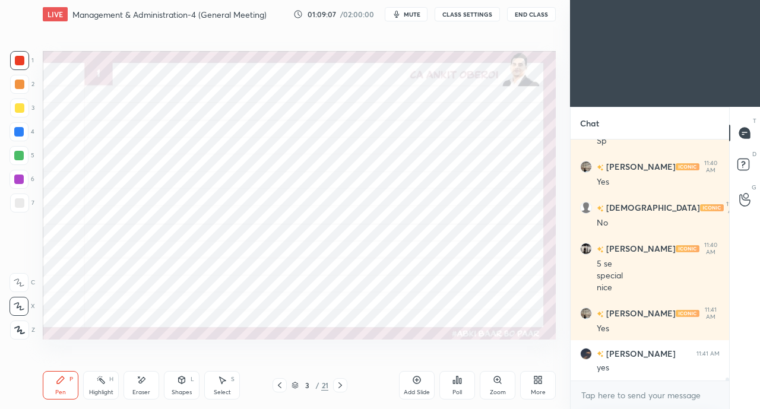
click at [275, 383] on icon at bounding box center [279, 384] width 9 height 9
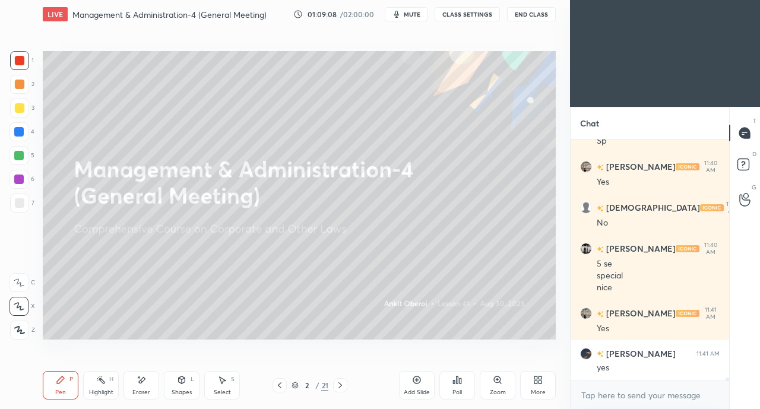
click at [408, 380] on div "Add Slide" at bounding box center [417, 385] width 36 height 28
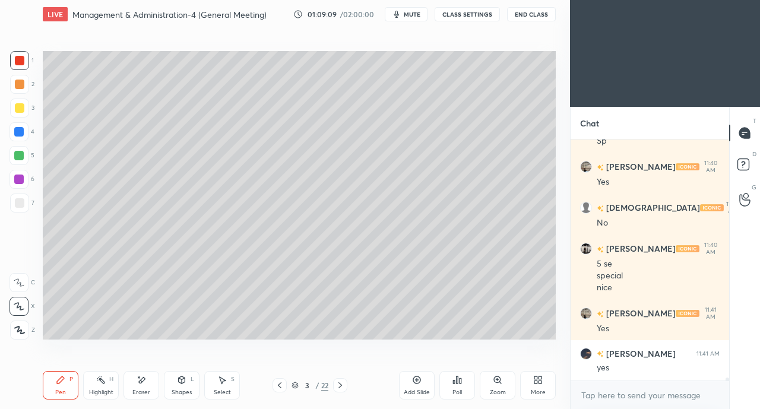
click at [21, 109] on div at bounding box center [19, 107] width 9 height 9
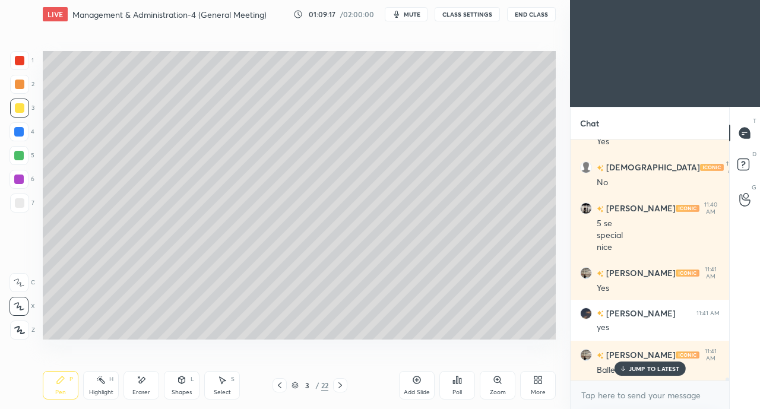
scroll to position [18896, 0]
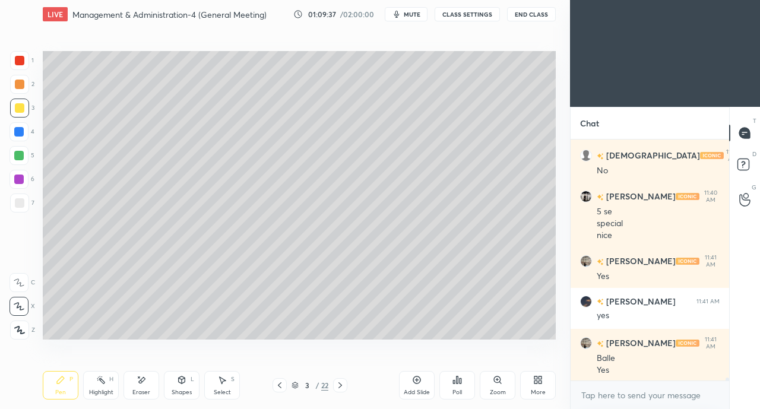
click at [340, 386] on icon at bounding box center [339, 384] width 9 height 9
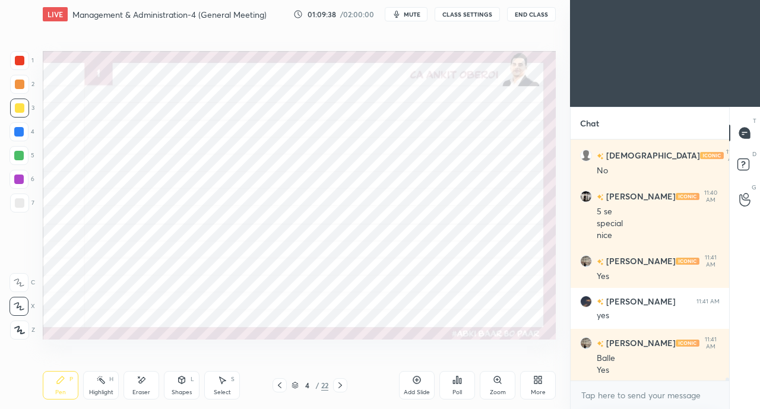
click at [277, 385] on icon at bounding box center [279, 384] width 9 height 9
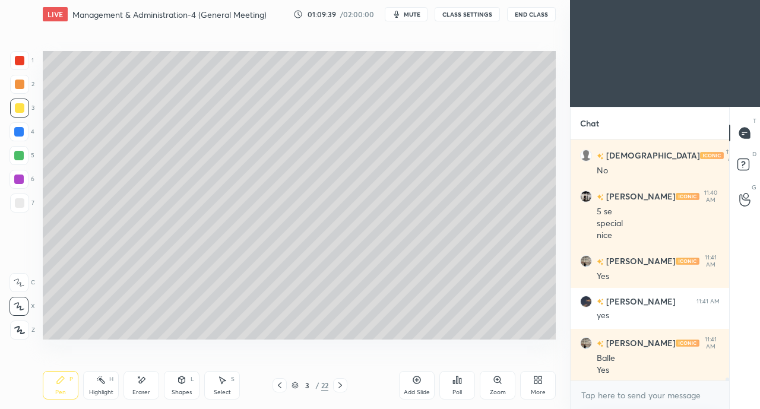
click at [415, 384] on icon at bounding box center [416, 379] width 9 height 9
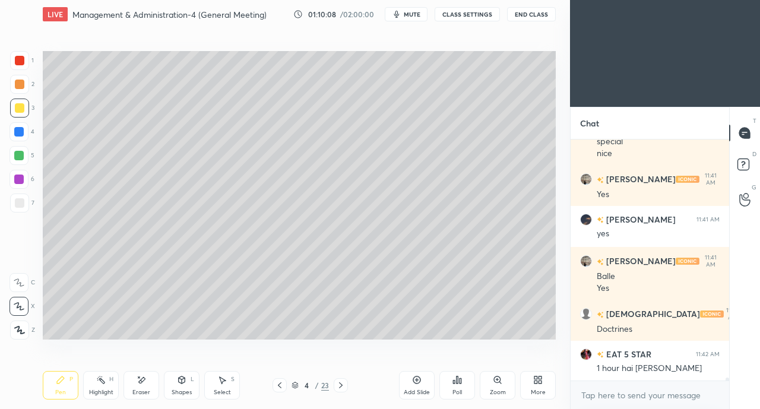
scroll to position [19031, 0]
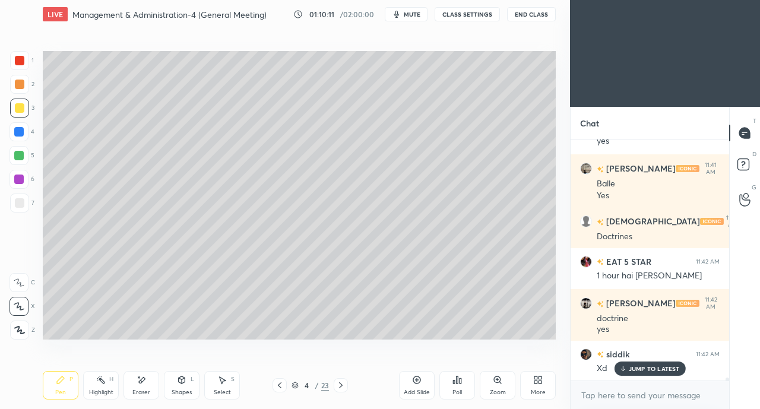
click at [657, 369] on p "JUMP TO LATEST" at bounding box center [654, 368] width 51 height 7
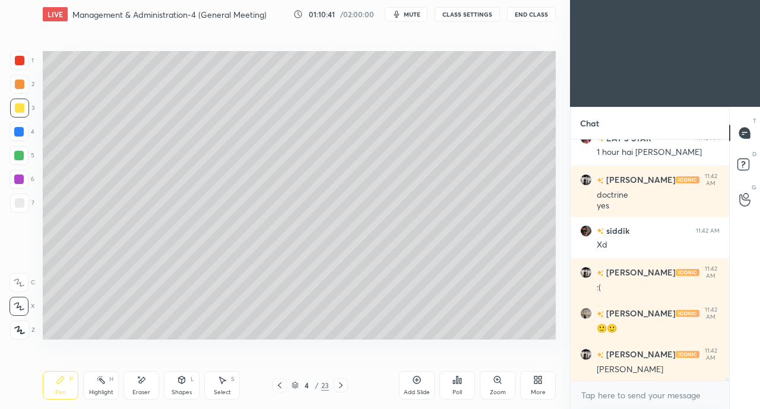
scroll to position [19245, 0]
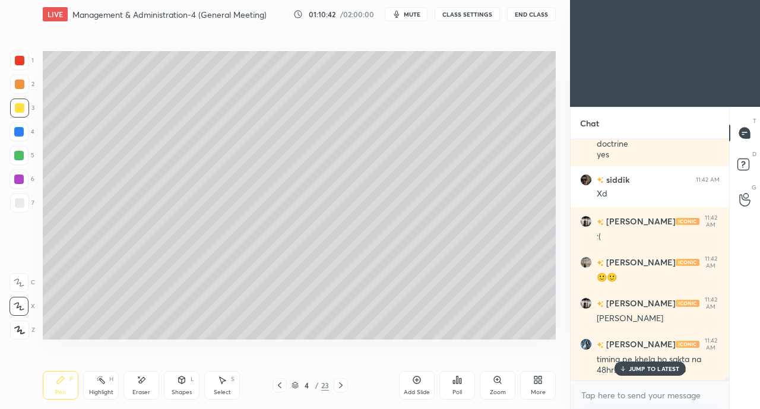
click at [639, 366] on p "JUMP TO LATEST" at bounding box center [654, 368] width 51 height 7
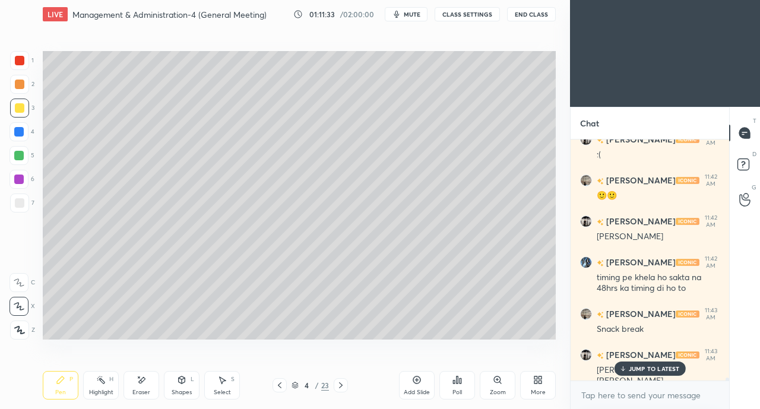
scroll to position [19369, 0]
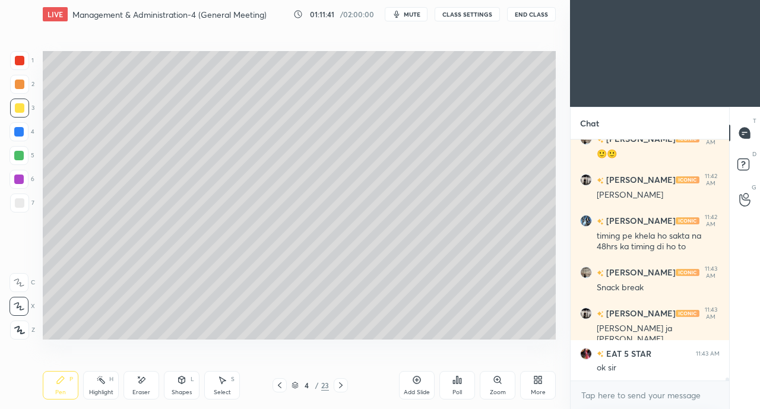
click at [411, 15] on span "mute" at bounding box center [412, 14] width 17 height 8
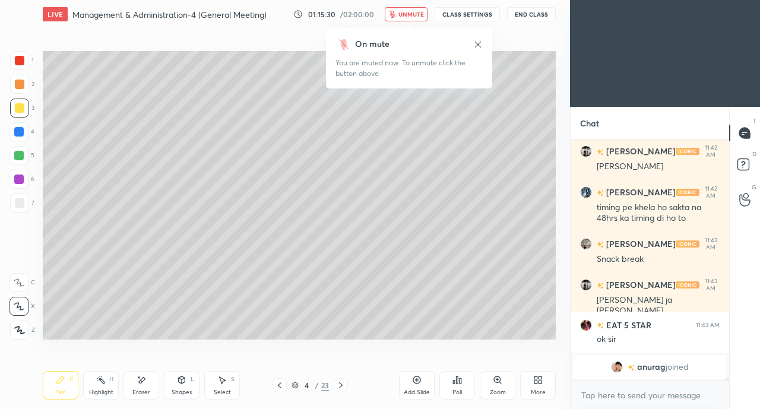
scroll to position [18895, 0]
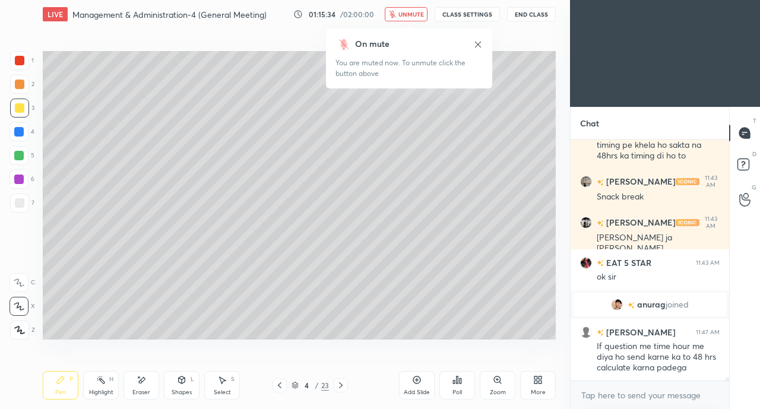
click at [411, 14] on span "unmute" at bounding box center [411, 14] width 26 height 8
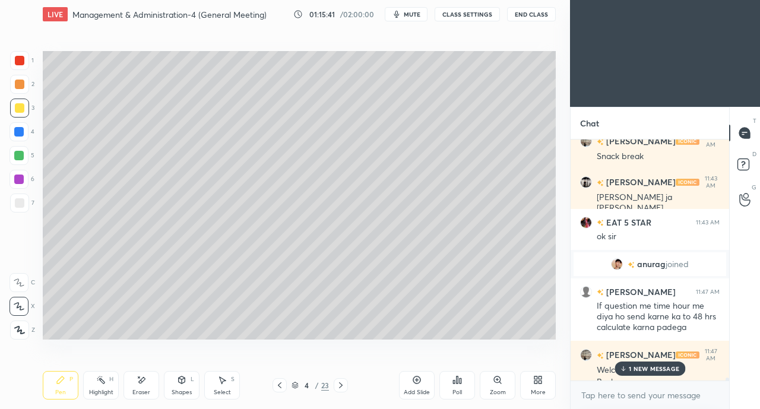
scroll to position [18947, 0]
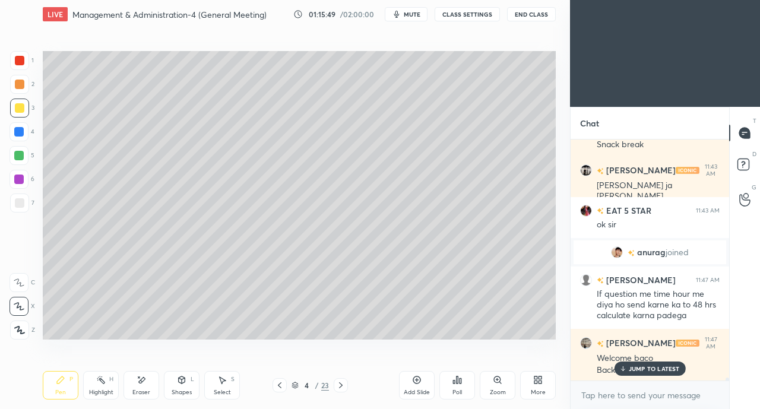
click at [645, 372] on p "JUMP TO LATEST" at bounding box center [654, 368] width 51 height 7
click at [634, 369] on p "JUMP TO LATEST" at bounding box center [654, 368] width 51 height 7
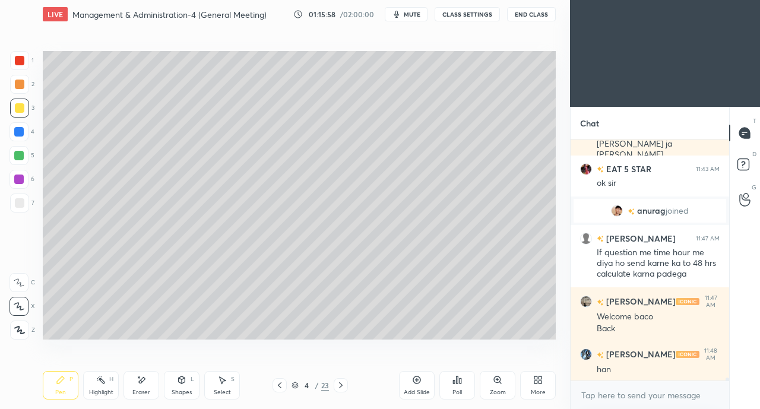
click at [345, 385] on div at bounding box center [341, 385] width 14 height 14
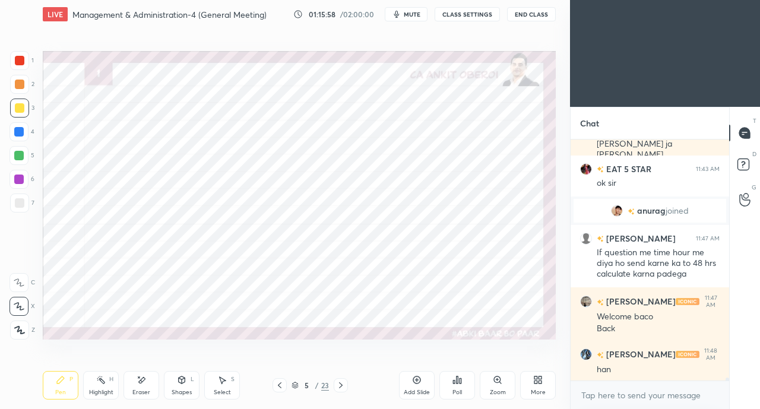
click at [344, 385] on icon at bounding box center [340, 384] width 9 height 9
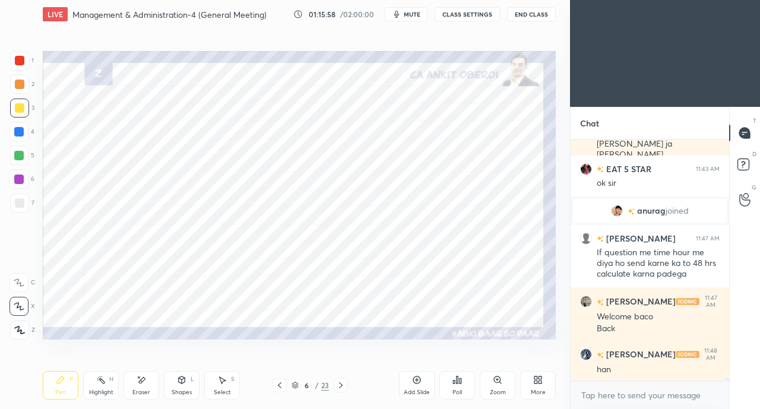
click at [346, 385] on div at bounding box center [341, 385] width 14 height 14
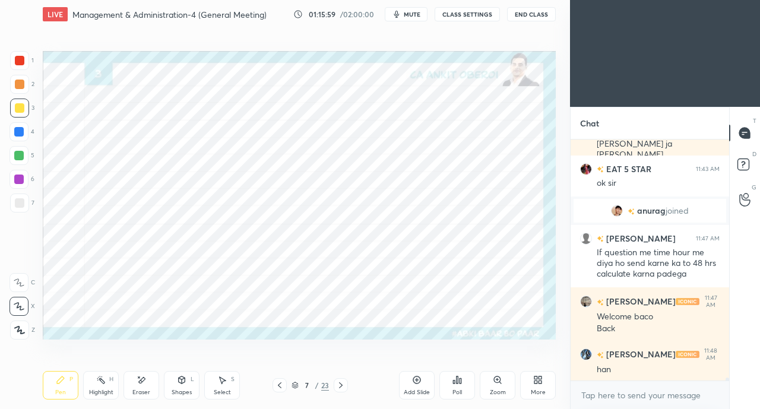
click at [364, 381] on div "7 / 23" at bounding box center [310, 385] width 178 height 14
click at [372, 380] on div "7 / 23" at bounding box center [310, 385] width 178 height 14
click at [344, 385] on icon at bounding box center [340, 384] width 9 height 9
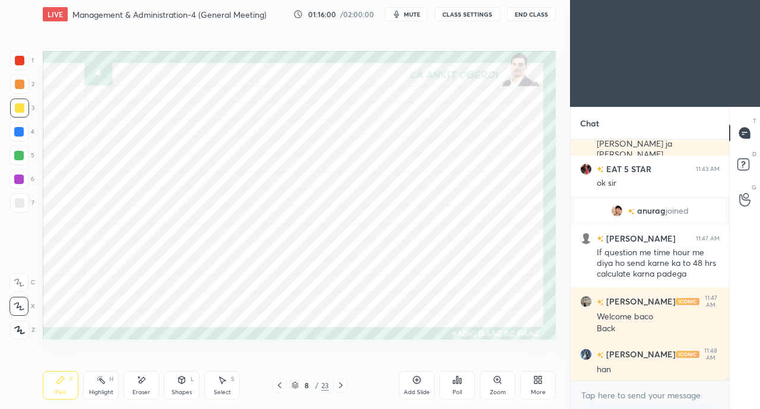
click at [345, 385] on div at bounding box center [341, 385] width 14 height 14
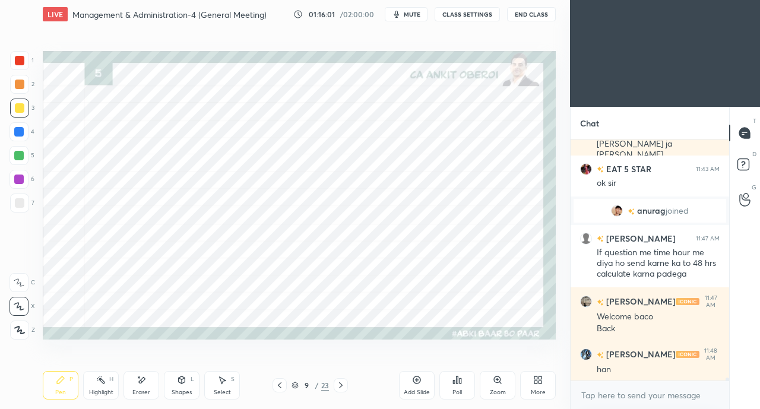
click at [345, 385] on div at bounding box center [341, 385] width 14 height 14
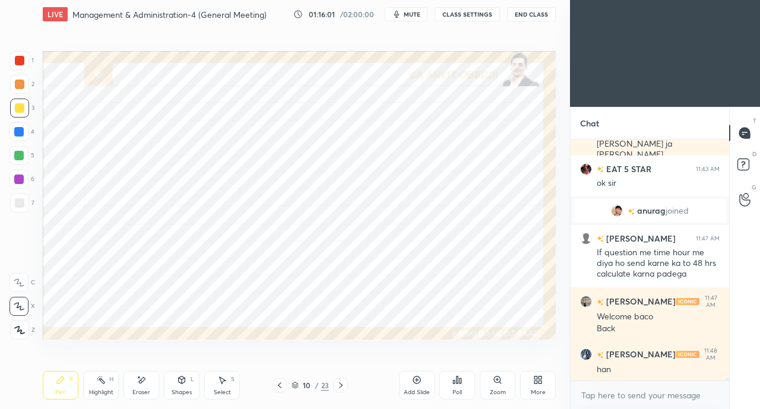
click at [361, 390] on div "10 / 23" at bounding box center [310, 385] width 178 height 14
click at [345, 384] on div at bounding box center [341, 385] width 14 height 14
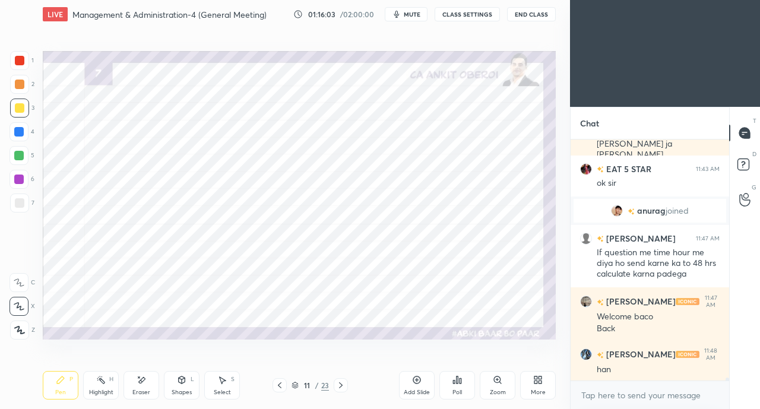
click at [283, 381] on icon at bounding box center [279, 384] width 9 height 9
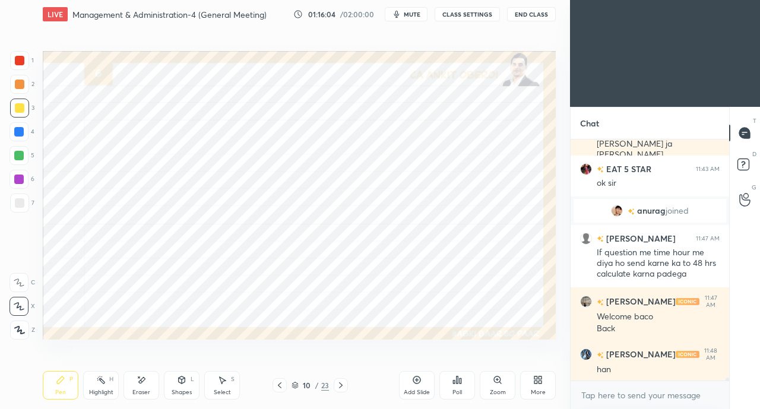
click at [340, 385] on icon at bounding box center [340, 384] width 9 height 9
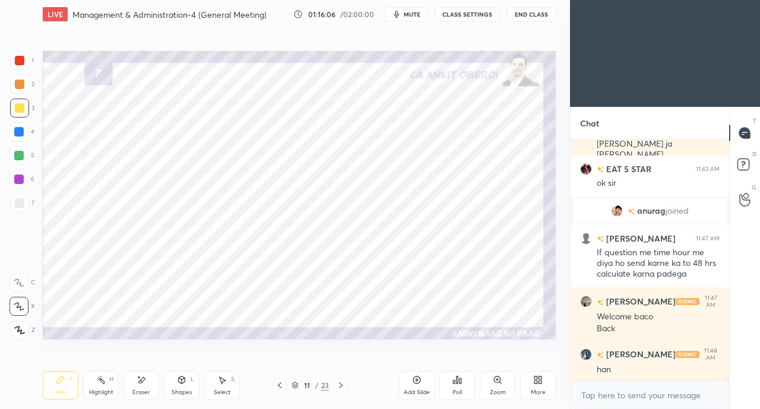
click at [20, 135] on div at bounding box center [18, 131] width 9 height 9
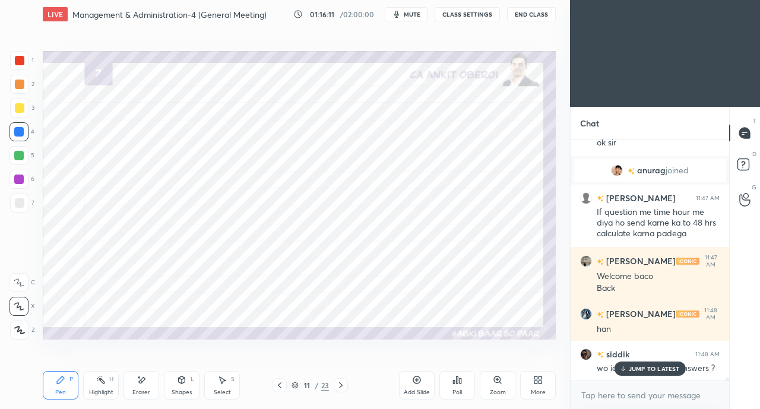
click at [642, 374] on div "JUMP TO LATEST" at bounding box center [649, 368] width 71 height 14
click at [148, 382] on div "Eraser" at bounding box center [141, 385] width 36 height 28
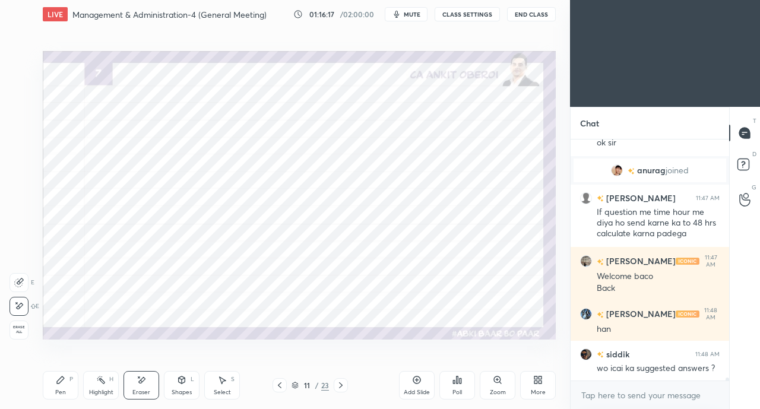
click at [538, 380] on icon at bounding box center [537, 379] width 9 height 9
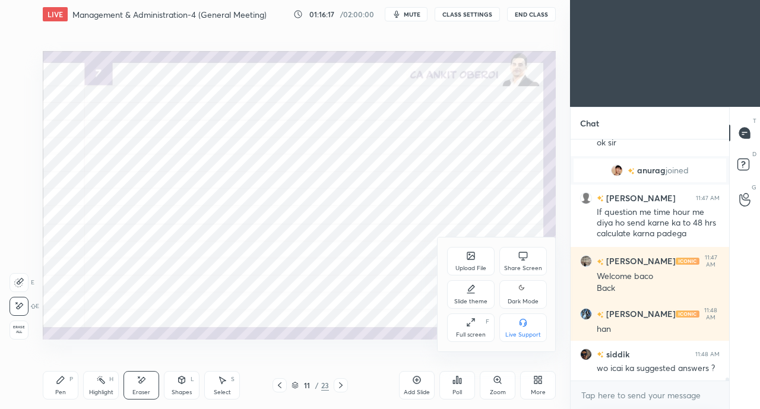
click at [518, 255] on icon at bounding box center [522, 255] width 9 height 9
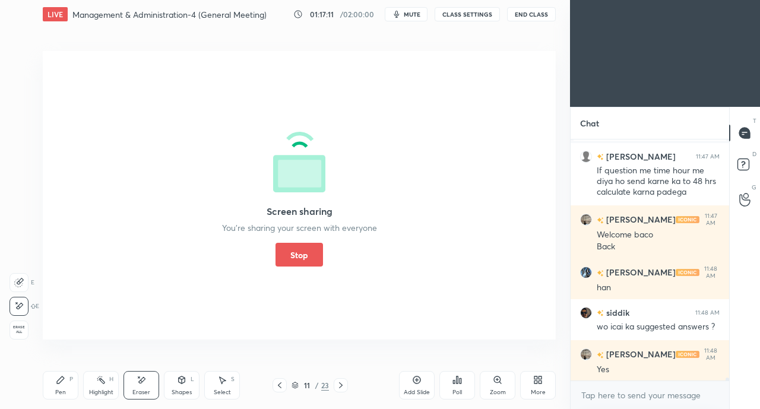
scroll to position [19111, 0]
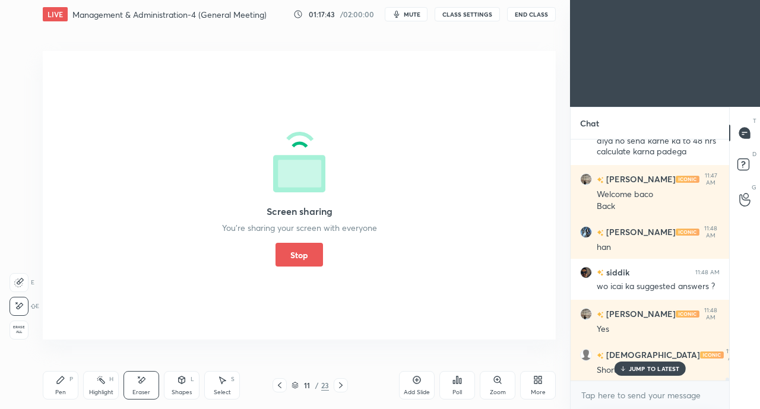
click at [315, 252] on button "Stop" at bounding box center [298, 255] width 47 height 24
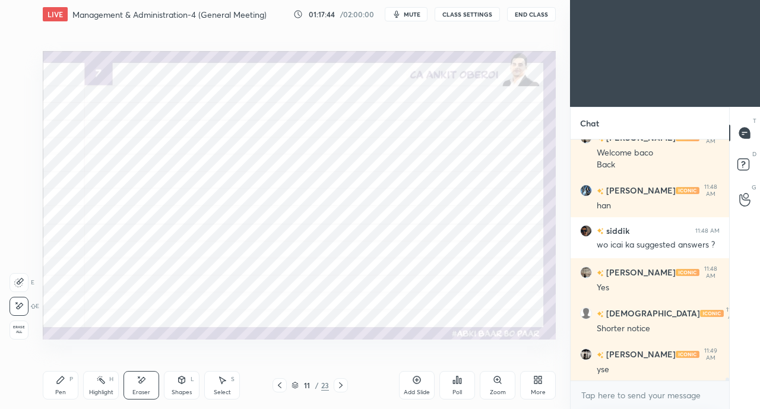
scroll to position [19193, 0]
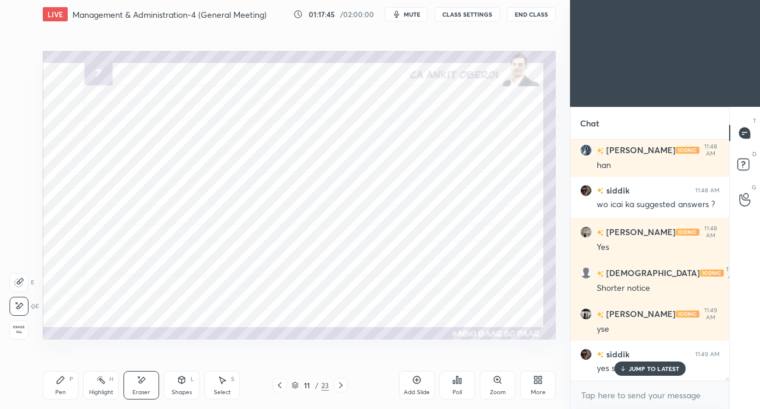
click at [277, 383] on icon at bounding box center [279, 384] width 9 height 9
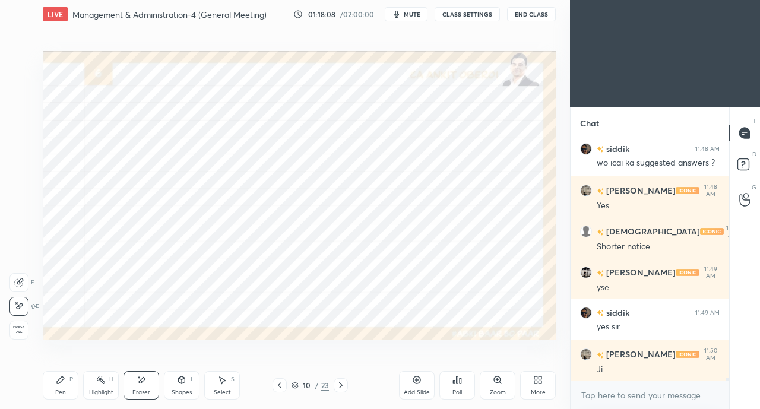
scroll to position [19275, 0]
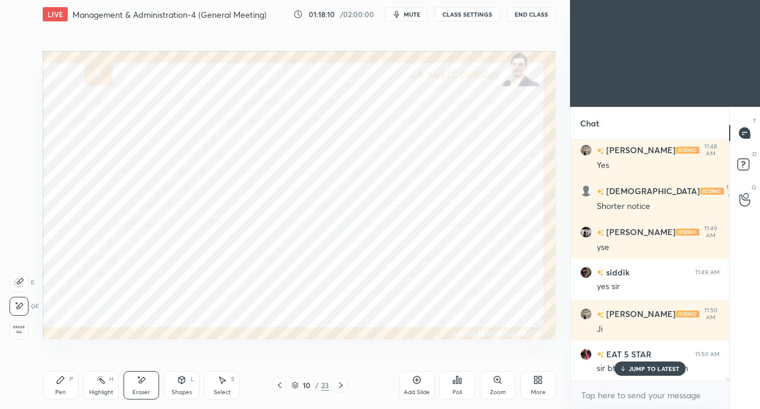
click at [633, 365] on p "JUMP TO LATEST" at bounding box center [654, 368] width 51 height 7
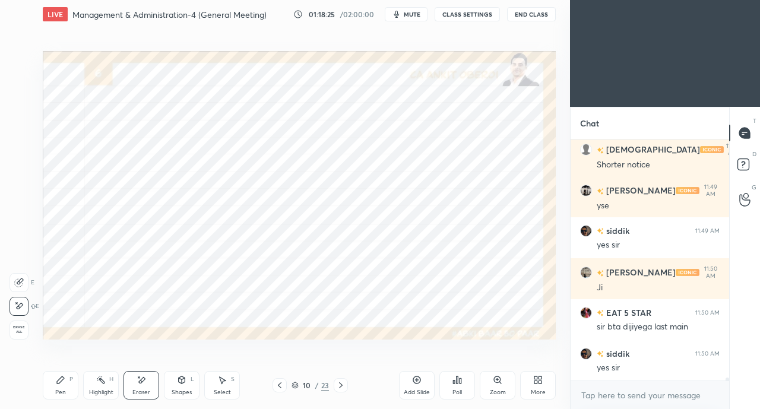
click at [279, 385] on icon at bounding box center [279, 384] width 9 height 9
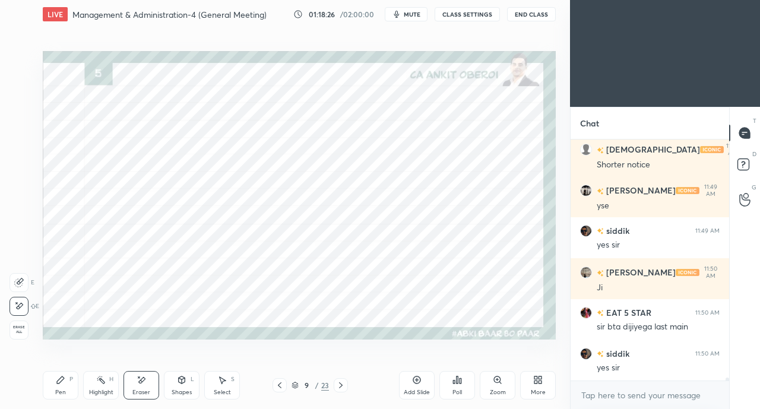
click at [342, 383] on icon at bounding box center [340, 384] width 9 height 9
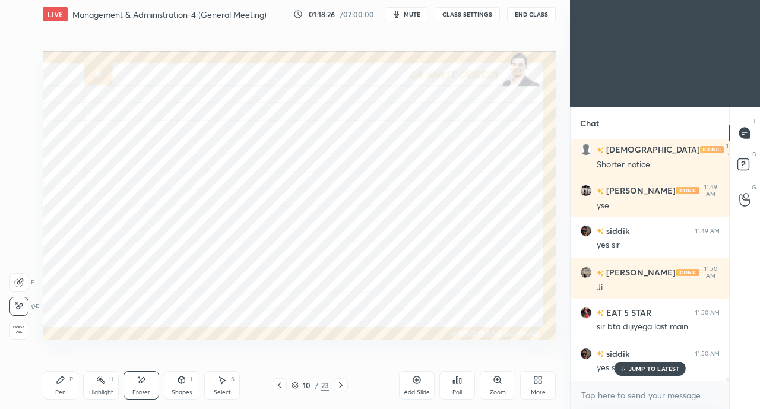
scroll to position [19357, 0]
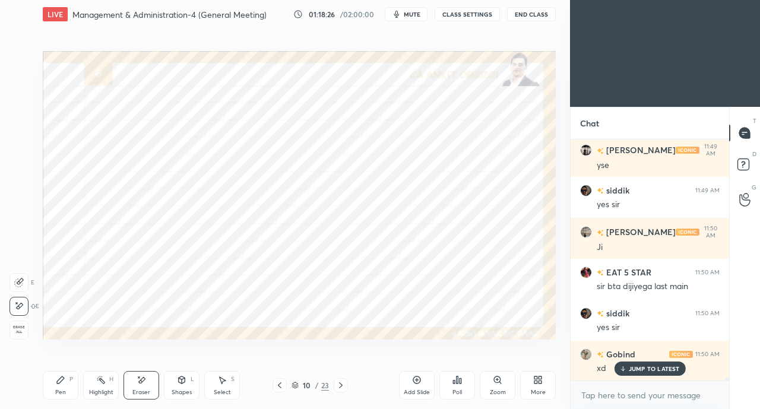
click at [343, 384] on icon at bounding box center [340, 384] width 9 height 9
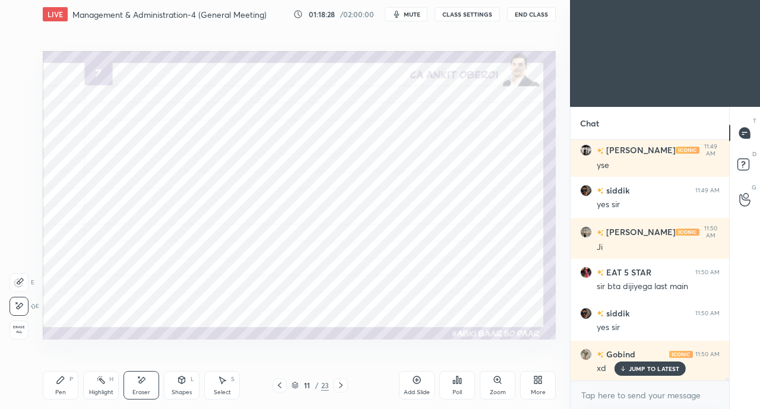
click at [280, 385] on icon at bounding box center [279, 384] width 9 height 9
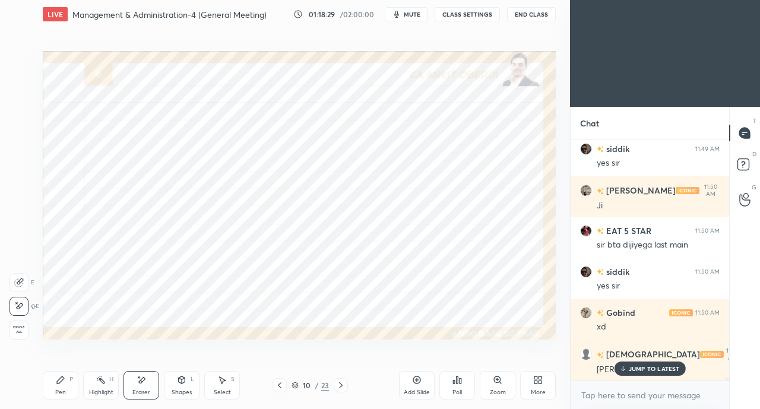
scroll to position [19450, 0]
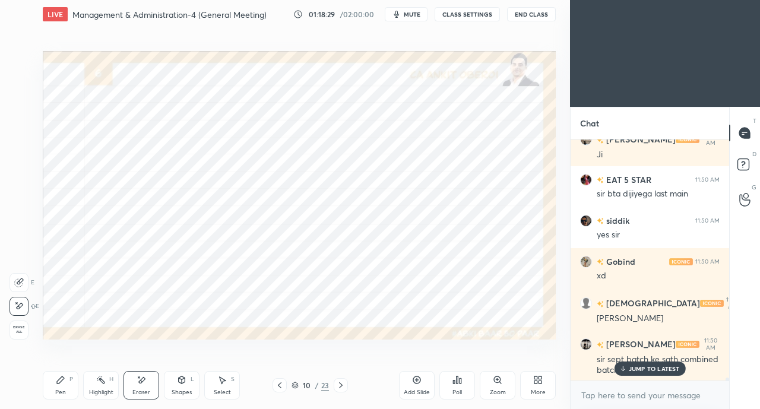
click at [278, 387] on icon at bounding box center [279, 384] width 9 height 9
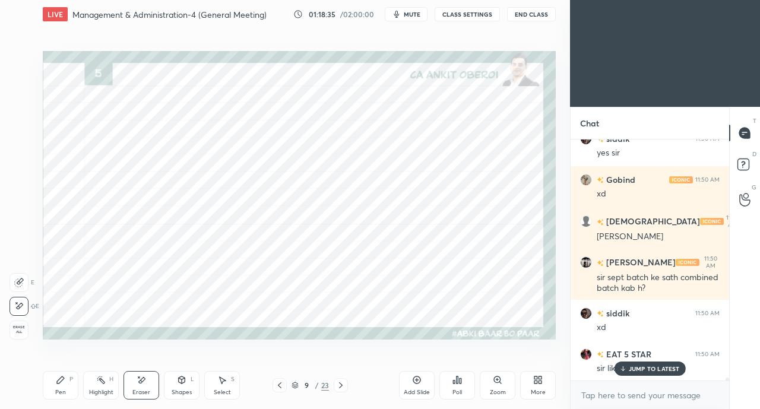
scroll to position [19584, 0]
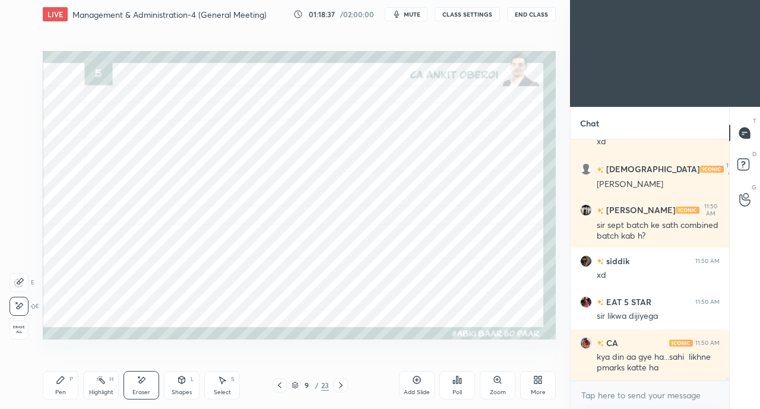
click at [341, 386] on icon at bounding box center [341, 385] width 4 height 6
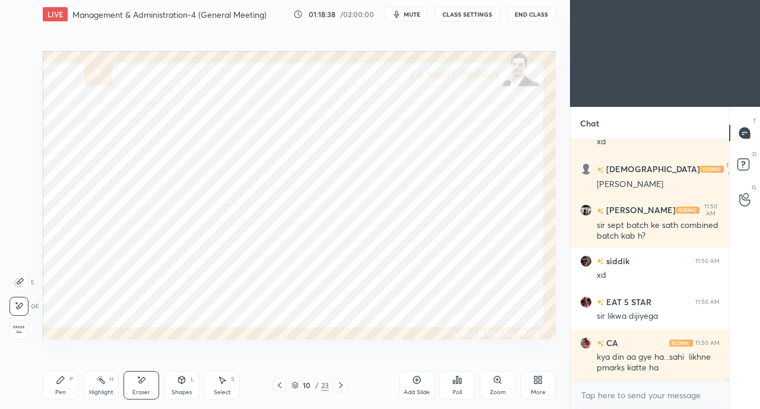
click at [343, 385] on icon at bounding box center [340, 384] width 9 height 9
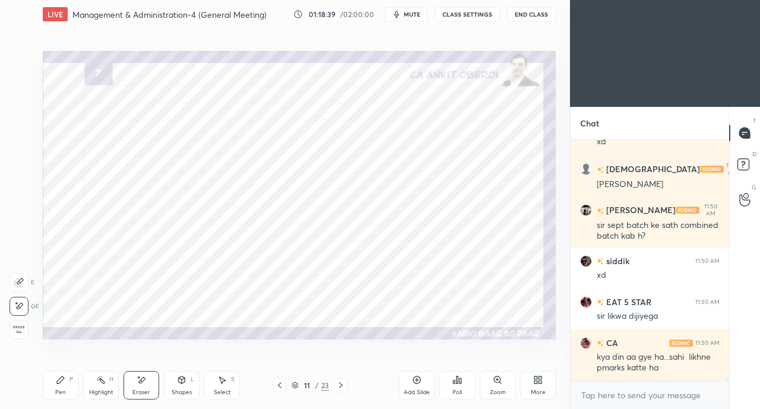
click at [342, 385] on icon at bounding box center [340, 384] width 9 height 9
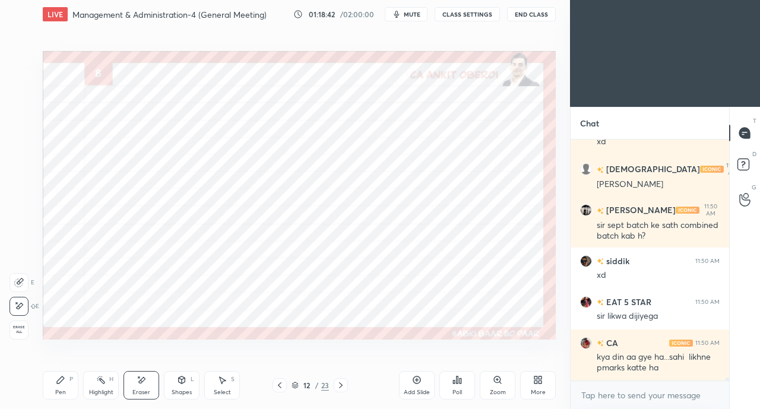
click at [342, 383] on icon at bounding box center [340, 384] width 9 height 9
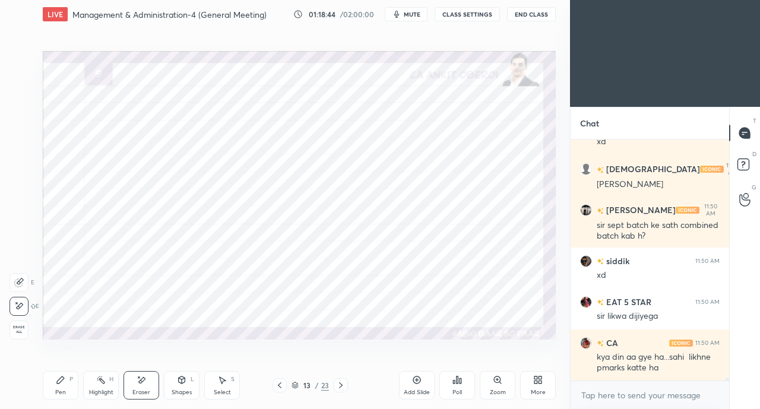
click at [277, 385] on icon at bounding box center [279, 384] width 9 height 9
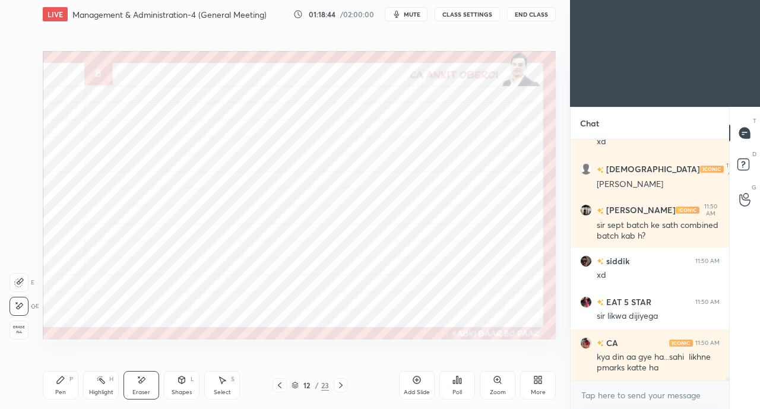
click at [278, 384] on icon at bounding box center [279, 384] width 9 height 9
click at [280, 384] on icon at bounding box center [280, 385] width 4 height 6
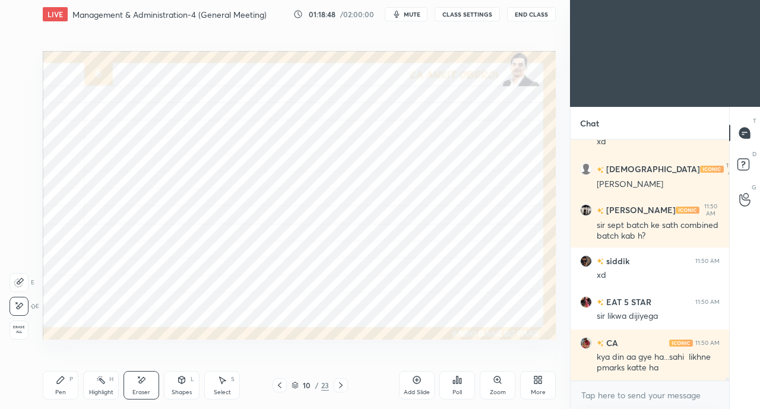
click at [347, 383] on div at bounding box center [341, 385] width 14 height 14
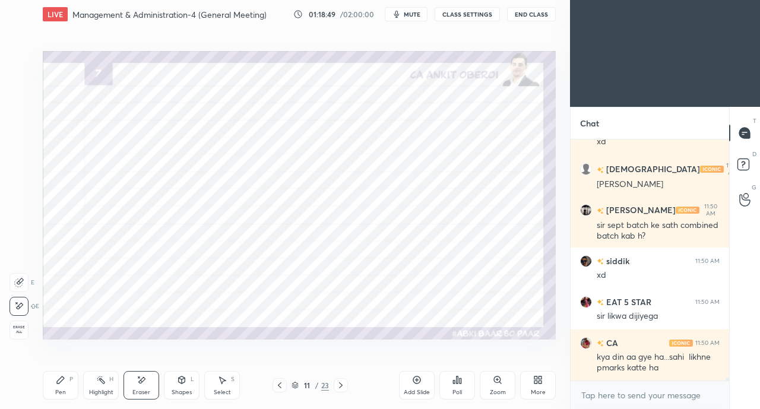
click at [341, 384] on icon at bounding box center [340, 384] width 9 height 9
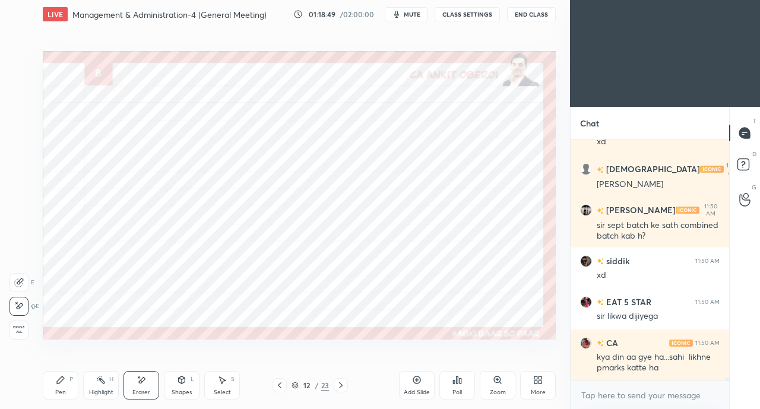
click at [278, 385] on icon at bounding box center [280, 385] width 4 height 6
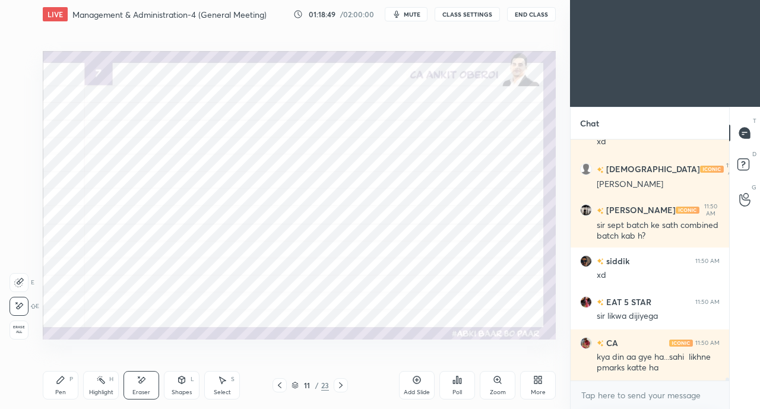
click at [279, 385] on icon at bounding box center [279, 384] width 9 height 9
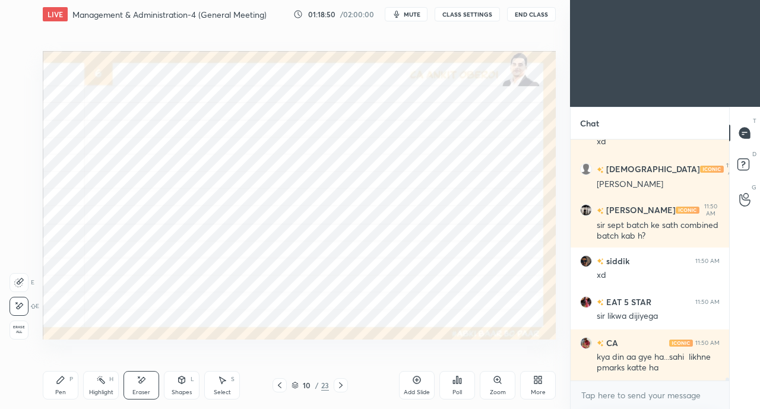
click at [279, 386] on icon at bounding box center [279, 384] width 9 height 9
click at [278, 387] on icon at bounding box center [279, 384] width 9 height 9
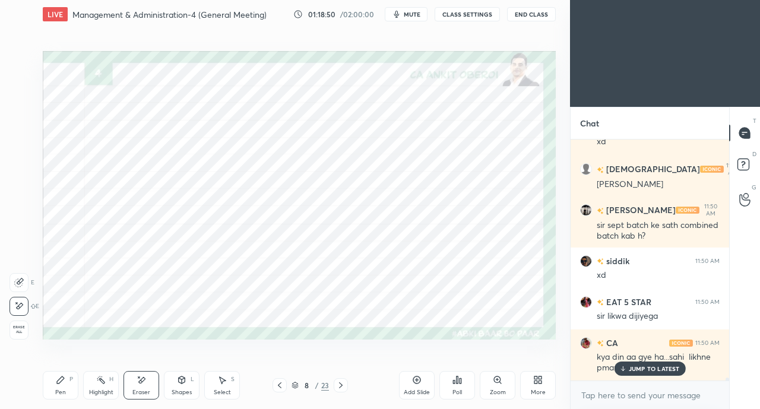
scroll to position [19624, 0]
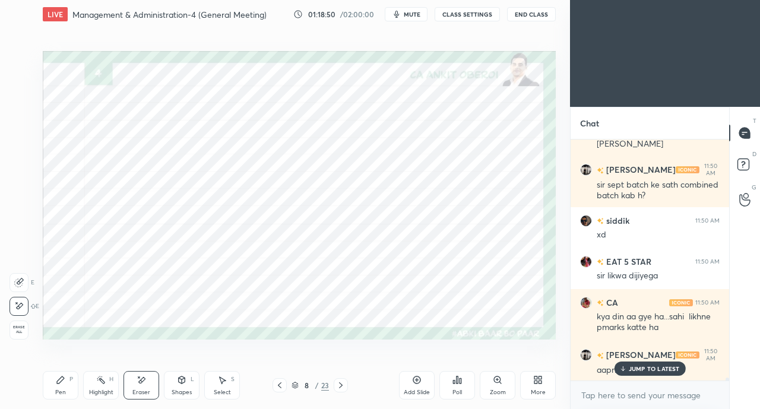
click at [278, 387] on icon at bounding box center [279, 384] width 9 height 9
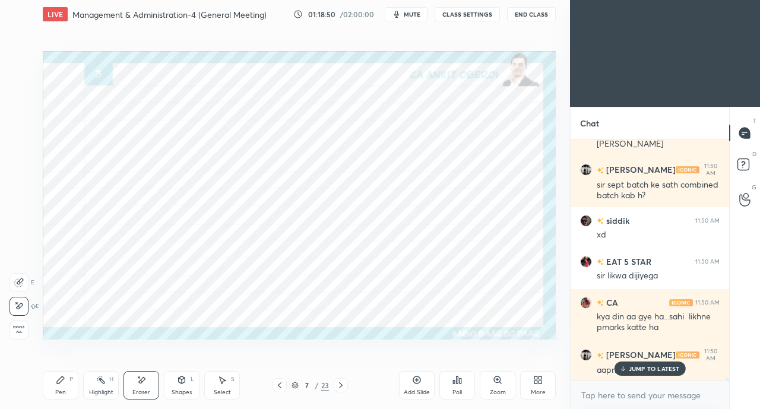
click at [279, 386] on icon at bounding box center [280, 385] width 4 height 6
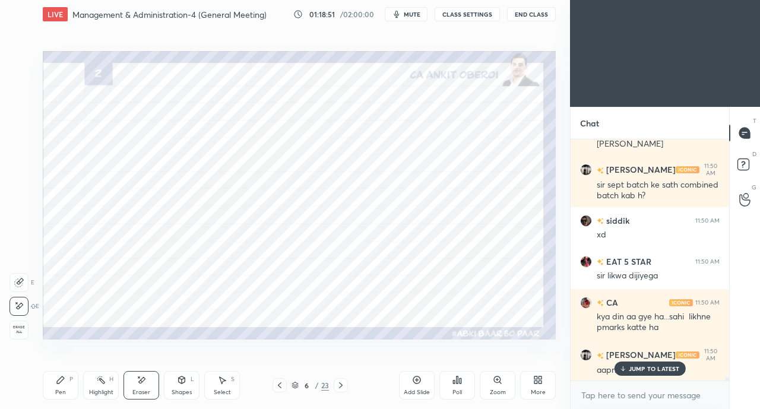
click at [278, 387] on icon at bounding box center [279, 384] width 9 height 9
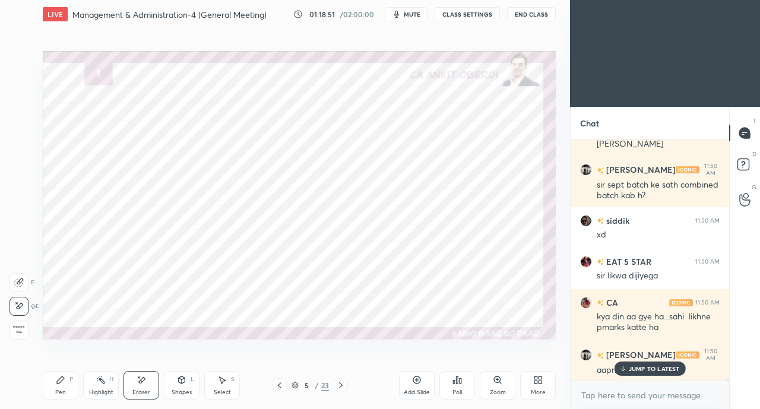
click at [628, 373] on div "JUMP TO LATEST" at bounding box center [649, 368] width 71 height 14
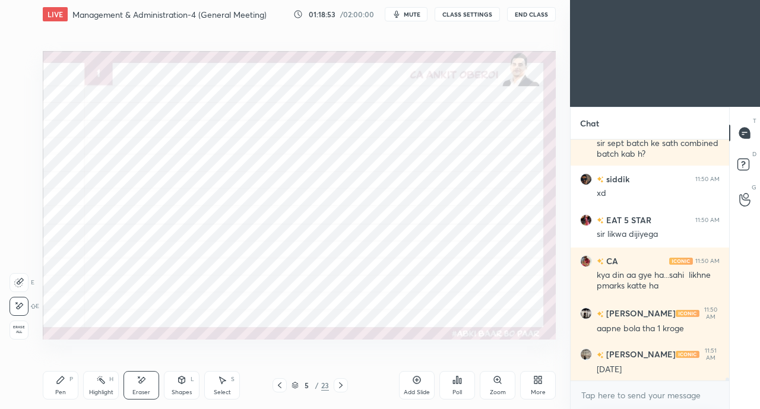
click at [343, 384] on icon at bounding box center [340, 384] width 9 height 9
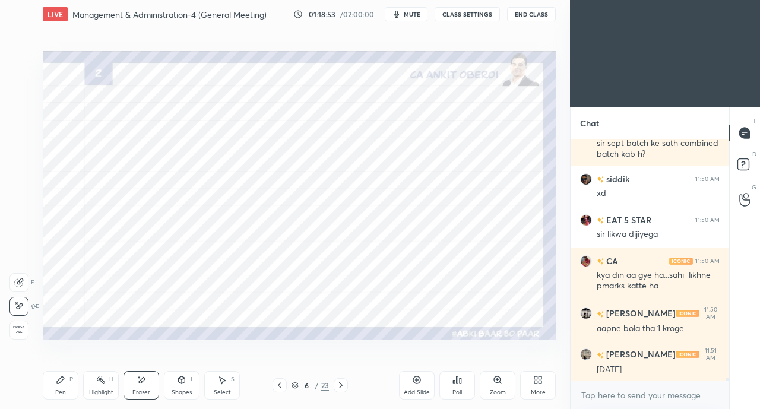
click at [342, 384] on icon at bounding box center [340, 384] width 9 height 9
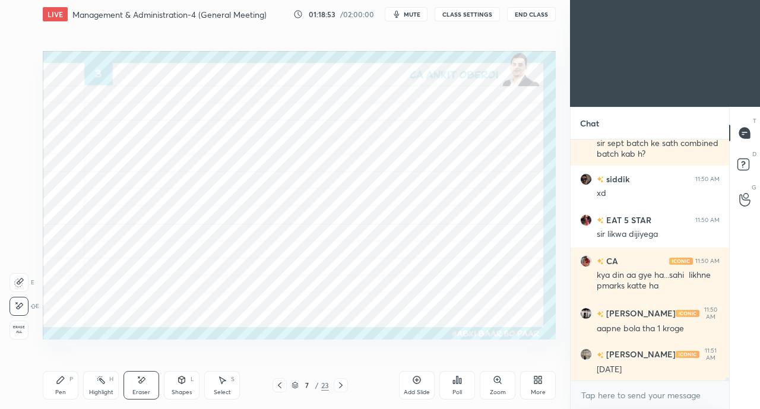
click at [343, 385] on icon at bounding box center [340, 384] width 9 height 9
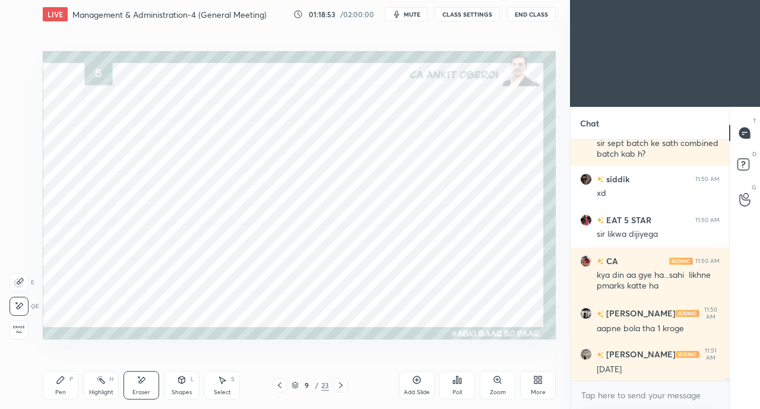
click at [344, 385] on icon at bounding box center [340, 384] width 9 height 9
click at [343, 385] on icon at bounding box center [340, 384] width 9 height 9
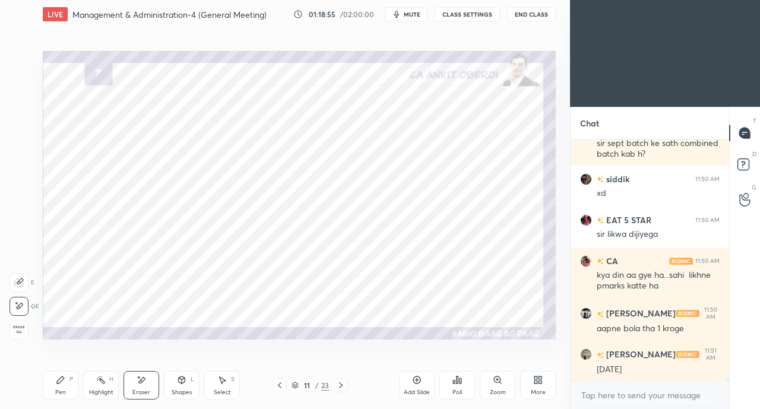
click at [278, 388] on icon at bounding box center [279, 384] width 9 height 9
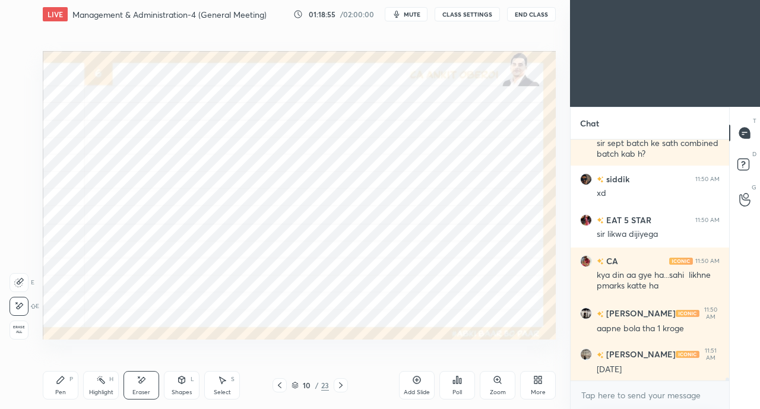
click at [340, 385] on icon at bounding box center [340, 384] width 9 height 9
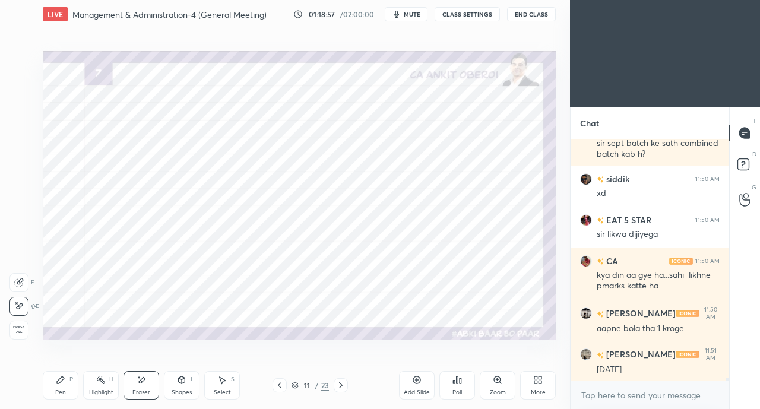
click at [67, 391] on div "Pen P" at bounding box center [61, 385] width 36 height 28
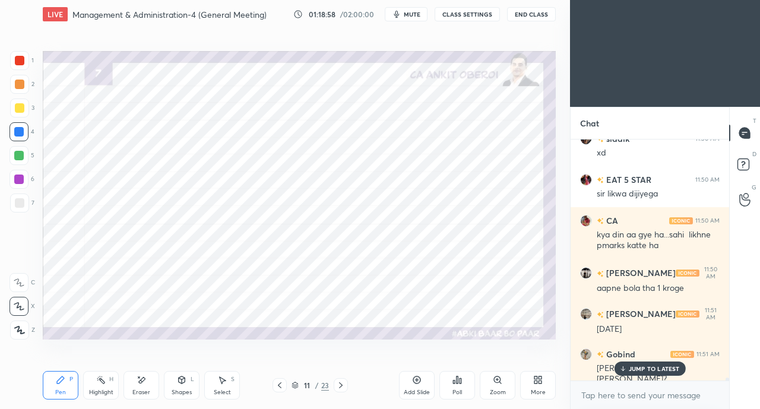
click at [628, 370] on div "JUMP TO LATEST" at bounding box center [649, 368] width 71 height 14
click at [139, 386] on div "Eraser" at bounding box center [141, 385] width 36 height 28
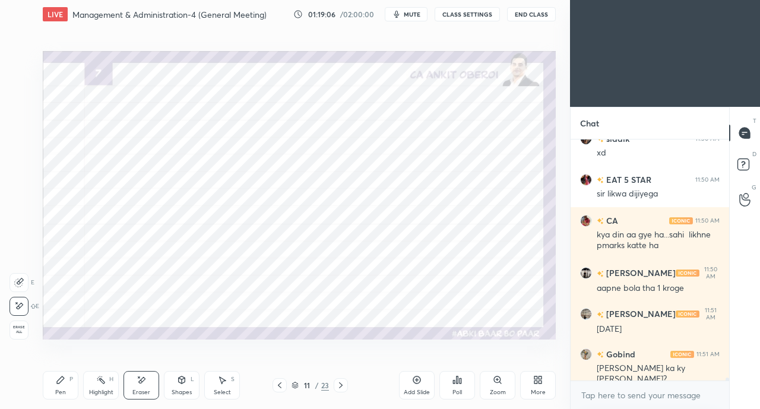
click at [55, 388] on div "Pen P" at bounding box center [61, 385] width 36 height 28
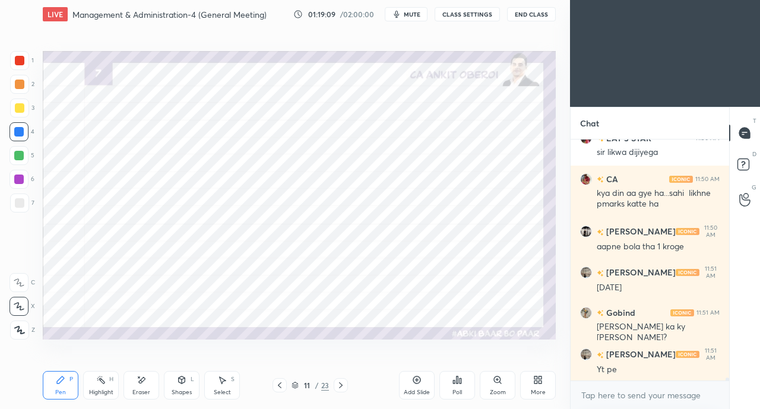
scroll to position [19829, 0]
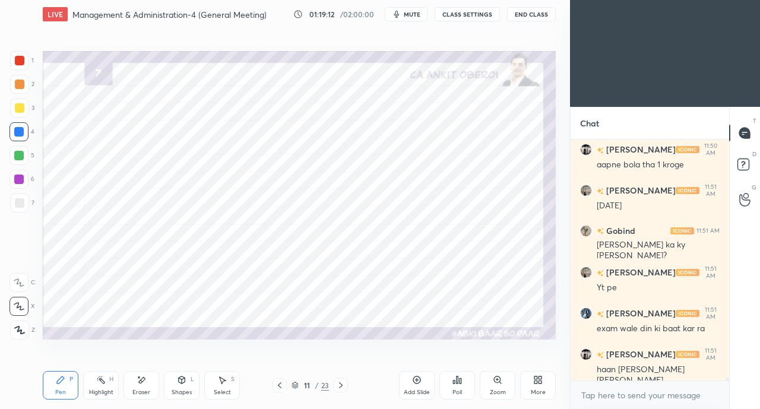
click at [24, 63] on div at bounding box center [19, 60] width 19 height 19
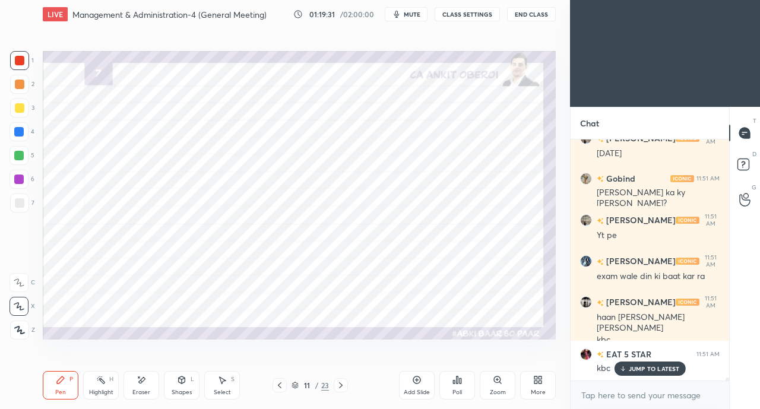
scroll to position [19923, 0]
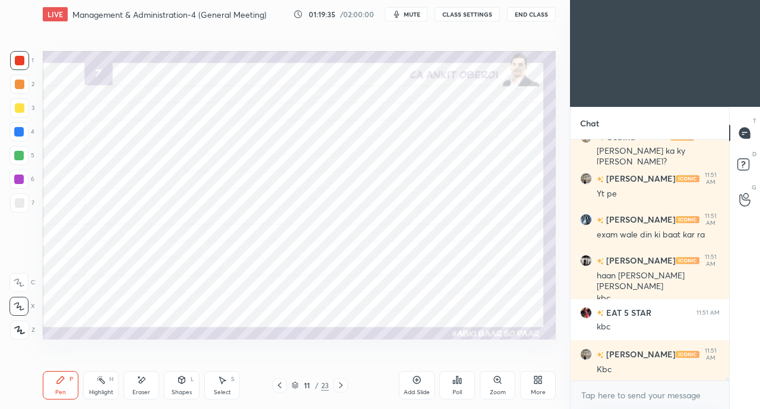
click at [20, 132] on div at bounding box center [18, 131] width 9 height 9
click at [18, 57] on div at bounding box center [19, 60] width 9 height 9
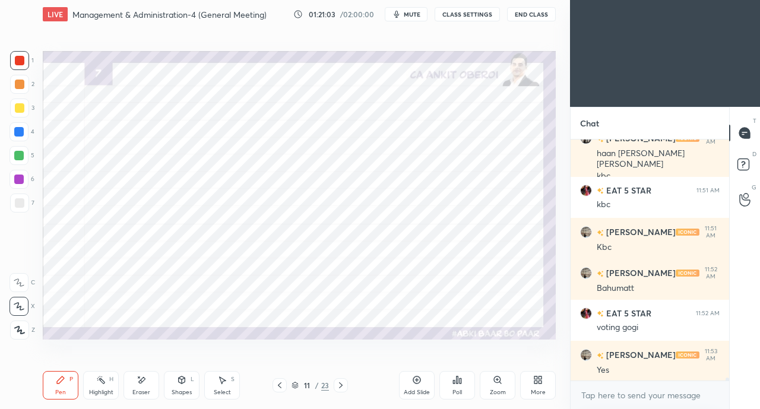
scroll to position [20087, 0]
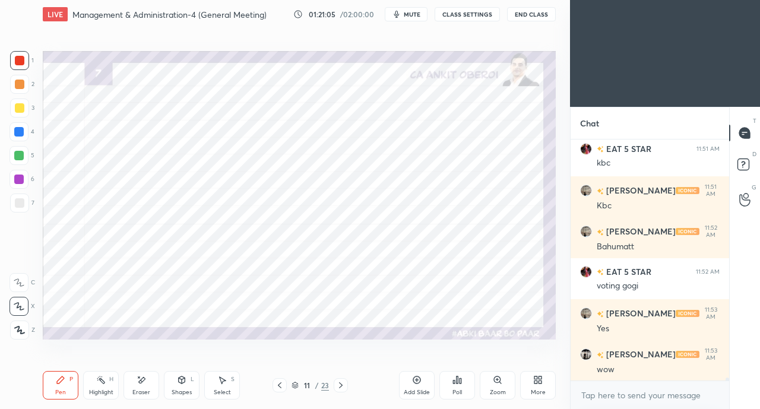
click at [140, 383] on icon at bounding box center [141, 380] width 9 height 10
click at [64, 382] on icon at bounding box center [60, 379] width 9 height 9
click at [18, 129] on div at bounding box center [18, 131] width 9 height 9
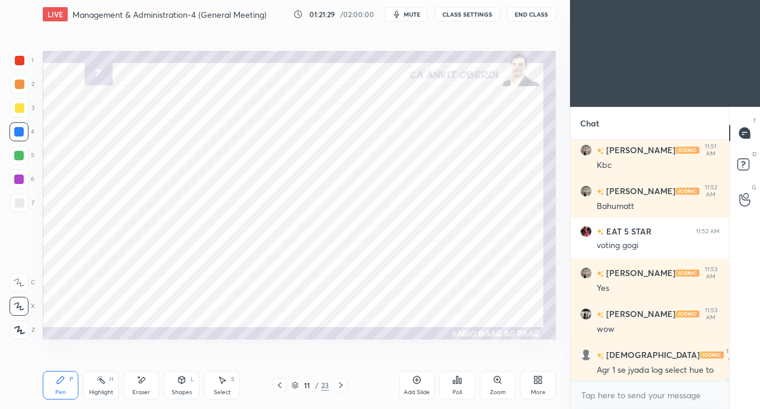
scroll to position [20169, 0]
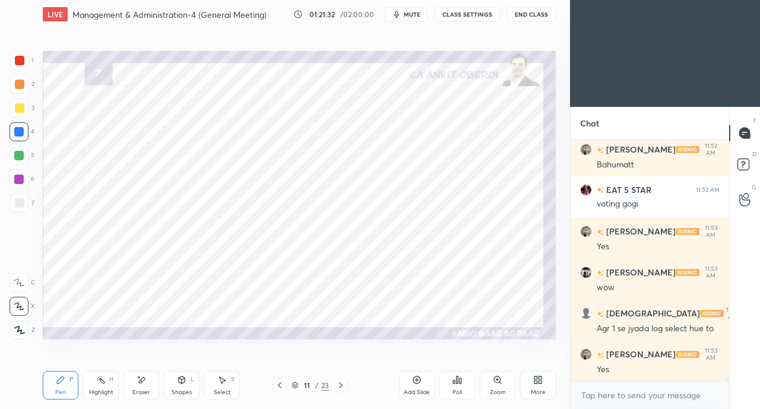
click at [341, 389] on icon at bounding box center [340, 384] width 9 height 9
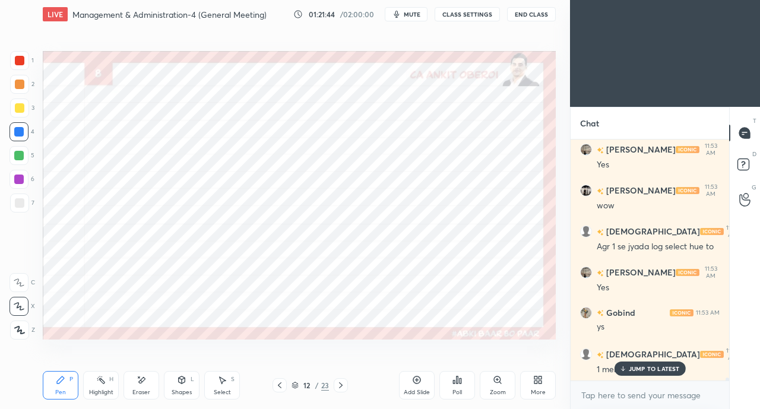
scroll to position [20291, 0]
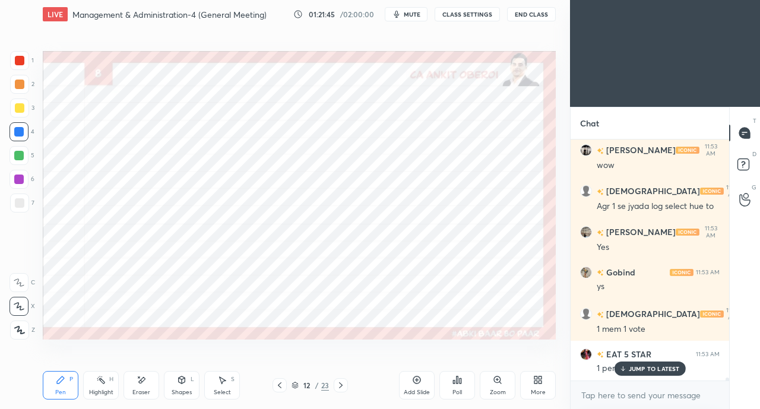
click at [20, 69] on div at bounding box center [19, 60] width 19 height 19
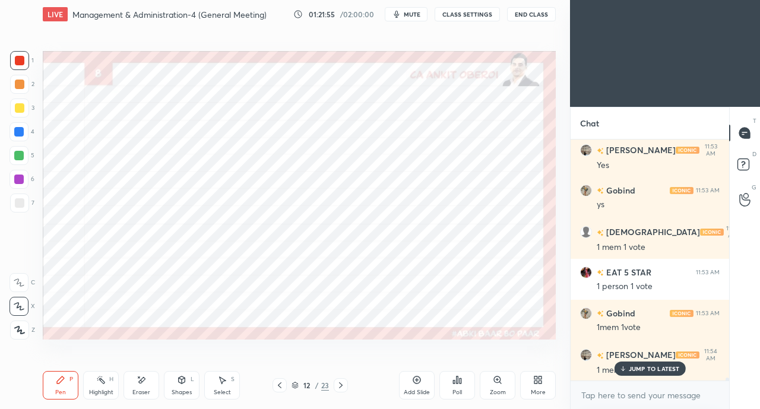
scroll to position [20415, 0]
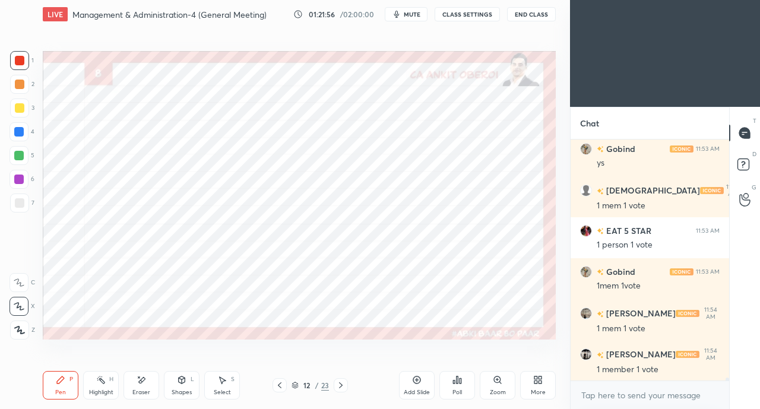
click at [277, 385] on icon at bounding box center [279, 384] width 9 height 9
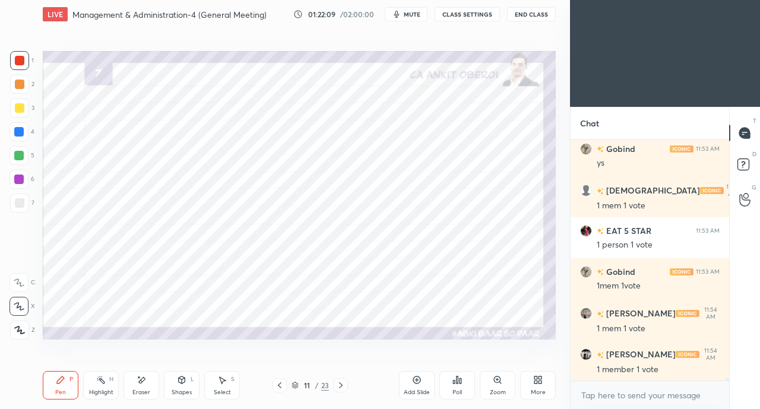
click at [347, 383] on div at bounding box center [341, 385] width 14 height 14
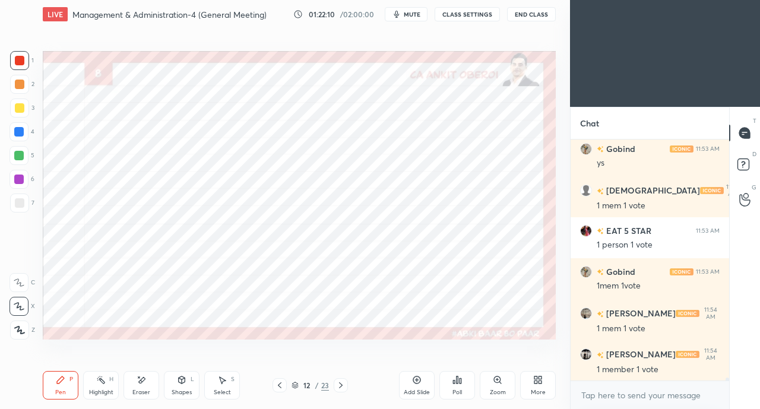
click at [20, 134] on div at bounding box center [18, 131] width 9 height 9
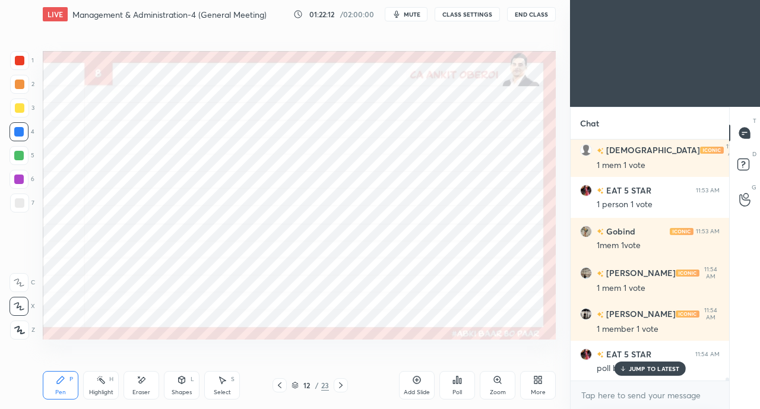
scroll to position [20497, 0]
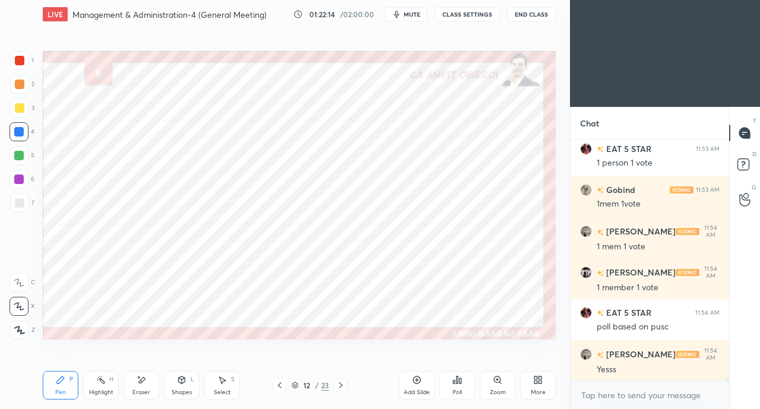
click at [18, 62] on div at bounding box center [19, 60] width 9 height 9
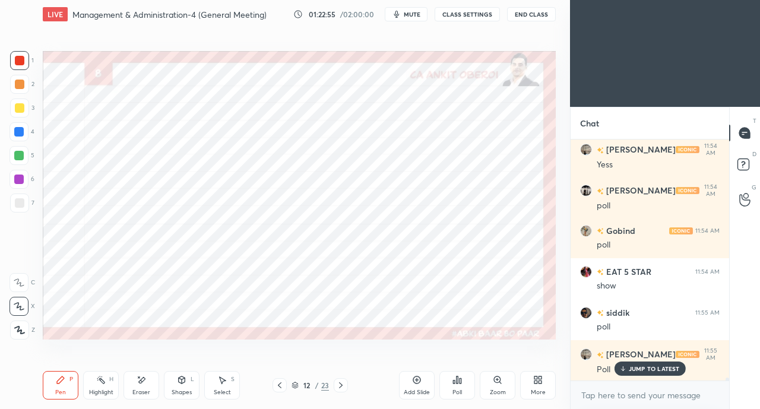
scroll to position [21028, 0]
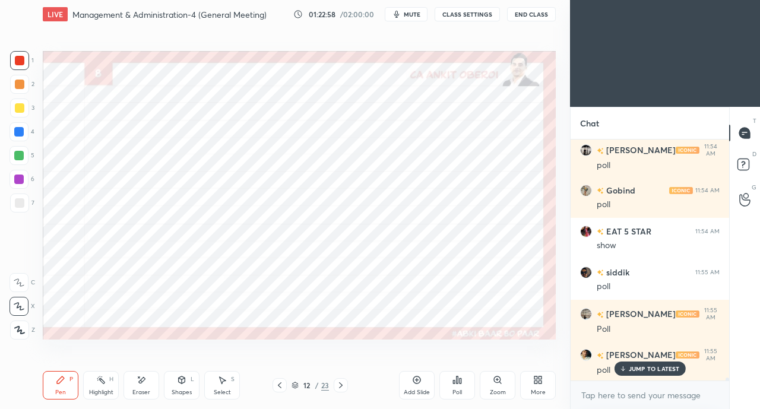
click at [625, 367] on icon at bounding box center [622, 368] width 8 height 7
click at [287, 377] on div "Pen P Highlight H Eraser Shapes L Select S 12 / 23 Add Slide Poll Zoom More" at bounding box center [299, 384] width 513 height 47
click at [283, 384] on icon at bounding box center [279, 384] width 9 height 9
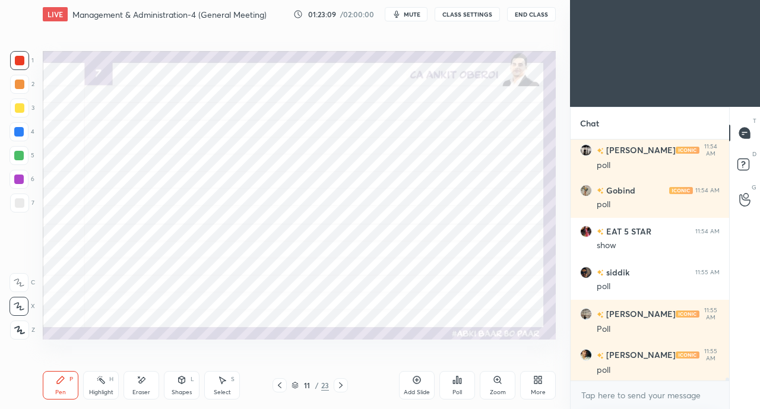
scroll to position [21070, 0]
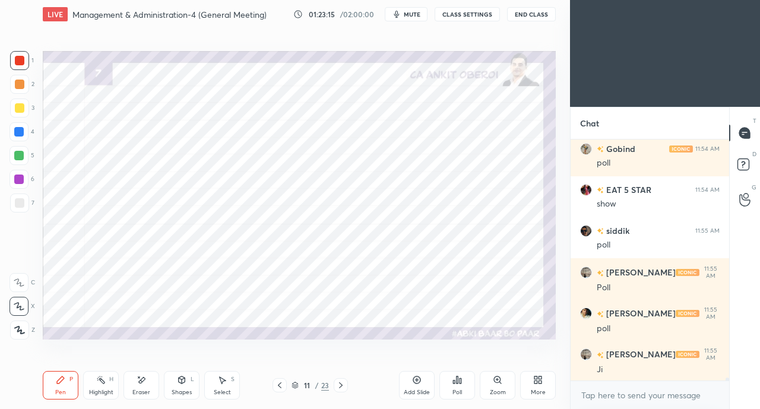
click at [19, 147] on div at bounding box center [18, 155] width 19 height 19
click at [19, 139] on div at bounding box center [18, 131] width 19 height 19
click at [18, 62] on div at bounding box center [19, 60] width 9 height 9
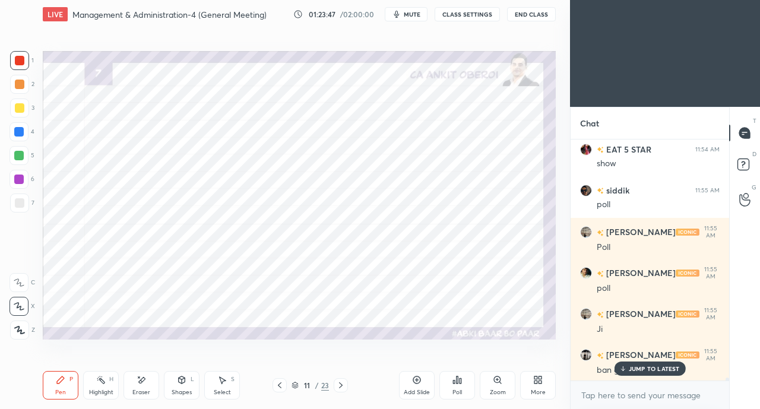
click at [23, 139] on div at bounding box center [18, 131] width 19 height 19
click at [20, 156] on div at bounding box center [18, 155] width 9 height 9
click at [19, 59] on div at bounding box center [19, 60] width 9 height 9
click at [613, 371] on div "ban gya chairman" at bounding box center [658, 370] width 123 height 12
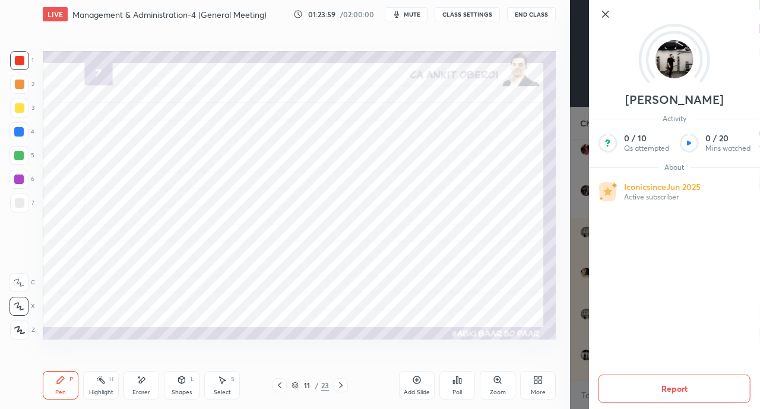
click at [488, 342] on div "Setting up your live class Poll for secs No correct answer Start poll" at bounding box center [299, 194] width 522 height 333
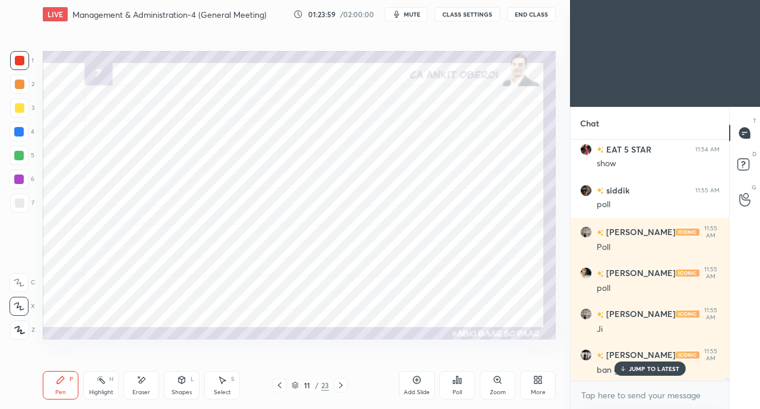
click at [630, 366] on p "JUMP TO LATEST" at bounding box center [654, 368] width 51 height 7
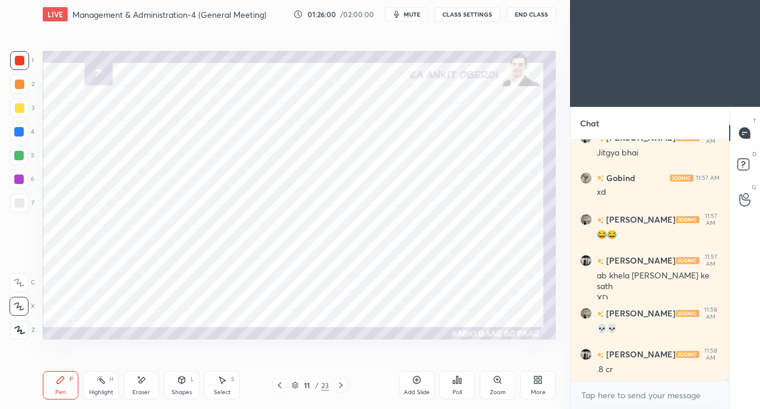
scroll to position [22280, 0]
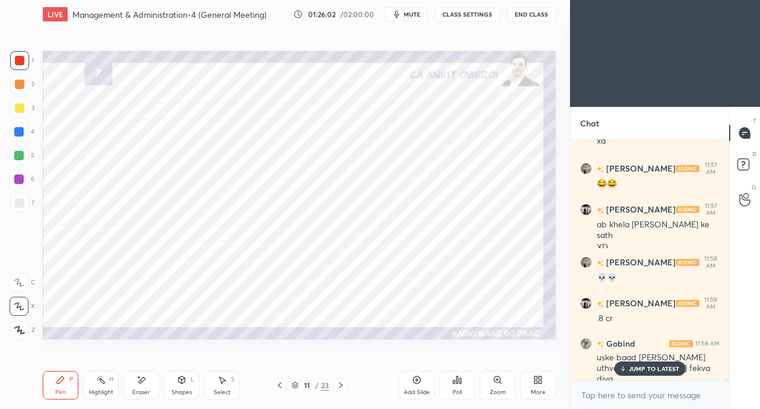
click at [18, 204] on div at bounding box center [19, 202] width 9 height 9
click at [18, 133] on div at bounding box center [18, 131] width 9 height 9
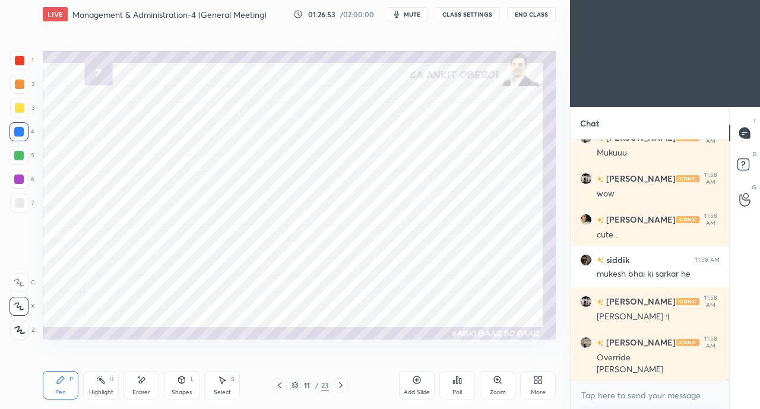
scroll to position [22783, 0]
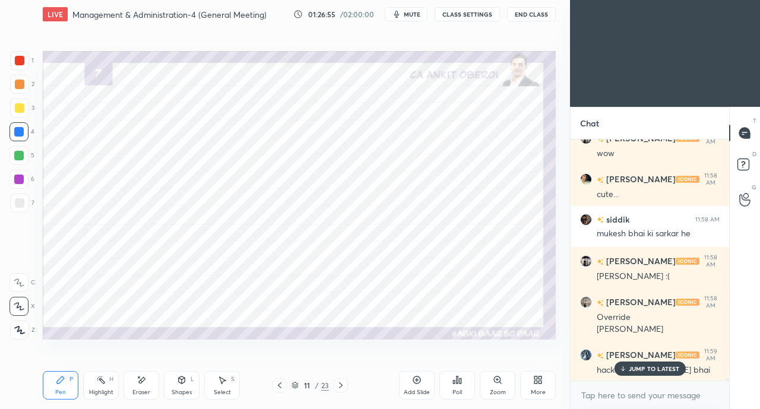
click at [642, 367] on p "JUMP TO LATEST" at bounding box center [654, 368] width 51 height 7
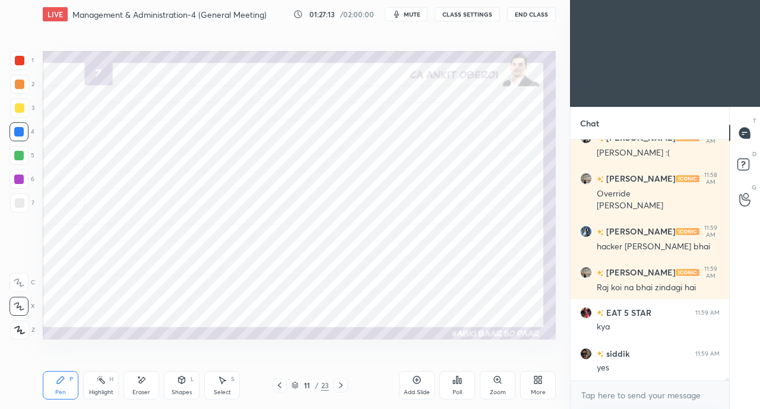
scroll to position [22947, 0]
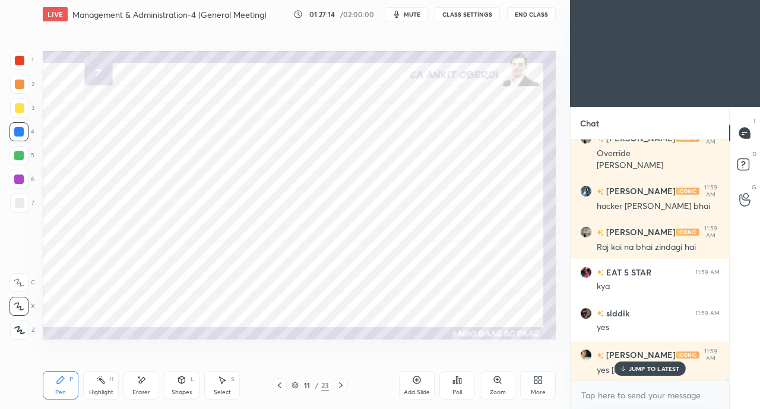
click at [629, 369] on p "JUMP TO LATEST" at bounding box center [654, 368] width 51 height 7
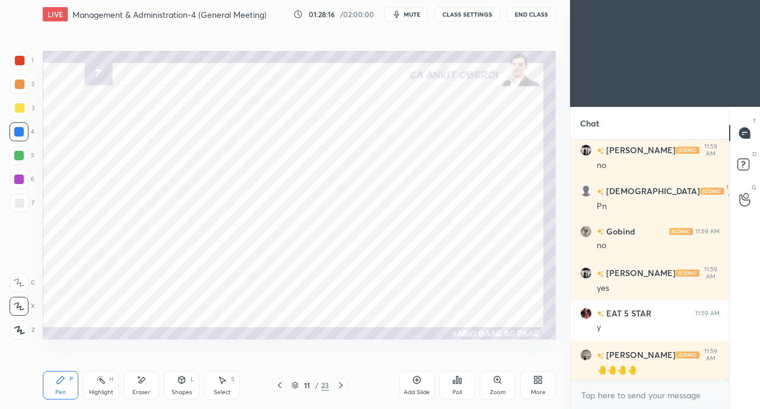
scroll to position [23316, 0]
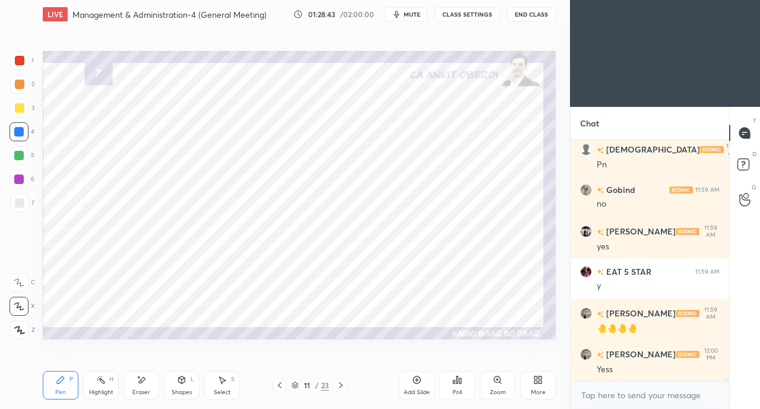
click at [534, 379] on icon at bounding box center [537, 379] width 9 height 9
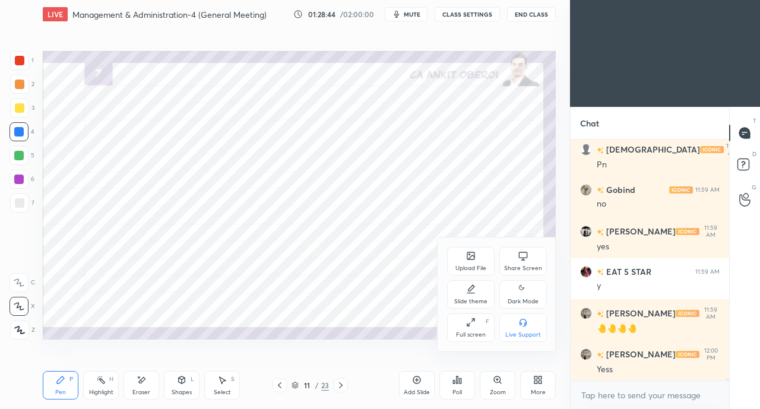
click at [516, 266] on div "Share Screen" at bounding box center [523, 268] width 38 height 6
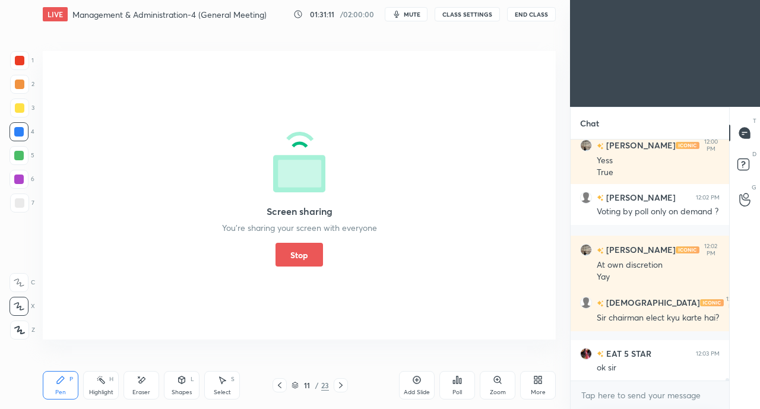
scroll to position [23565, 0]
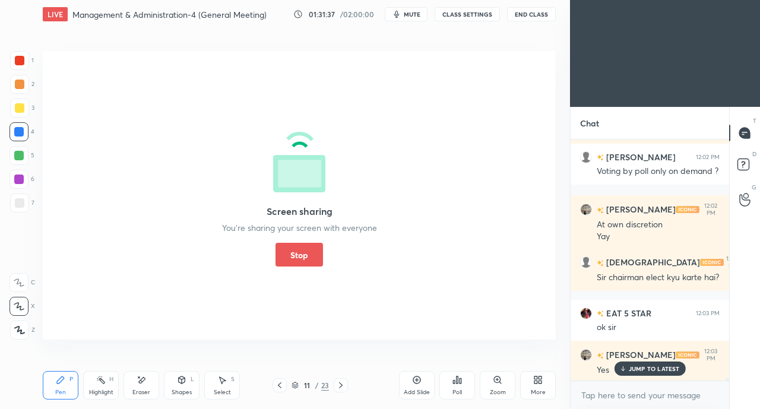
click at [288, 255] on button "Stop" at bounding box center [298, 255] width 47 height 24
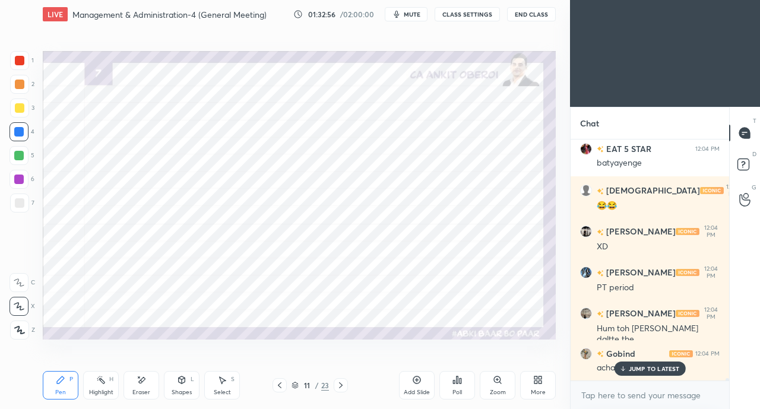
scroll to position [24441, 0]
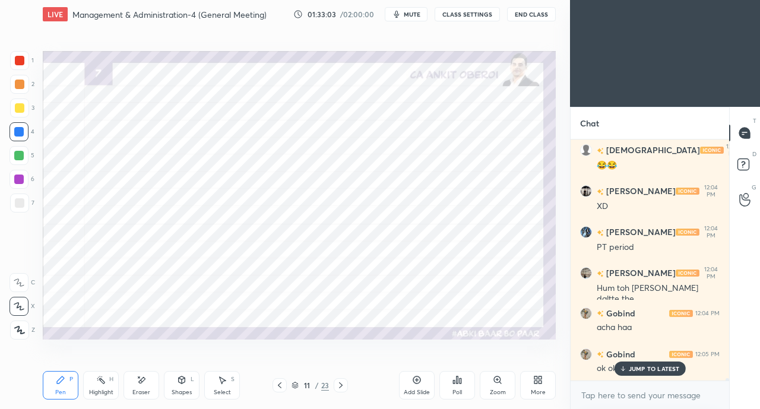
click at [635, 372] on p "JUMP TO LATEST" at bounding box center [654, 368] width 51 height 7
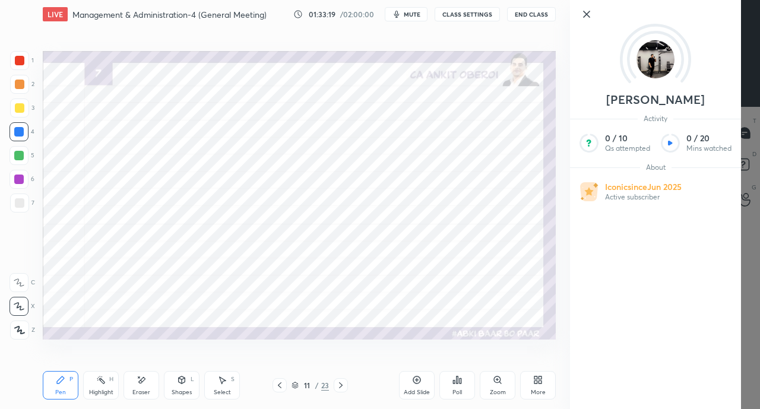
scroll to position [24647, 0]
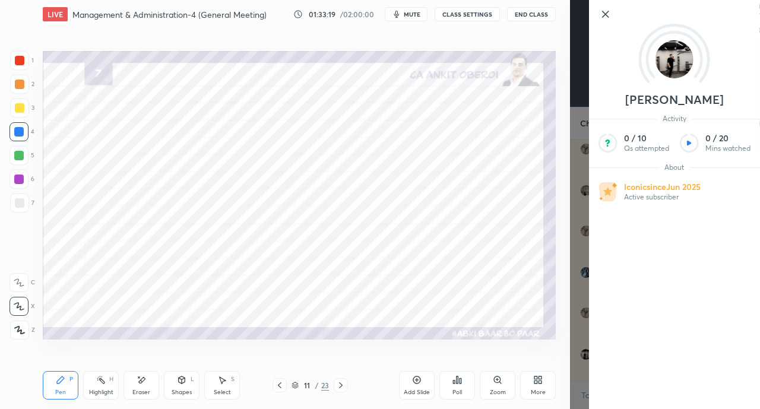
click at [360, 368] on div "Pen P Highlight H Eraser Shapes L Select S 11 / 23 Add Slide Poll Zoom More" at bounding box center [299, 384] width 513 height 47
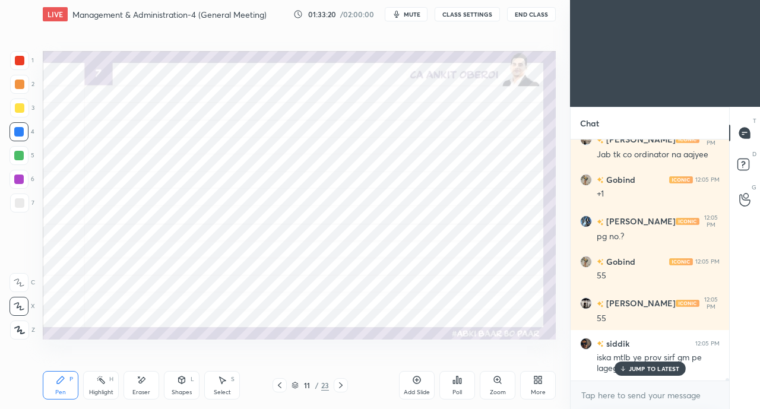
scroll to position [24739, 0]
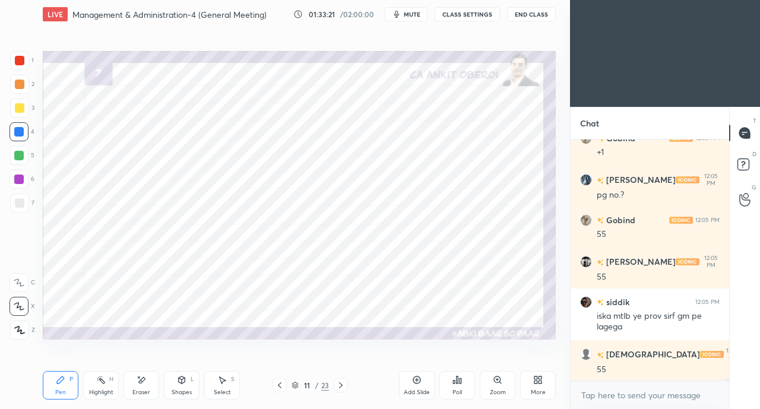
click at [338, 385] on icon at bounding box center [340, 384] width 9 height 9
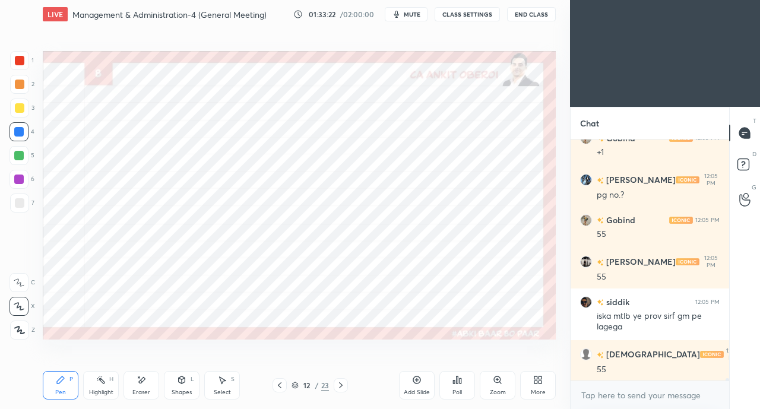
click at [337, 386] on icon at bounding box center [340, 384] width 9 height 9
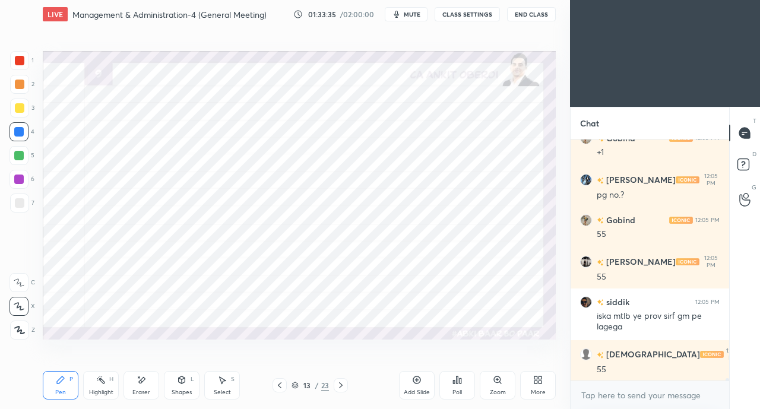
click at [280, 383] on icon at bounding box center [280, 385] width 4 height 6
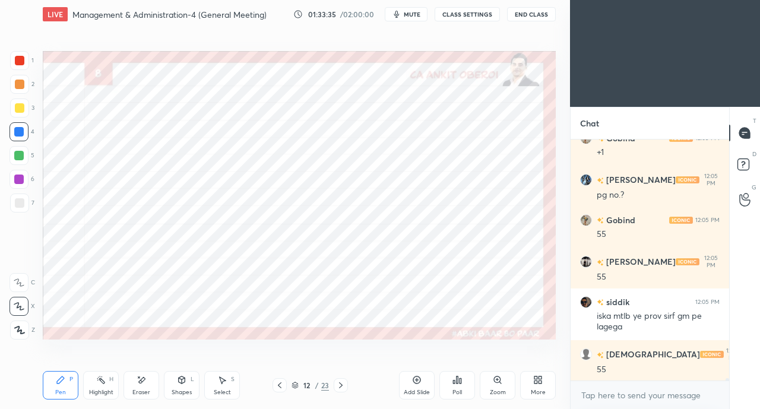
click at [283, 385] on icon at bounding box center [279, 384] width 9 height 9
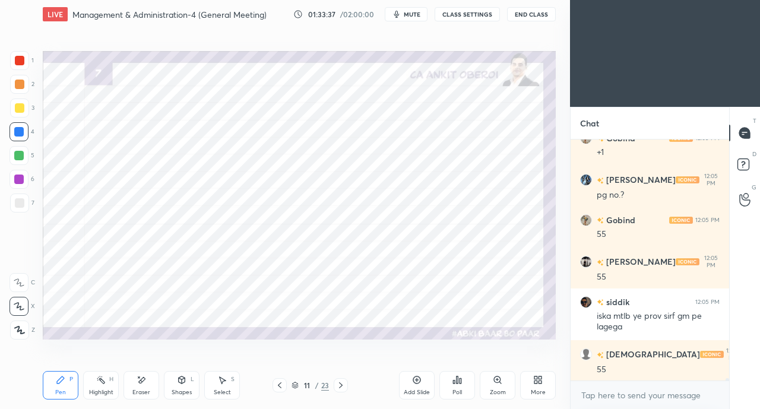
click at [341, 385] on icon at bounding box center [341, 385] width 4 height 6
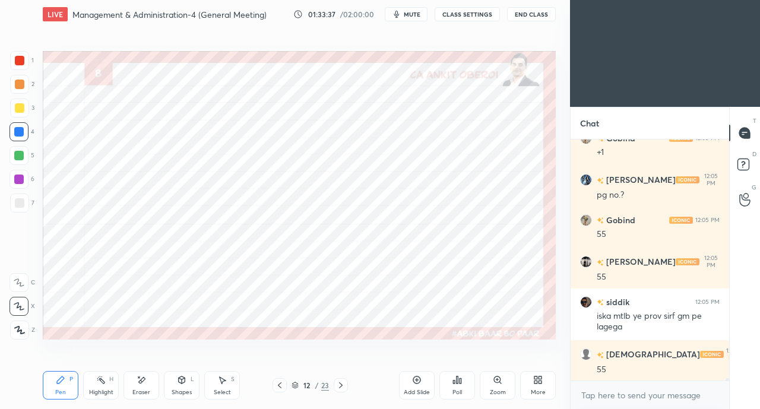
click at [341, 384] on icon at bounding box center [340, 384] width 9 height 9
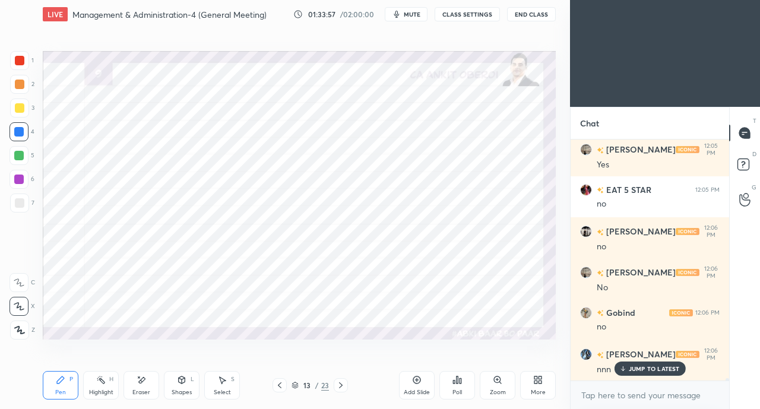
scroll to position [25025, 0]
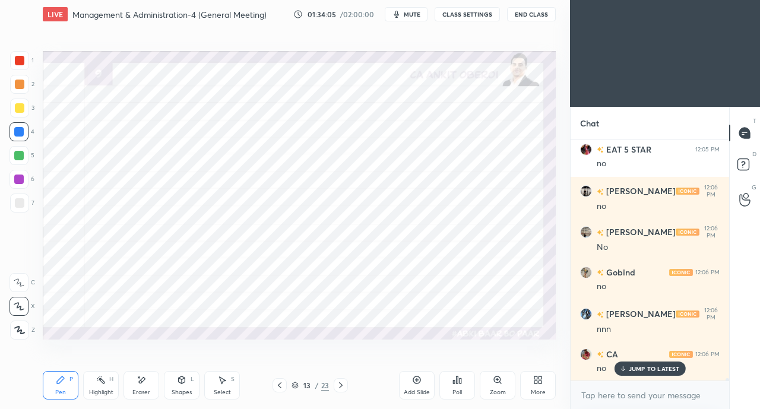
click at [141, 386] on div "Eraser" at bounding box center [141, 385] width 36 height 28
click at [66, 388] on div "Pen P" at bounding box center [61, 385] width 36 height 28
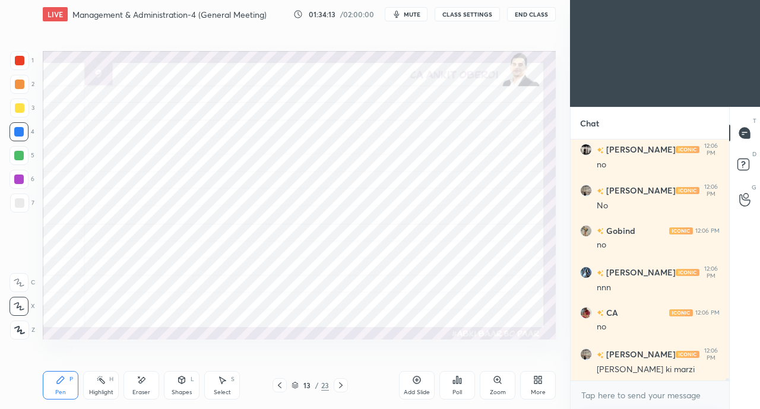
click at [21, 61] on div at bounding box center [19, 60] width 9 height 9
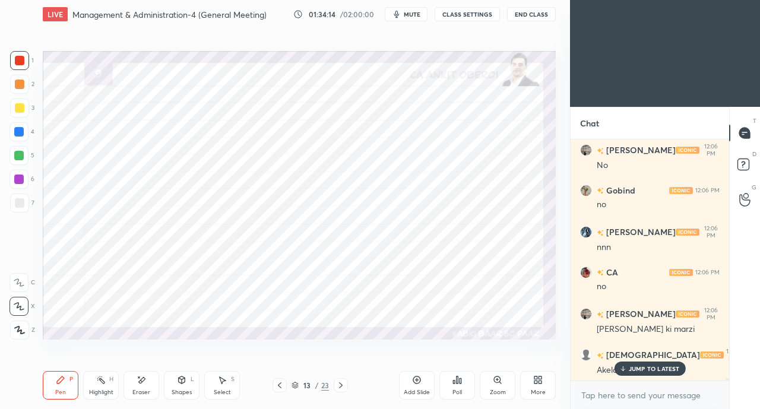
click at [633, 375] on div "JUMP TO LATEST" at bounding box center [649, 368] width 71 height 14
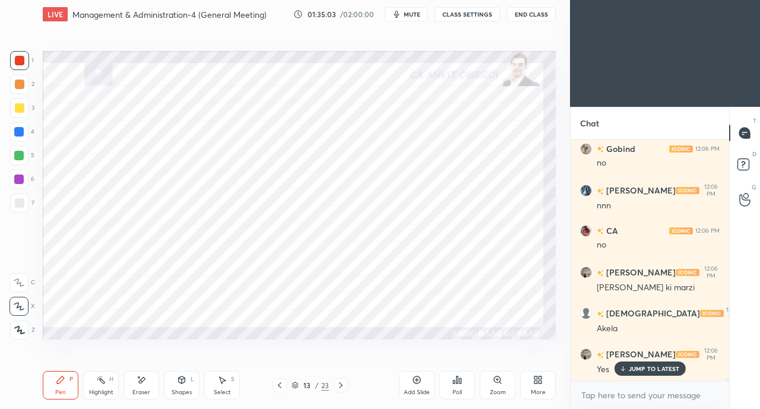
scroll to position [25189, 0]
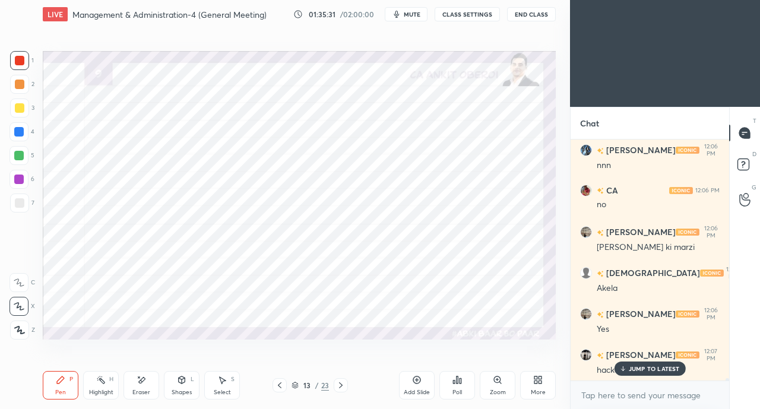
click at [13, 132] on div at bounding box center [18, 131] width 19 height 19
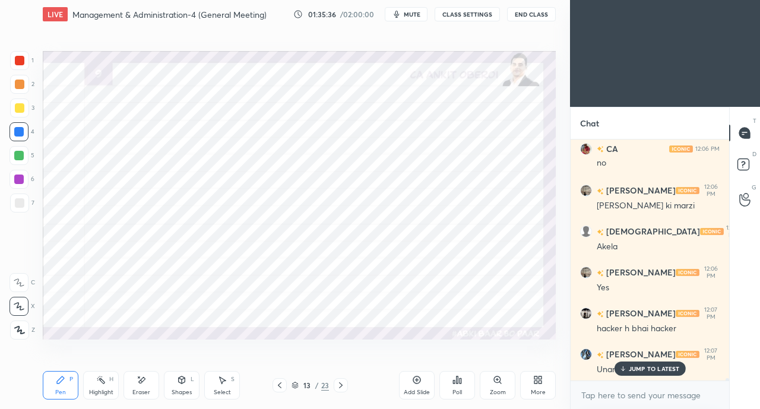
scroll to position [25282, 0]
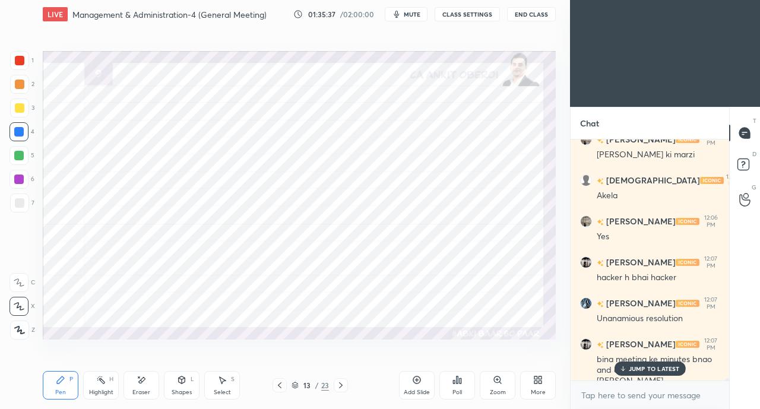
click at [139, 388] on div "Eraser" at bounding box center [141, 385] width 36 height 28
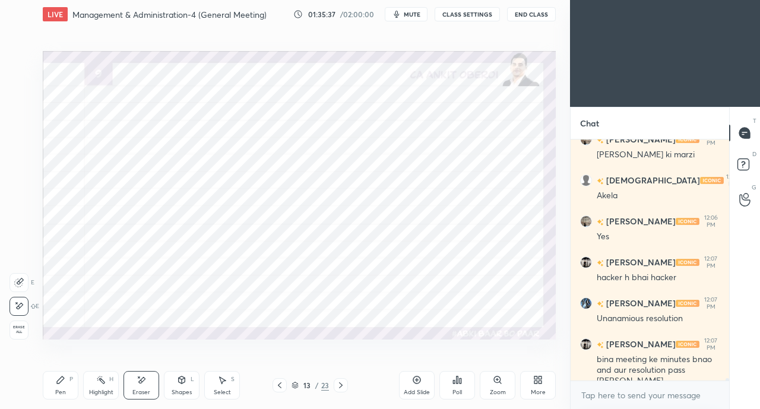
scroll to position [25334, 0]
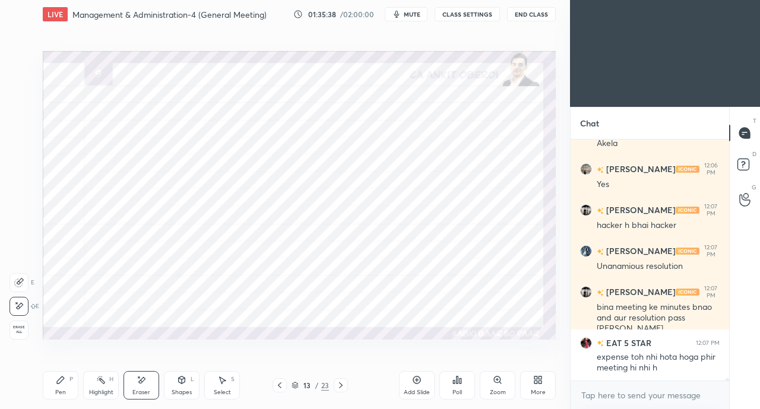
click at [64, 394] on div "Pen" at bounding box center [60, 392] width 11 height 6
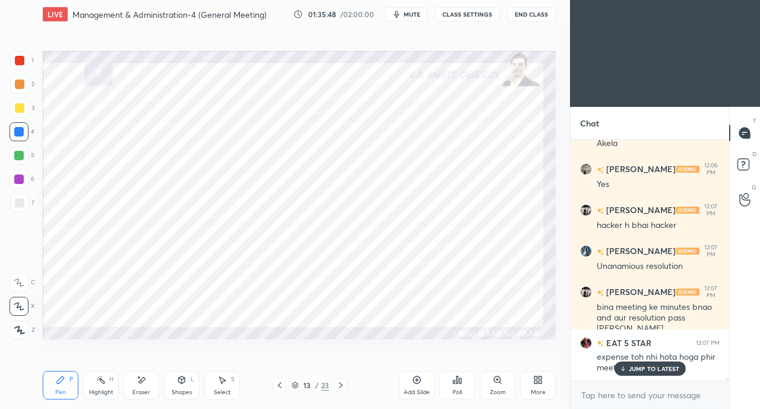
scroll to position [25374, 0]
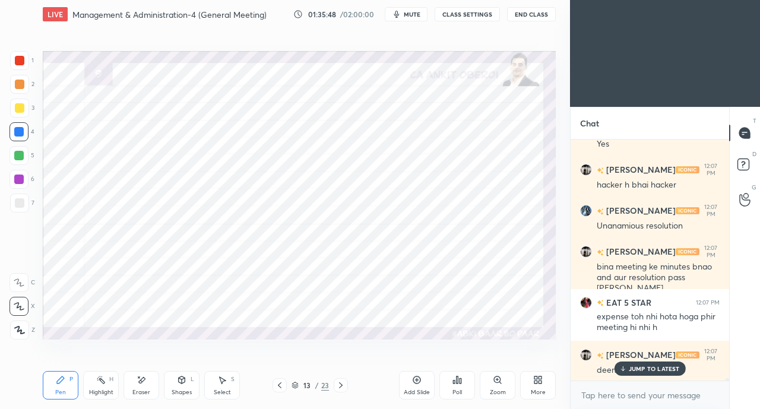
click at [22, 59] on div at bounding box center [19, 60] width 9 height 9
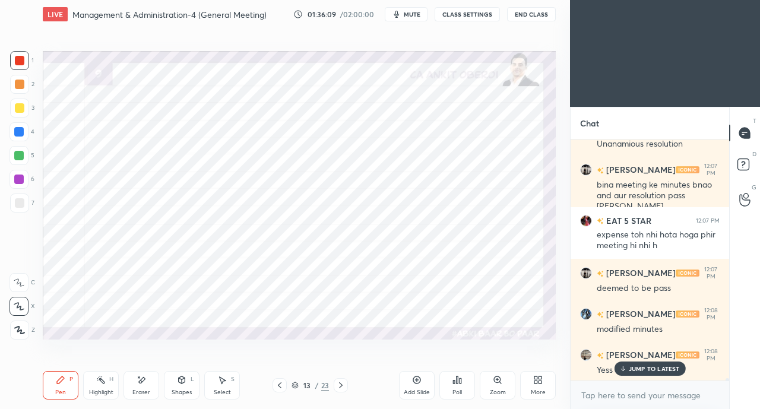
scroll to position [25498, 0]
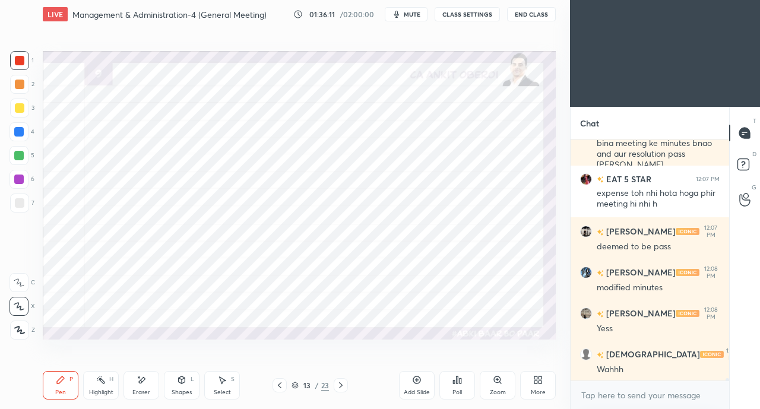
click at [145, 394] on div "Eraser" at bounding box center [141, 392] width 18 height 6
click at [58, 388] on div "Pen P" at bounding box center [61, 385] width 36 height 28
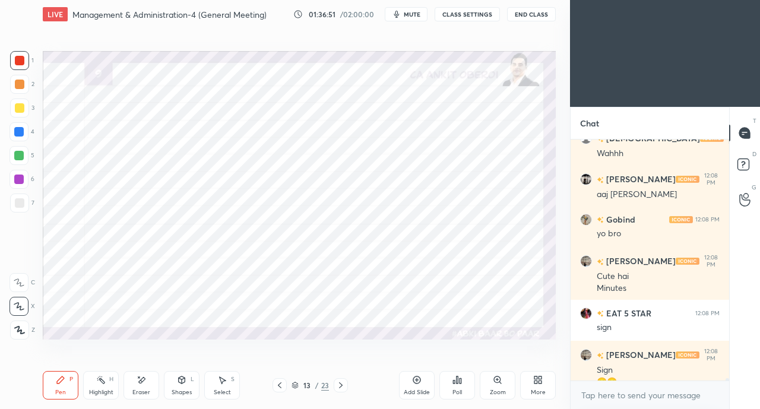
scroll to position [25726, 0]
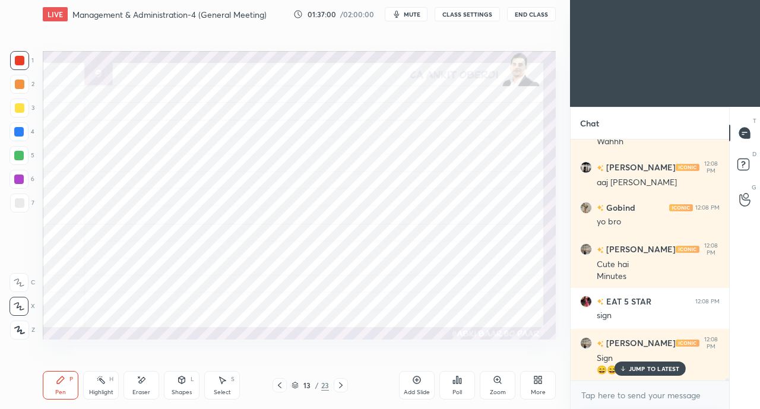
click at [630, 373] on div "JUMP TO LATEST" at bounding box center [649, 368] width 71 height 14
click at [525, 385] on div "More" at bounding box center [538, 385] width 36 height 28
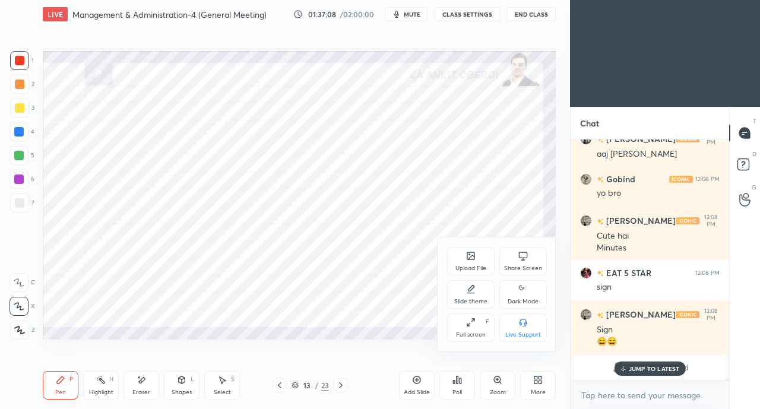
scroll to position [23665, 0]
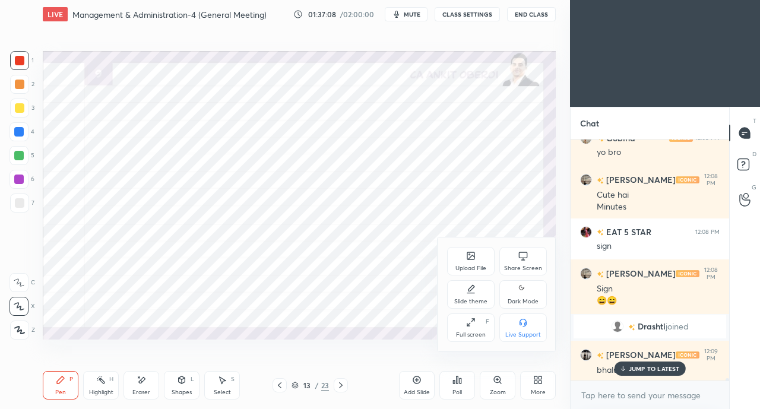
click at [630, 369] on div at bounding box center [380, 204] width 760 height 409
click at [626, 365] on icon at bounding box center [622, 368] width 8 height 7
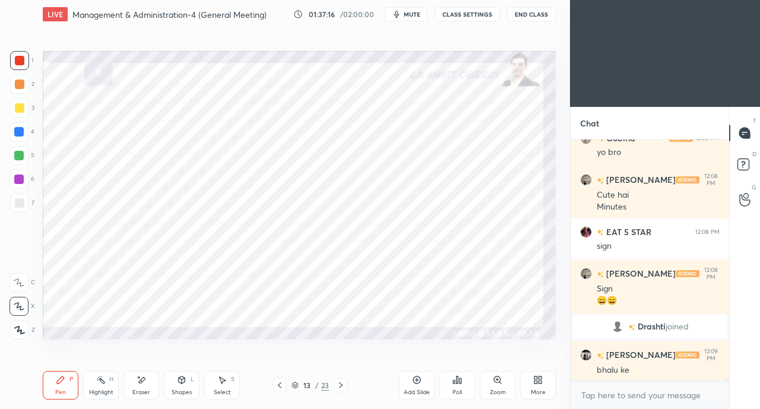
click at [538, 389] on div "More" at bounding box center [538, 392] width 15 height 6
click at [514, 255] on div "Share Screen" at bounding box center [522, 261] width 47 height 28
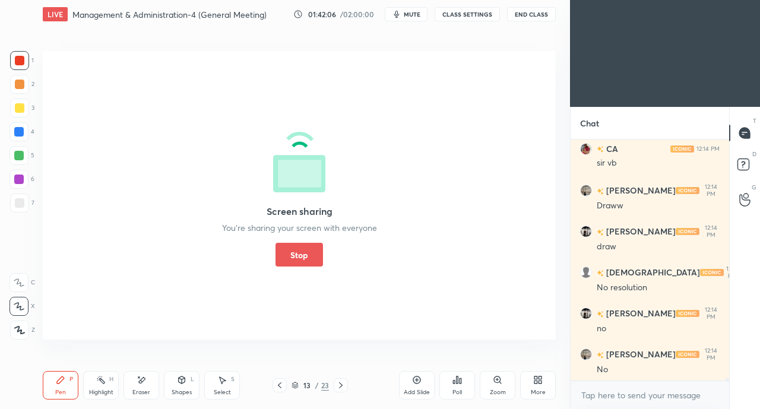
scroll to position [24906, 0]
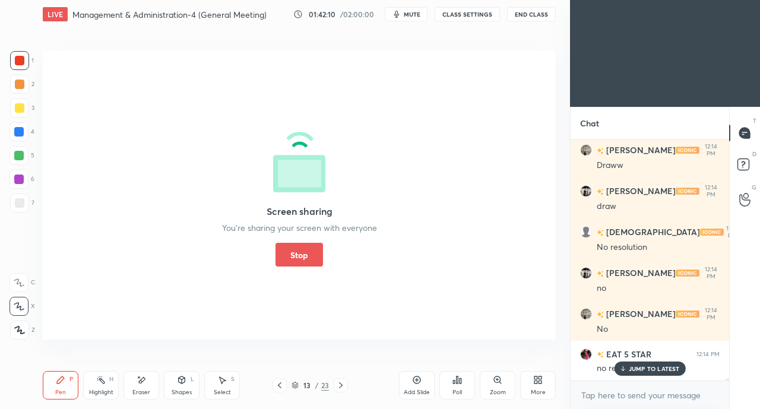
click at [306, 254] on button "Stop" at bounding box center [298, 255] width 47 height 24
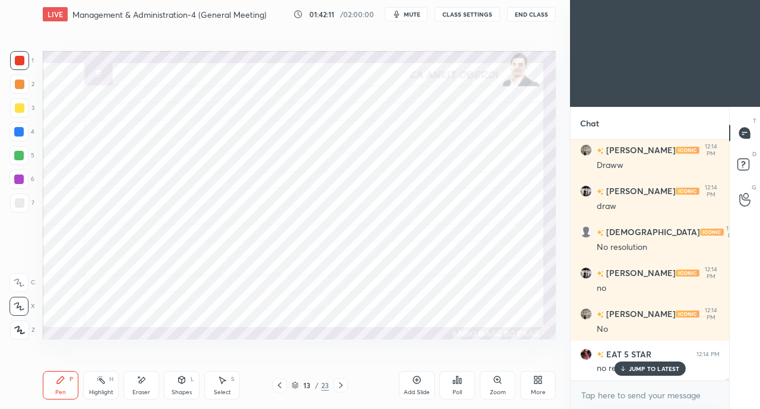
click at [340, 386] on icon at bounding box center [340, 384] width 9 height 9
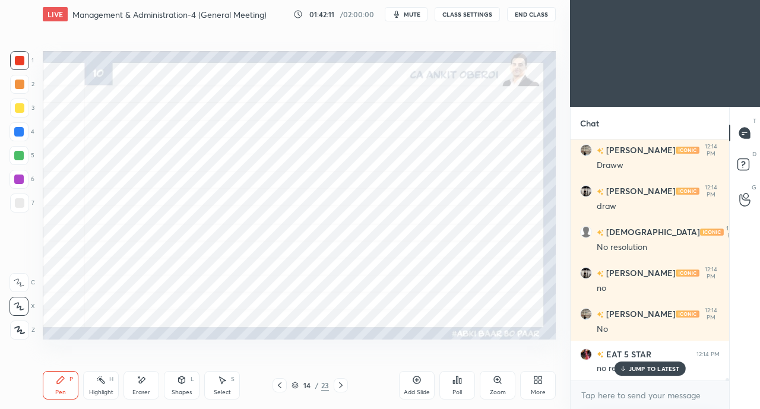
click at [20, 131] on div at bounding box center [18, 131] width 9 height 9
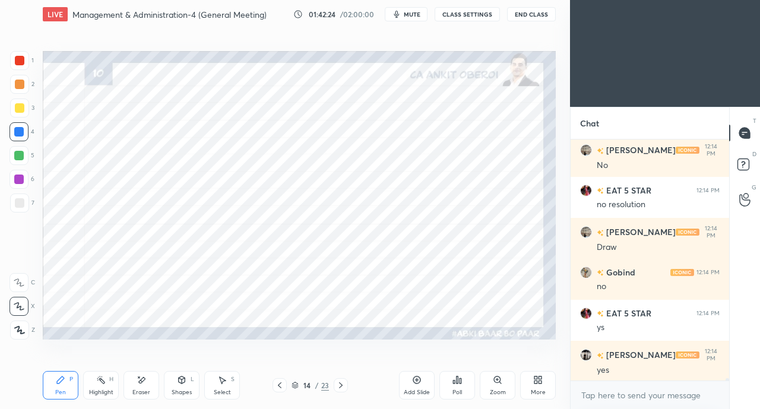
scroll to position [25111, 0]
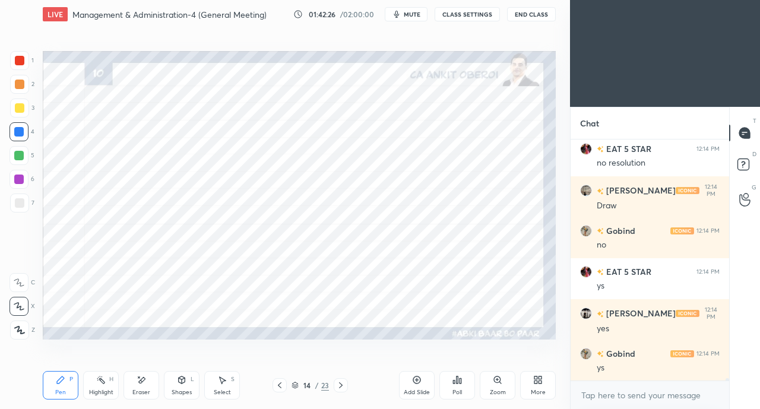
click at [19, 58] on div at bounding box center [19, 60] width 9 height 9
click at [23, 156] on div at bounding box center [18, 155] width 9 height 9
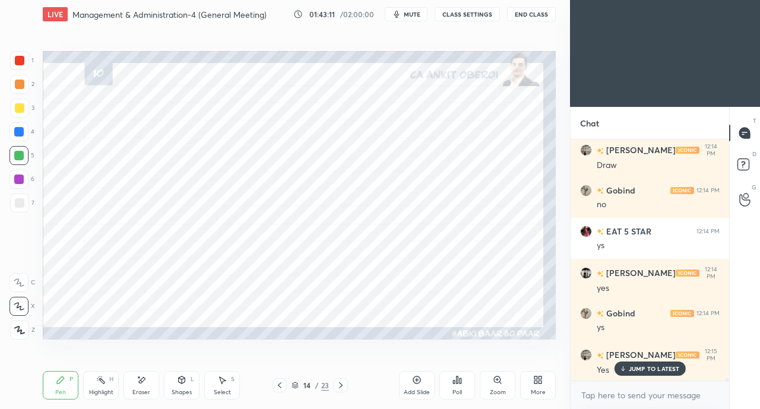
click at [20, 61] on div at bounding box center [19, 60] width 9 height 9
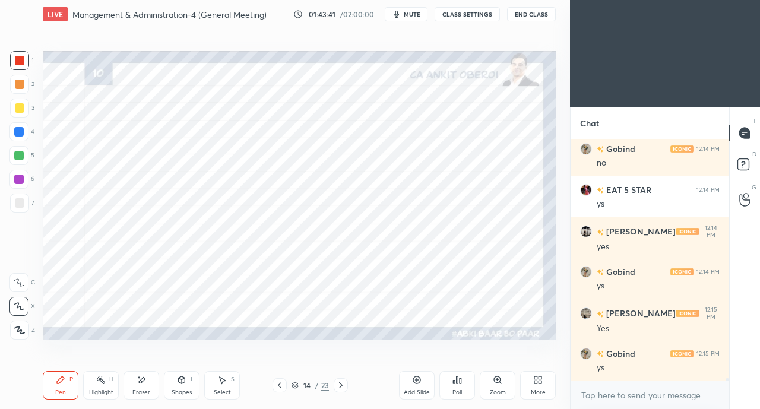
scroll to position [25233, 0]
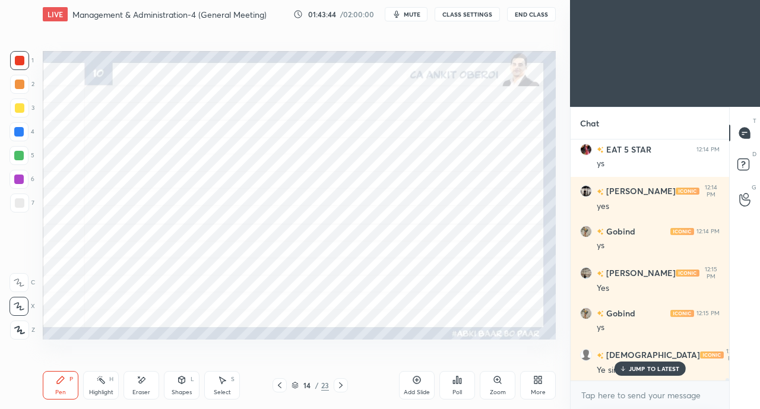
click at [647, 365] on p "JUMP TO LATEST" at bounding box center [654, 368] width 51 height 7
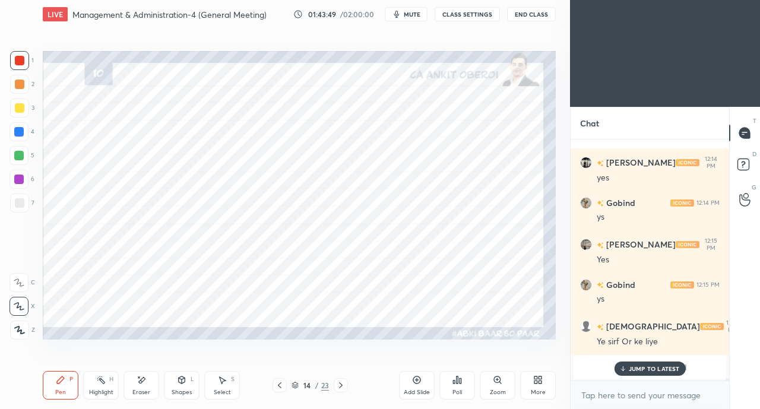
click at [637, 369] on p "JUMP TO LATEST" at bounding box center [654, 368] width 51 height 7
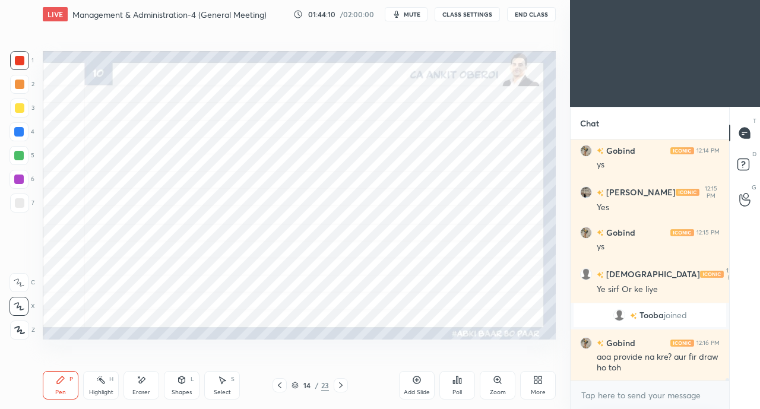
scroll to position [24870, 0]
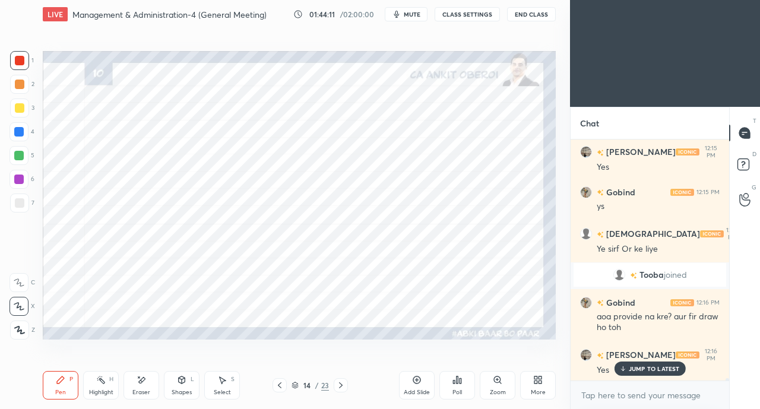
click at [633, 370] on p "JUMP TO LATEST" at bounding box center [654, 368] width 51 height 7
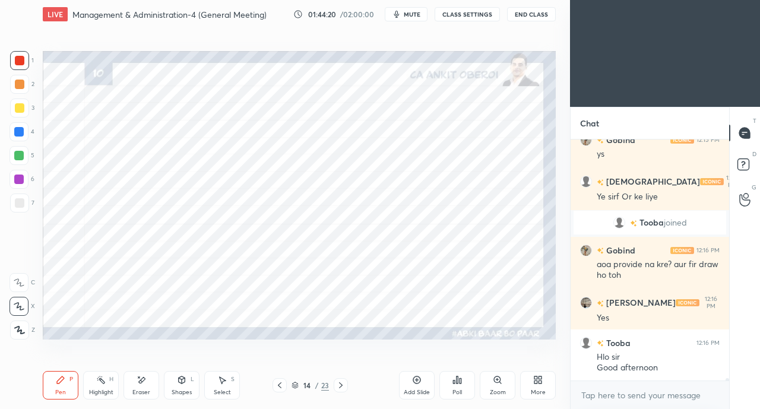
click at [20, 131] on div at bounding box center [18, 131] width 9 height 9
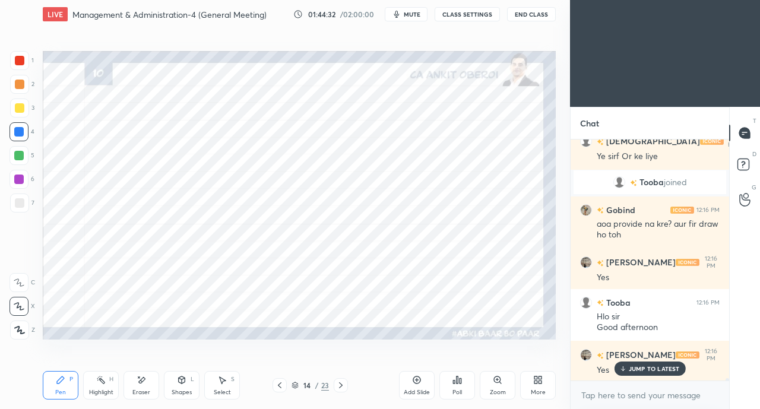
scroll to position [24974, 0]
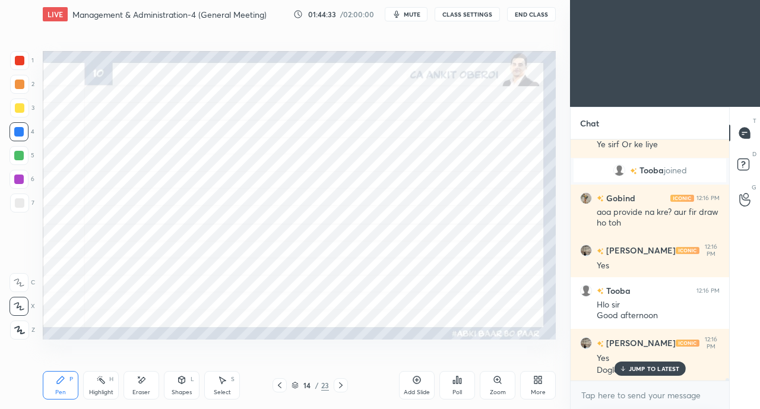
click at [643, 367] on p "JUMP TO LATEST" at bounding box center [654, 368] width 51 height 7
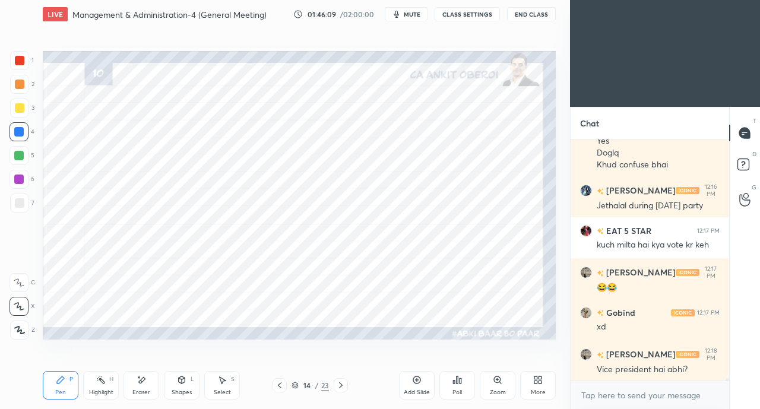
scroll to position [25243, 0]
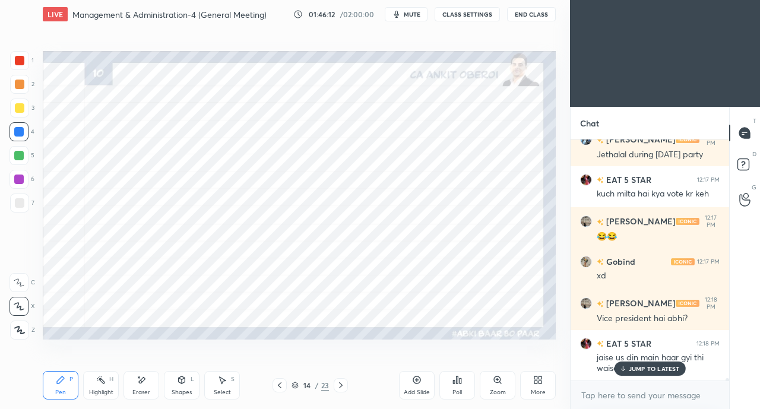
click at [647, 368] on p "JUMP TO LATEST" at bounding box center [654, 368] width 51 height 7
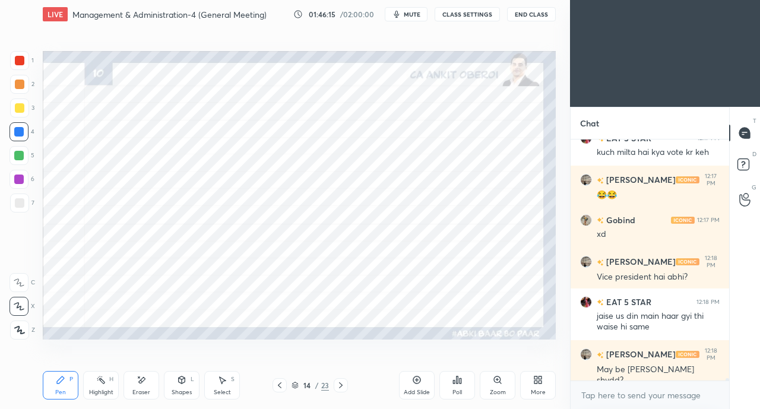
scroll to position [25325, 0]
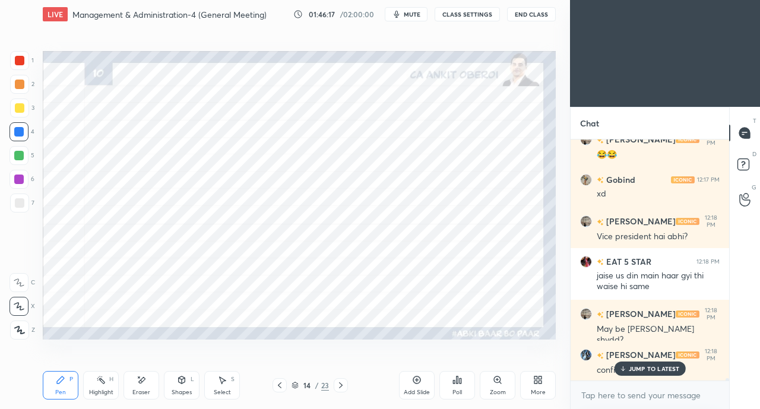
click at [645, 369] on p "JUMP TO LATEST" at bounding box center [654, 368] width 51 height 7
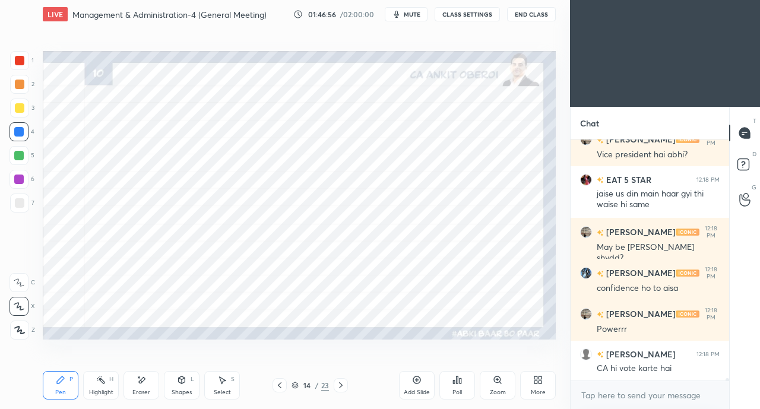
scroll to position [25448, 0]
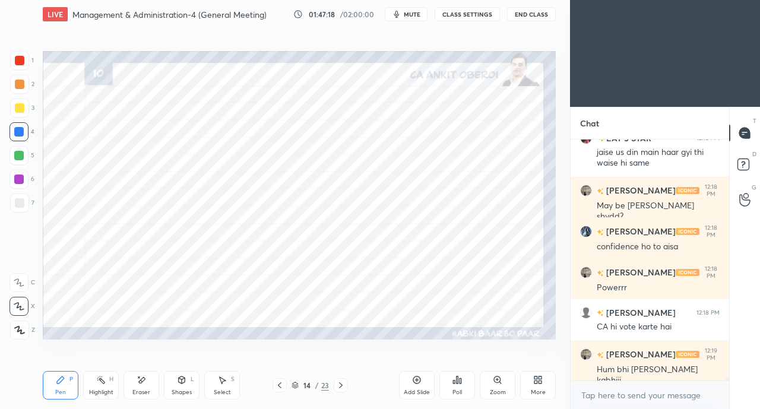
click at [528, 379] on div "More" at bounding box center [538, 385] width 36 height 28
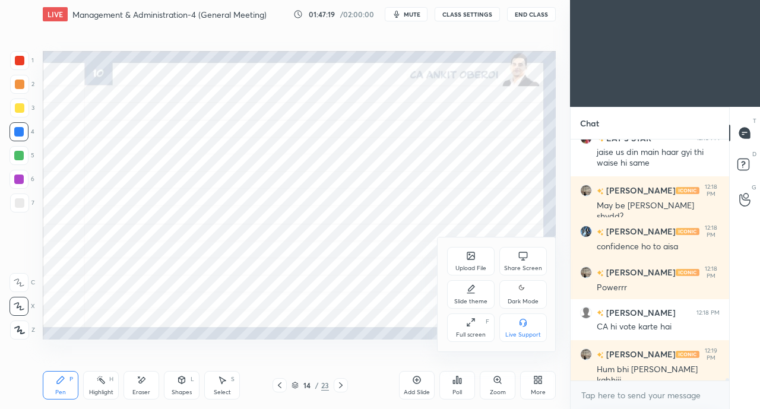
click at [522, 268] on div "Share Screen" at bounding box center [523, 268] width 38 height 6
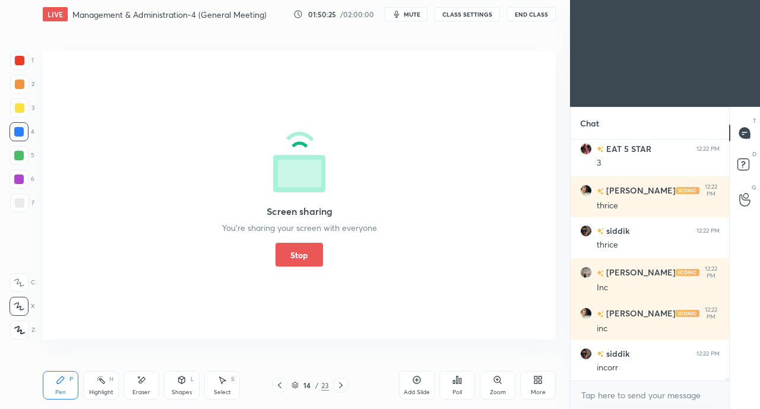
scroll to position [26986, 0]
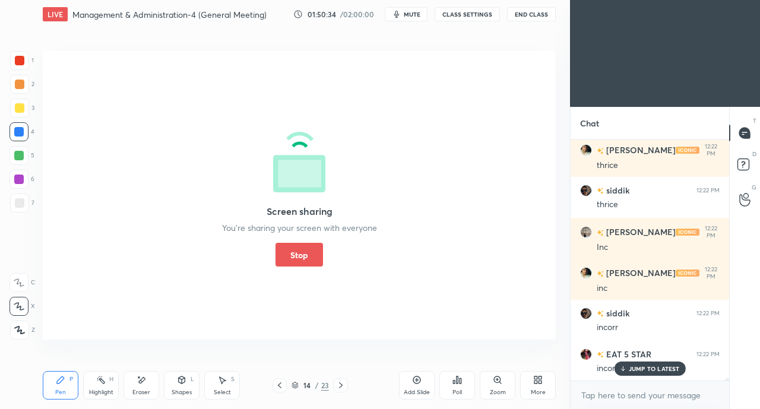
click at [306, 255] on button "Stop" at bounding box center [298, 255] width 47 height 24
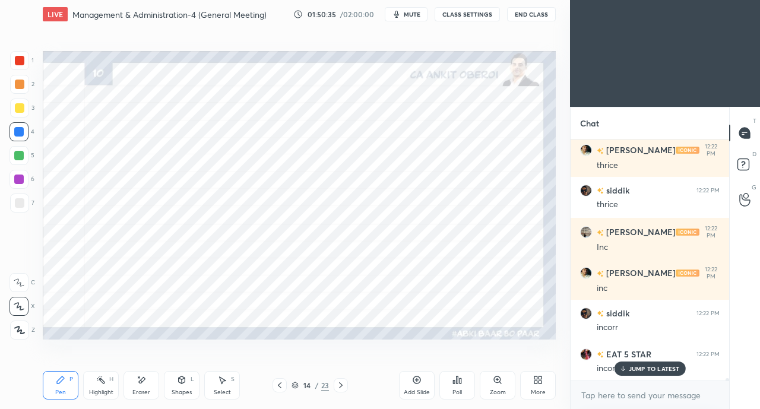
click at [628, 366] on div "JUMP TO LATEST" at bounding box center [649, 368] width 71 height 14
click at [281, 385] on icon at bounding box center [279, 384] width 9 height 9
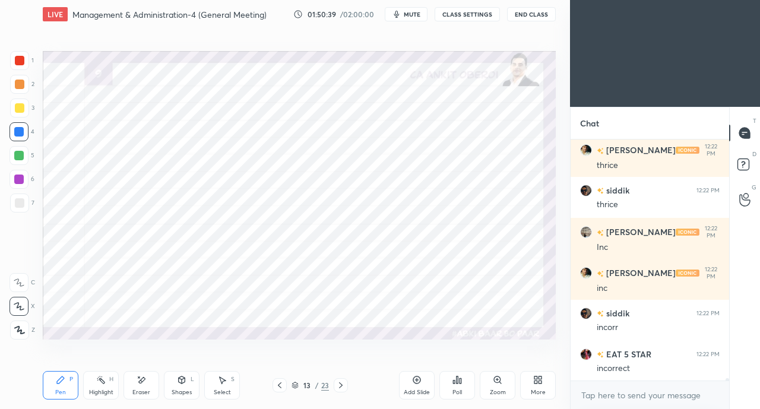
scroll to position [27028, 0]
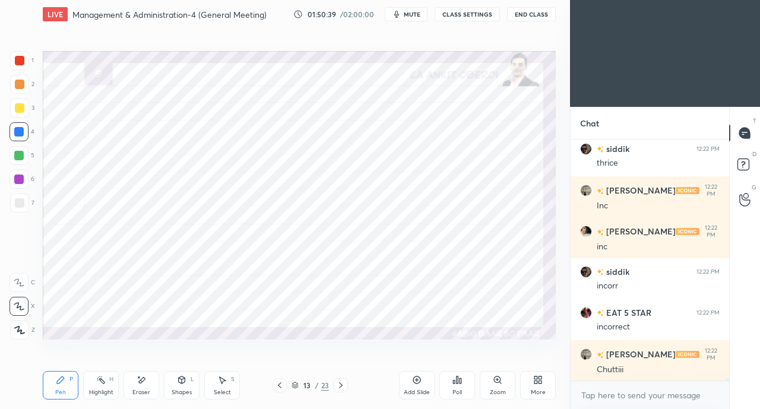
click at [280, 385] on icon at bounding box center [279, 384] width 9 height 9
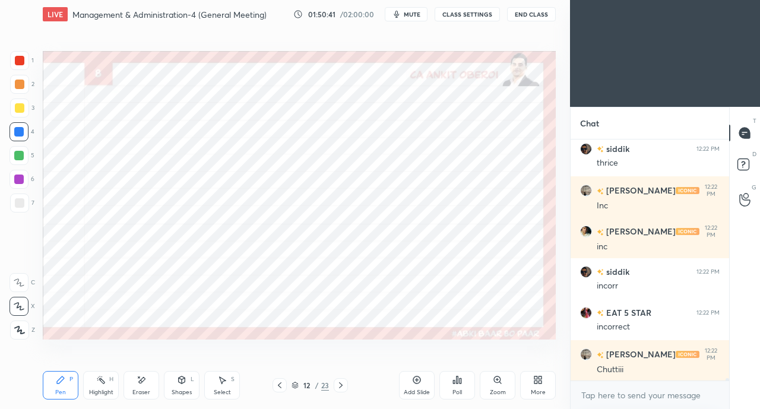
click at [279, 386] on icon at bounding box center [279, 384] width 9 height 9
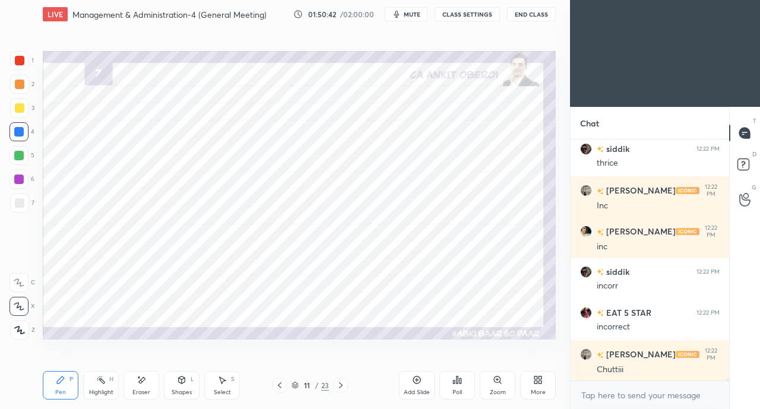
click at [280, 387] on icon at bounding box center [280, 385] width 4 height 6
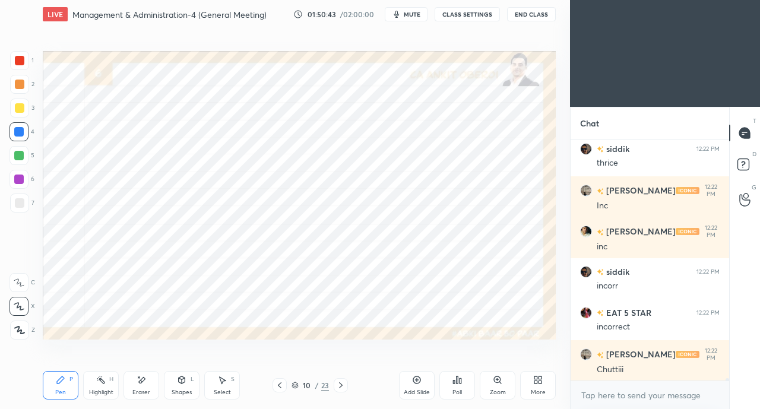
scroll to position [27068, 0]
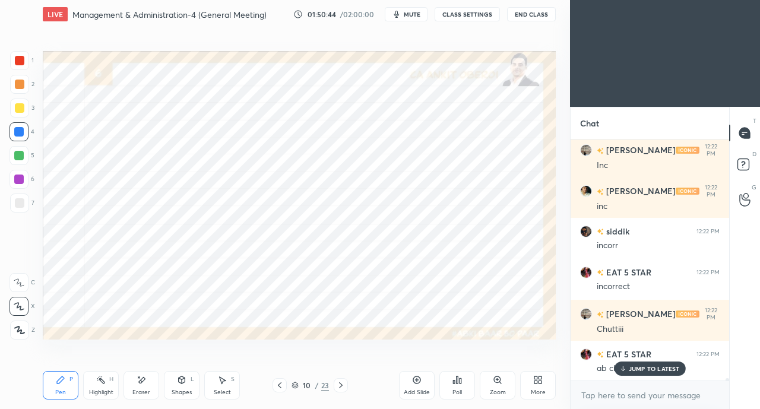
click at [401, 384] on div "Add Slide" at bounding box center [417, 385] width 36 height 28
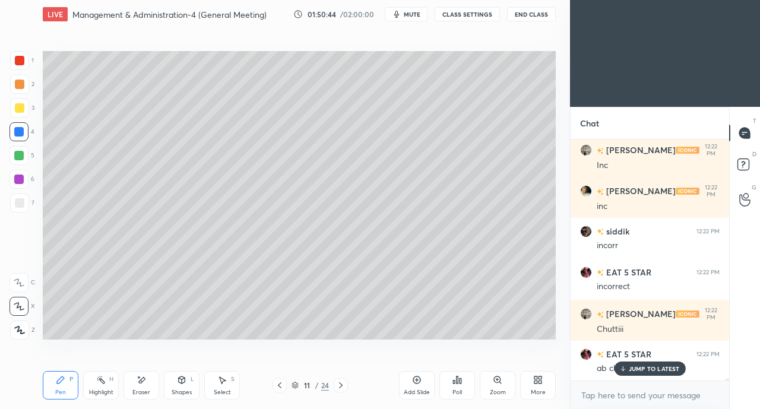
click at [620, 366] on icon at bounding box center [622, 368] width 8 height 7
click at [21, 110] on div at bounding box center [19, 107] width 9 height 9
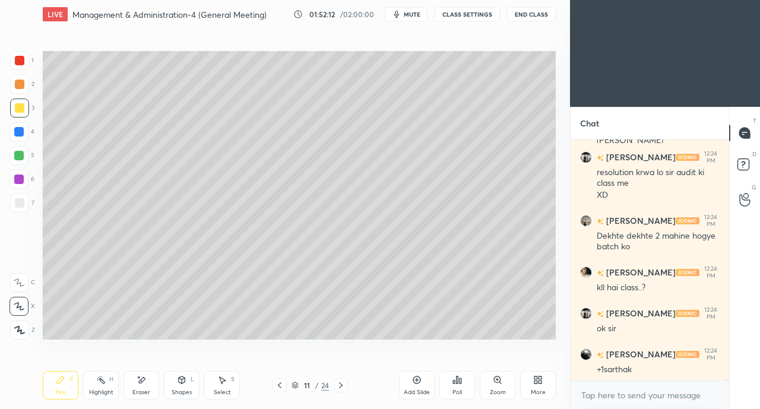
scroll to position [28113, 0]
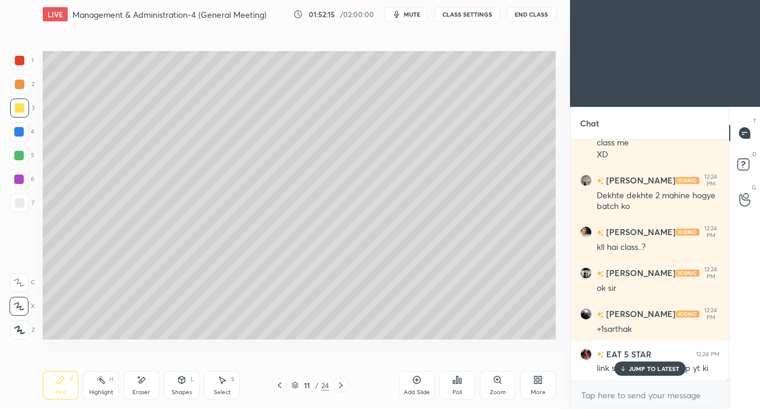
click at [623, 369] on icon at bounding box center [623, 368] width 0 height 4
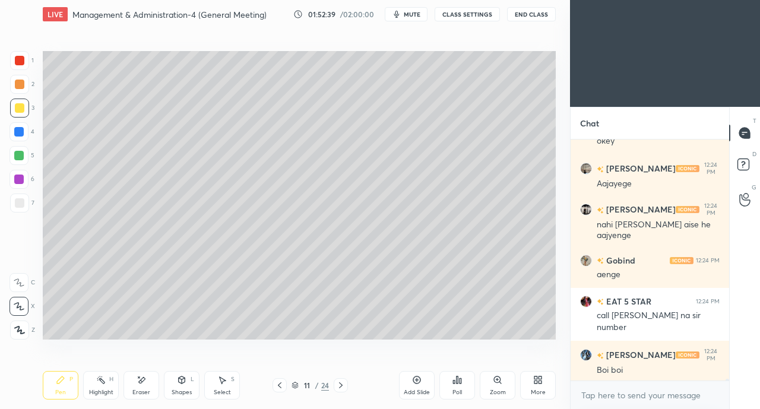
scroll to position [28505, 0]
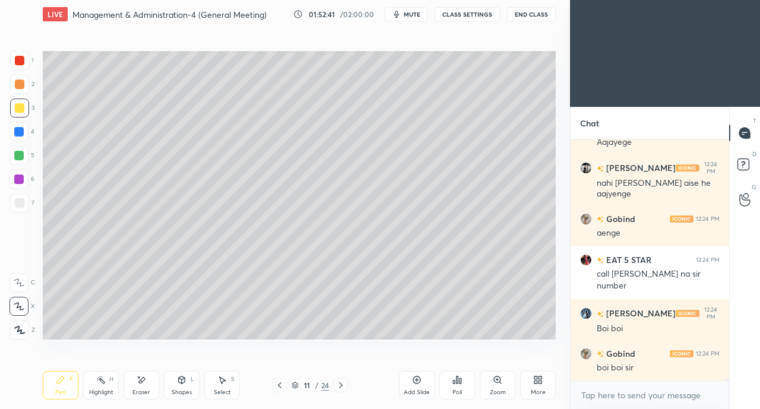
click at [529, 11] on button "End Class" at bounding box center [531, 14] width 49 height 14
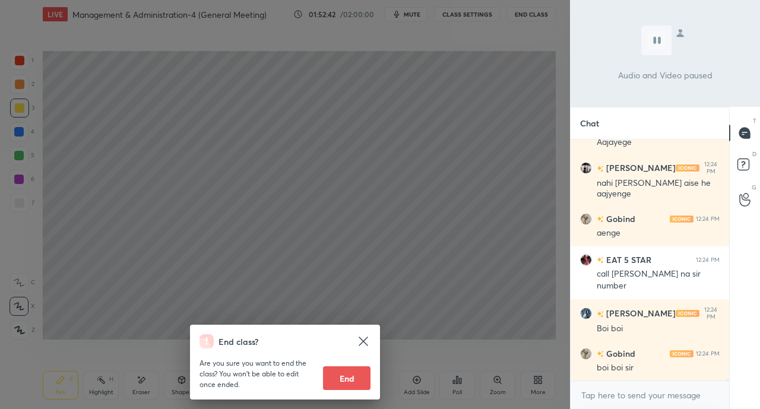
scroll to position [28545, 0]
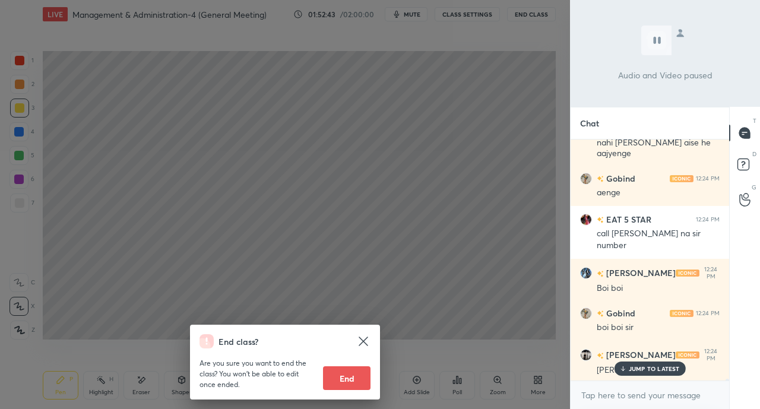
click at [348, 379] on button "End" at bounding box center [346, 378] width 47 height 24
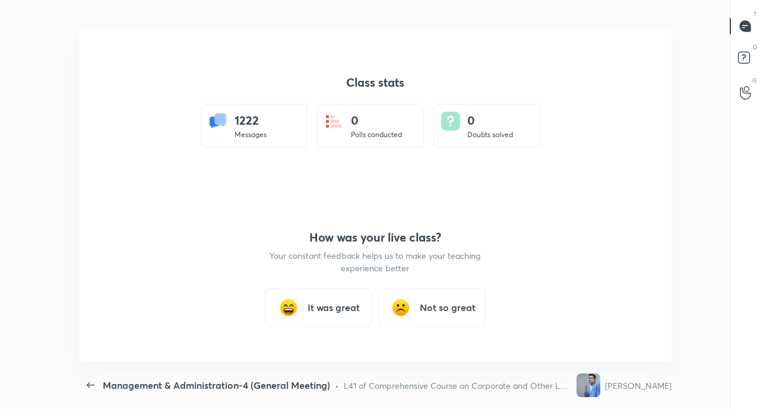
scroll to position [59022, 58605]
